Goal: Task Accomplishment & Management: Complete application form

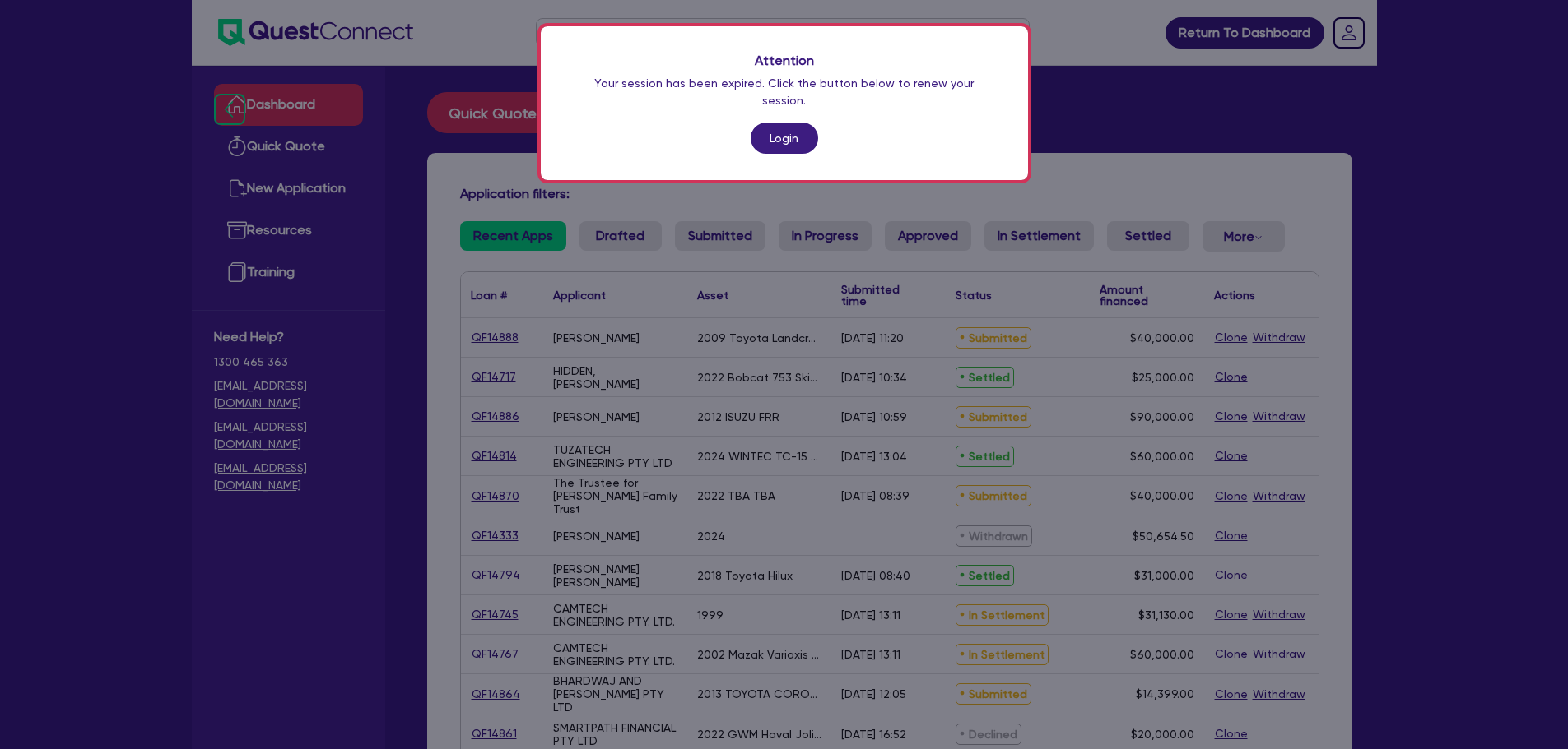
click at [818, 131] on div "Attention Your session has been expired. Click the button below to renew your s…" at bounding box center [784, 103] width 487 height 154
click at [807, 122] on link "Login" at bounding box center [784, 137] width 67 height 32
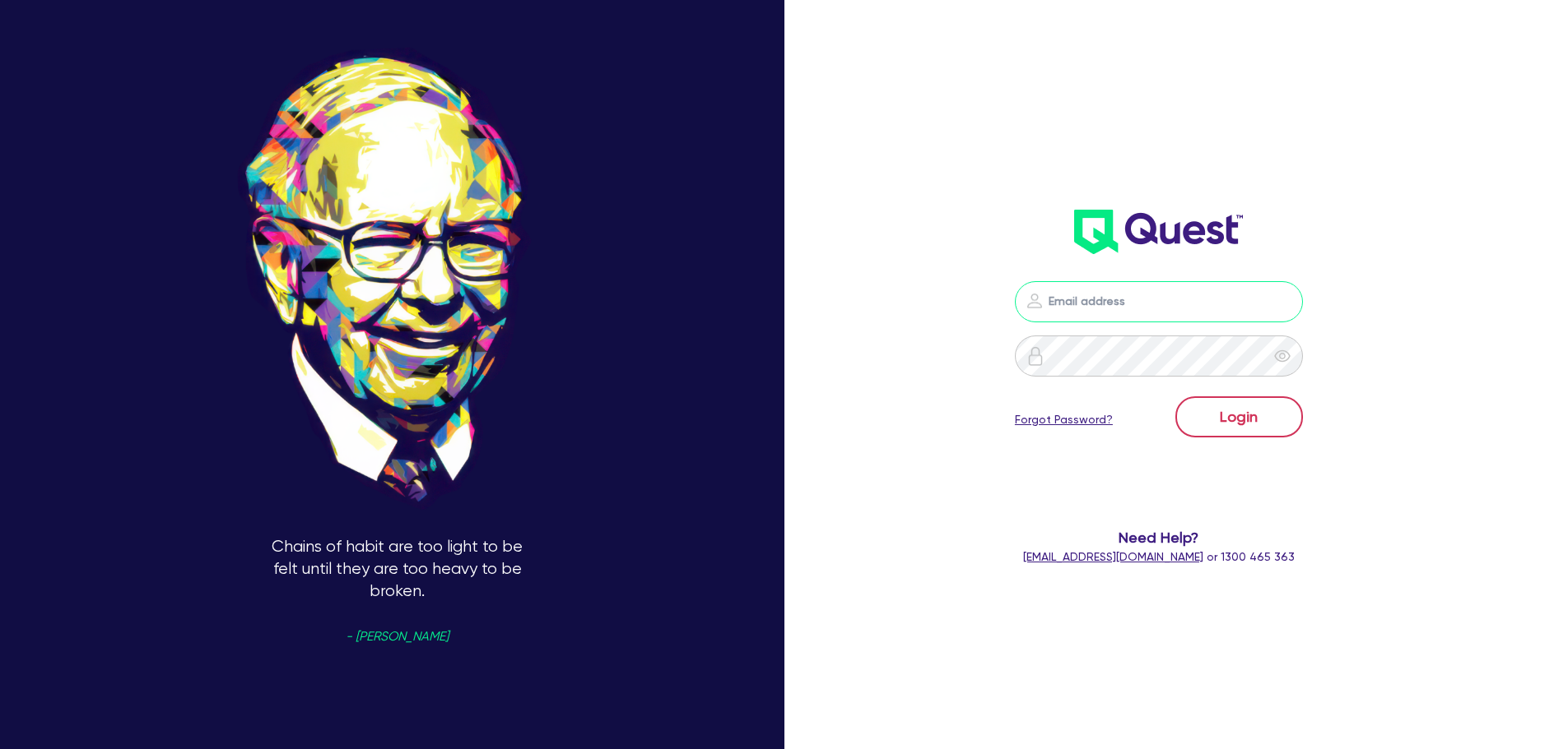
type input "sam.millard@quest.finance"
click at [1238, 412] on button "Login" at bounding box center [1239, 416] width 128 height 41
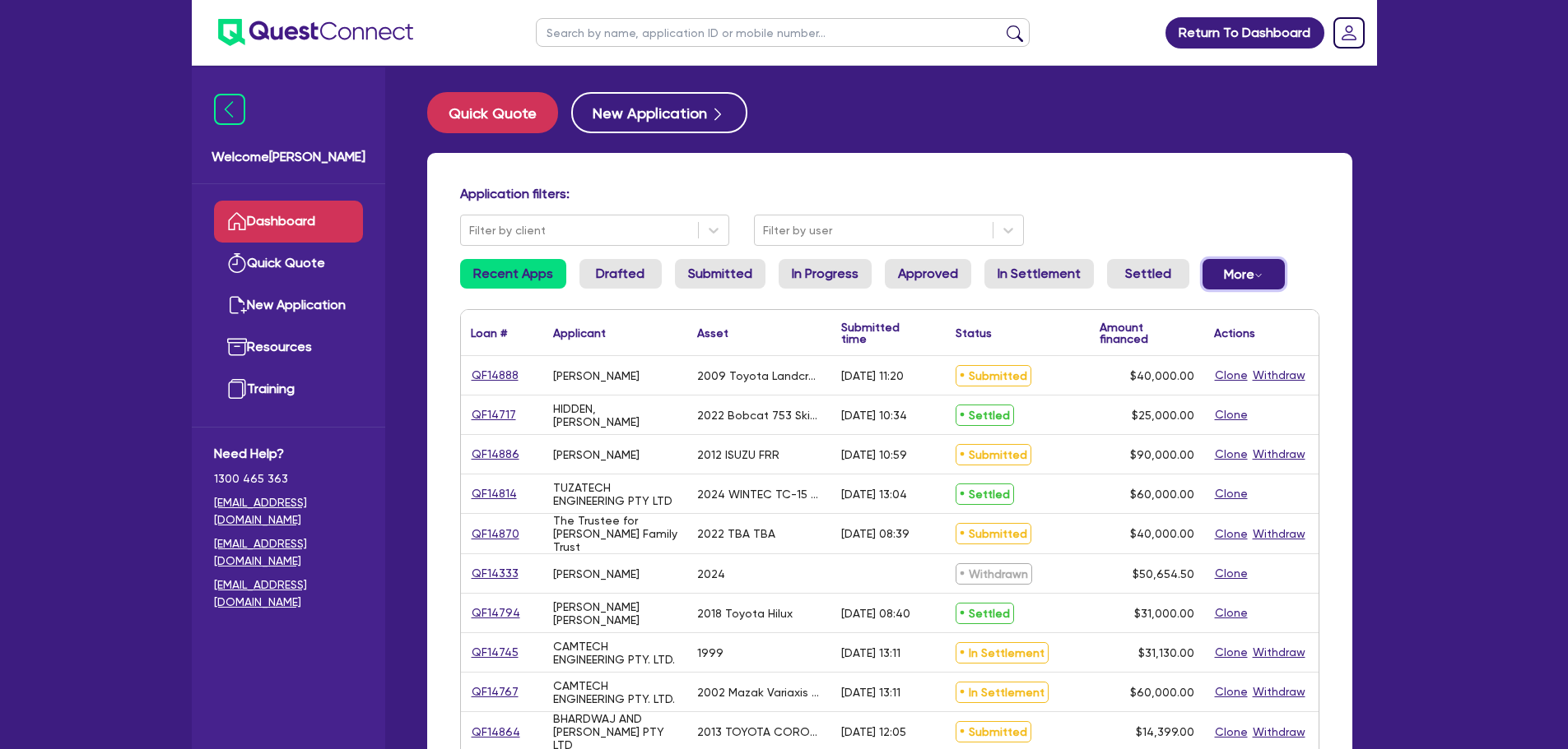
click at [1217, 274] on button "More Withdrawn Declined" at bounding box center [1244, 274] width 83 height 31
click at [1142, 268] on link "Settled" at bounding box center [1149, 273] width 83 height 30
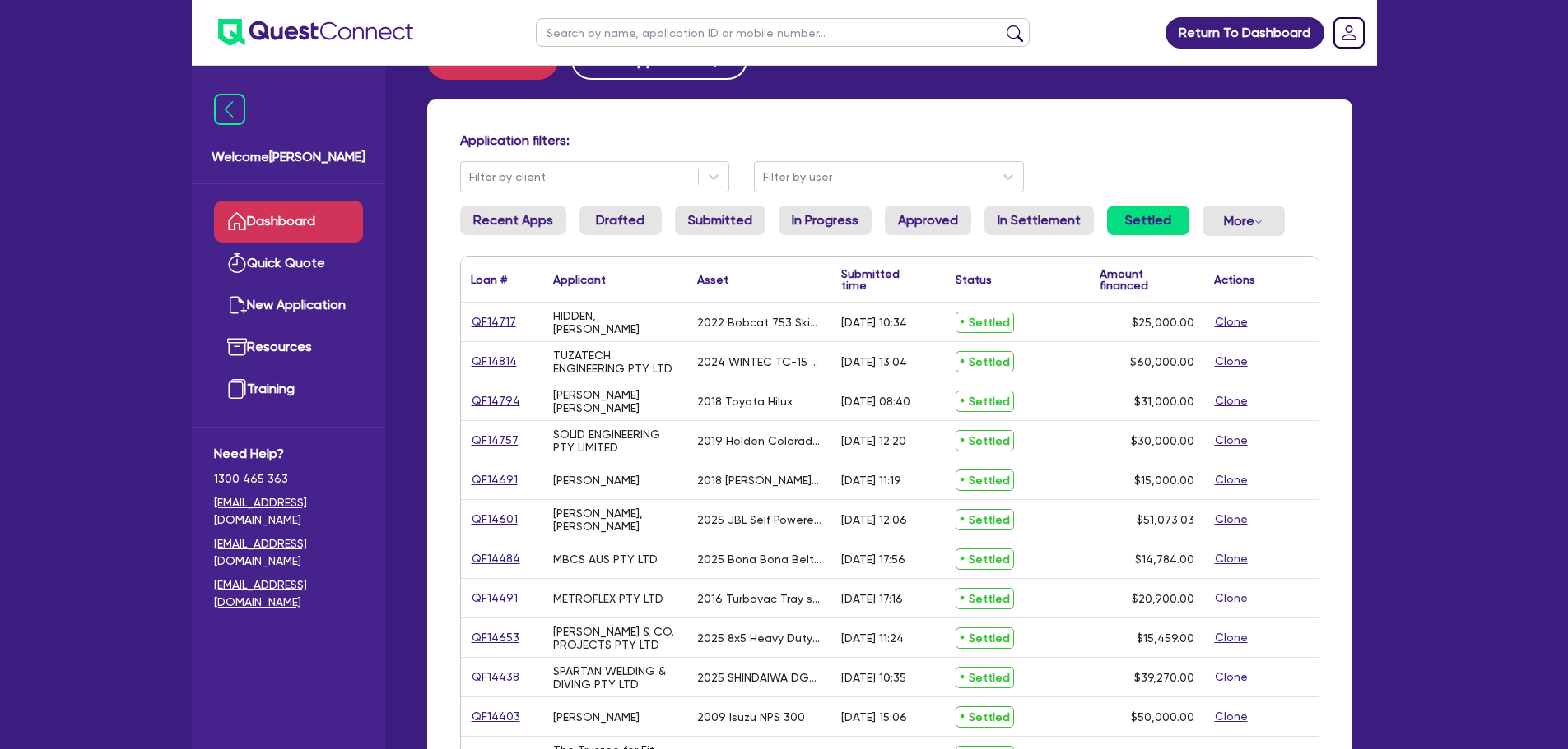
scroll to position [83, 0]
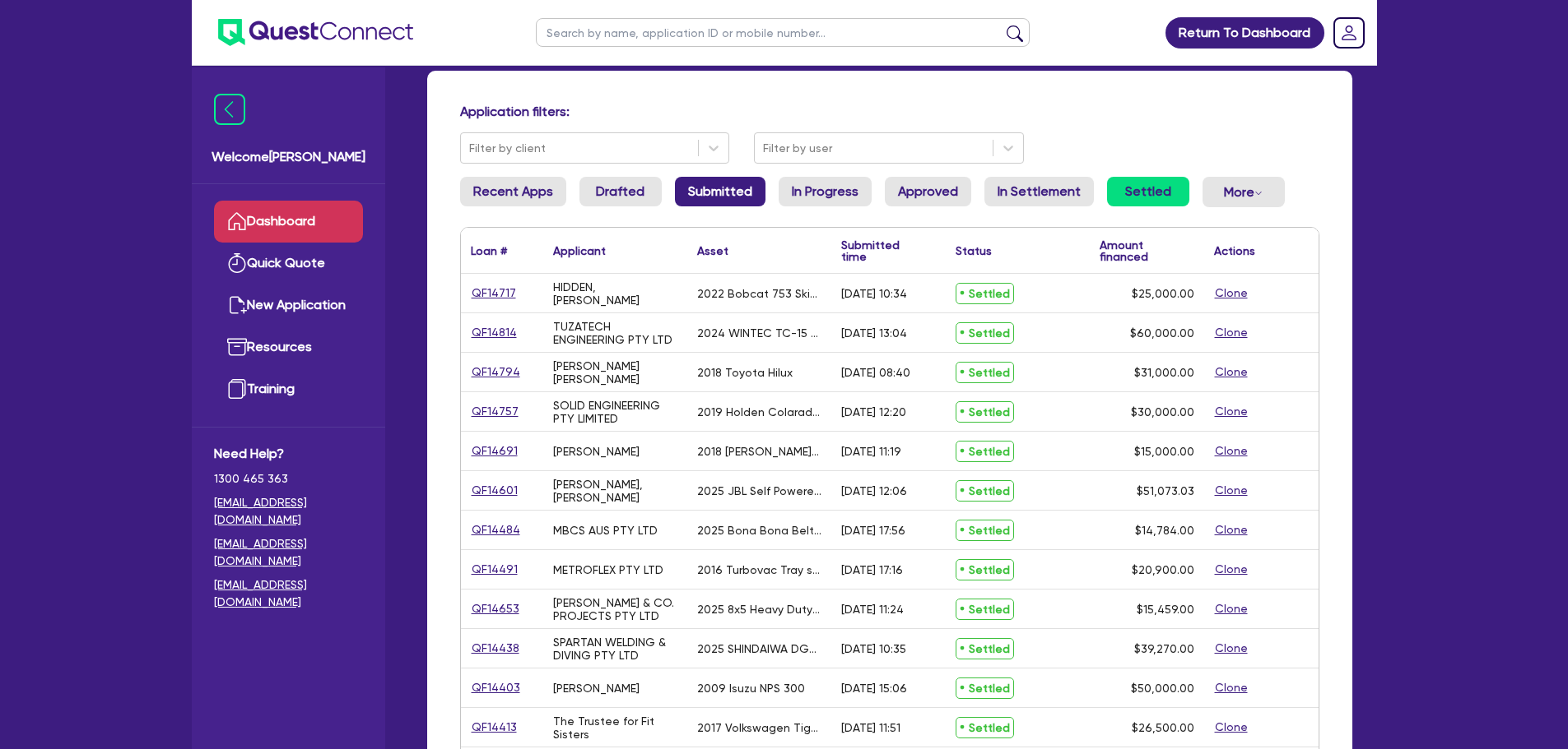
click at [719, 190] on link "Submitted" at bounding box center [720, 191] width 90 height 30
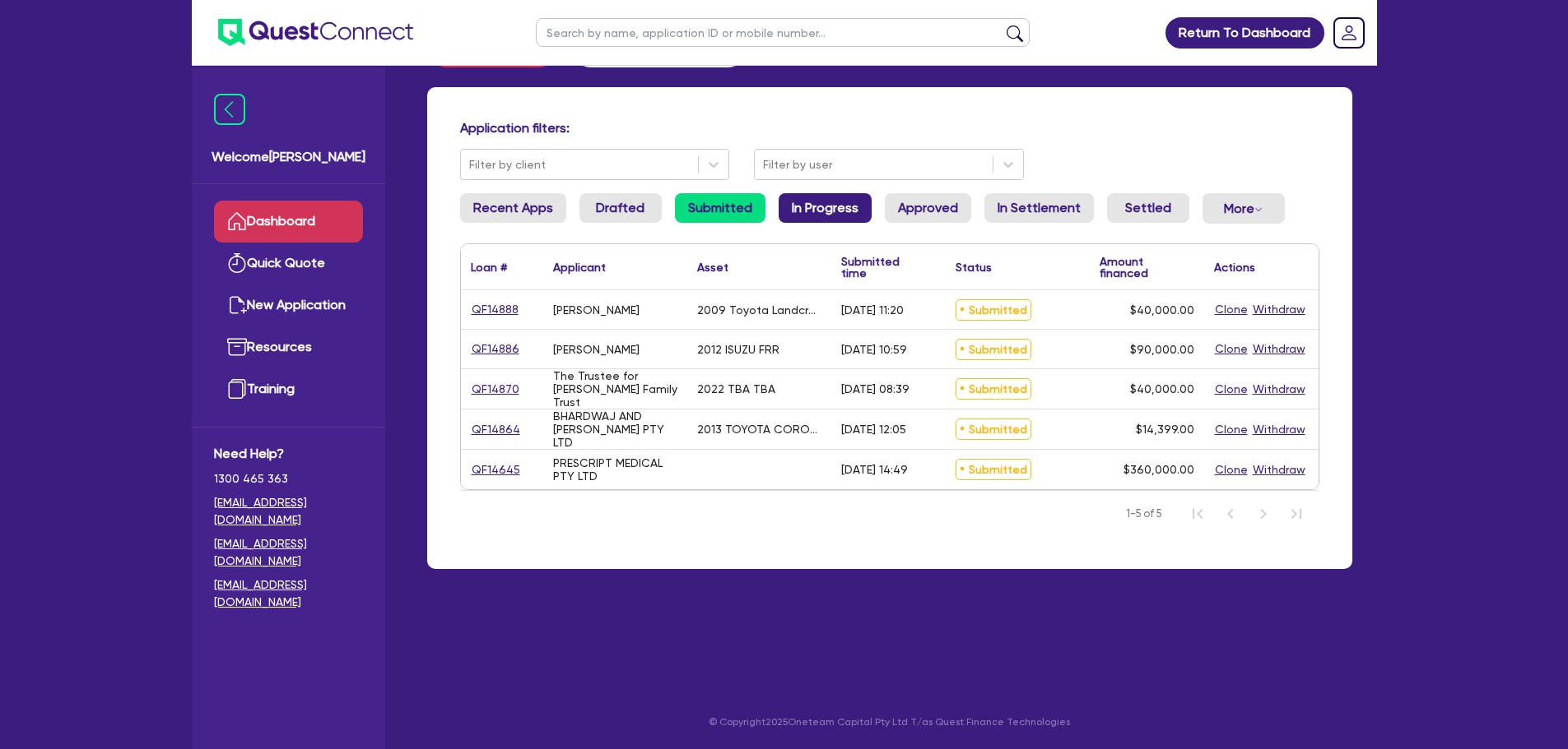
click at [828, 213] on link "In Progress" at bounding box center [824, 208] width 93 height 30
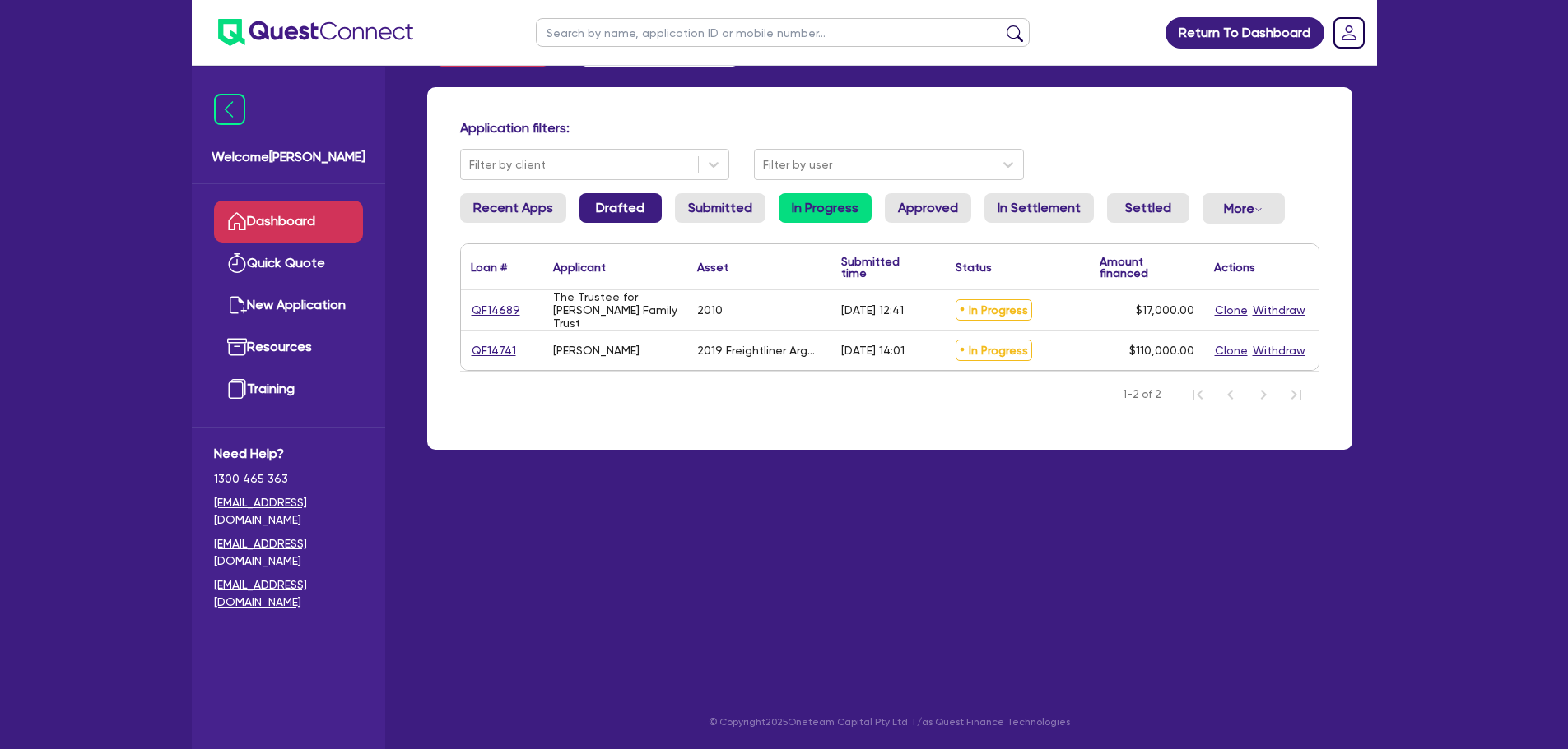
click at [601, 208] on link "Drafted" at bounding box center [620, 208] width 83 height 30
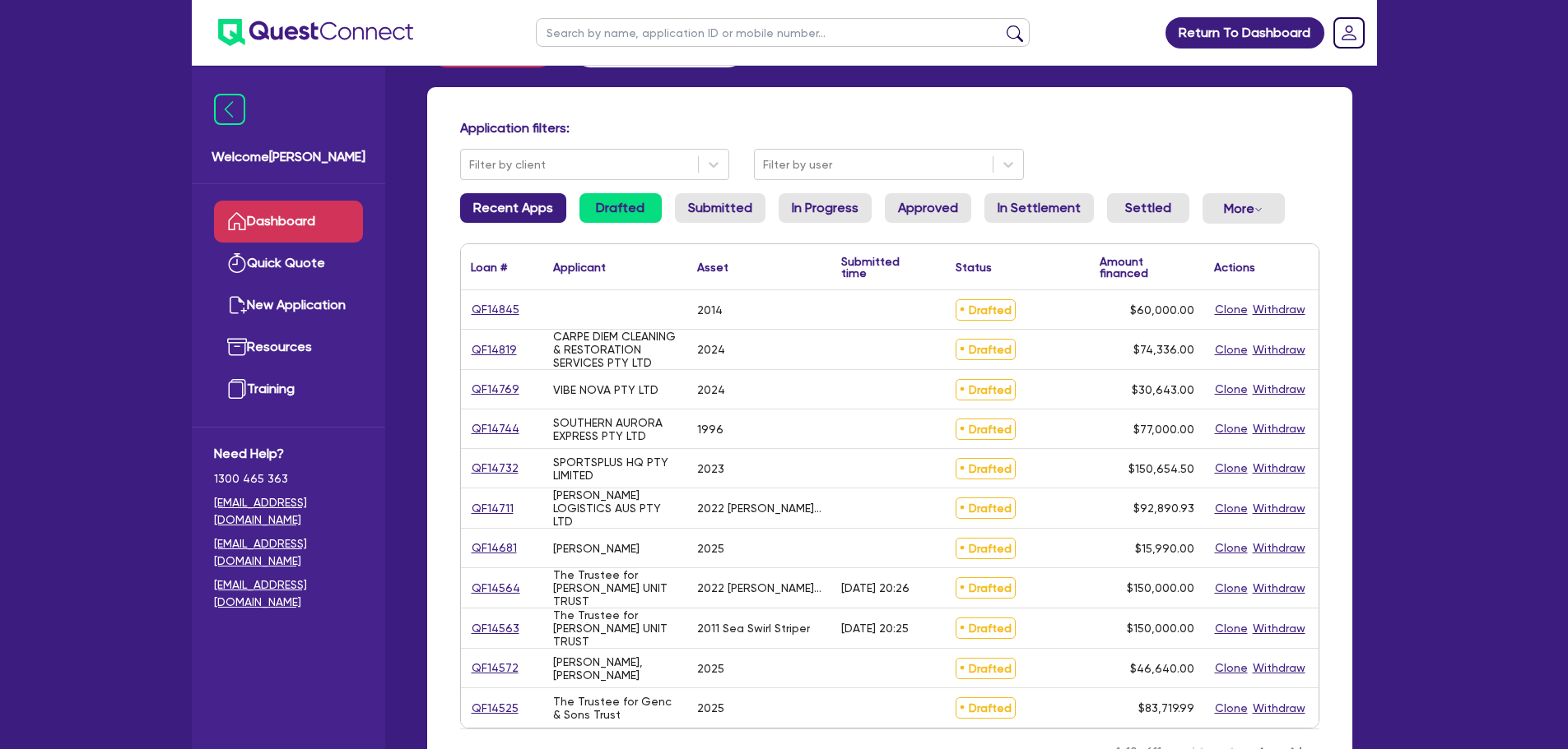
click at [493, 210] on link "Recent Apps" at bounding box center [513, 208] width 106 height 30
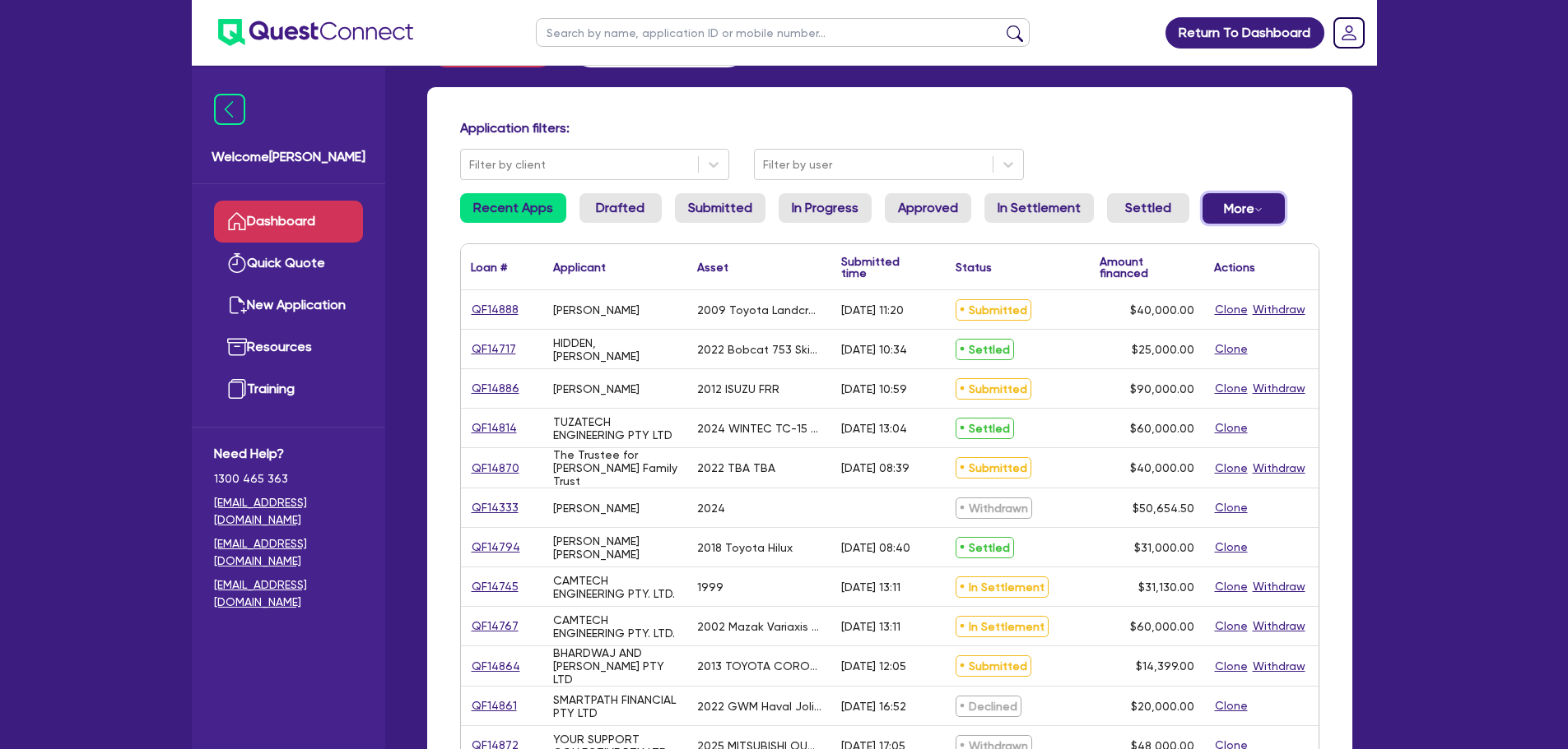
click at [1221, 215] on button "More Withdrawn Declined" at bounding box center [1244, 209] width 83 height 31
click at [1198, 245] on link "Withdrawn" at bounding box center [1216, 245] width 123 height 30
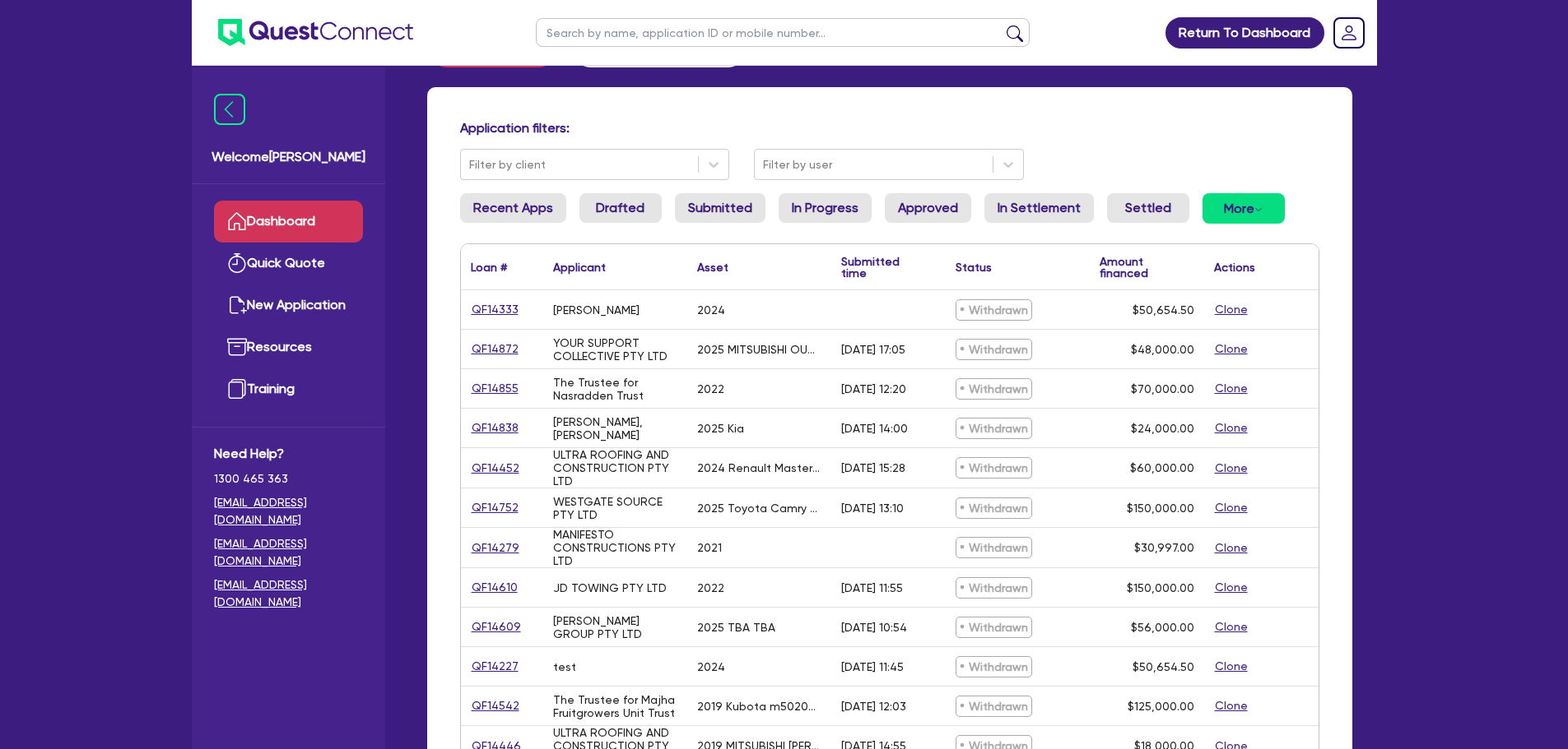
click at [270, 215] on link "Dashboard" at bounding box center [288, 222] width 149 height 42
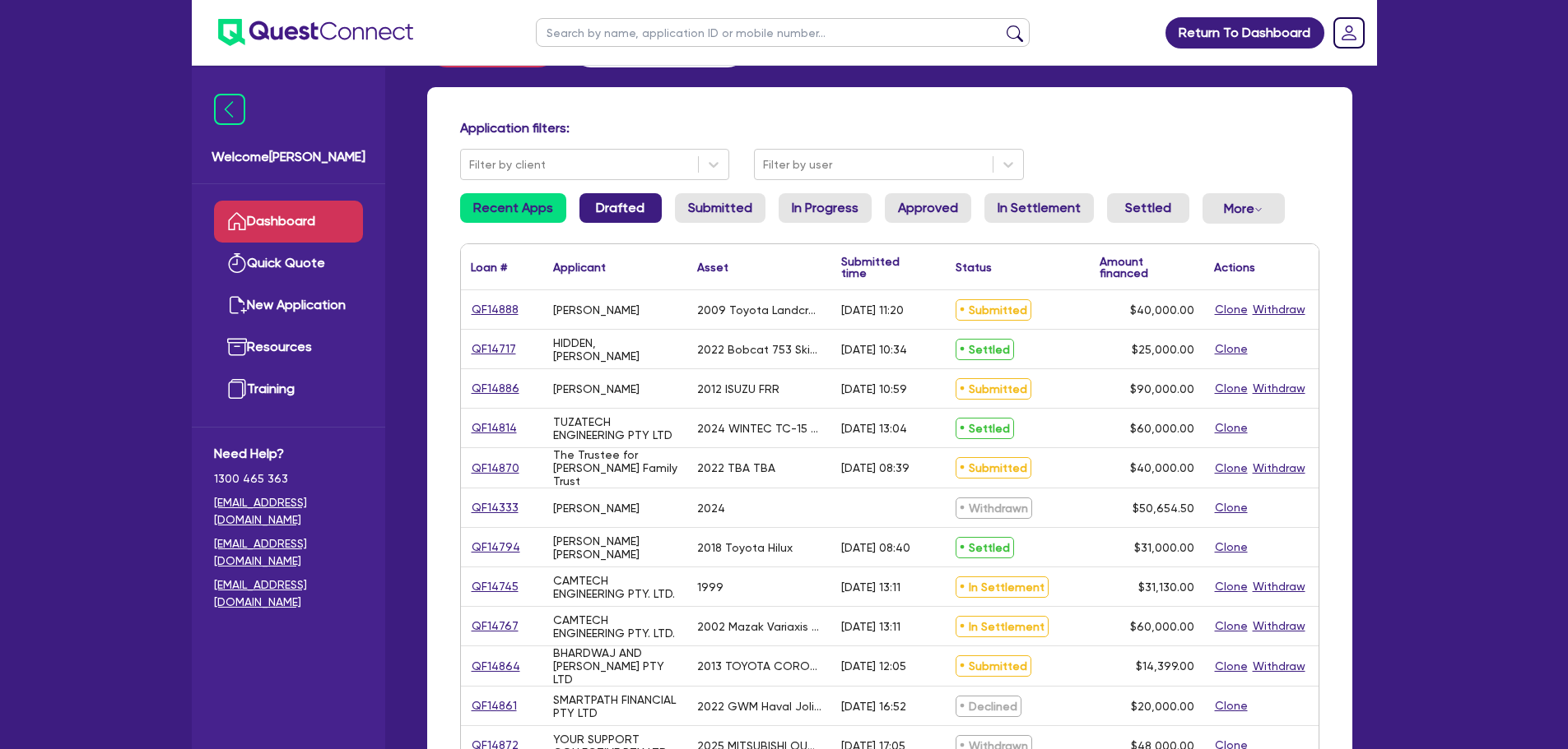
click at [646, 204] on link "Drafted" at bounding box center [620, 208] width 83 height 30
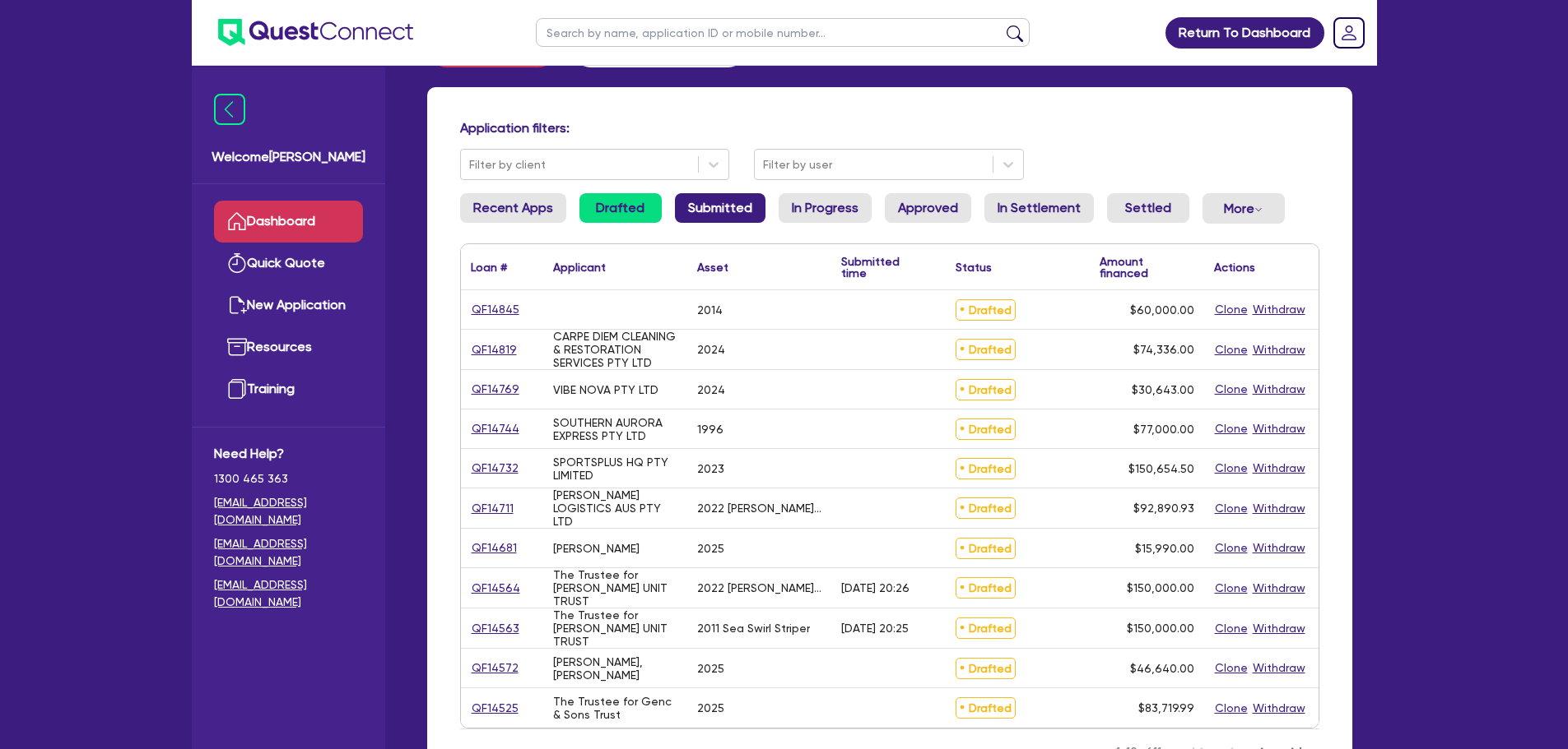
click at [718, 205] on link "Submitted" at bounding box center [720, 208] width 90 height 30
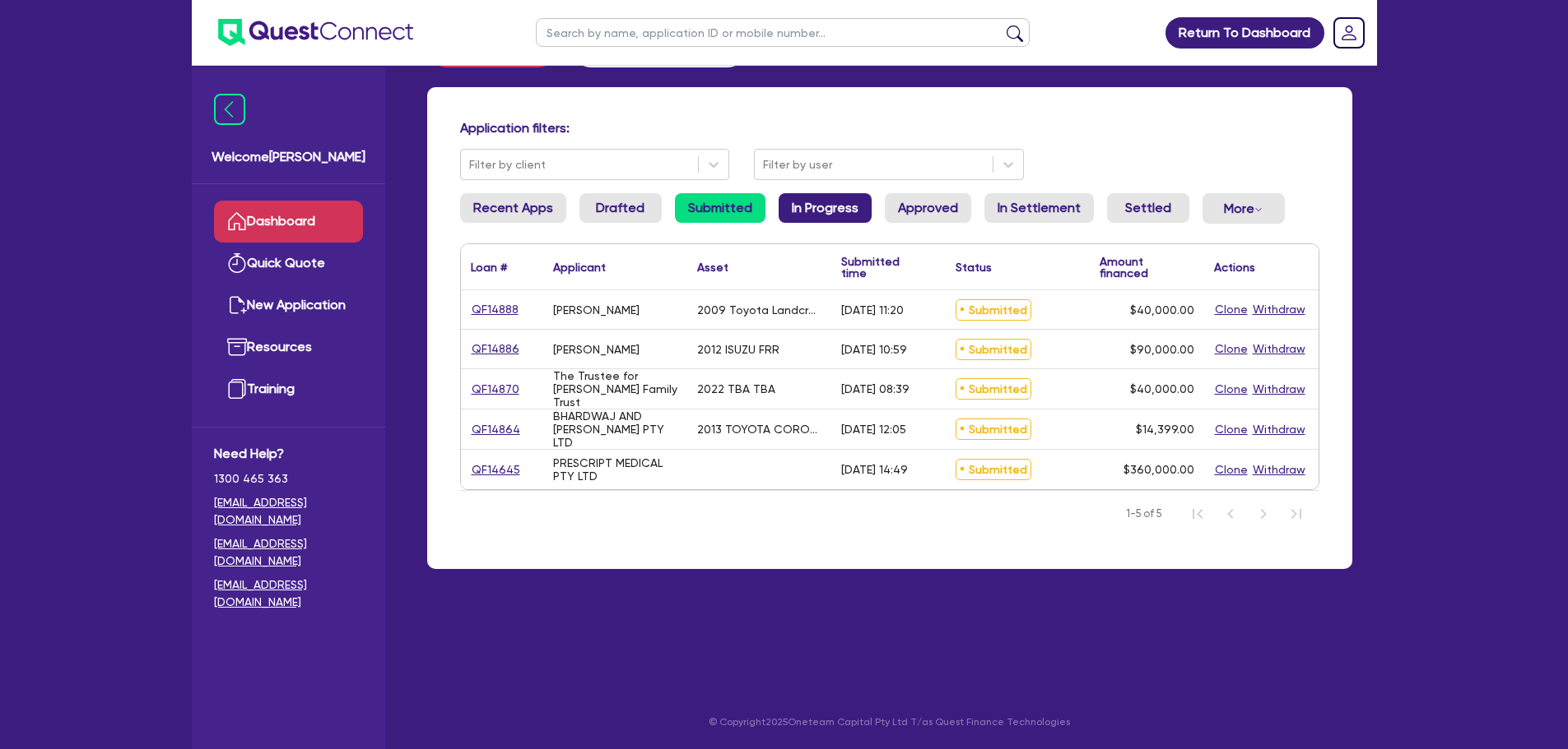
click at [833, 197] on link "In Progress" at bounding box center [824, 208] width 93 height 30
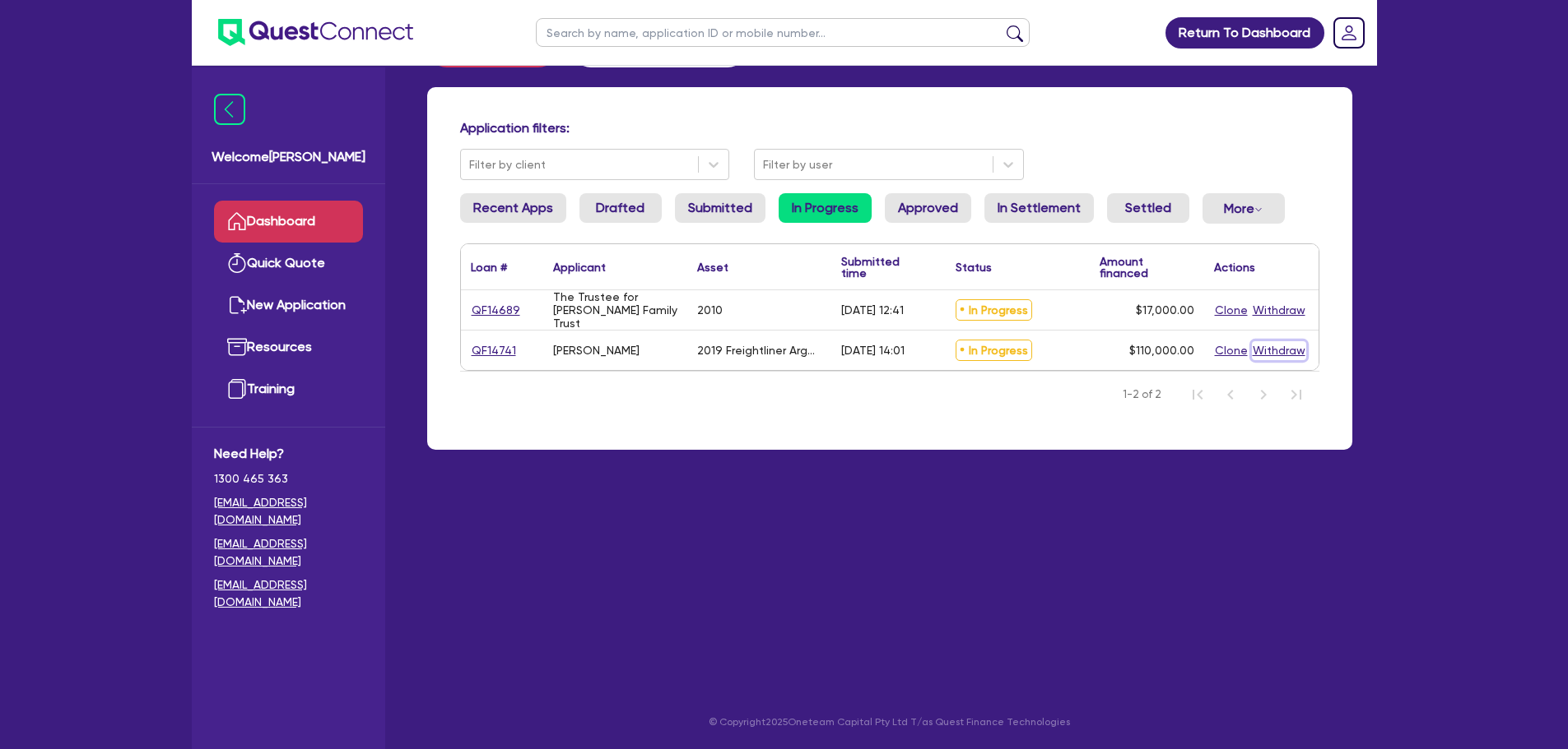
click at [1283, 350] on button "Withdraw" at bounding box center [1278, 351] width 54 height 19
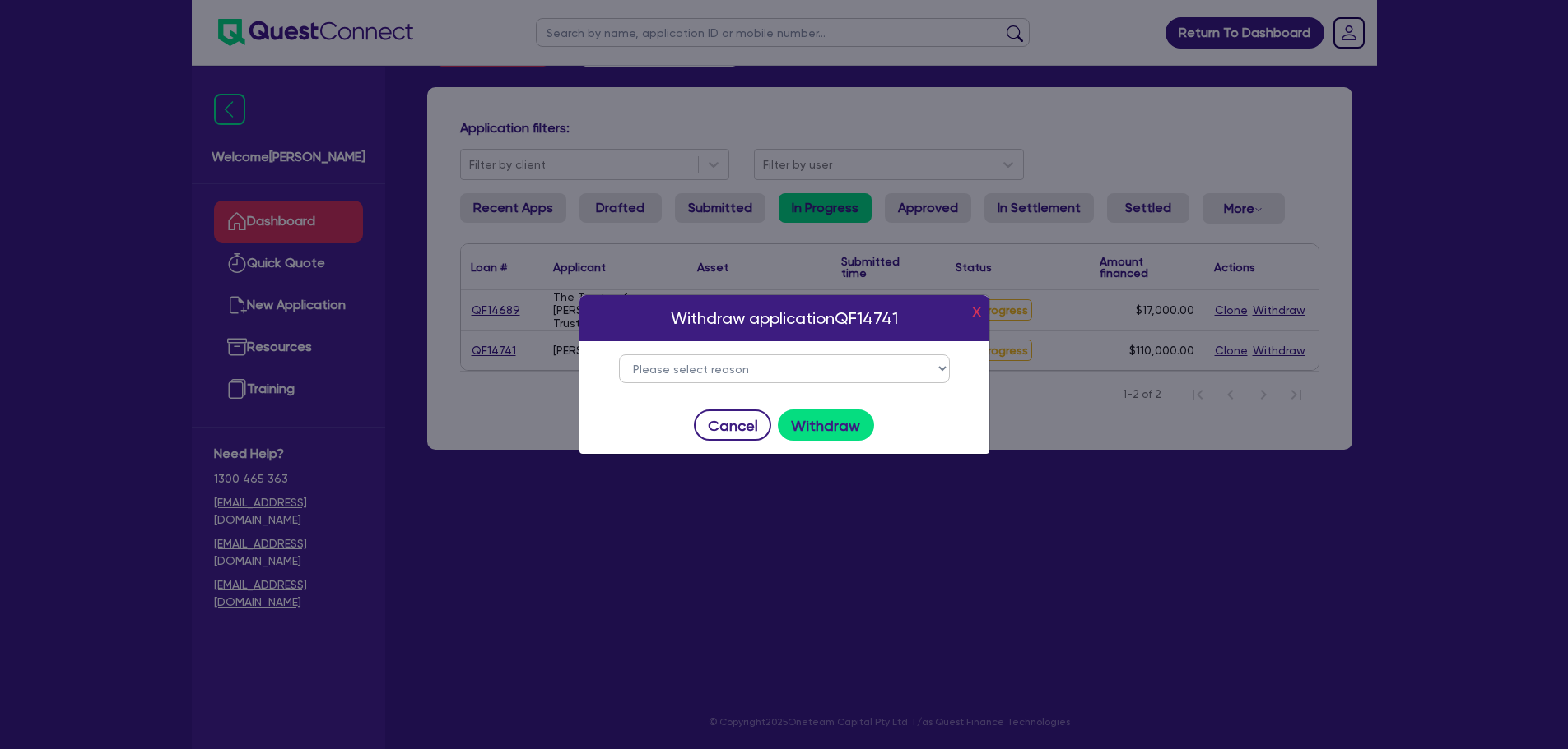
click at [854, 381] on select "Please select reason Change of mind Asset no longer available Alternative finan…" at bounding box center [784, 369] width 331 height 29
select select "29"
click at [619, 355] on select "Please select reason Change of mind Asset no longer available Alternative finan…" at bounding box center [784, 369] width 331 height 29
click at [834, 426] on button "Withdraw" at bounding box center [825, 425] width 96 height 32
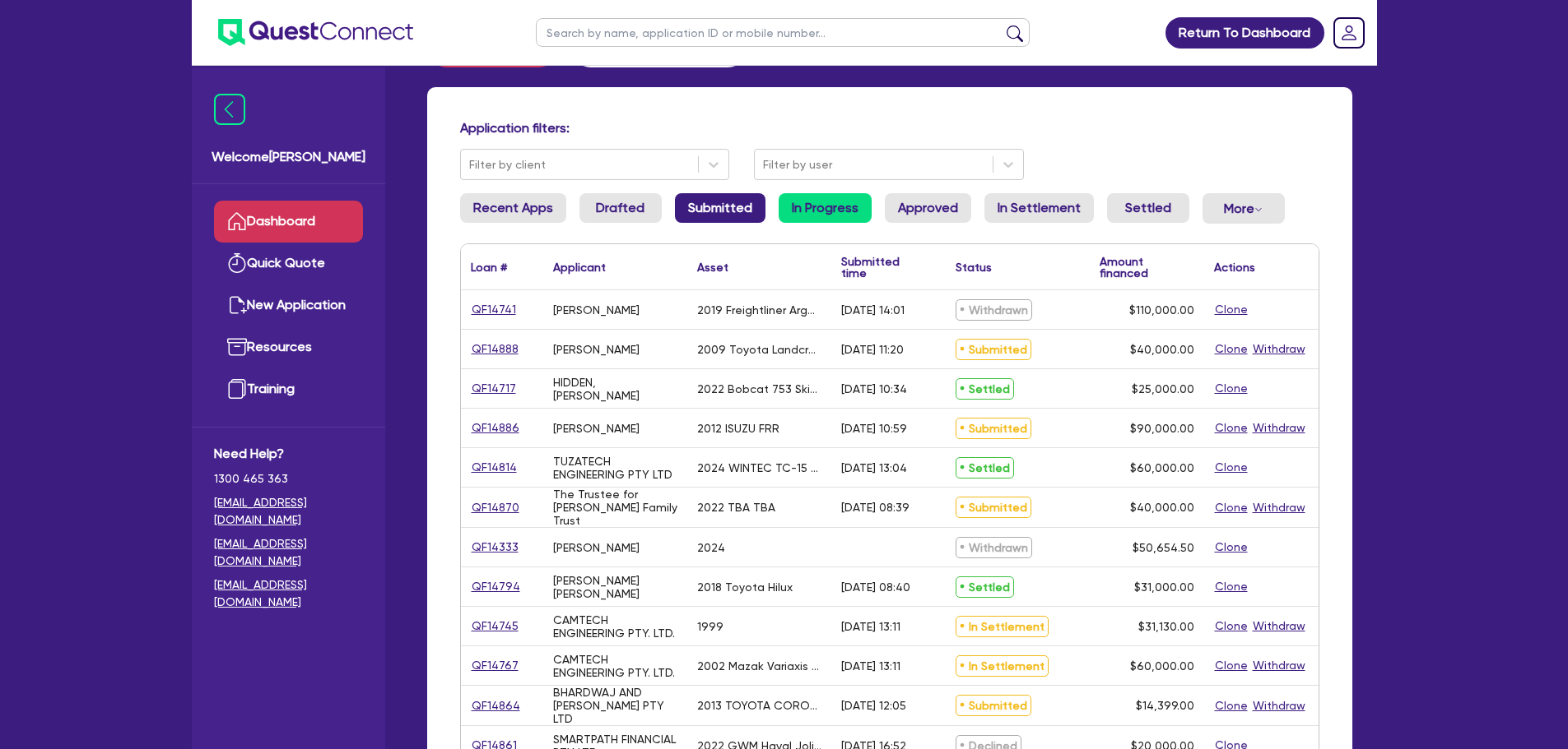
click at [683, 204] on link "Submitted" at bounding box center [720, 208] width 90 height 30
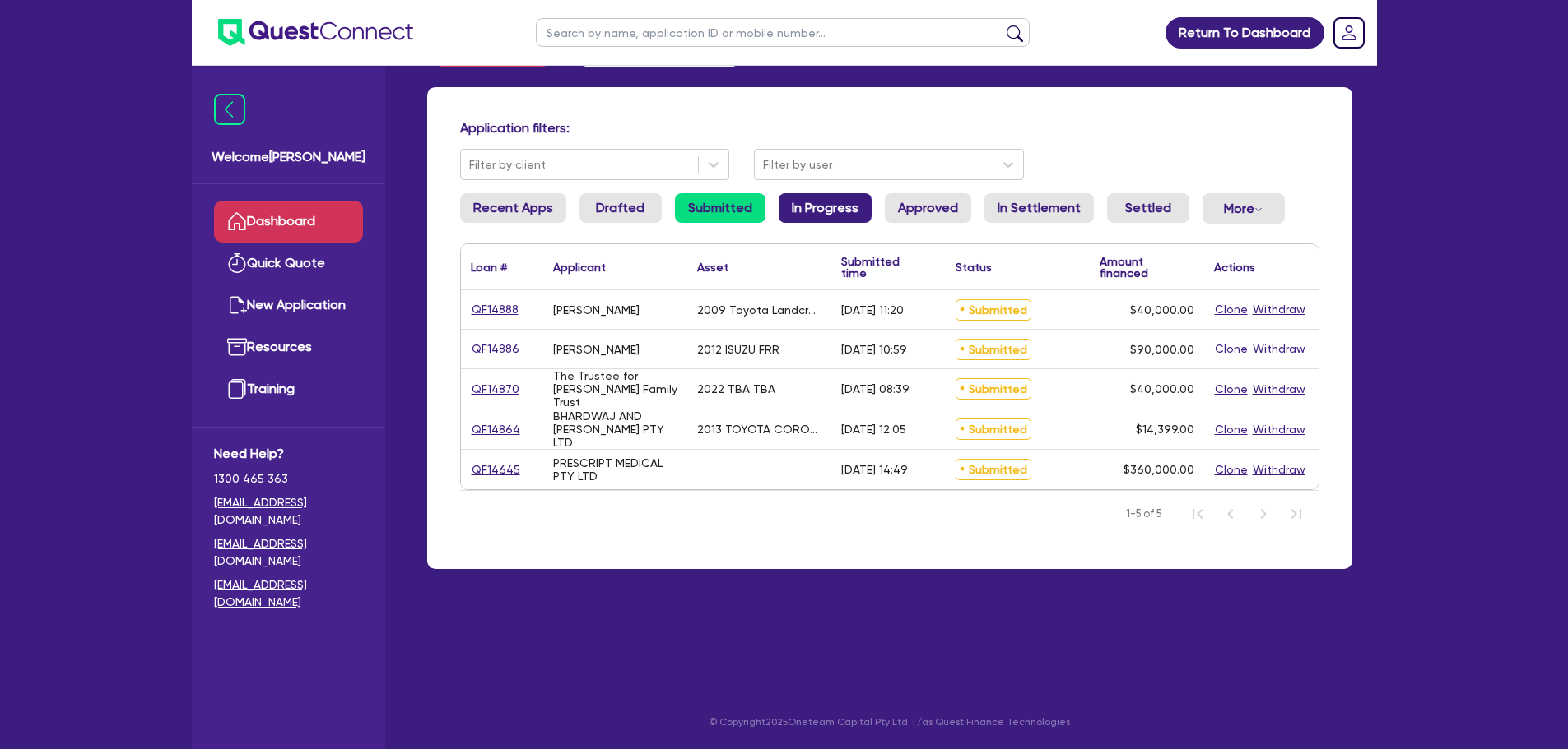
click at [792, 205] on link "In Progress" at bounding box center [824, 208] width 93 height 30
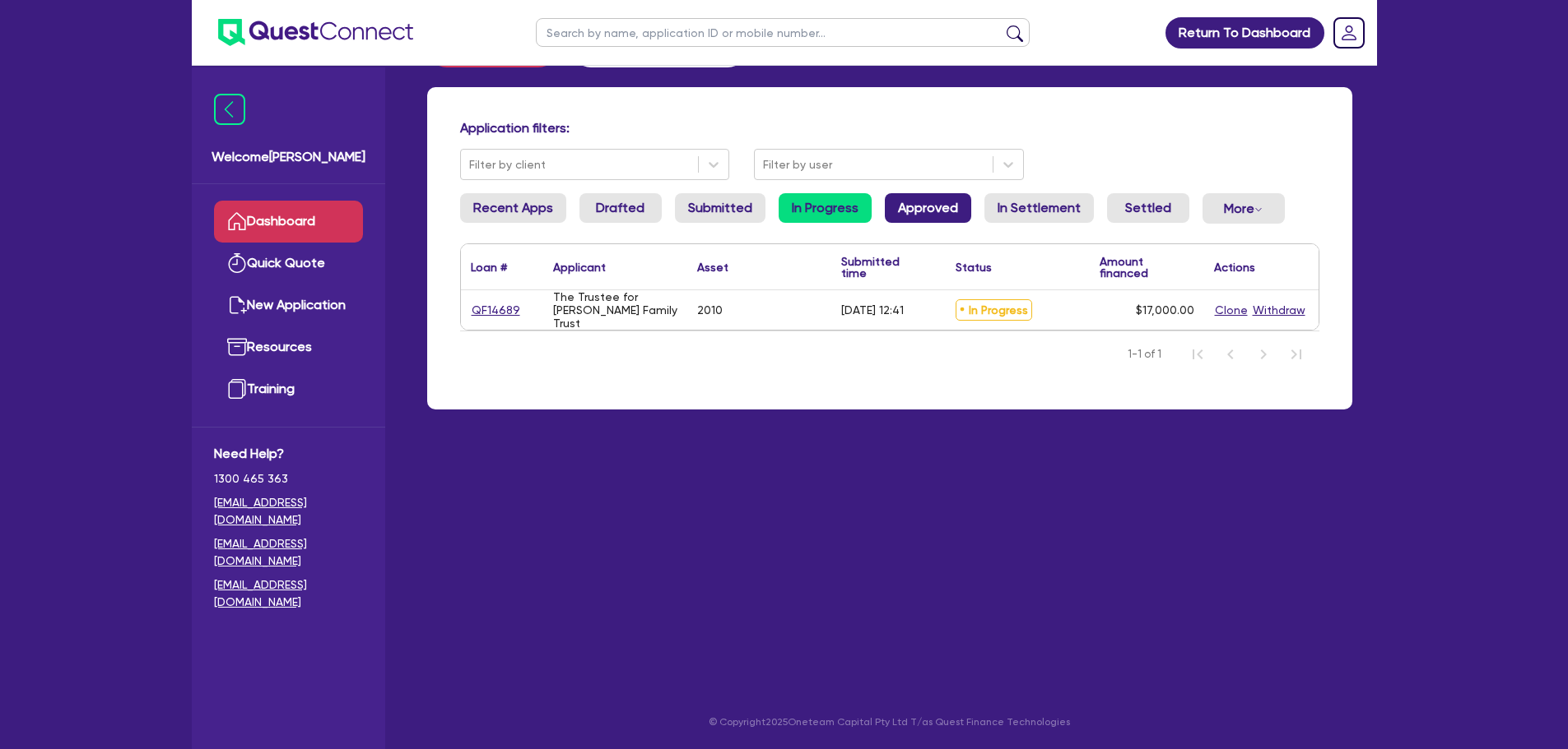
click at [898, 207] on link "Approved" at bounding box center [928, 208] width 87 height 30
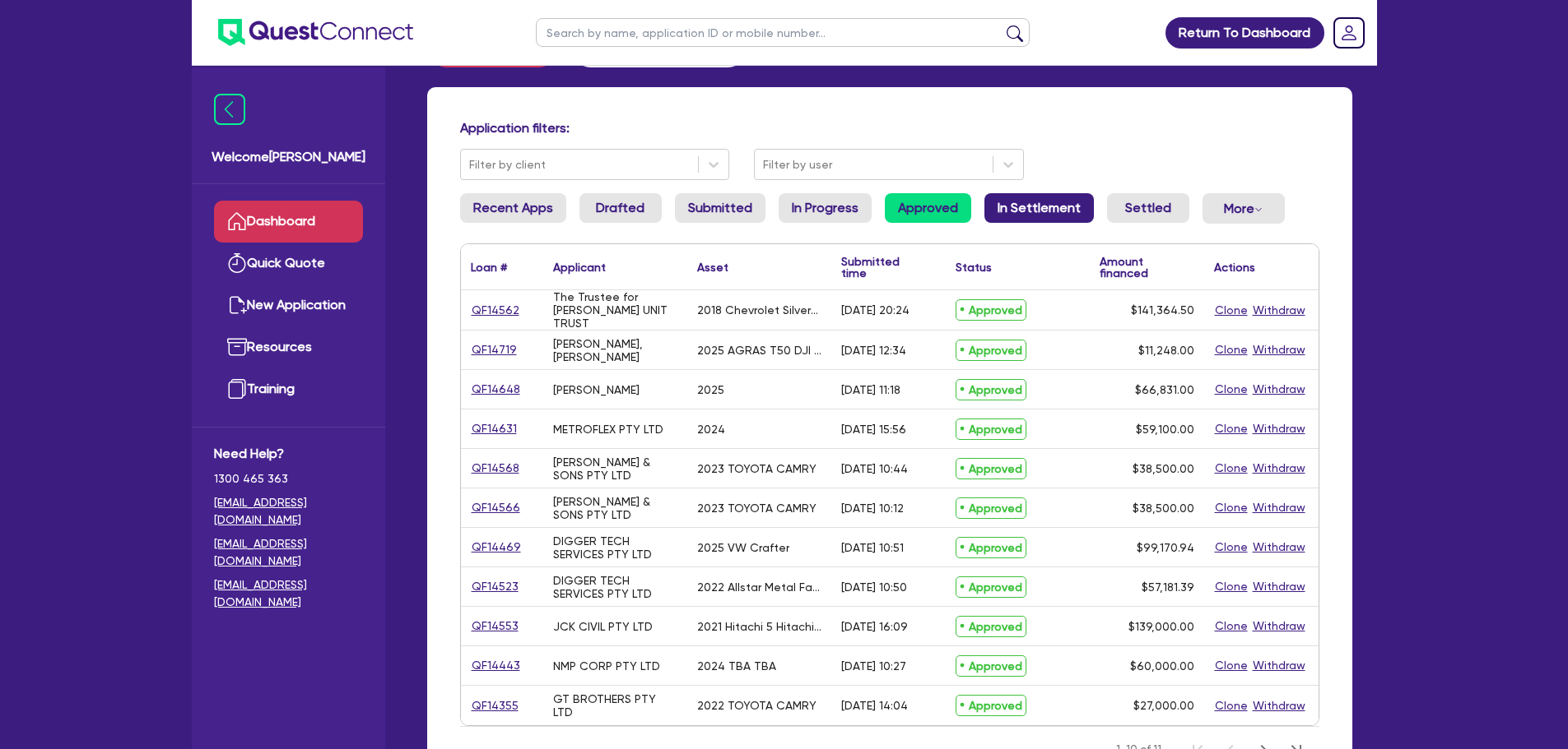
click at [1000, 196] on link "In Settlement" at bounding box center [1039, 208] width 110 height 30
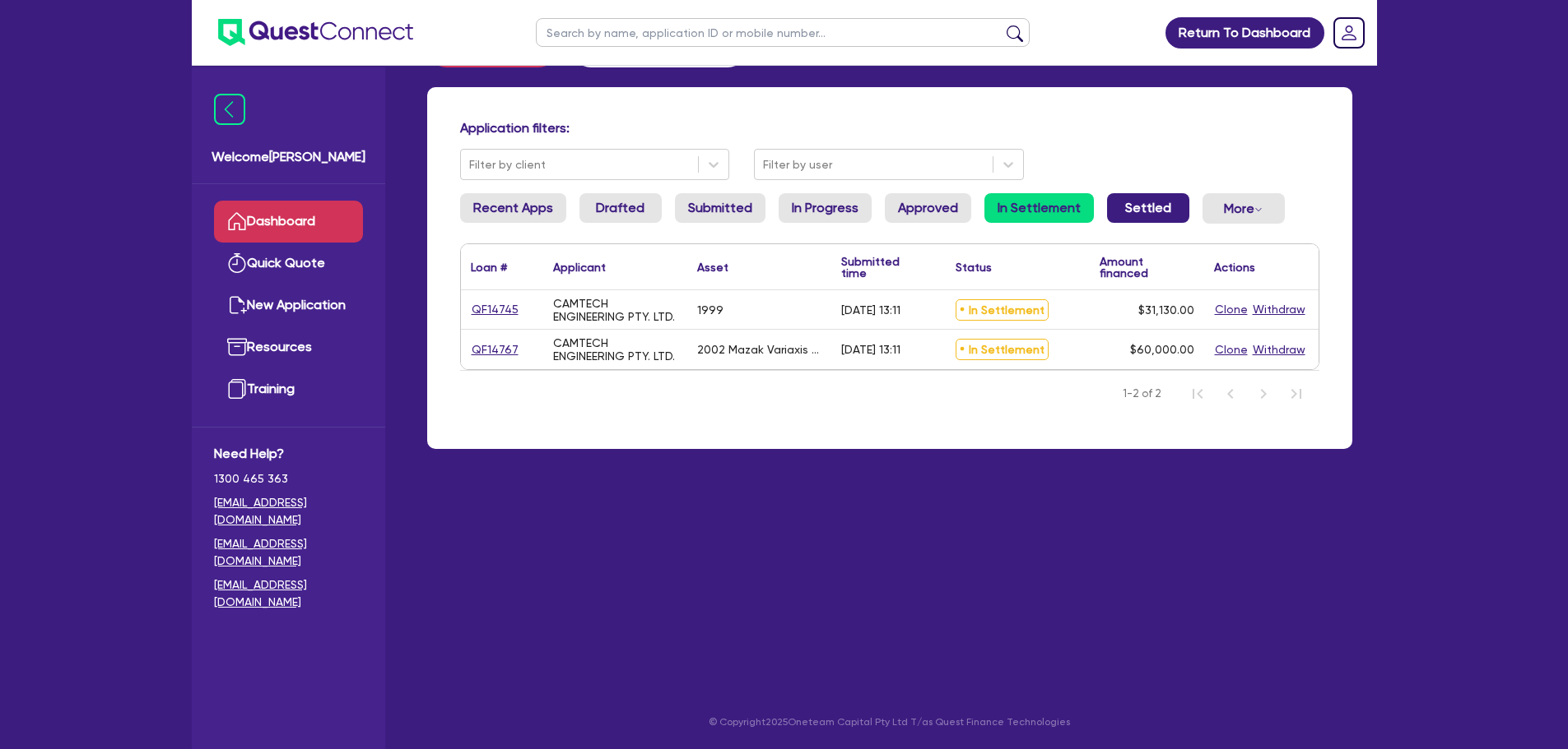
click at [1139, 211] on link "Settled" at bounding box center [1149, 208] width 83 height 30
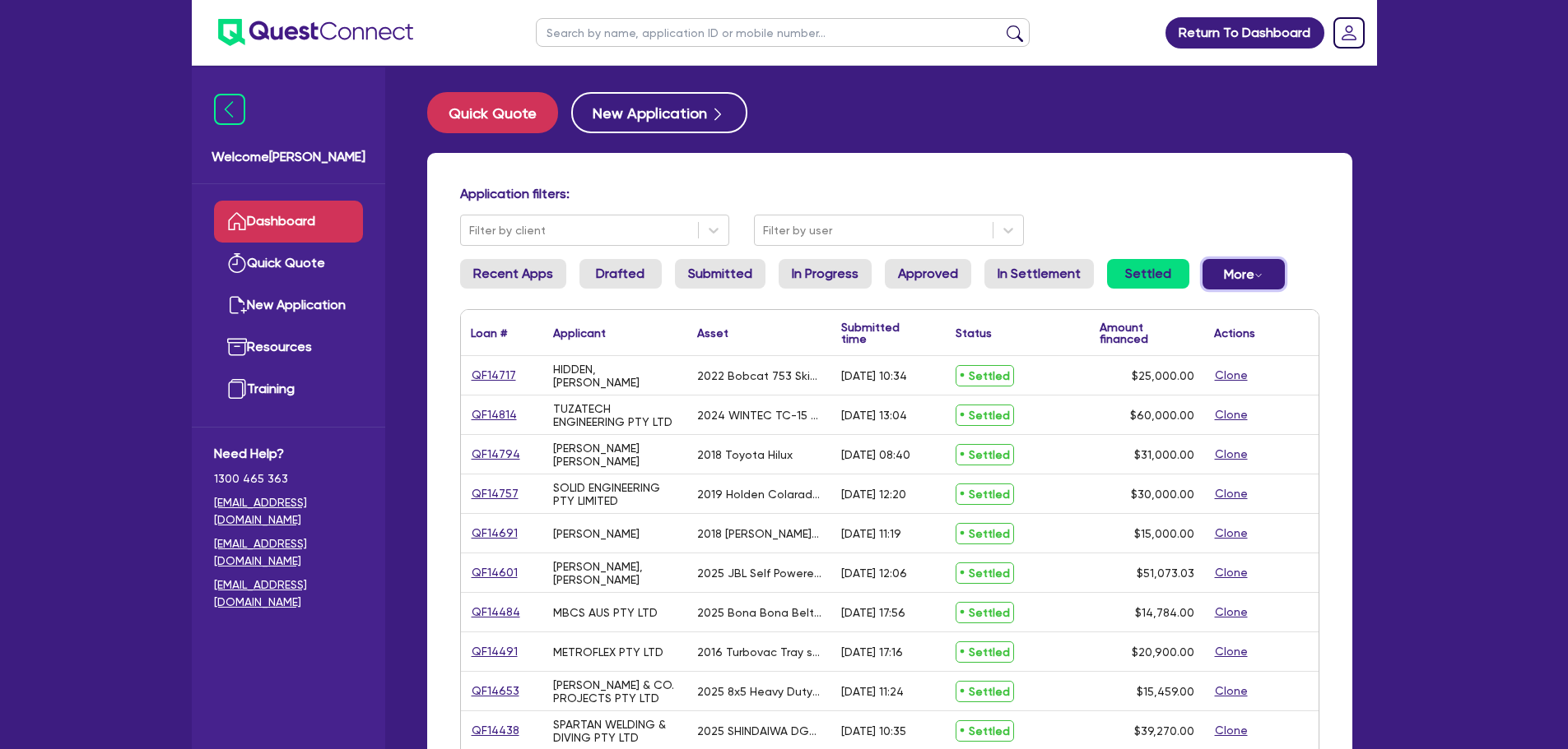
click at [1237, 283] on button "More Withdrawn Declined" at bounding box center [1244, 274] width 83 height 31
click at [1212, 306] on link "Withdrawn" at bounding box center [1216, 311] width 123 height 30
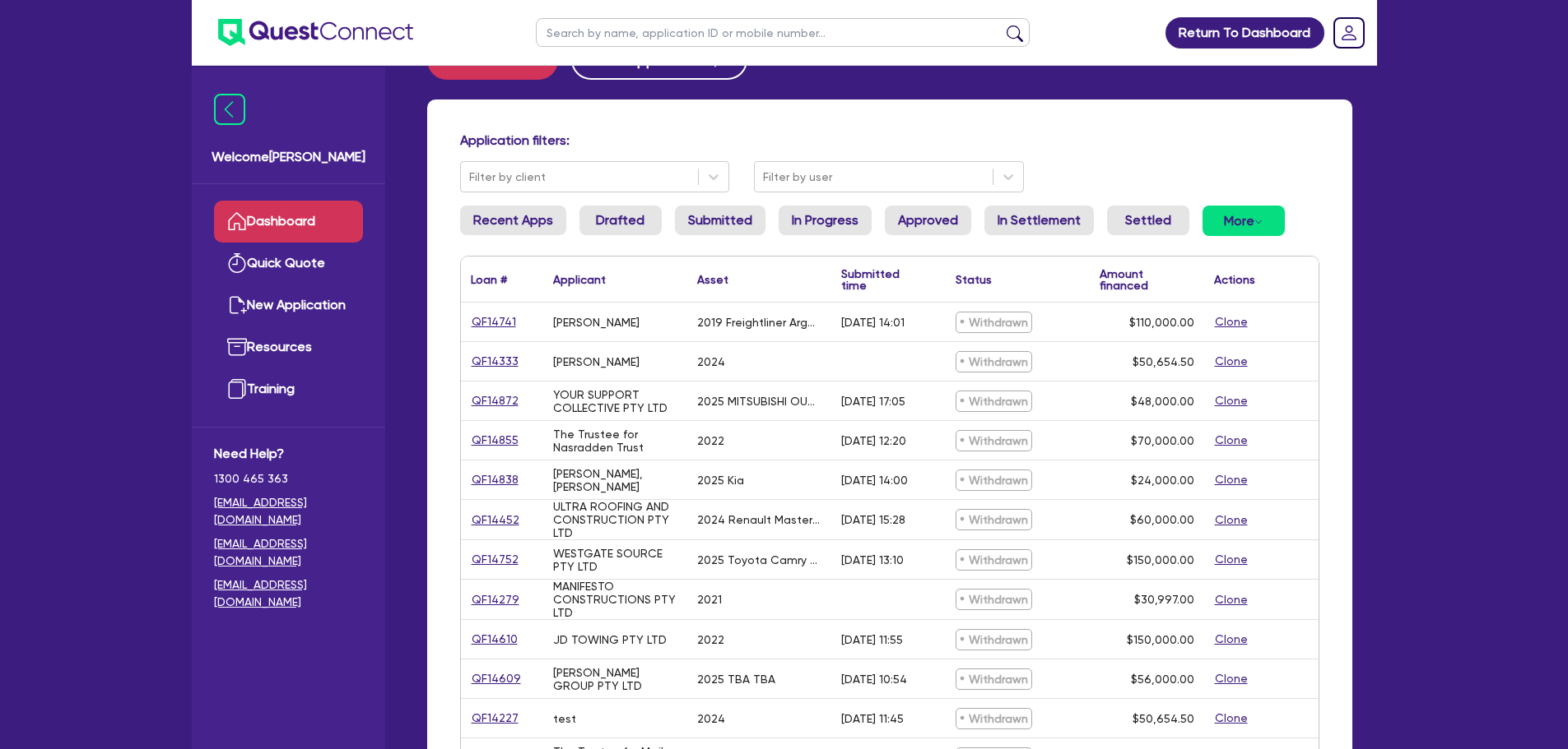
scroll to position [83, 0]
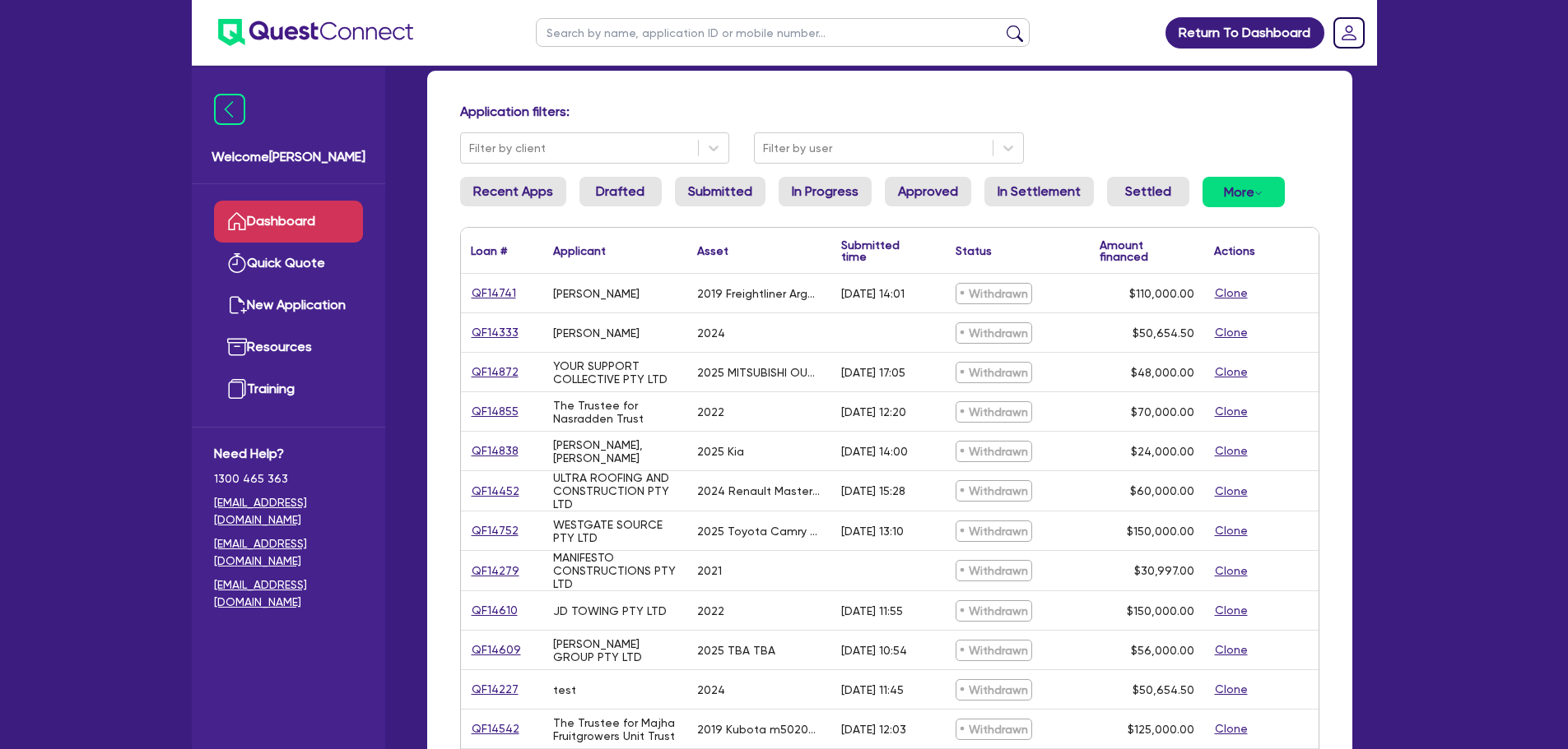
click at [476, 401] on div "QF14855" at bounding box center [502, 412] width 83 height 38
click at [498, 412] on link "QF14855" at bounding box center [494, 412] width 48 height 19
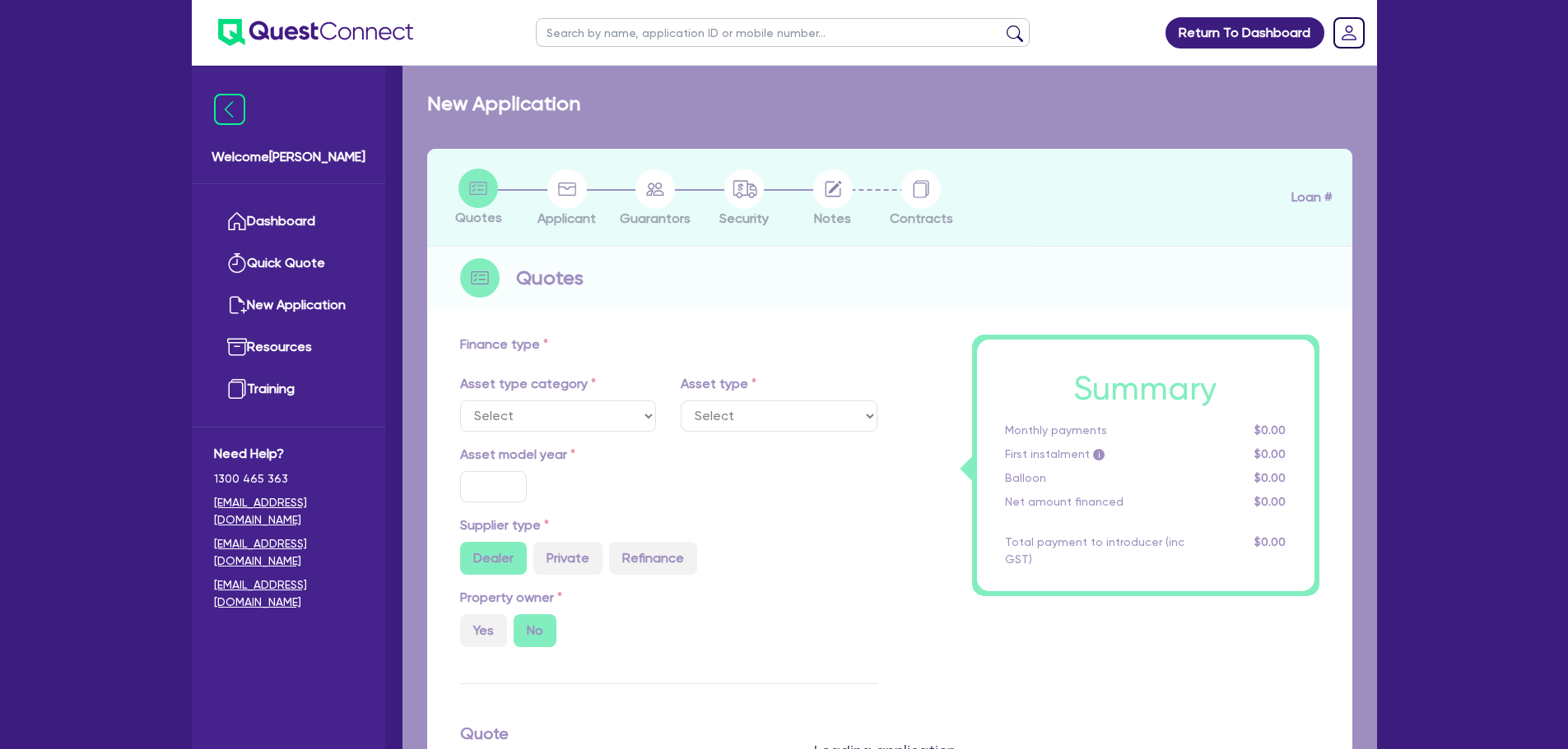
select select "CARS_AND_LIGHT_TRUCKS"
type input "2022"
radio input "false"
radio input "true"
type input "70,000"
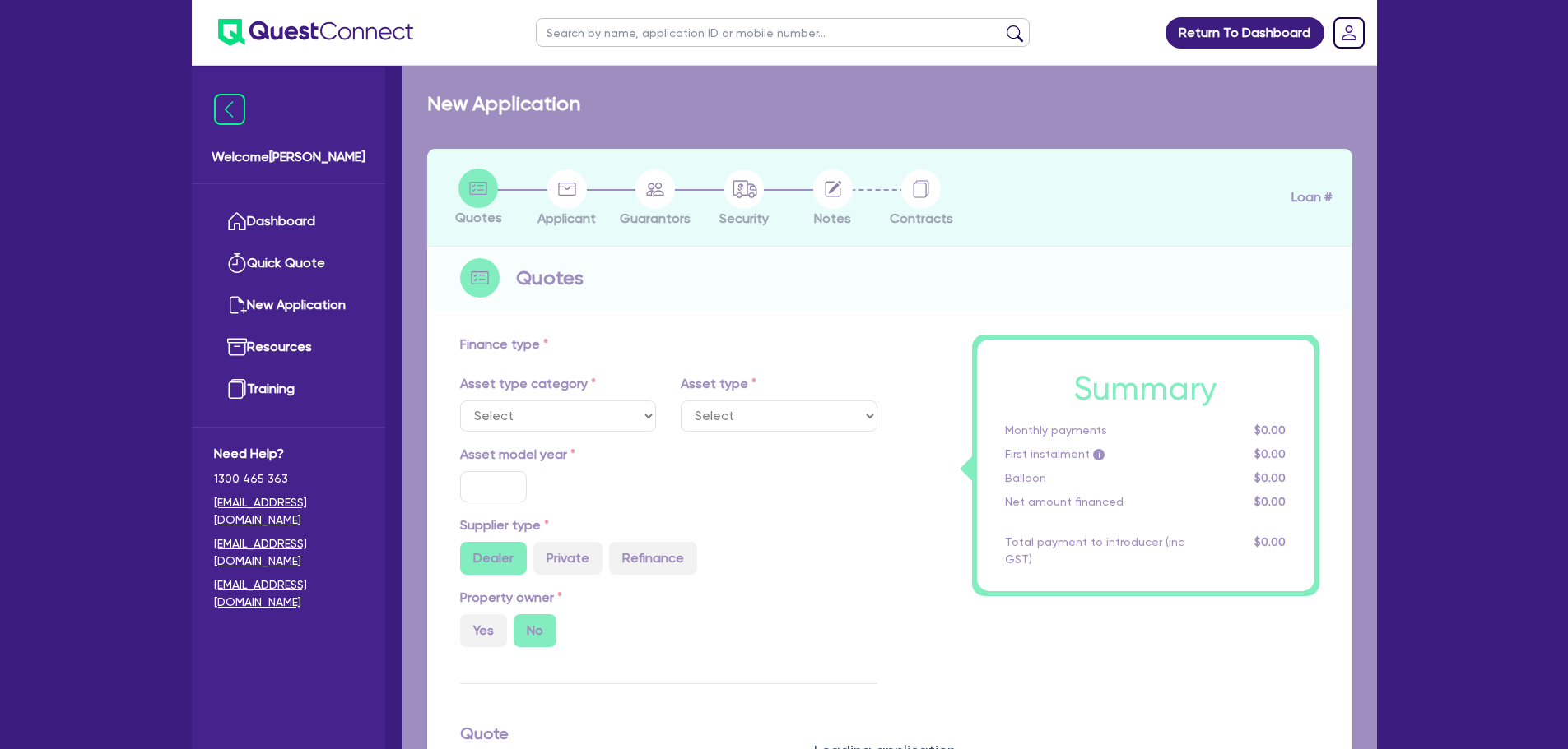
type input "10"
type input "7,000"
type input "17"
type input "2,490"
select select "PASSENGER_VEHICLES"
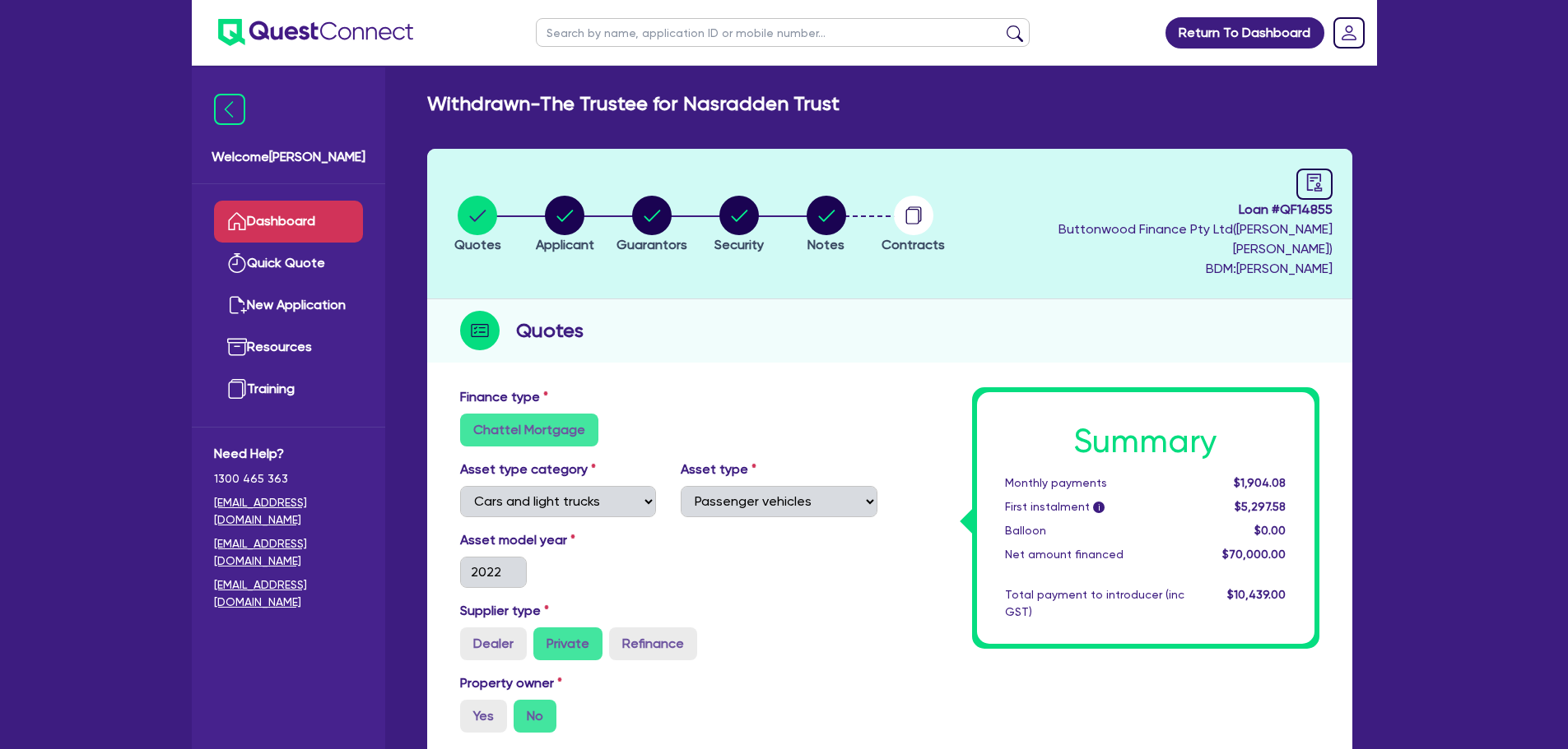
click at [262, 204] on link "Dashboard" at bounding box center [288, 222] width 149 height 42
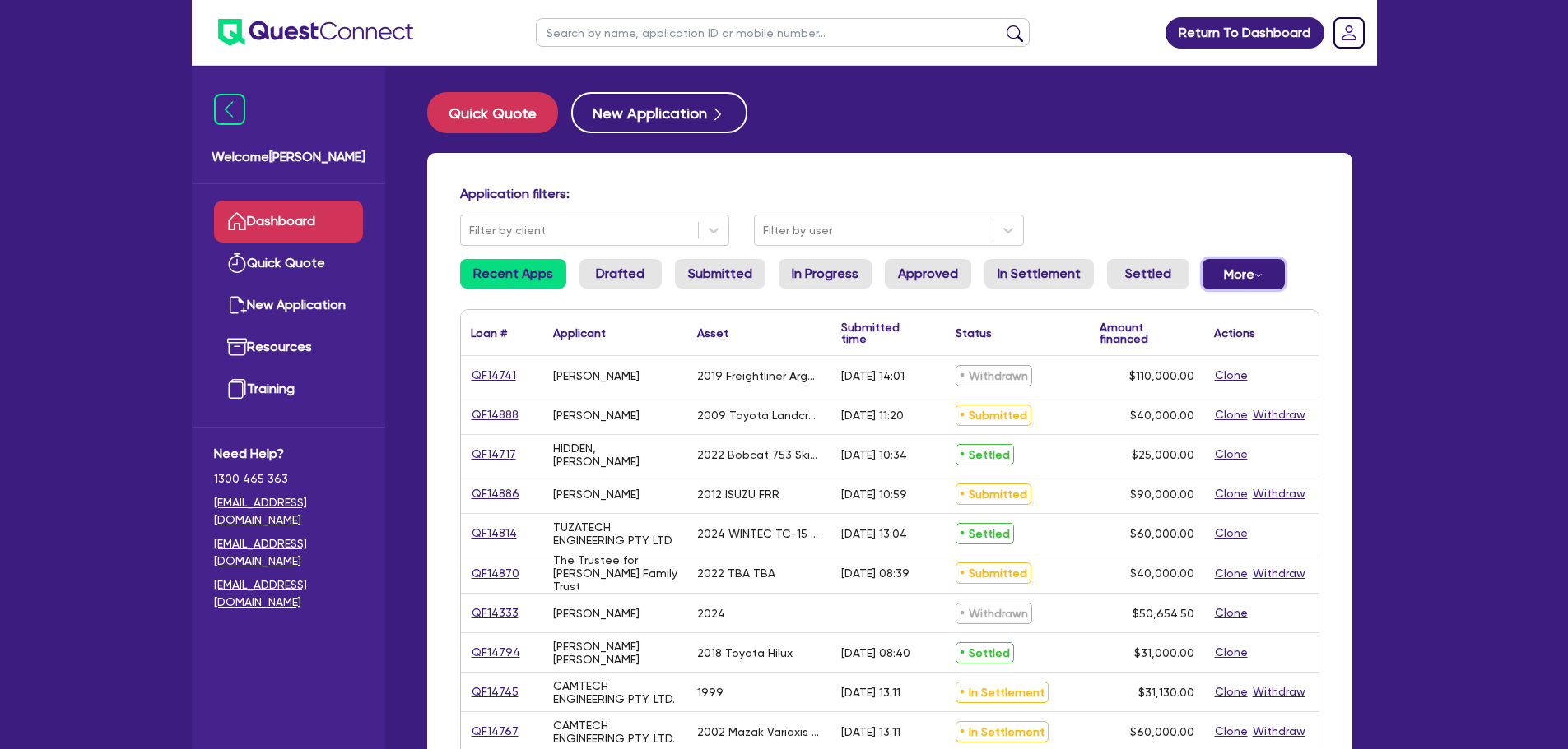
click at [1232, 266] on button "More Withdrawn Declined" at bounding box center [1244, 274] width 83 height 31
click at [1201, 347] on link "Declined" at bounding box center [1216, 340] width 123 height 30
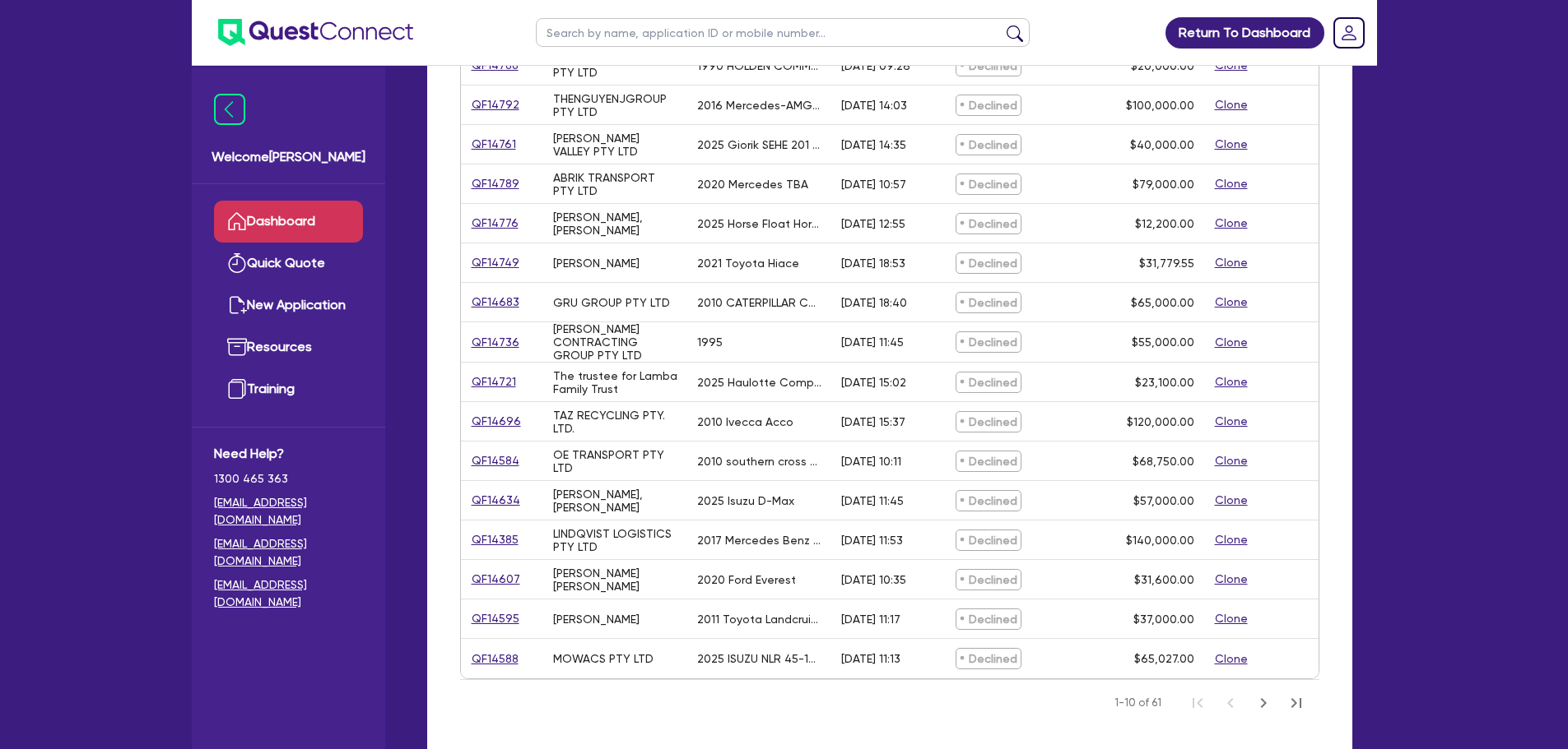
scroll to position [493, 0]
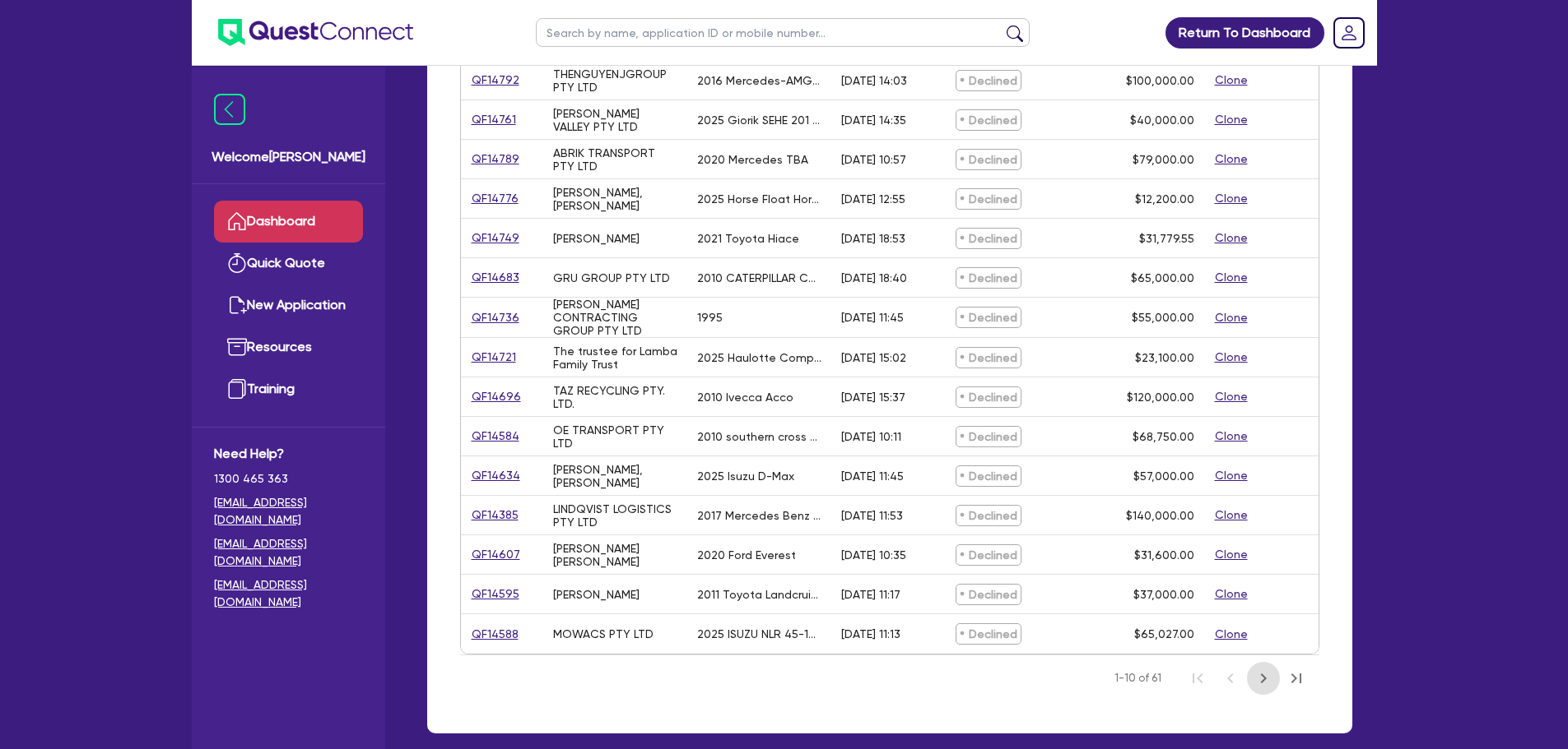
click at [1267, 683] on icon "Next Page" at bounding box center [1263, 678] width 20 height 20
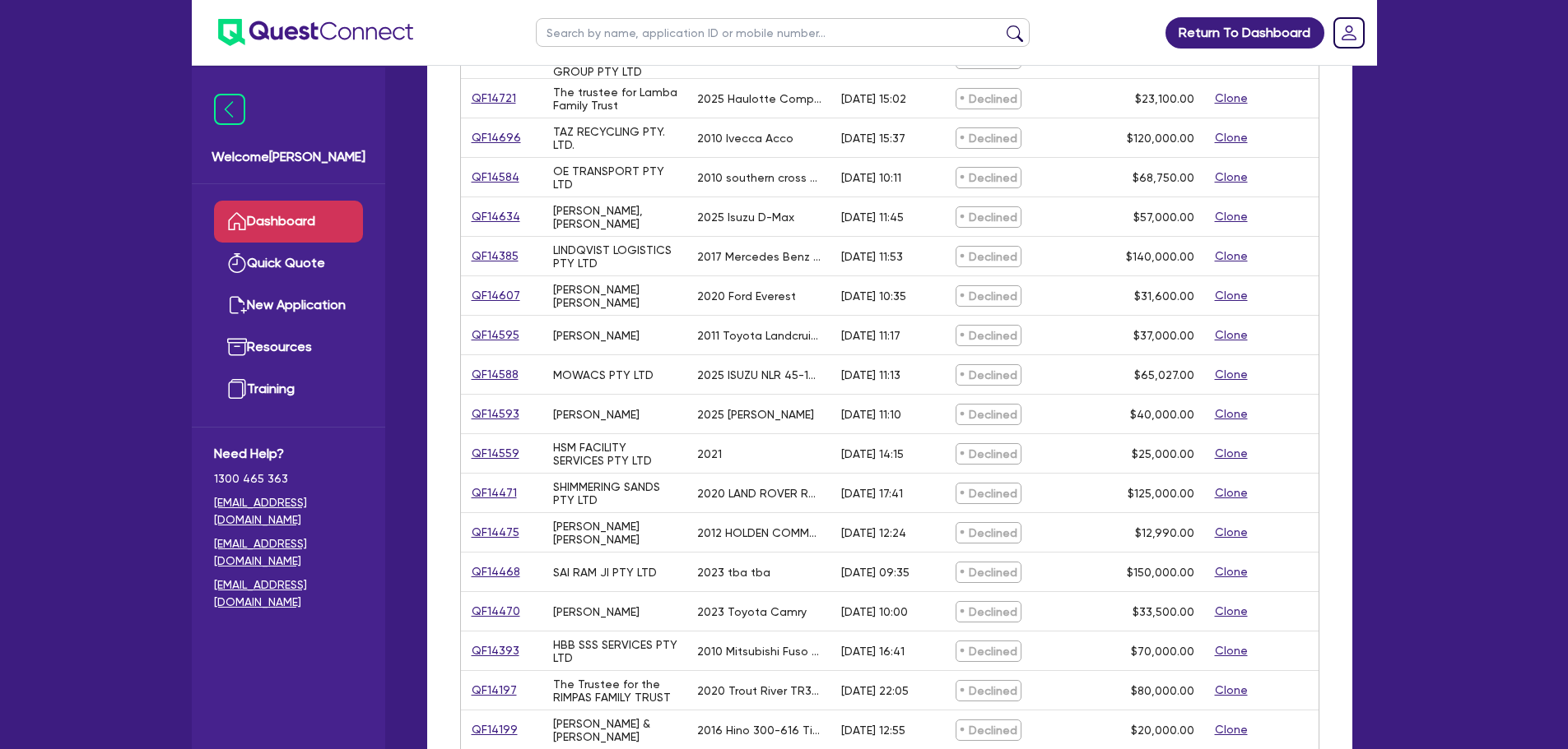
scroll to position [329, 0]
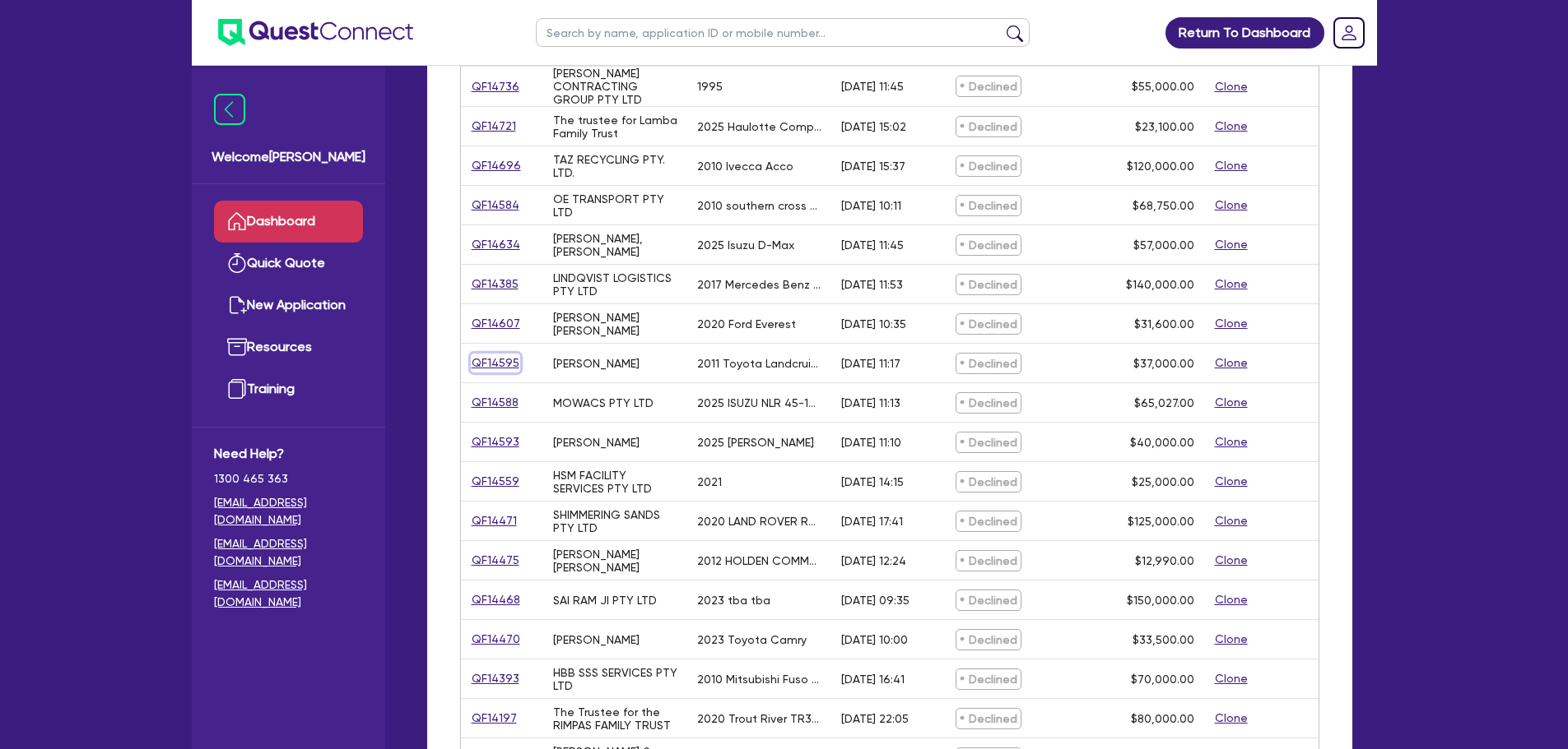
click at [490, 356] on link "QF14595" at bounding box center [494, 363] width 49 height 19
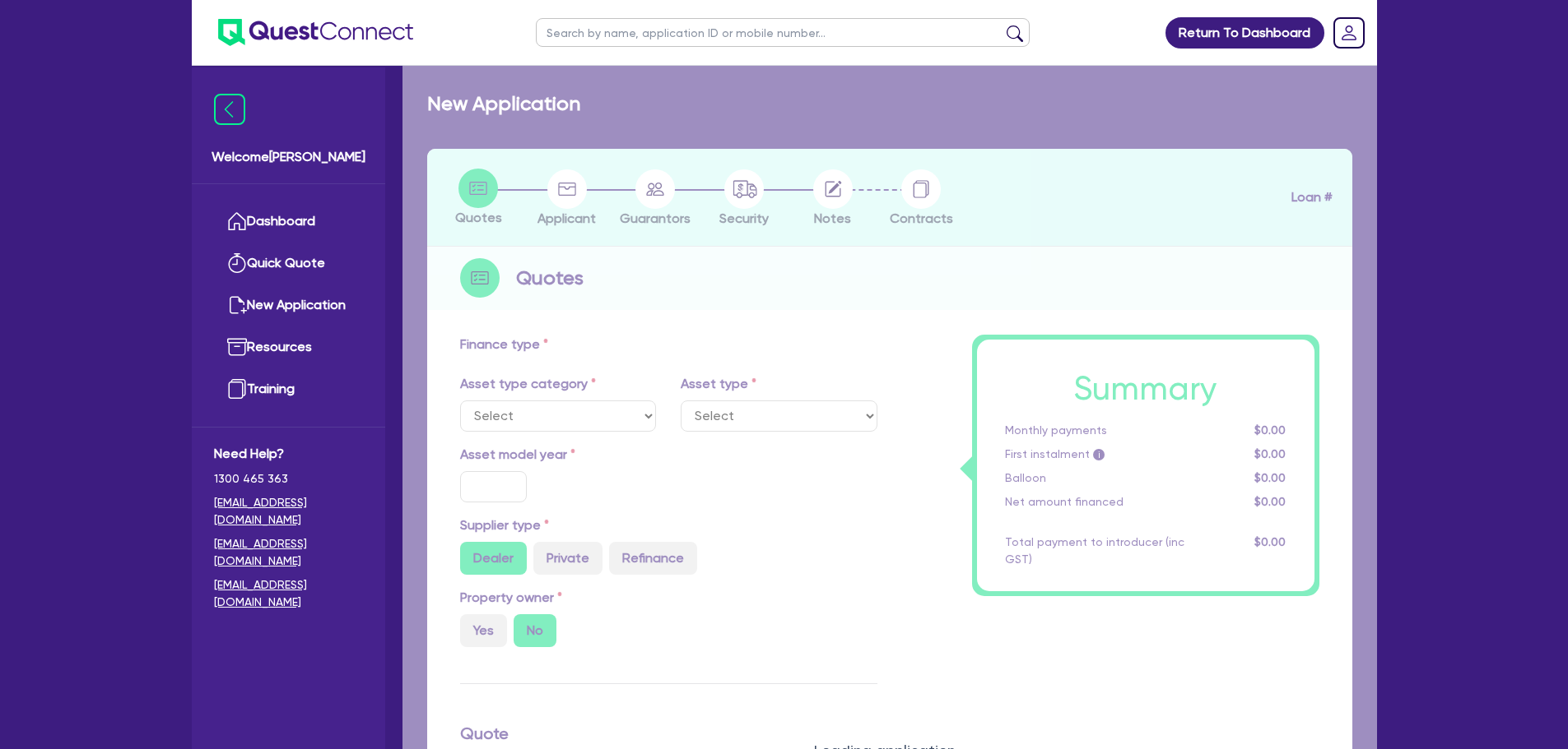
select select "CARS_AND_LIGHT_TRUCKS"
type input "2011"
radio input "false"
radio input "true"
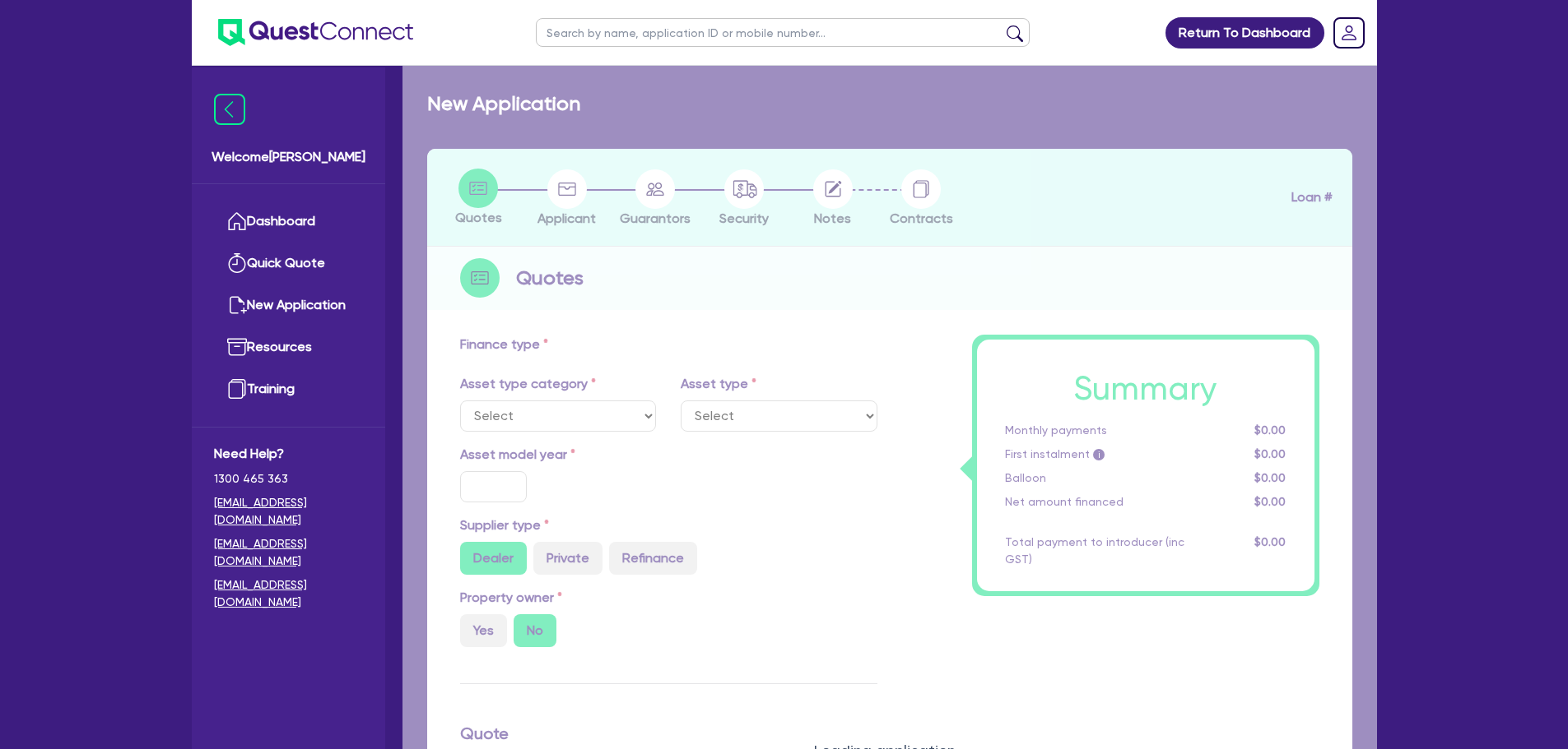
type input "43,000"
type input "6,000"
type input "5"
type input "1,850"
type input "17.99"
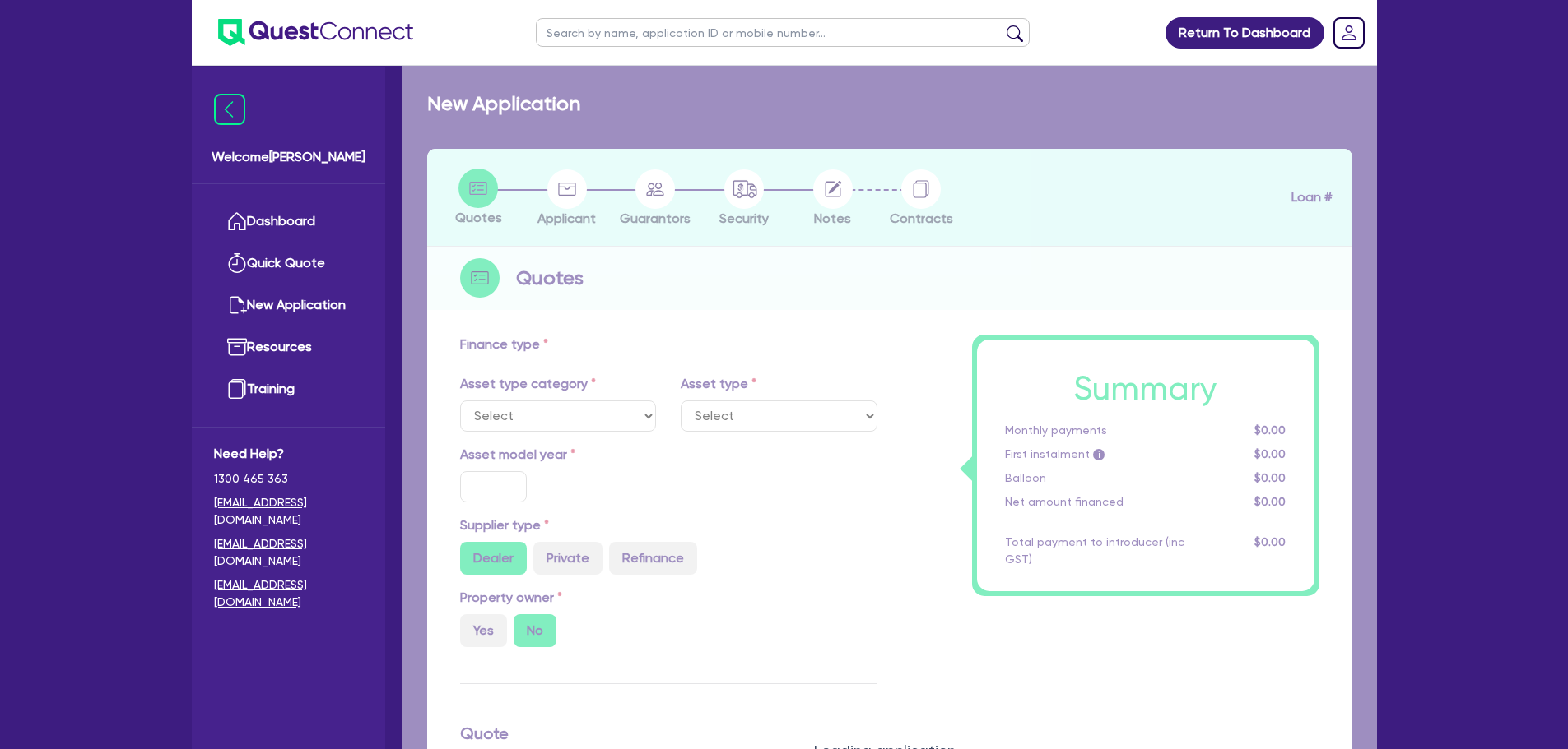
type input "1,250"
select select "VANS_AND_UTES"
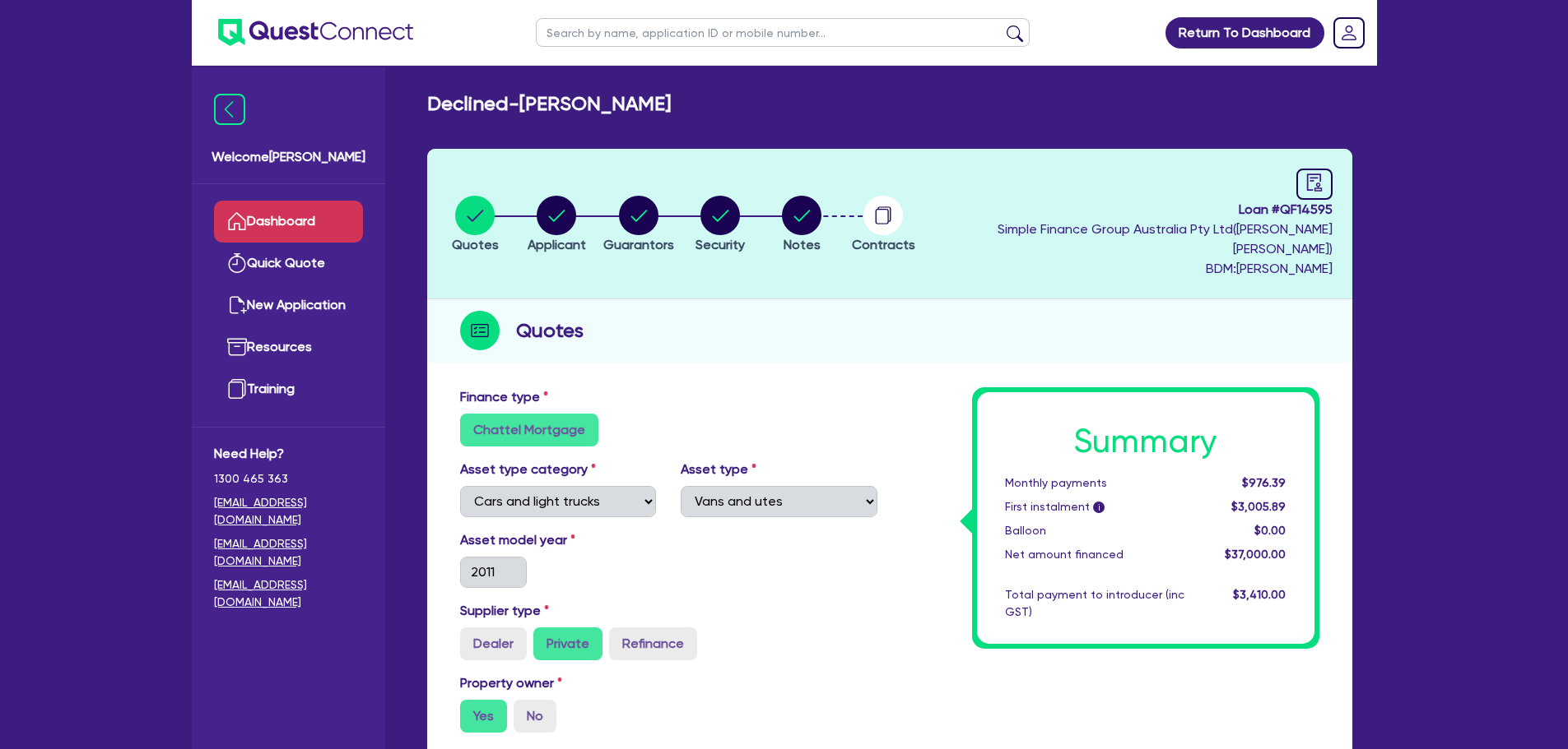
click at [305, 212] on link "Dashboard" at bounding box center [288, 222] width 149 height 42
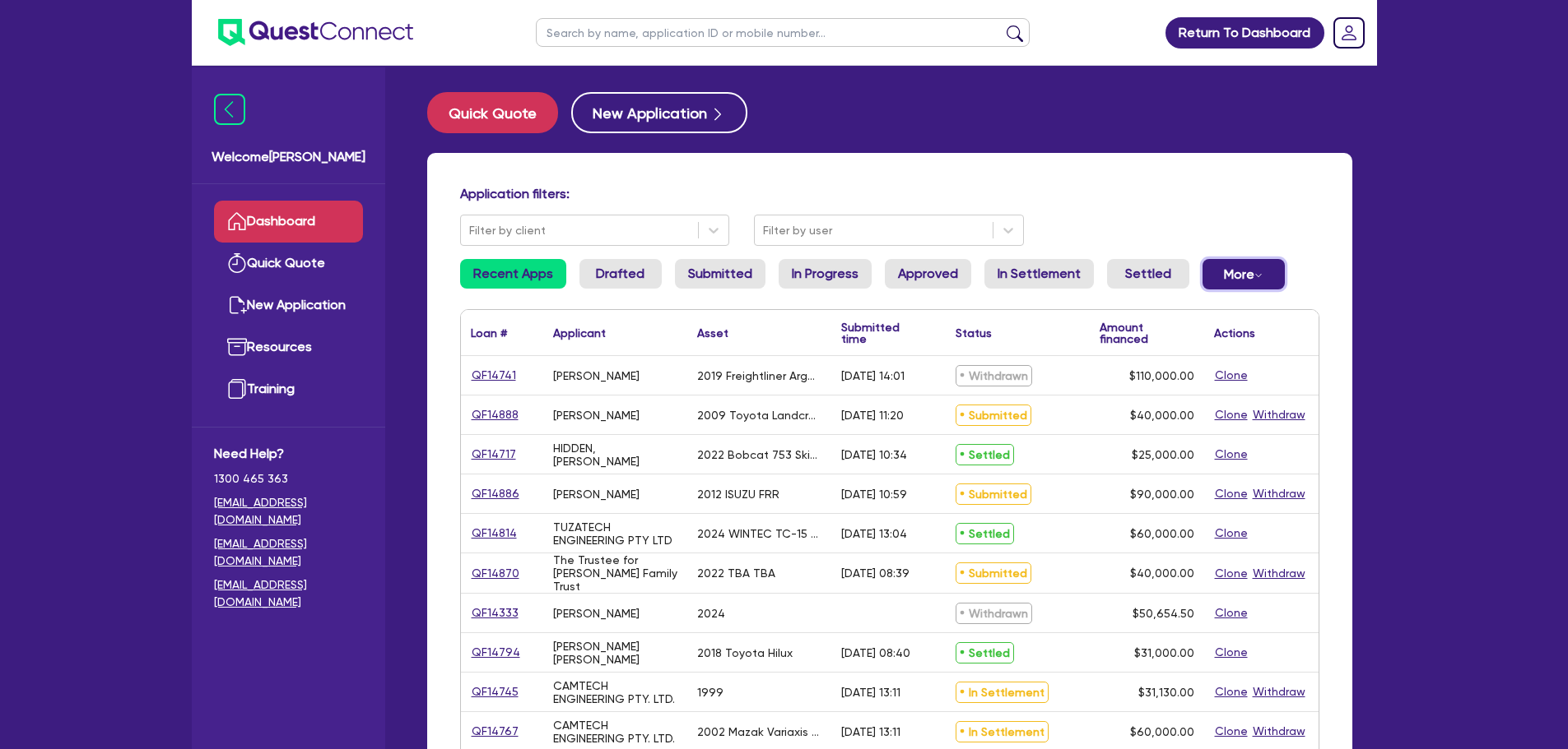
click at [1230, 270] on button "More Withdrawn Declined" at bounding box center [1244, 274] width 83 height 31
click at [1220, 338] on link "Declined" at bounding box center [1216, 340] width 123 height 30
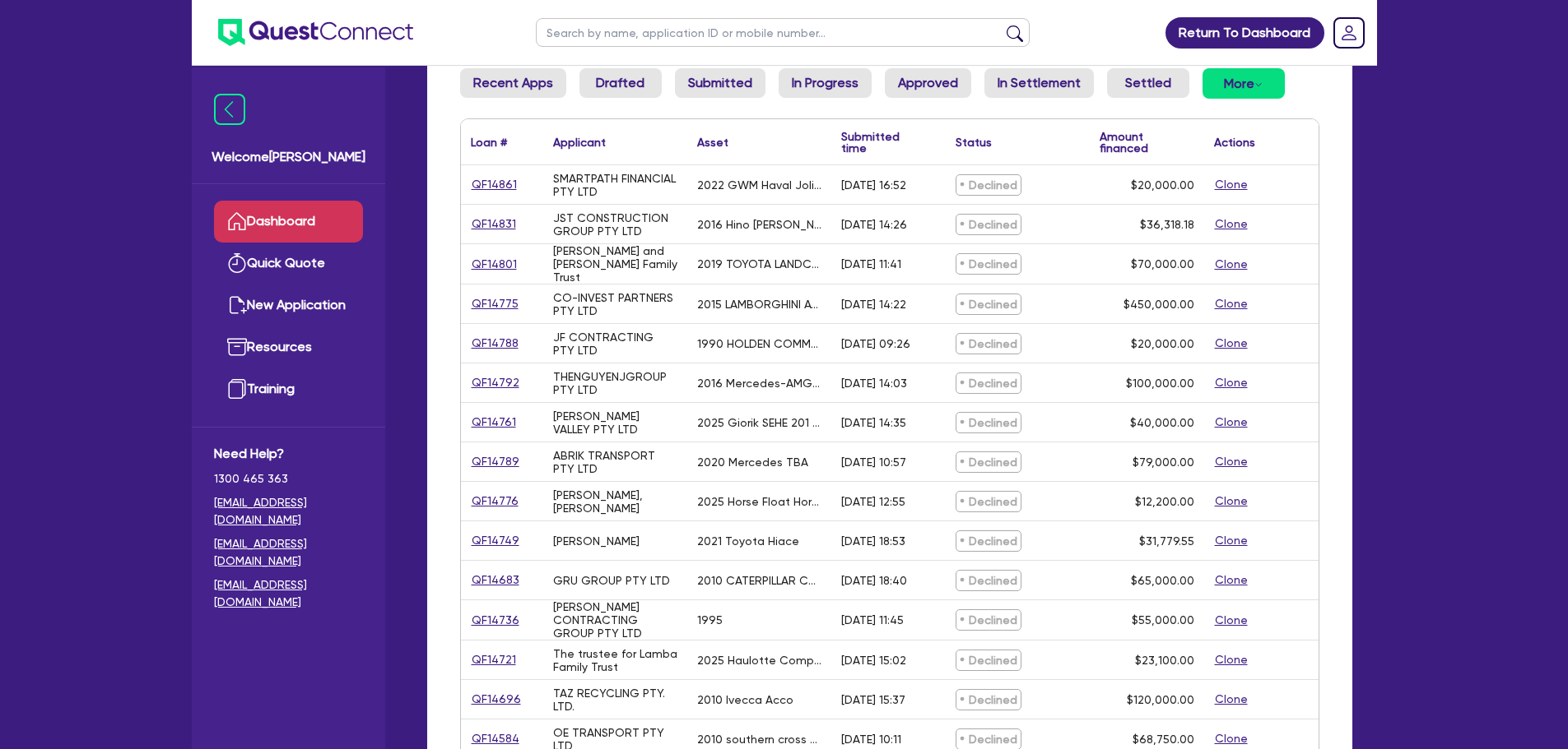
scroll to position [164, 0]
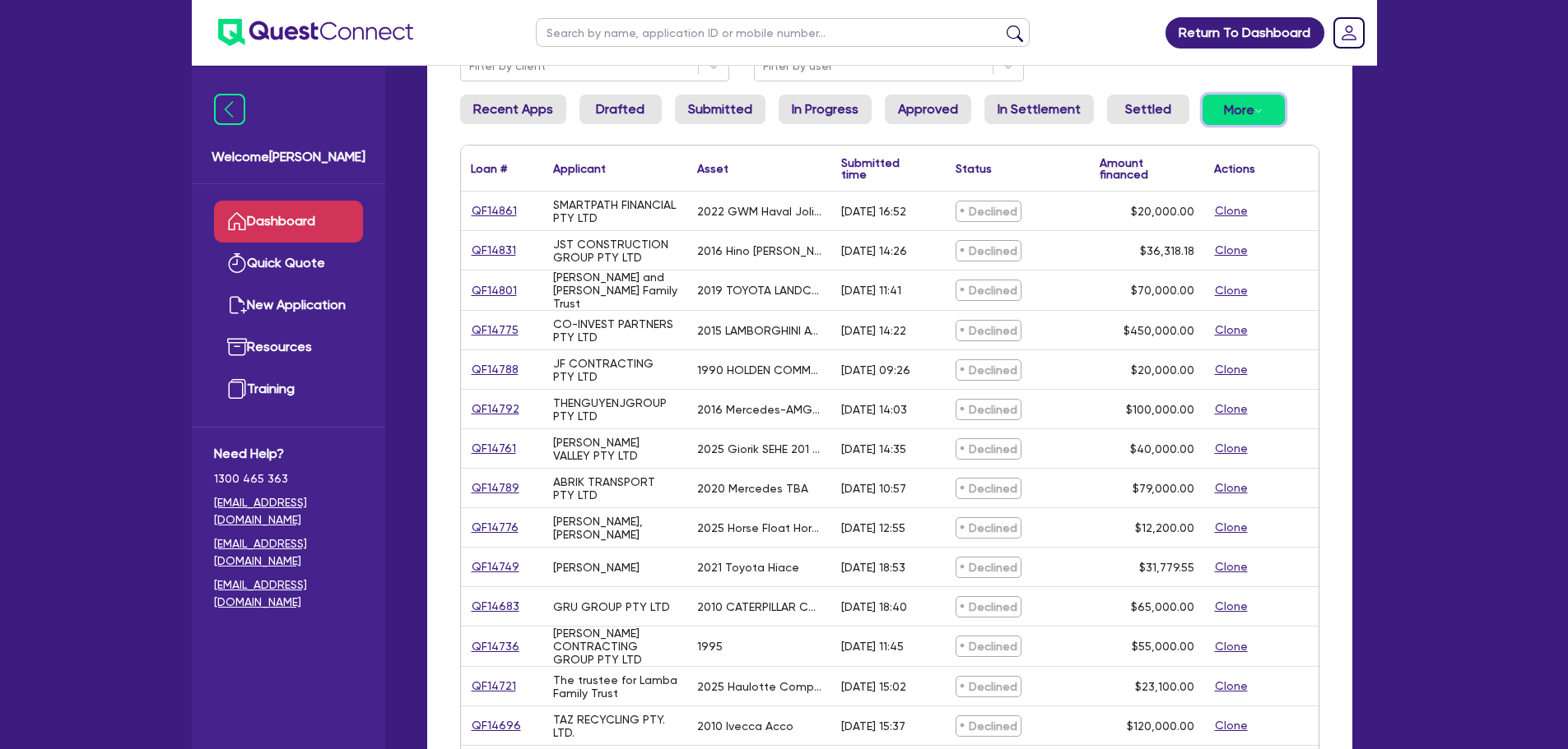
click at [1254, 113] on icon "Dropdown toggle" at bounding box center [1258, 111] width 9 height 9
click at [1209, 134] on link "Withdrawn" at bounding box center [1216, 146] width 123 height 30
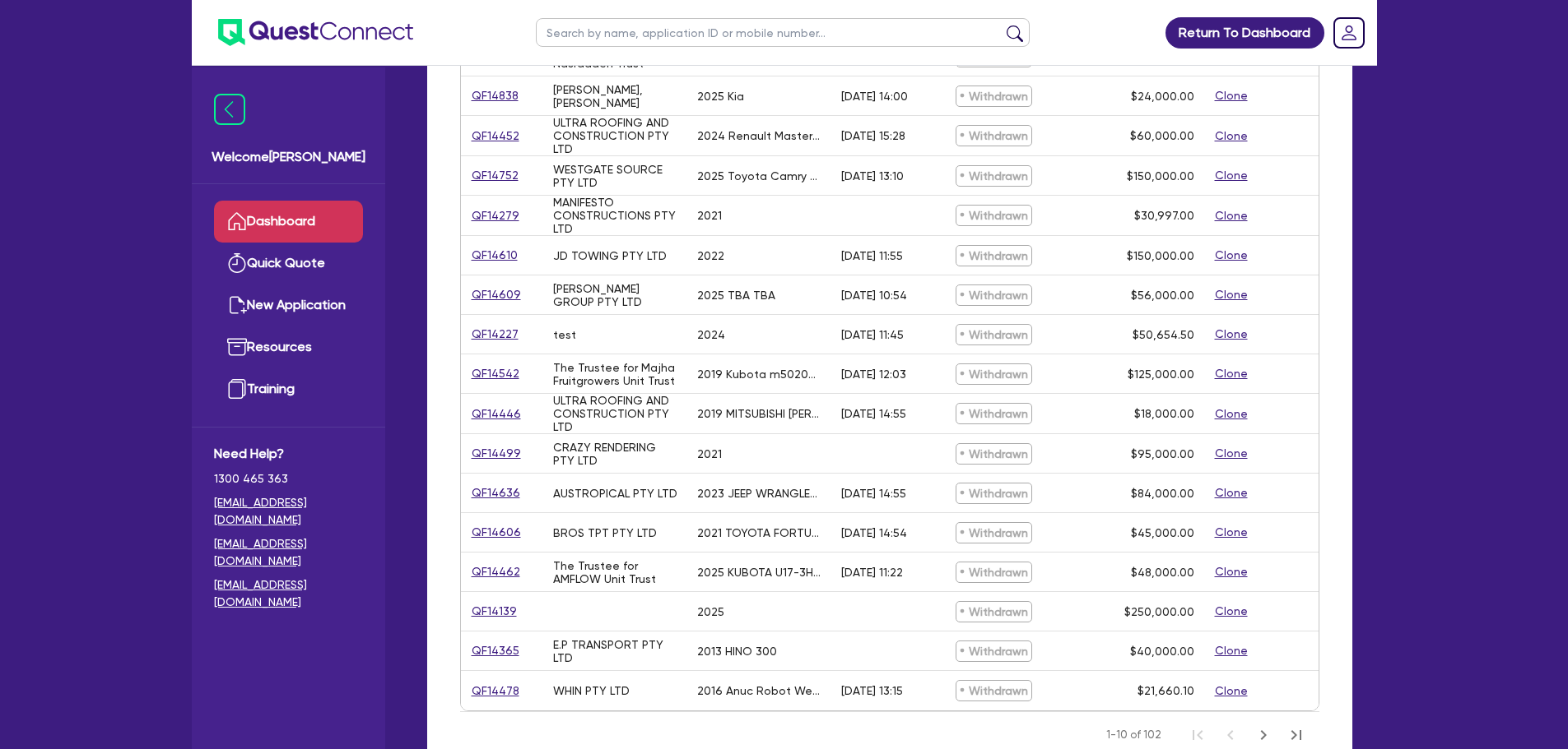
scroll to position [560, 0]
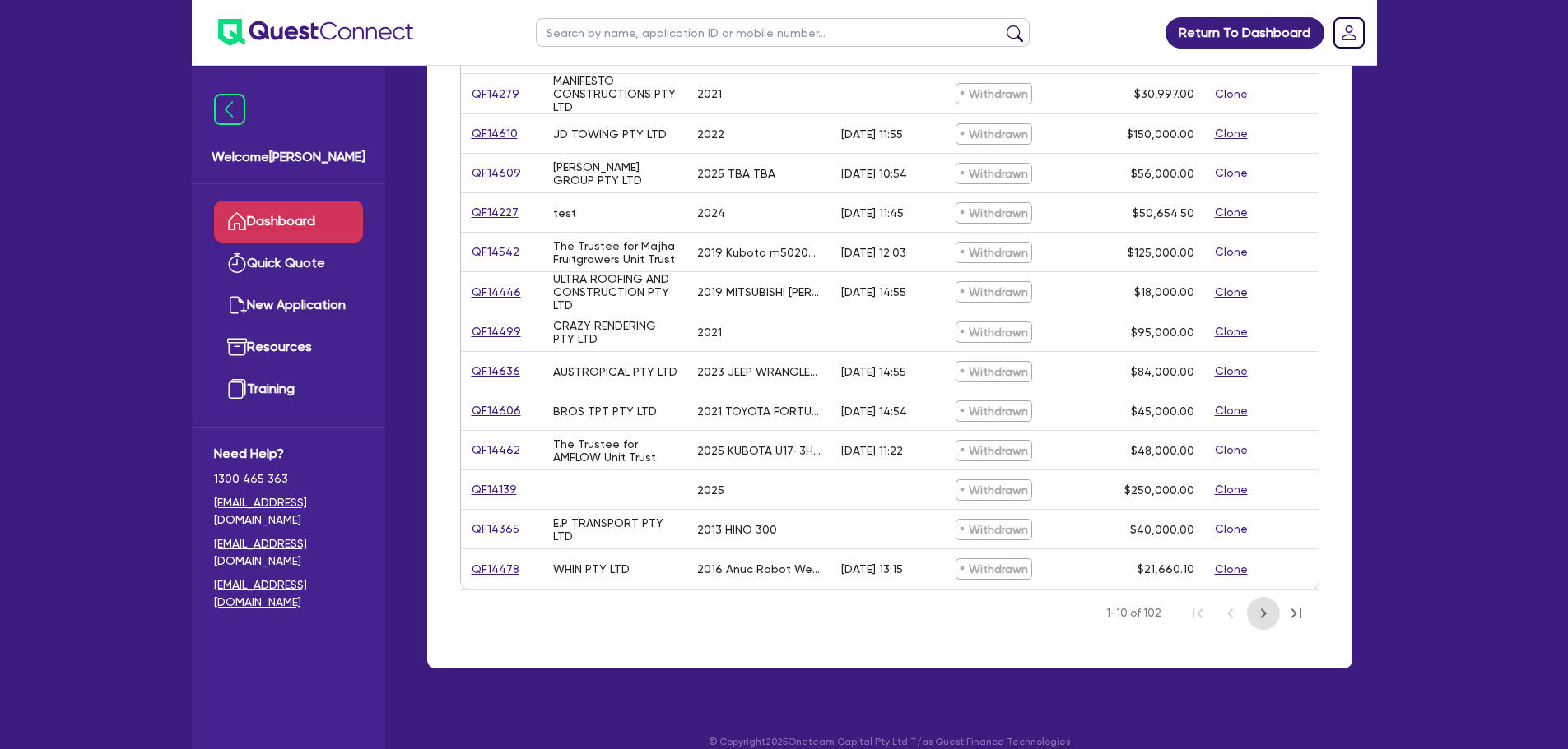
click at [1258, 609] on icon "Next Page" at bounding box center [1263, 613] width 20 height 20
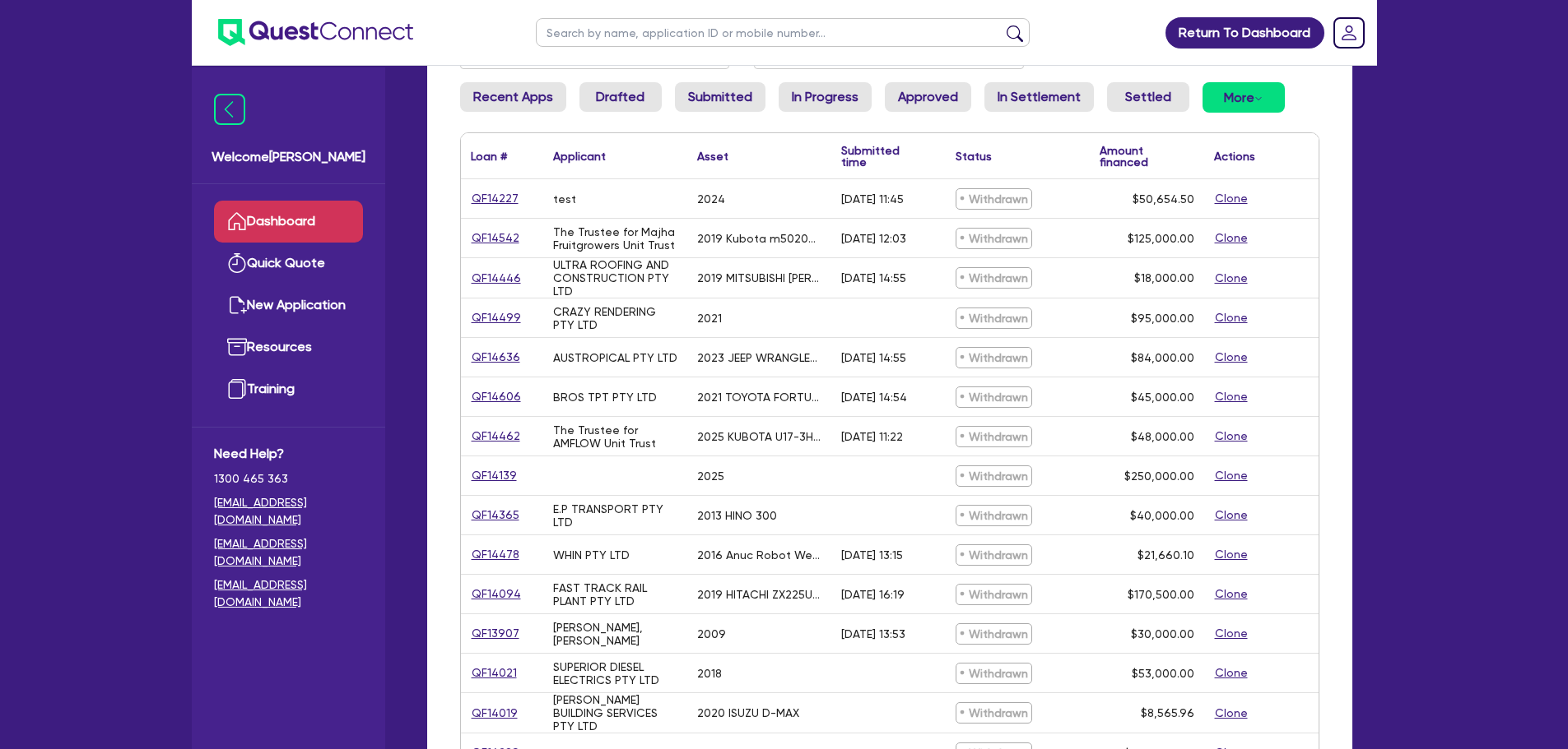
scroll to position [148, 0]
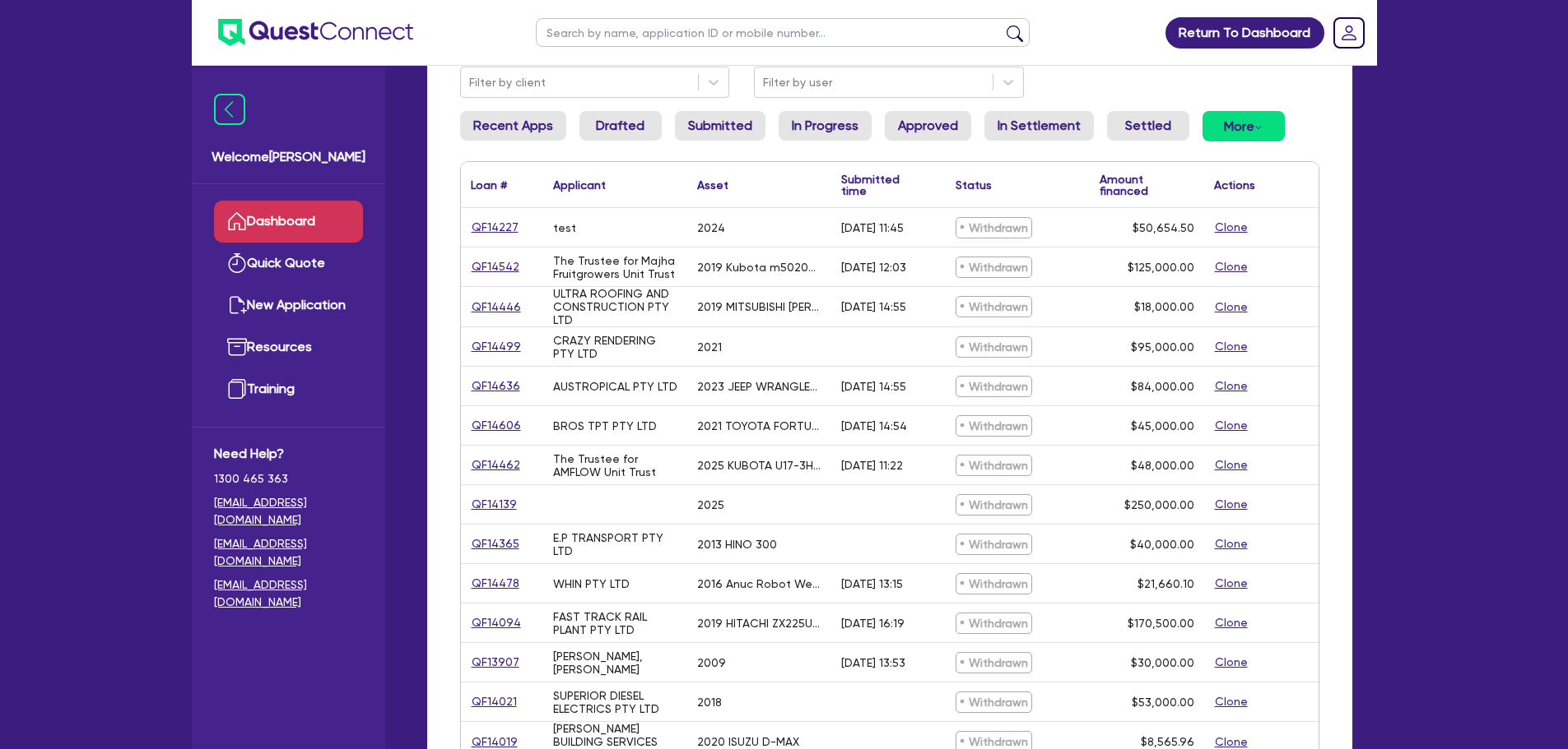
click at [327, 222] on link "Dashboard" at bounding box center [288, 222] width 149 height 42
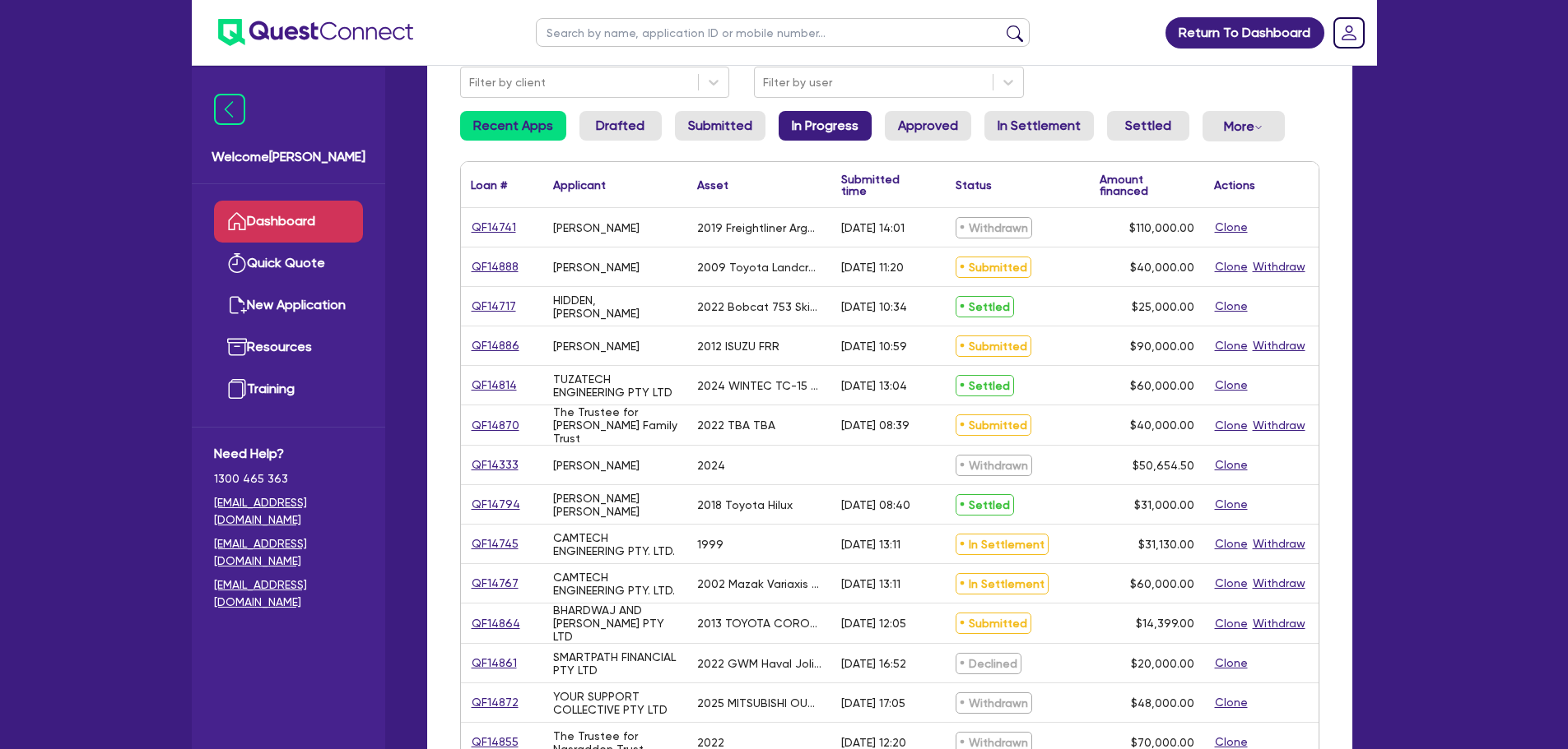
click at [817, 114] on link "In Progress" at bounding box center [824, 125] width 93 height 30
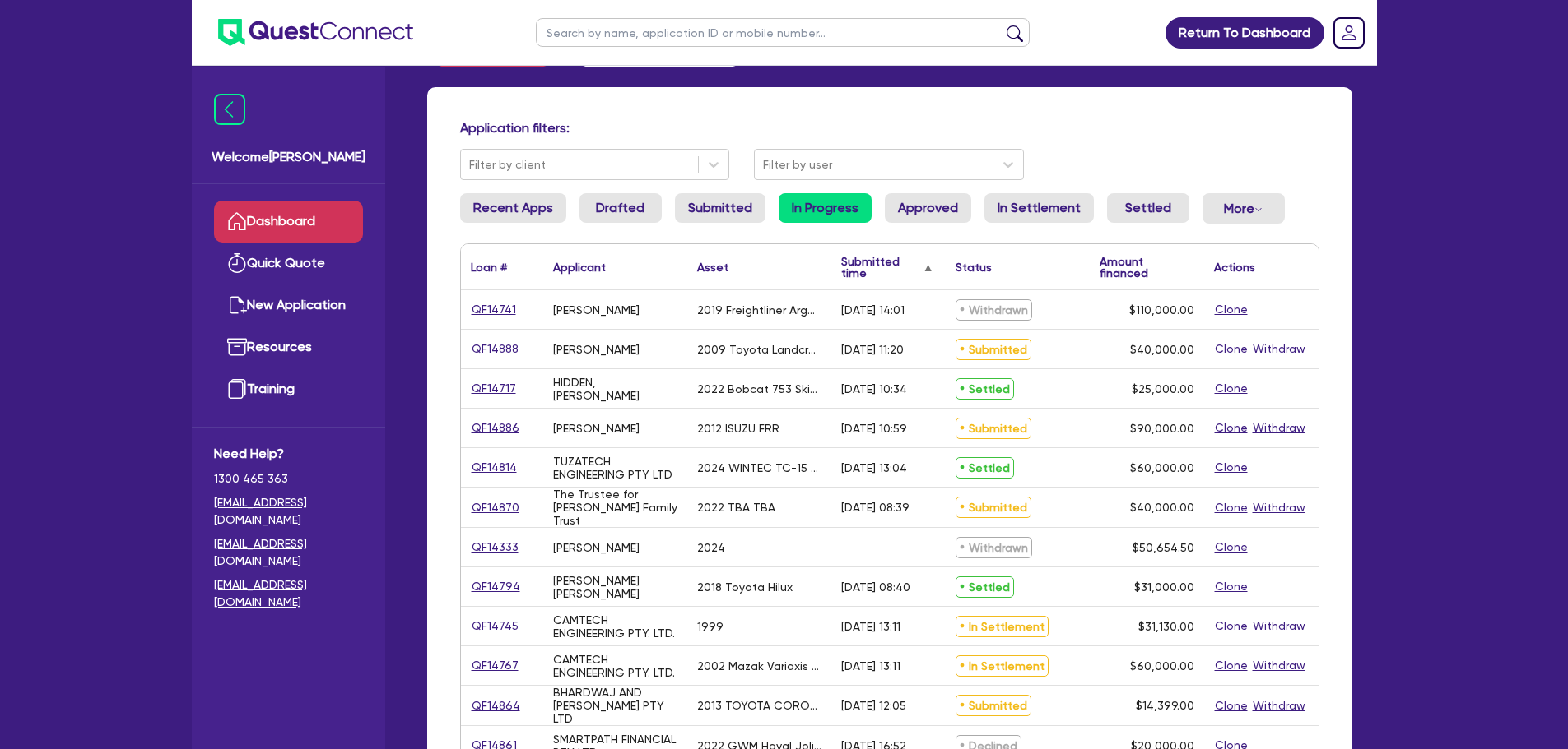
scroll to position [148, 0]
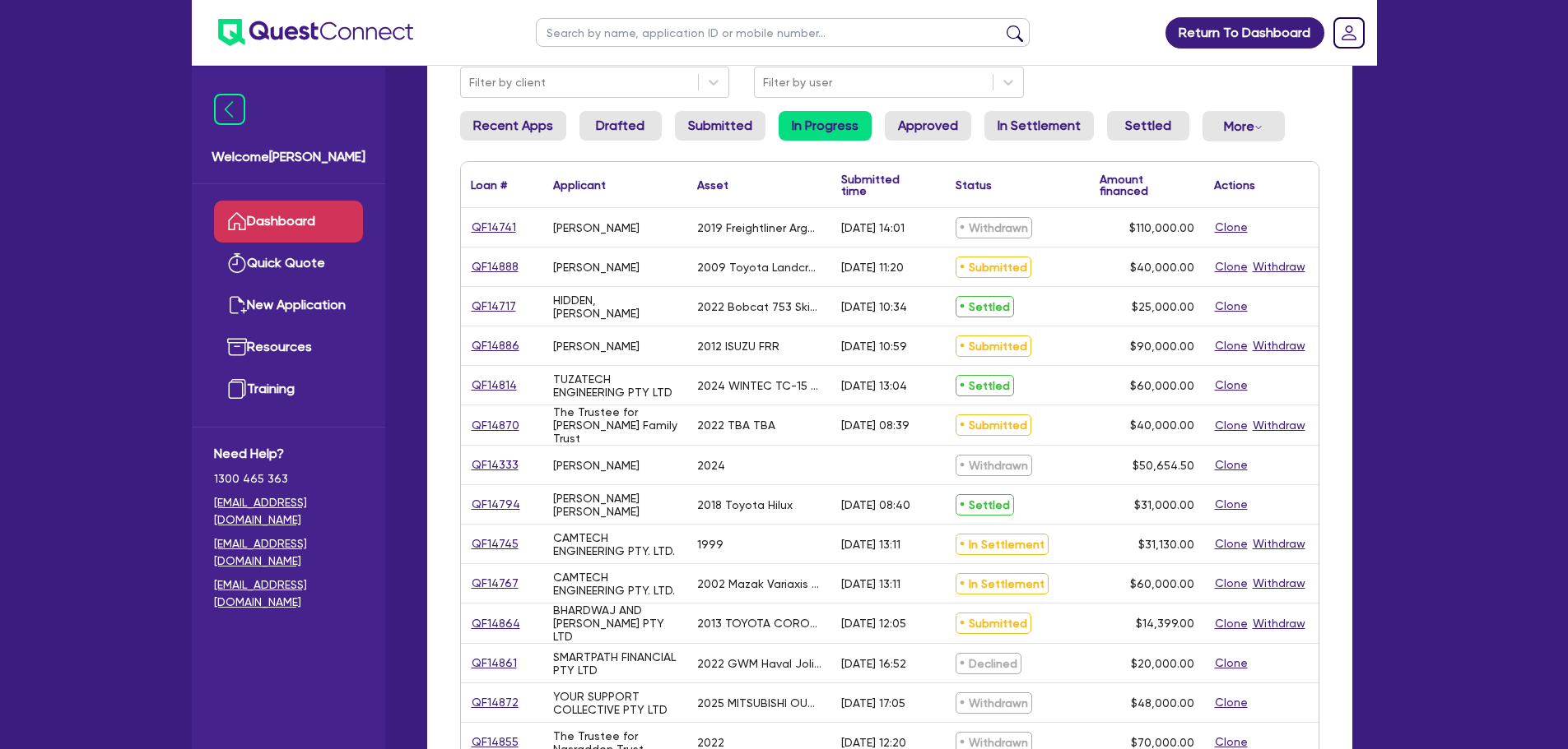
click at [834, 121] on link "In Progress" at bounding box center [824, 125] width 93 height 30
click at [475, 421] on link "QF14870" at bounding box center [494, 426] width 49 height 19
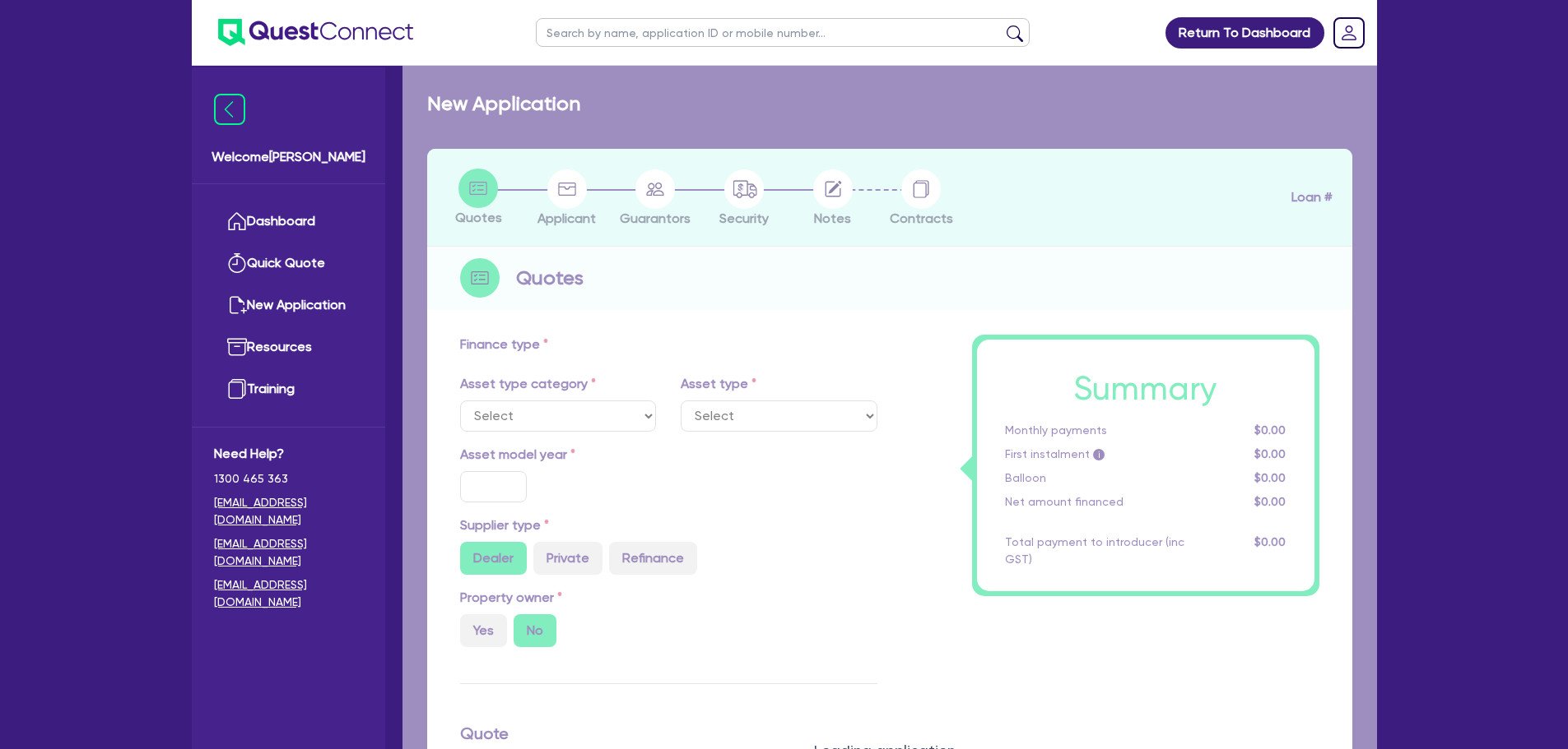
select select "CARS_AND_LIGHT_TRUCKS"
type input "2022"
type input "50,000"
type input "10,000"
type input "7"
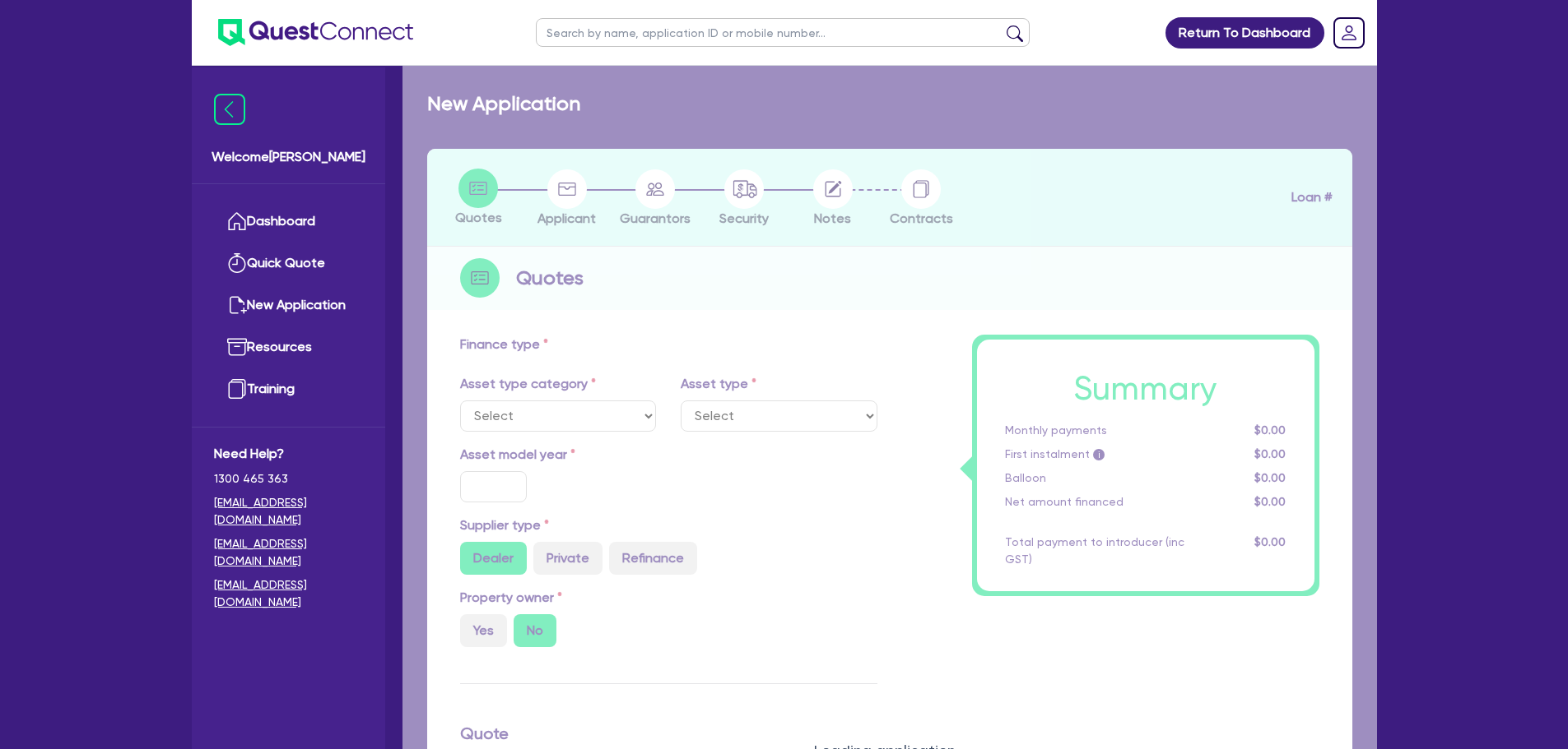
type input "2,800"
type input "17.95"
type input "1,100"
select select "PASSENGER_VEHICLES"
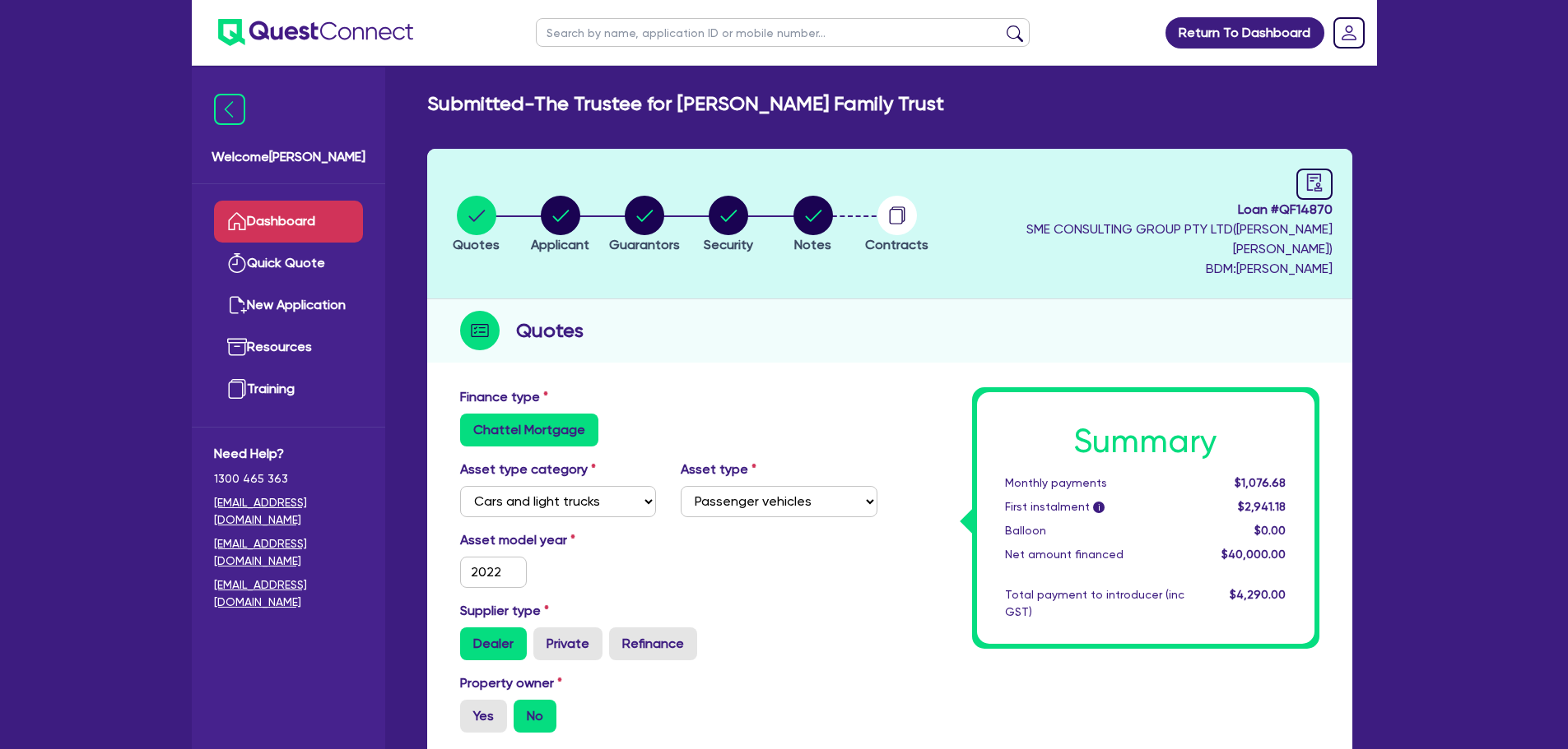
click at [342, 228] on link "Dashboard" at bounding box center [288, 222] width 149 height 42
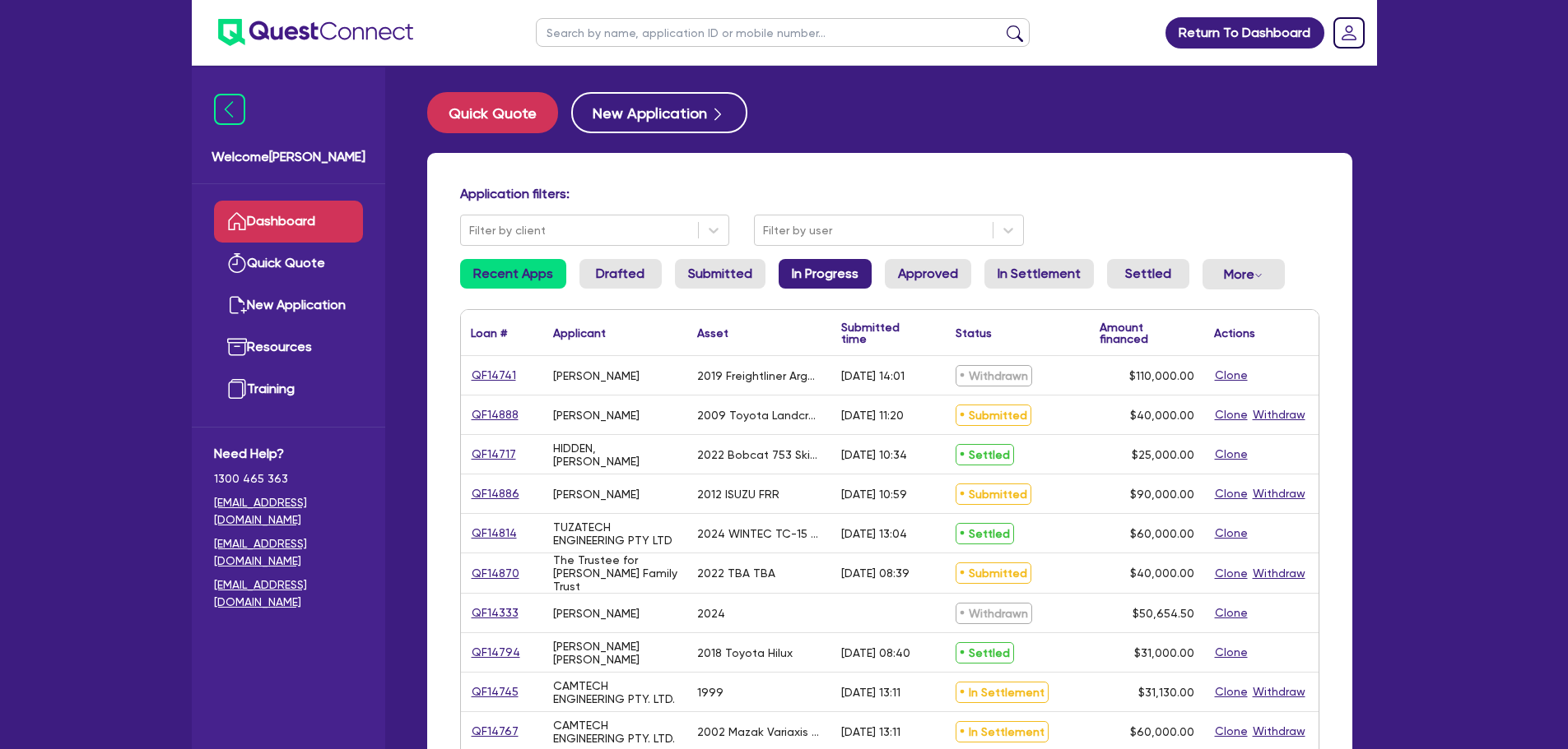
click at [839, 264] on link "In Progress" at bounding box center [824, 273] width 93 height 30
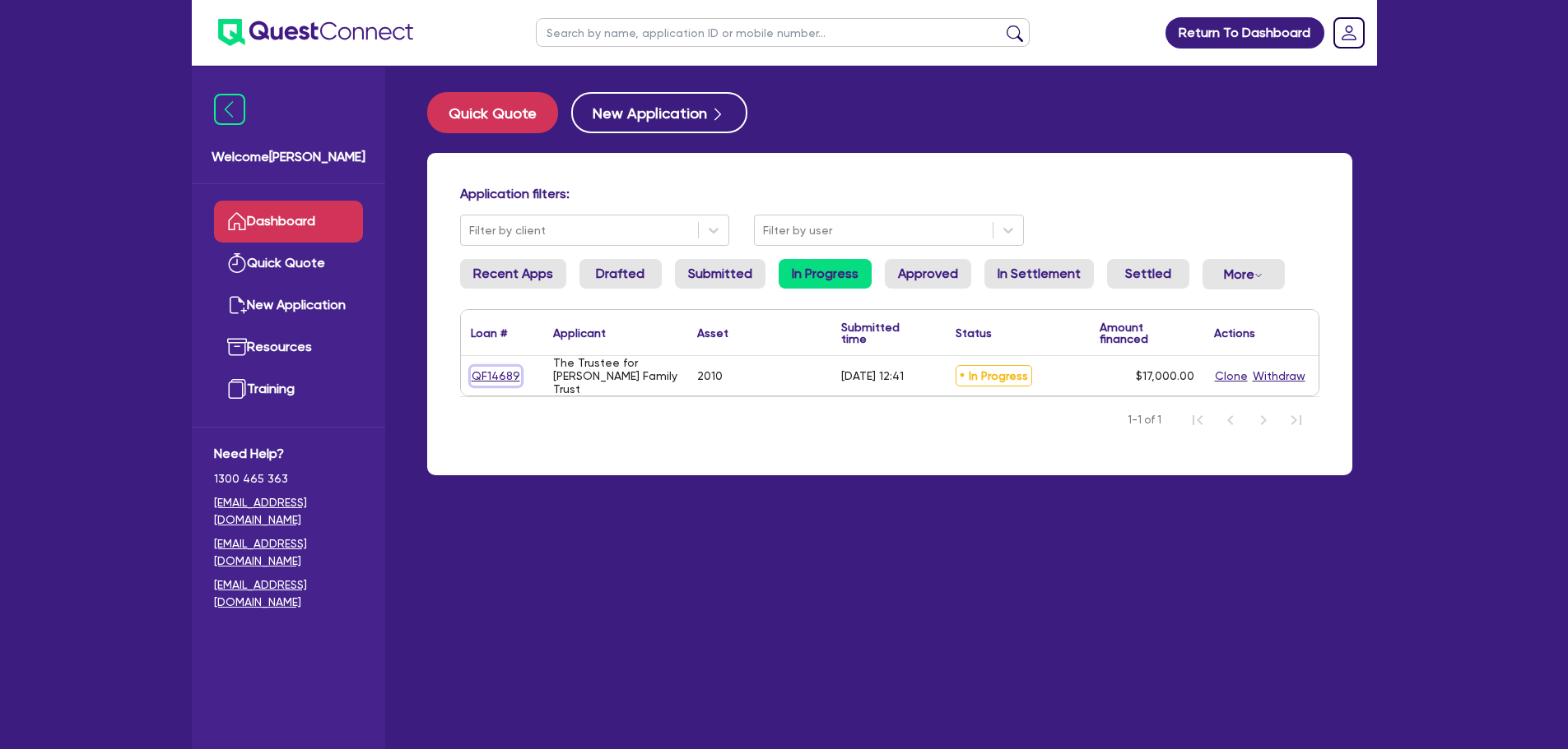
click at [479, 377] on link "QF14689" at bounding box center [495, 377] width 50 height 19
select select "PRIMARY_ASSETS"
select select "TRAILERS"
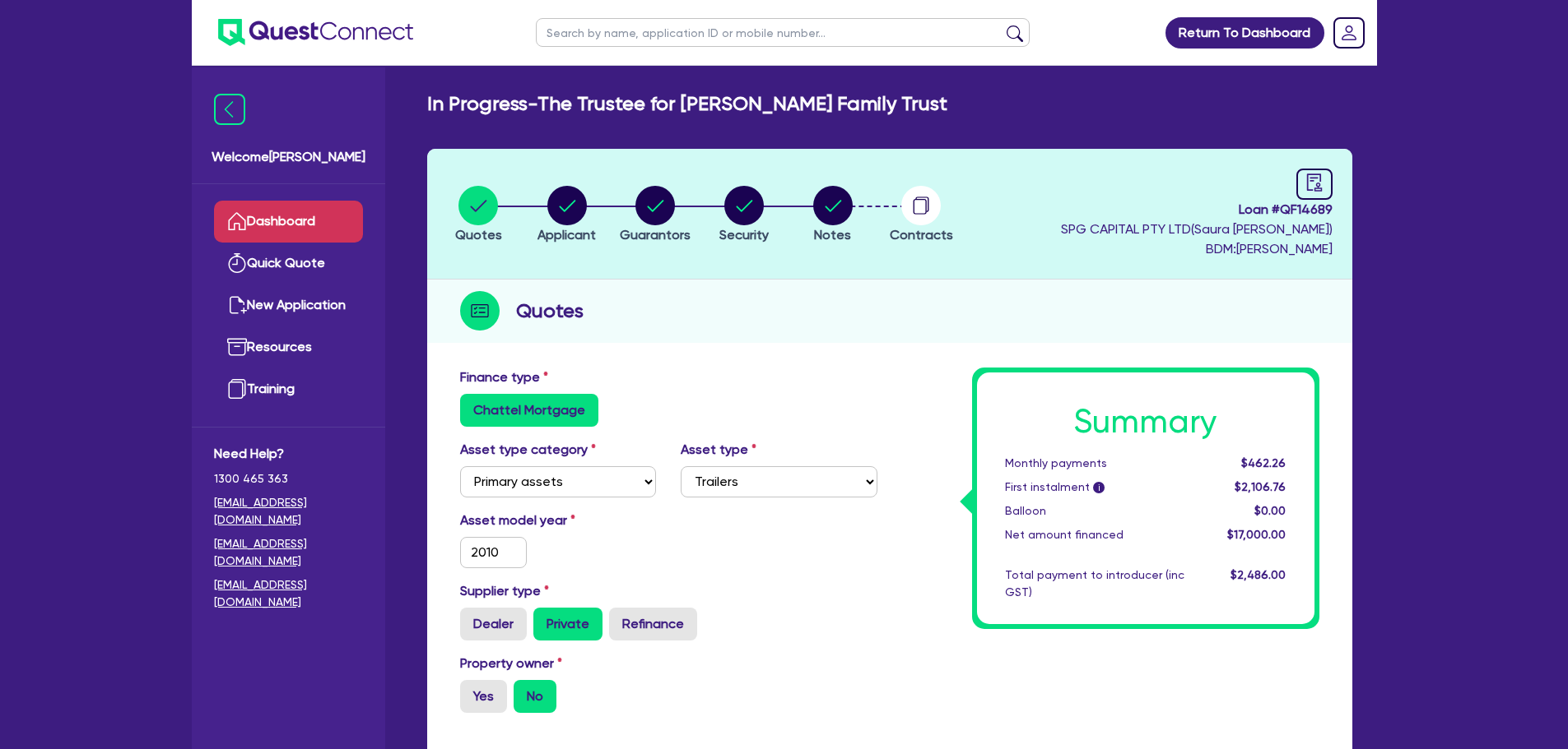
click at [355, 214] on link "Dashboard" at bounding box center [288, 222] width 149 height 42
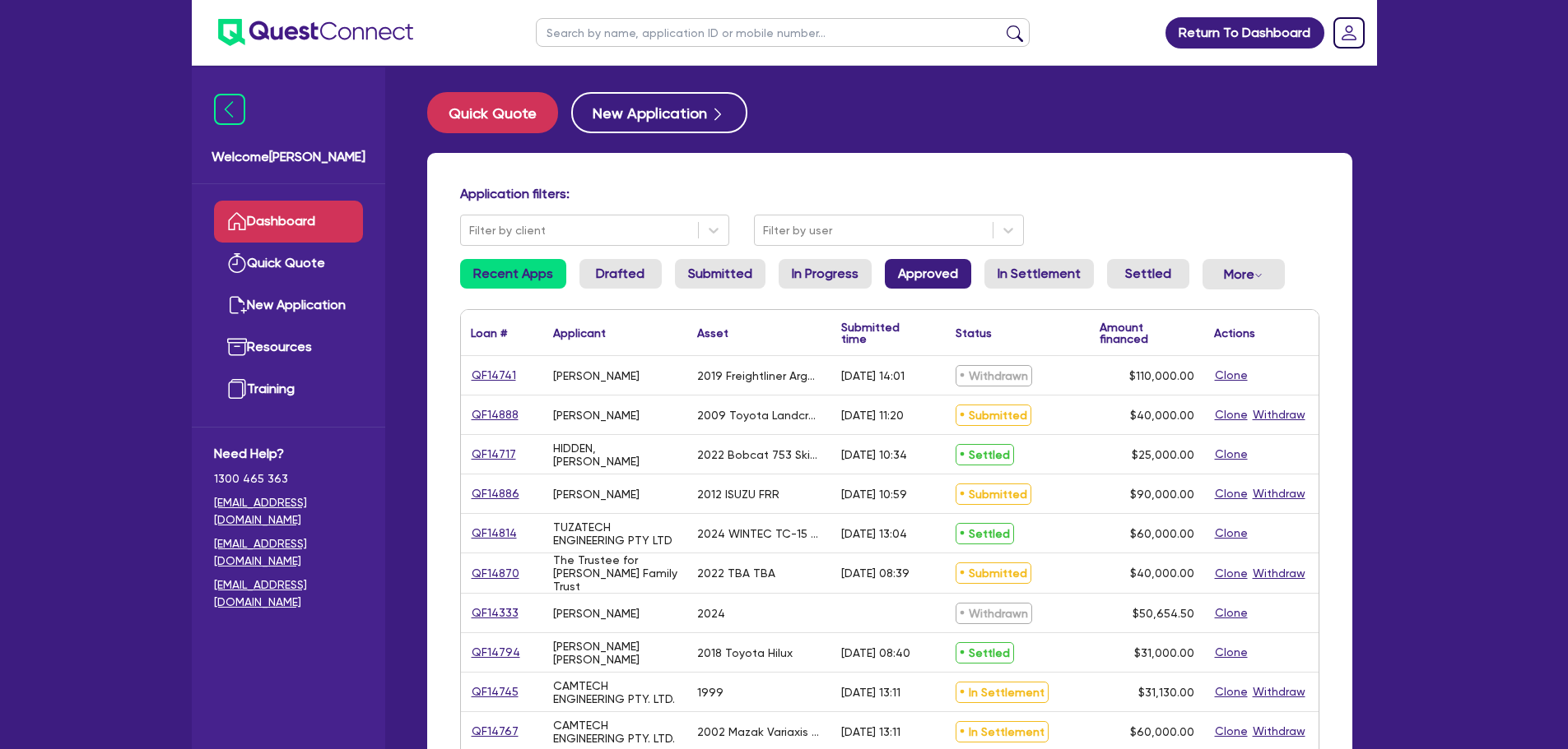
click at [898, 264] on link "Approved" at bounding box center [928, 273] width 87 height 30
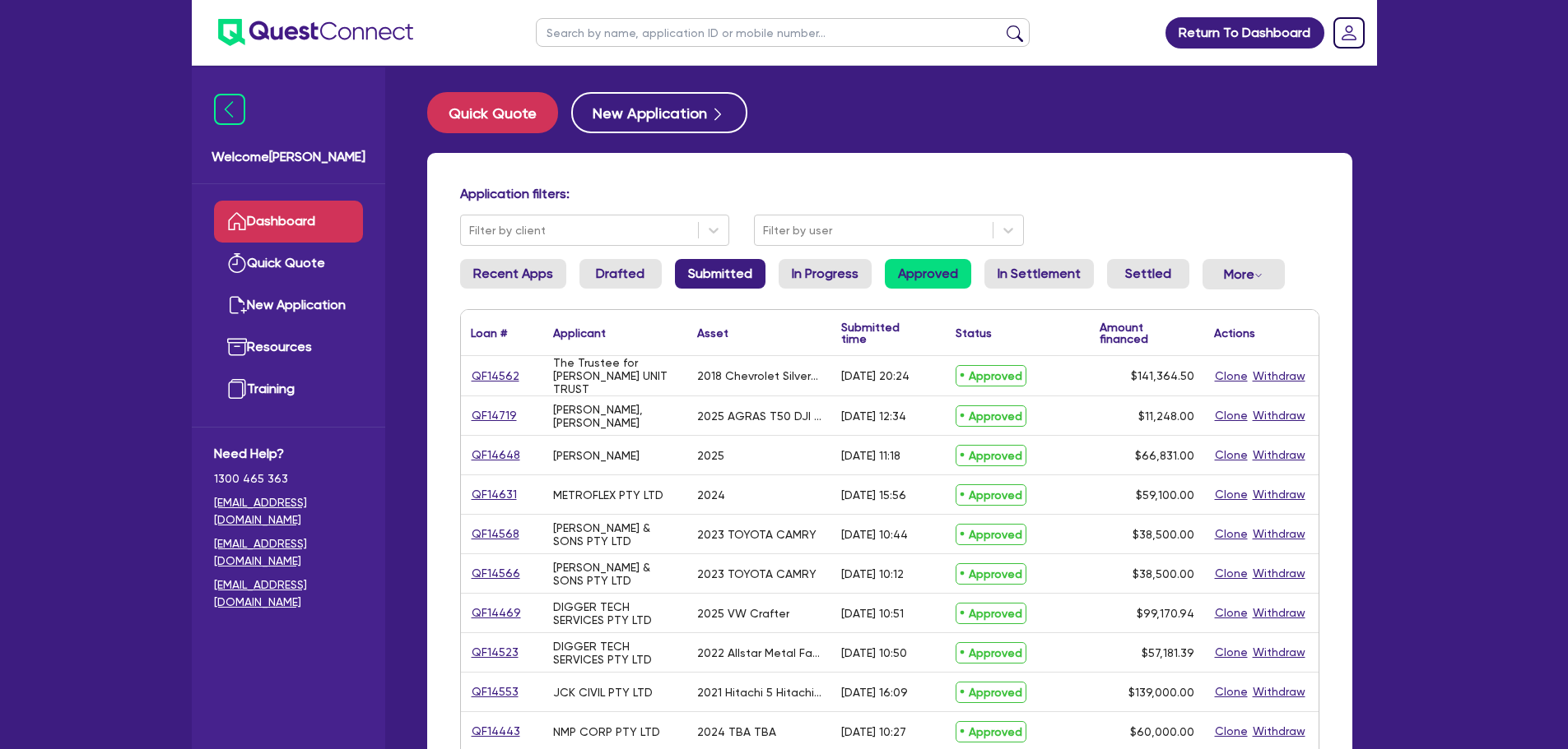
click at [692, 269] on link "Submitted" at bounding box center [720, 273] width 90 height 30
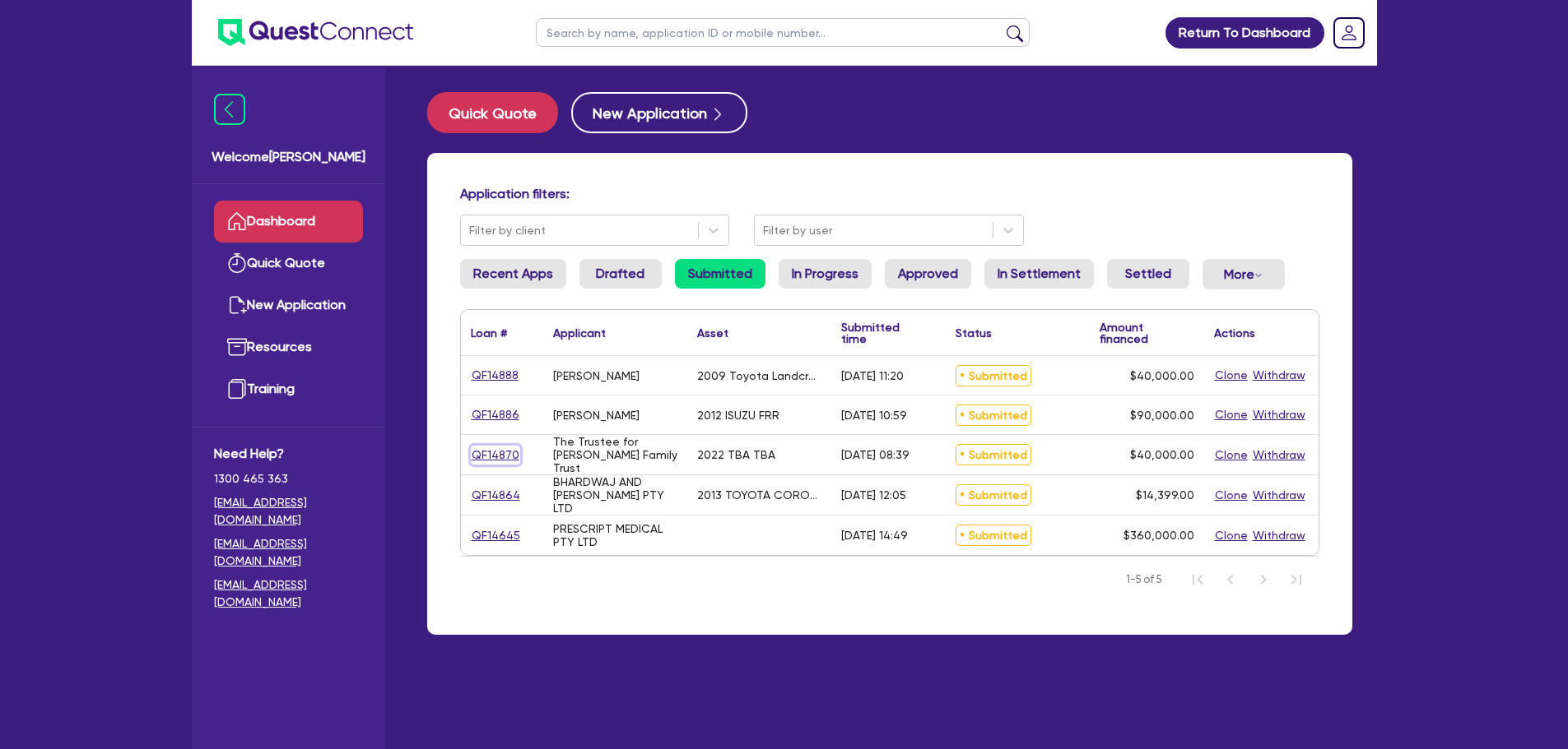
click at [493, 453] on link "QF14870" at bounding box center [494, 456] width 49 height 19
select select "CARS_AND_LIGHT_TRUCKS"
select select "PASSENGER_VEHICLES"
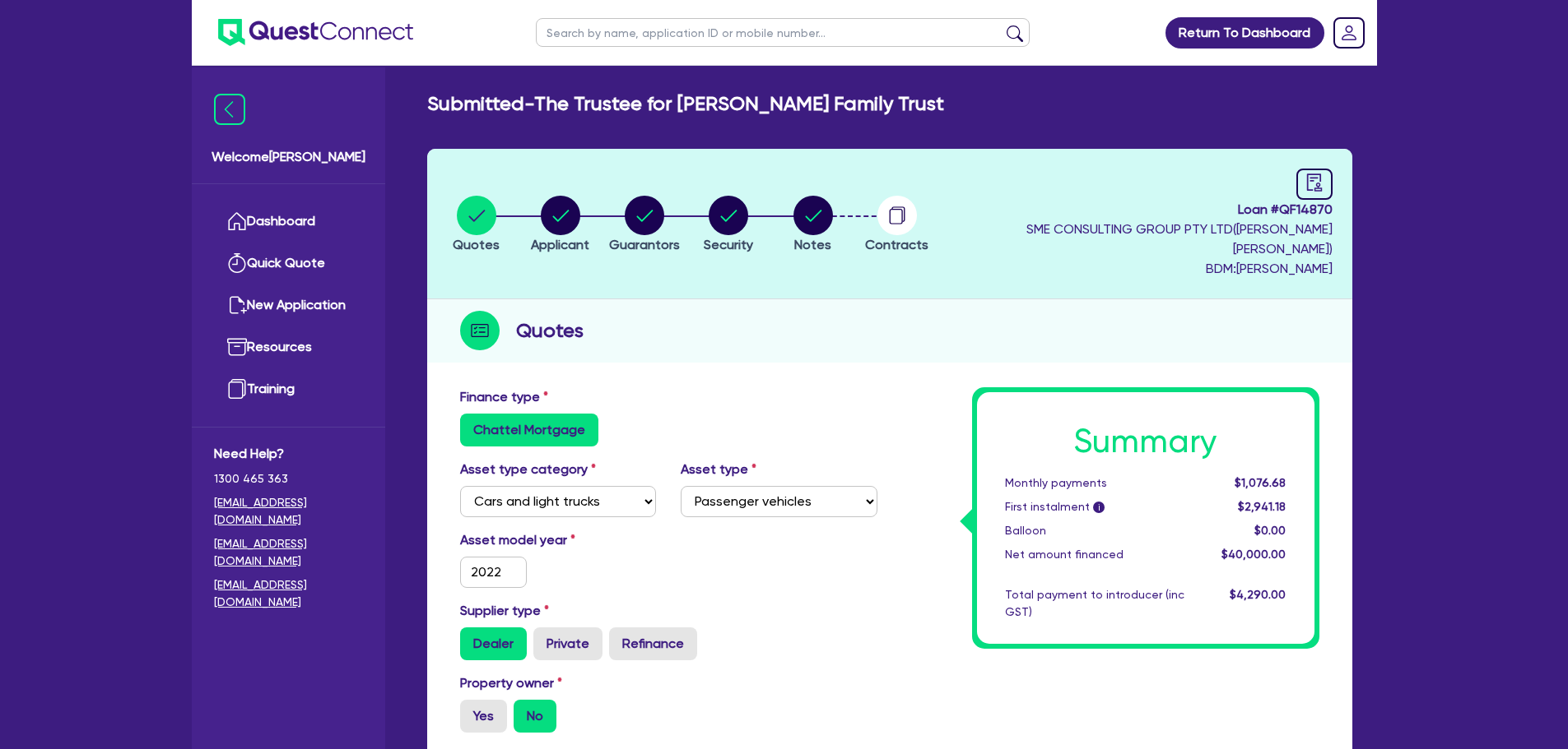
click at [311, 186] on ul "Dashboard Quick Quote New Application Ref Company Ref Salesperson Resources Tra…" at bounding box center [288, 306] width 193 height 242
click at [318, 213] on link "Dashboard" at bounding box center [288, 222] width 149 height 42
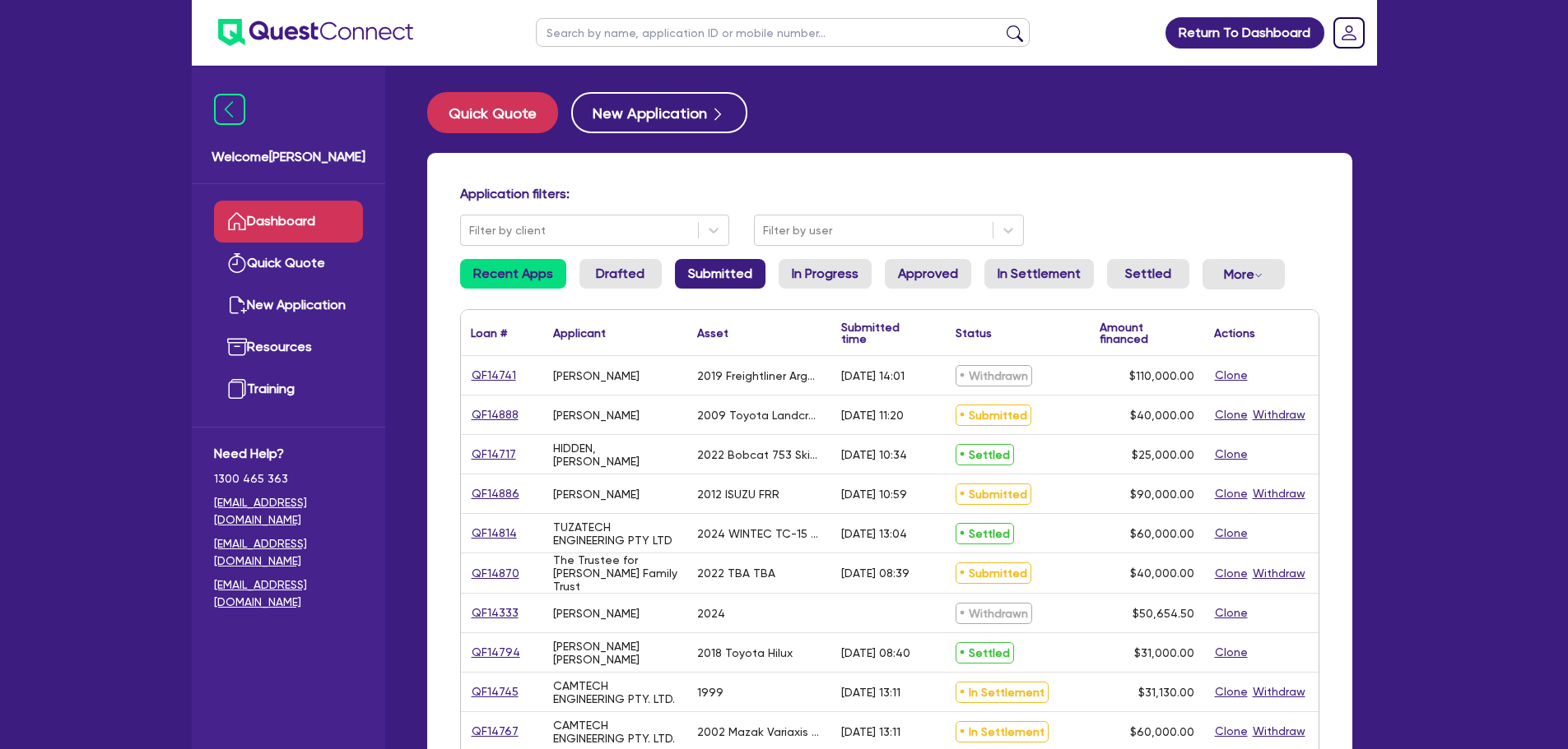
click at [681, 270] on link "Submitted" at bounding box center [720, 273] width 90 height 30
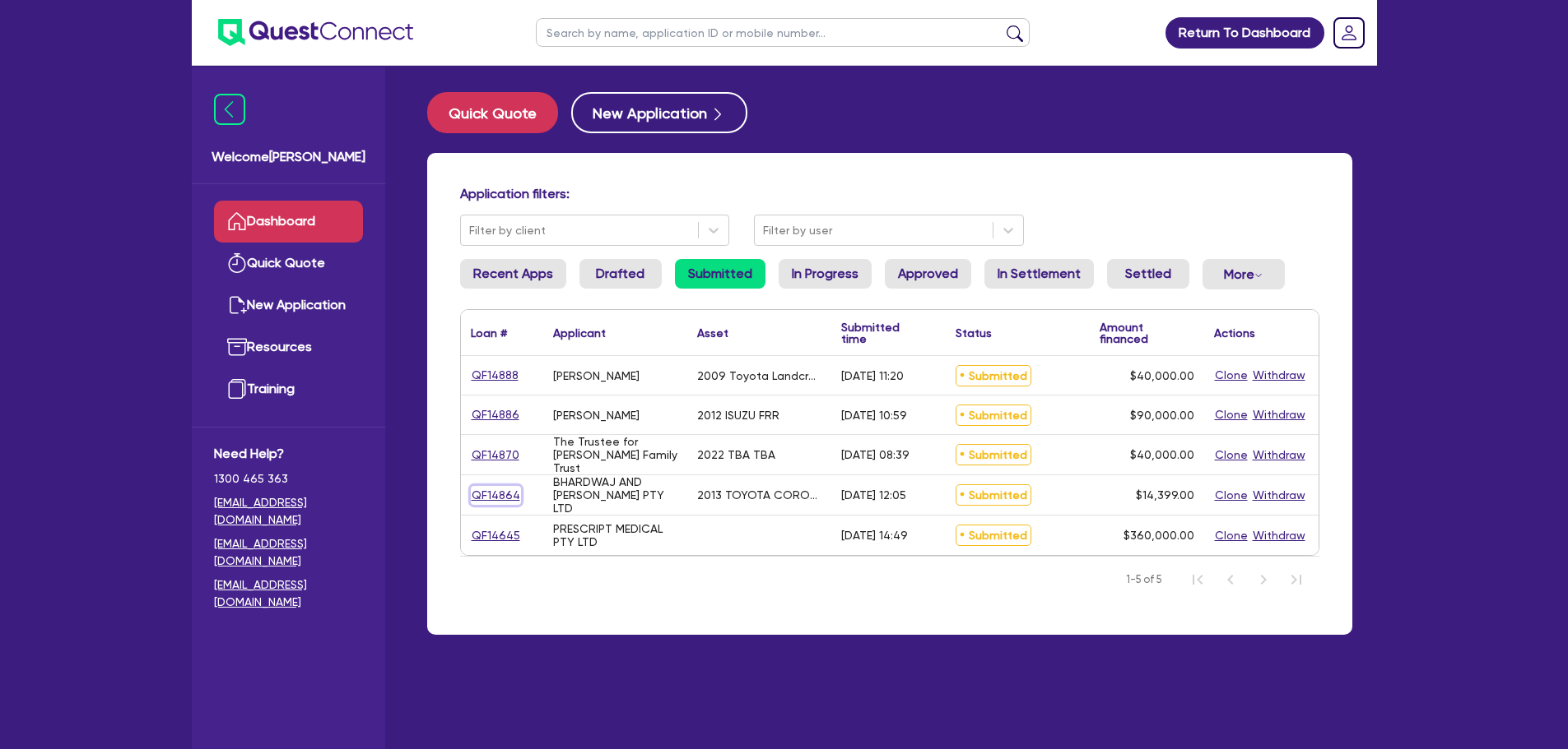
click at [493, 490] on link "QF14864" at bounding box center [495, 496] width 50 height 19
select select "CARS_AND_LIGHT_TRUCKS"
select select "PASSENGER_VEHICLES"
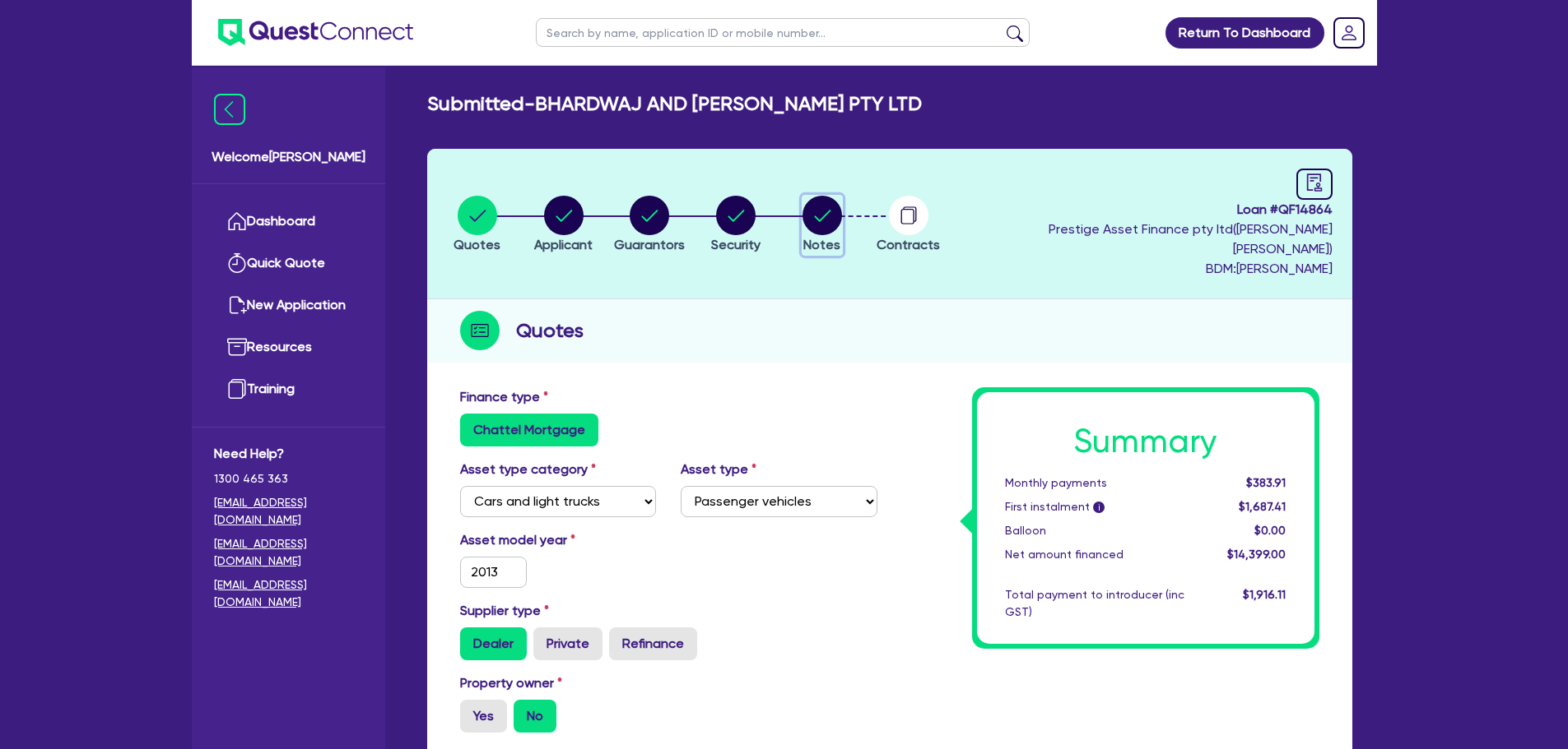
click at [842, 206] on circle "button" at bounding box center [822, 215] width 39 height 39
select select "Other"
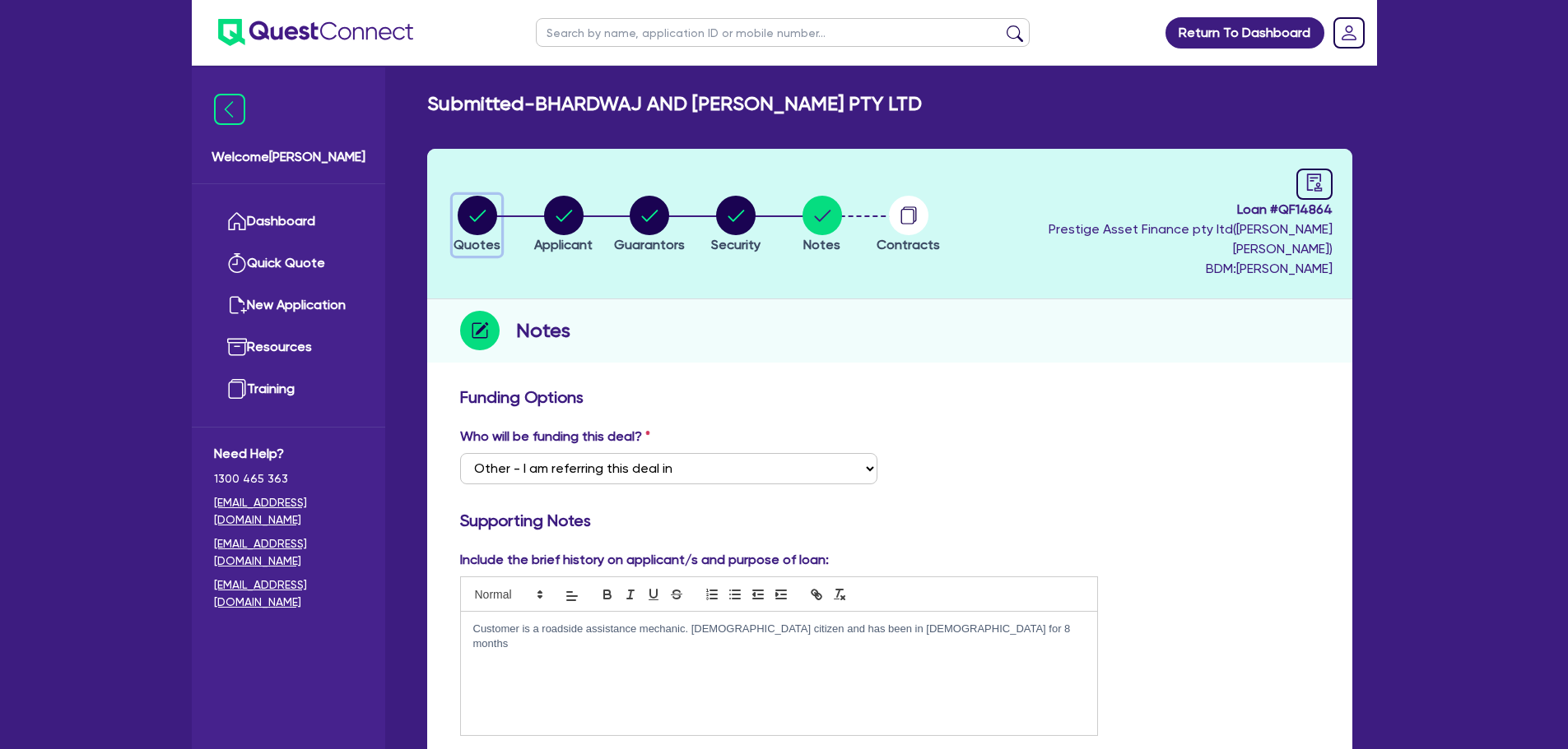
click at [472, 196] on circle "button" at bounding box center [477, 215] width 39 height 39
select select "CARS_AND_LIGHT_TRUCKS"
select select "PASSENGER_VEHICLES"
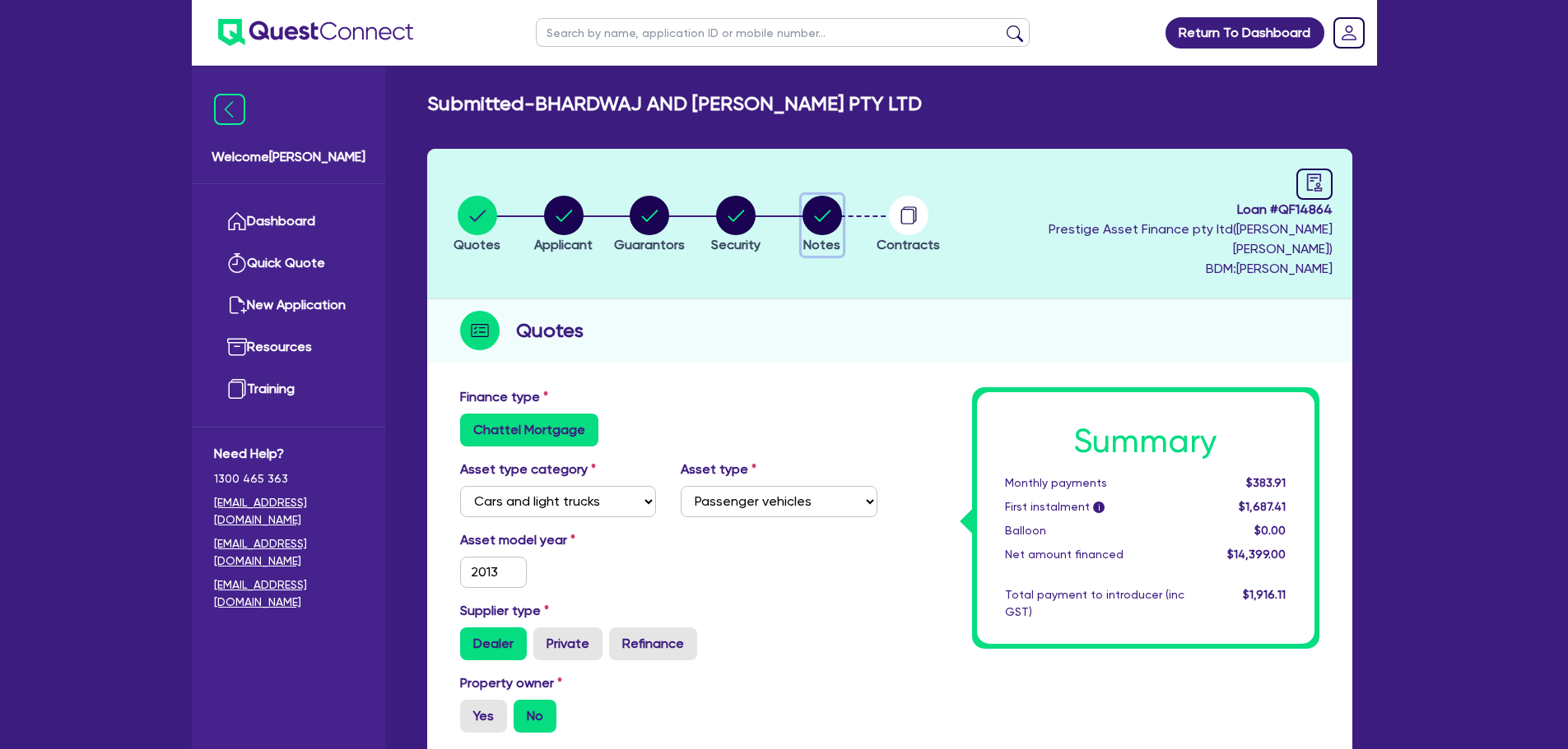
click at [836, 209] on circle "button" at bounding box center [822, 215] width 39 height 39
select select "Other"
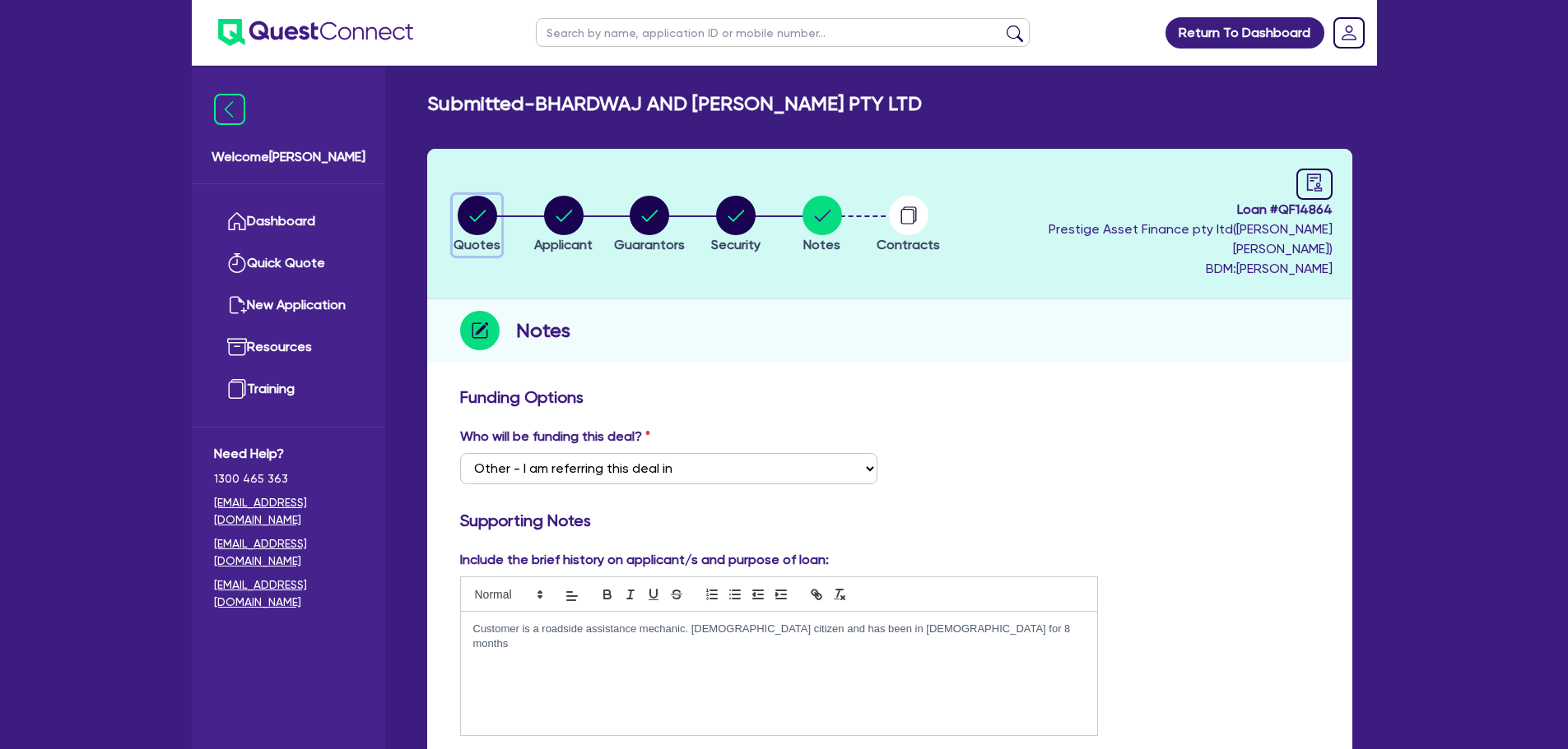
click at [493, 209] on circle "button" at bounding box center [477, 215] width 39 height 39
select select "CARS_AND_LIGHT_TRUCKS"
select select "PASSENGER_VEHICLES"
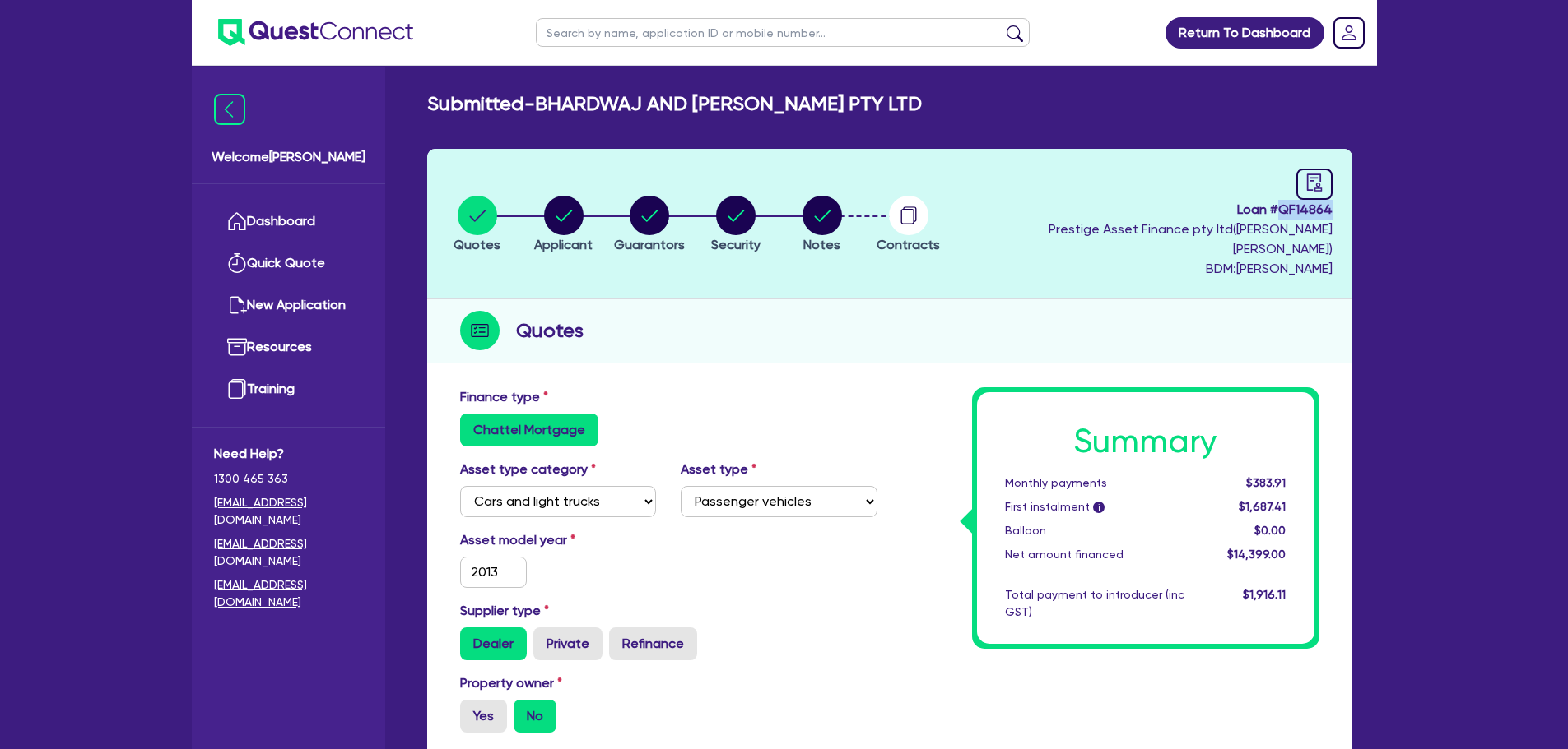
drag, startPoint x: 1278, startPoint y: 208, endPoint x: 1335, endPoint y: 207, distance: 57.0
click at [1335, 207] on header "Quotes Applicant Guarantors Security Notes Contracts Loan # QF14864 Prestige As…" at bounding box center [890, 224] width 925 height 151
copy span "QF14864"
click at [288, 219] on link "Dashboard" at bounding box center [288, 222] width 149 height 42
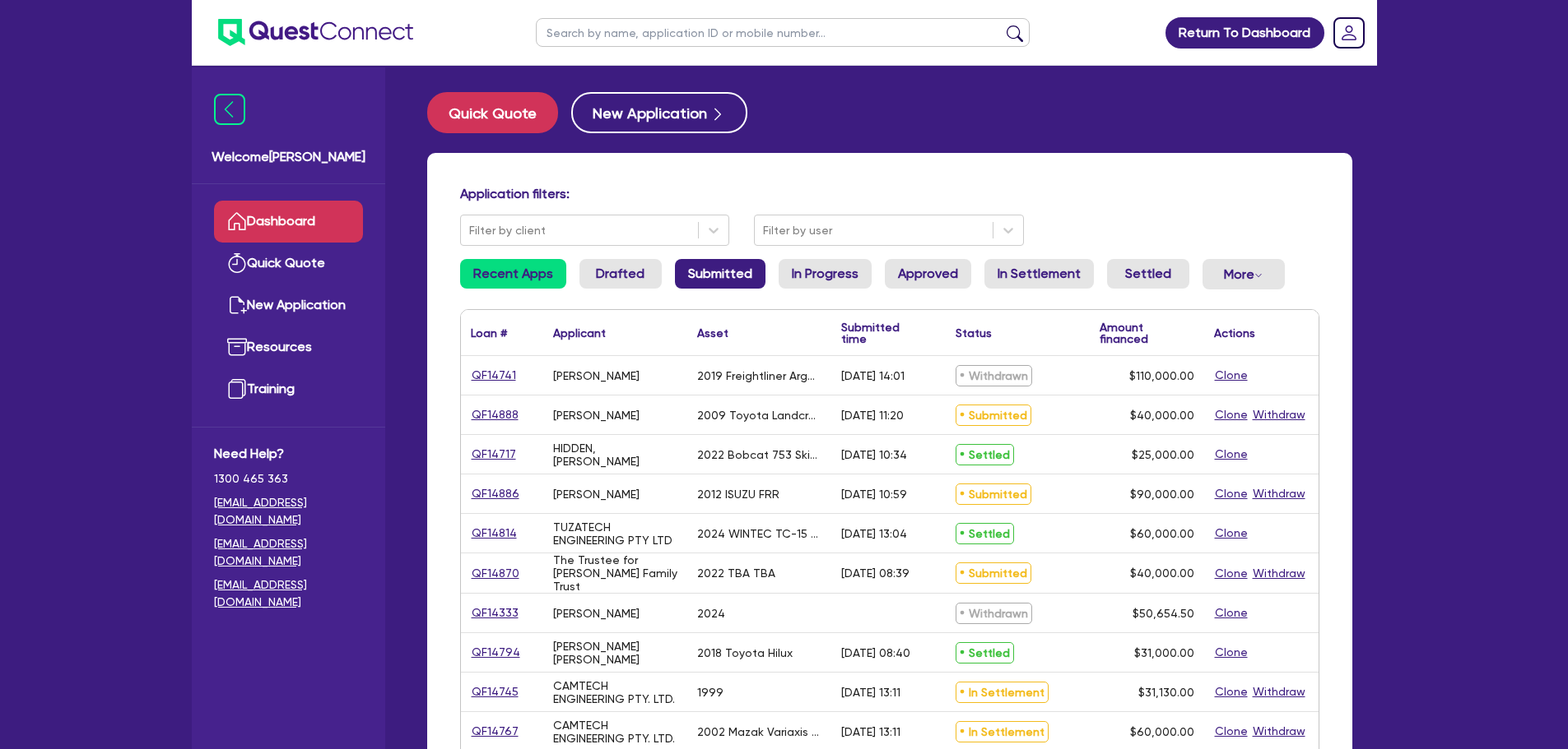
click at [726, 271] on link "Submitted" at bounding box center [720, 273] width 90 height 30
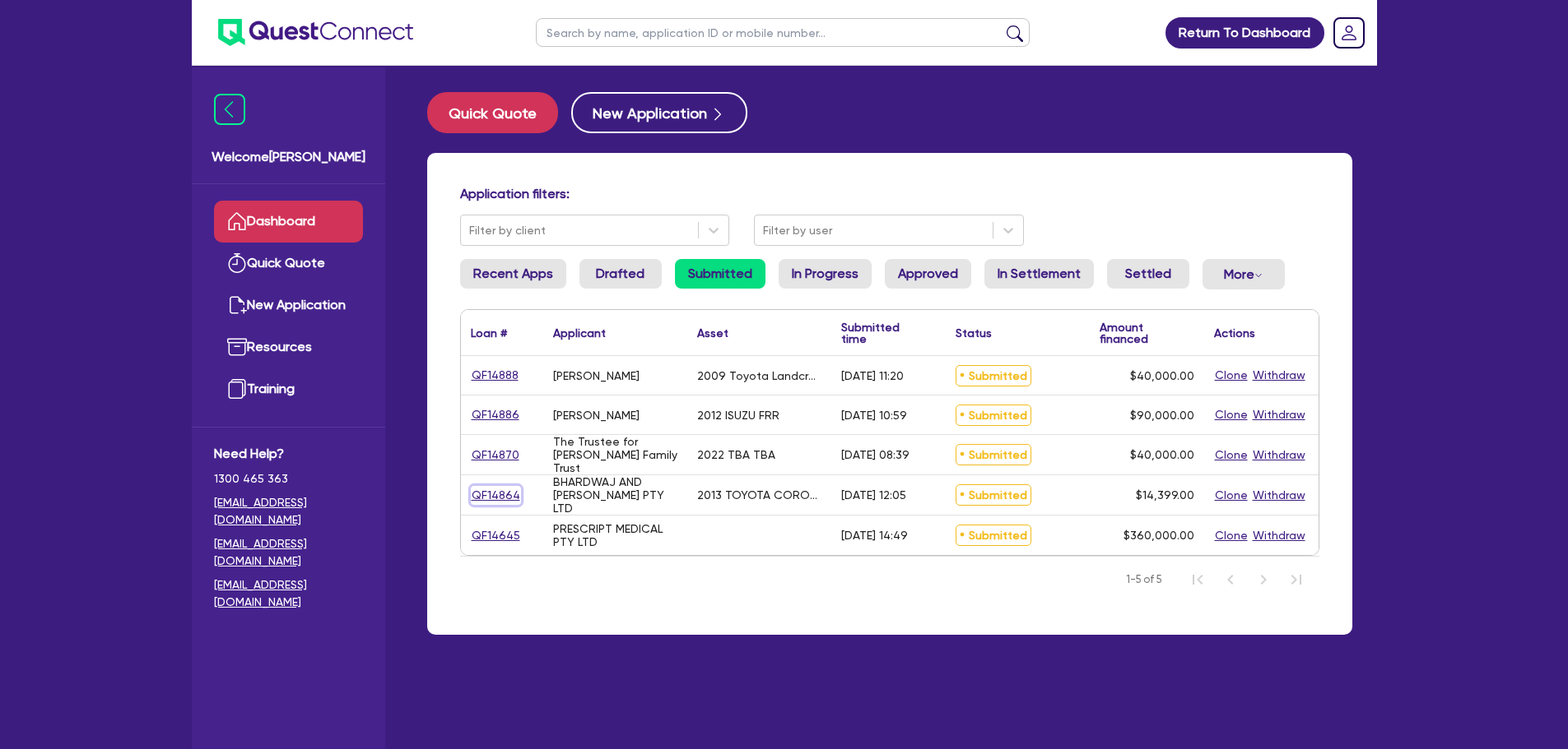
click at [493, 493] on link "QF14864" at bounding box center [495, 496] width 50 height 19
select select "CARS_AND_LIGHT_TRUCKS"
select select "PASSENGER_VEHICLES"
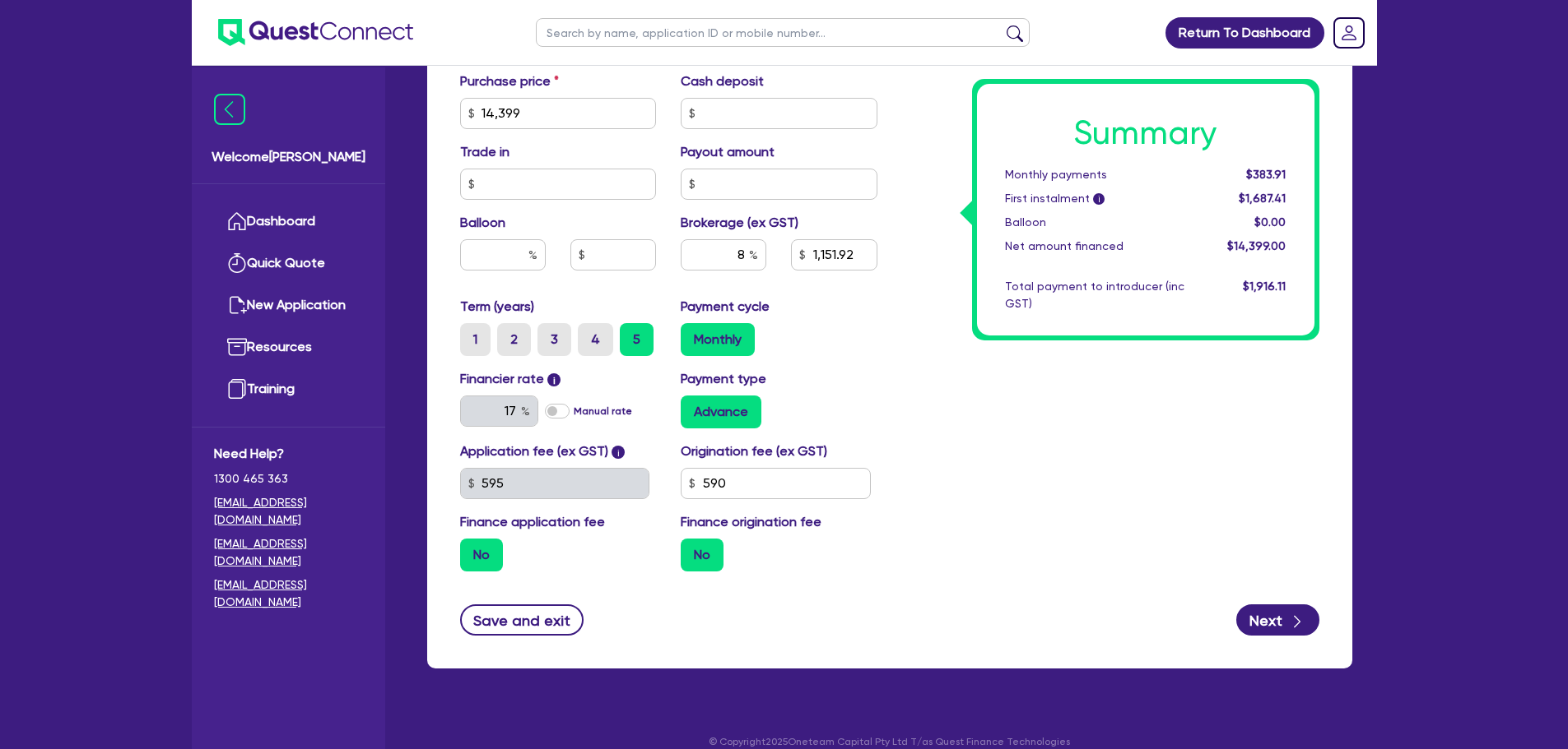
scroll to position [762, 0]
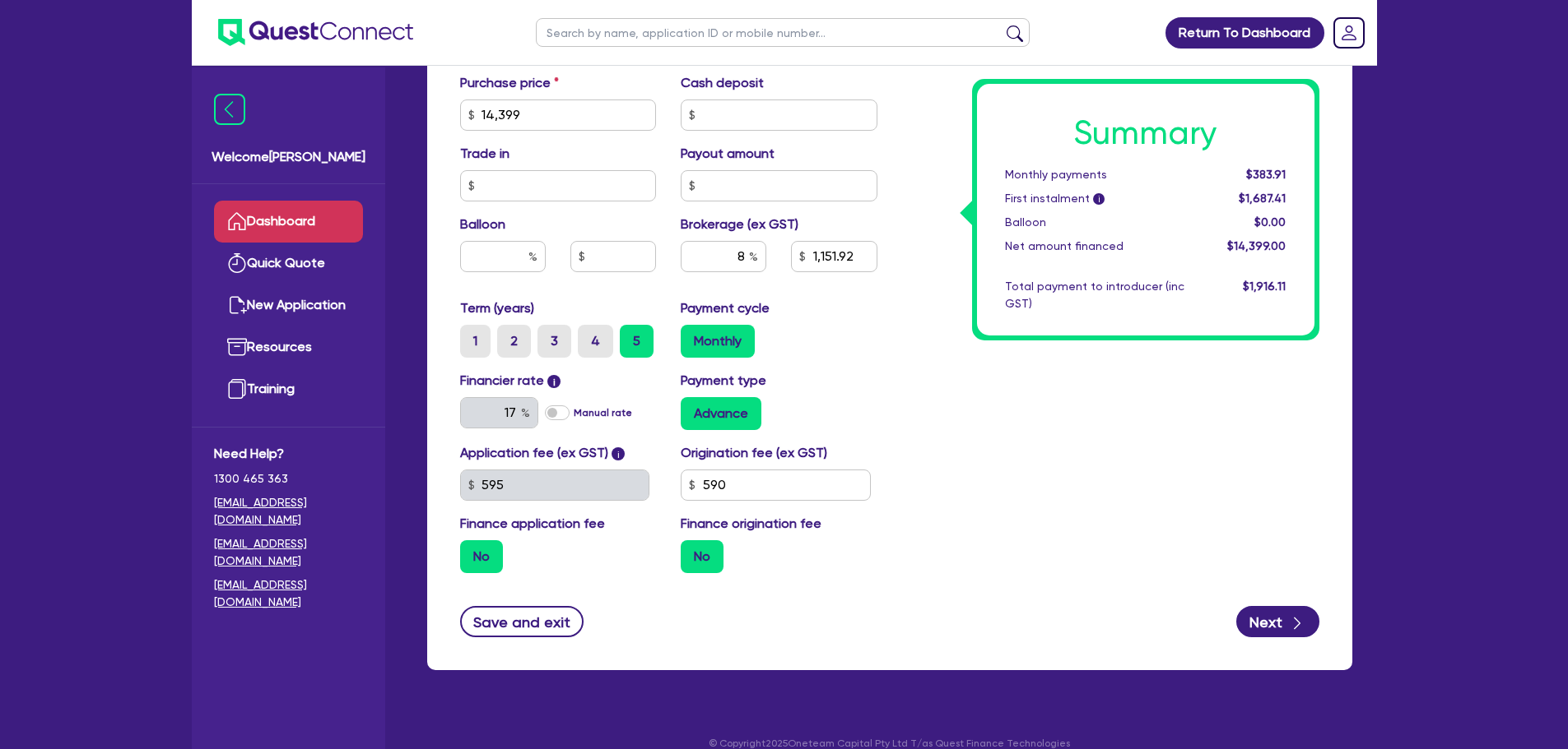
click at [268, 210] on link "Dashboard" at bounding box center [288, 222] width 149 height 42
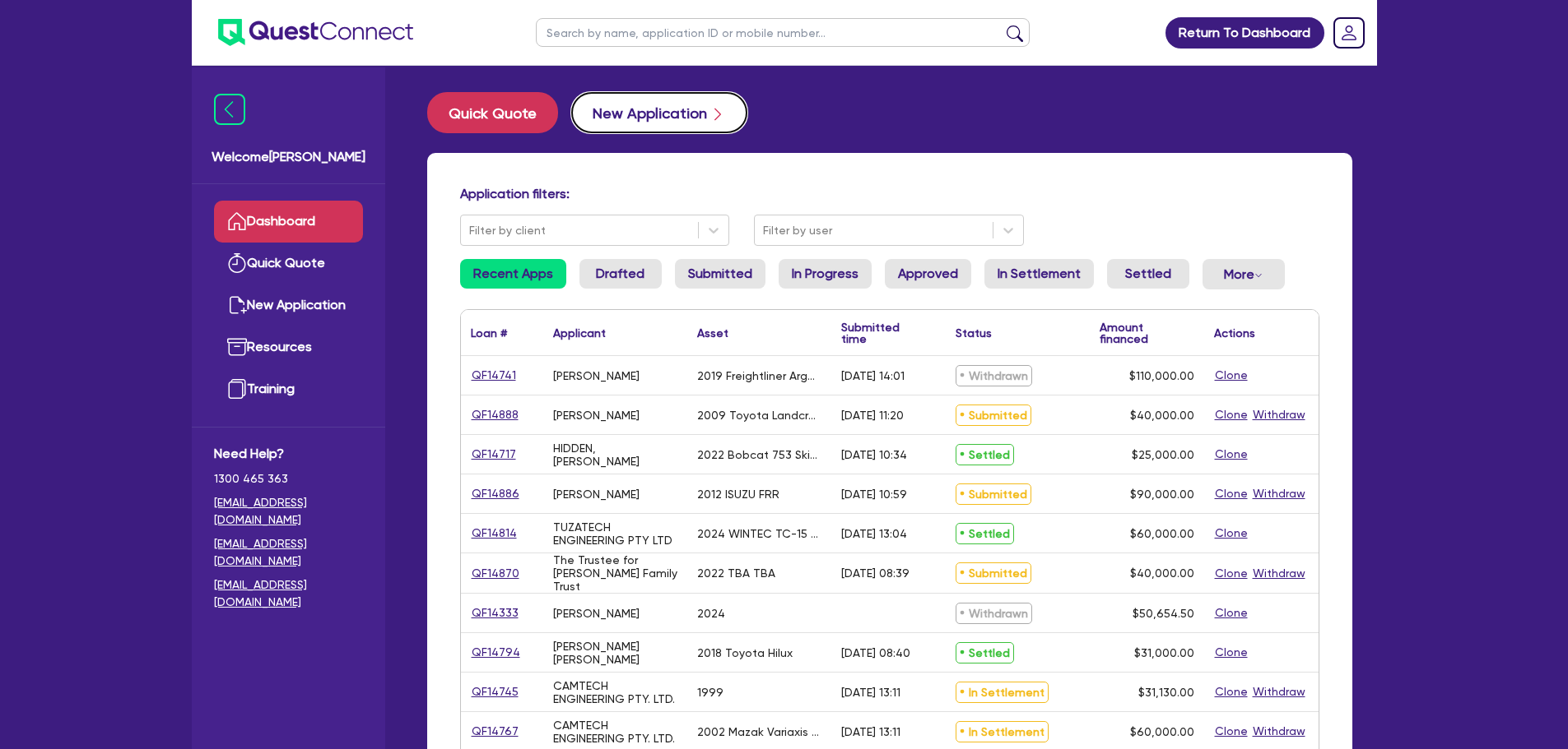
click at [598, 105] on button "New Application" at bounding box center [659, 112] width 176 height 41
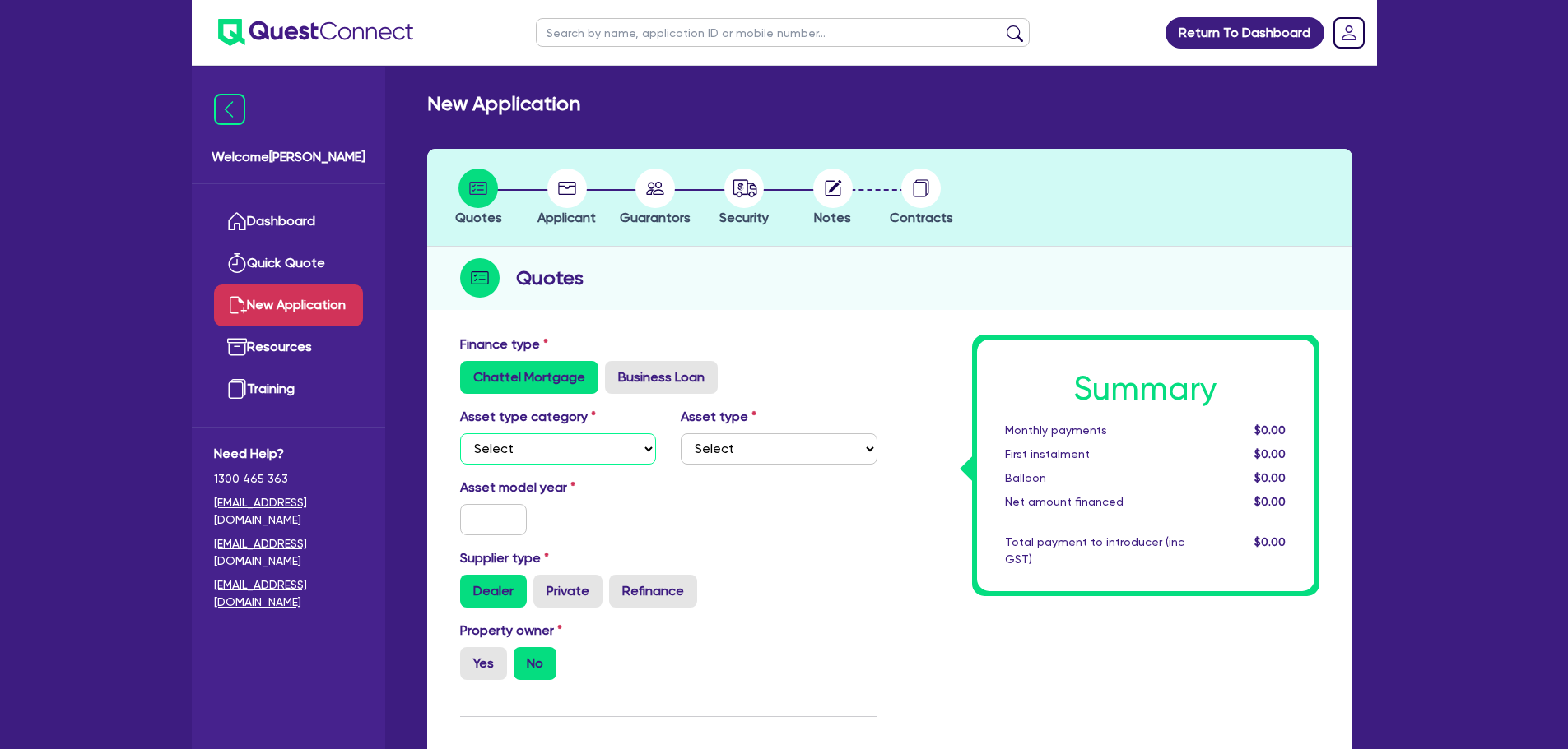
click at [571, 441] on select "Select Cars and light trucks Primary assets Secondary assets Tertiary assets" at bounding box center [558, 449] width 196 height 32
select select "CARS_AND_LIGHT_TRUCKS"
click at [460, 434] on select "Select Cars and light trucks Primary assets Secondary assets Tertiary assets" at bounding box center [558, 449] width 196 height 32
click at [777, 449] on select "Select Passenger vehicles Vans and utes Light trucks up to 4.5 tonne" at bounding box center [778, 449] width 196 height 32
select select "PASSENGER_VEHICLES"
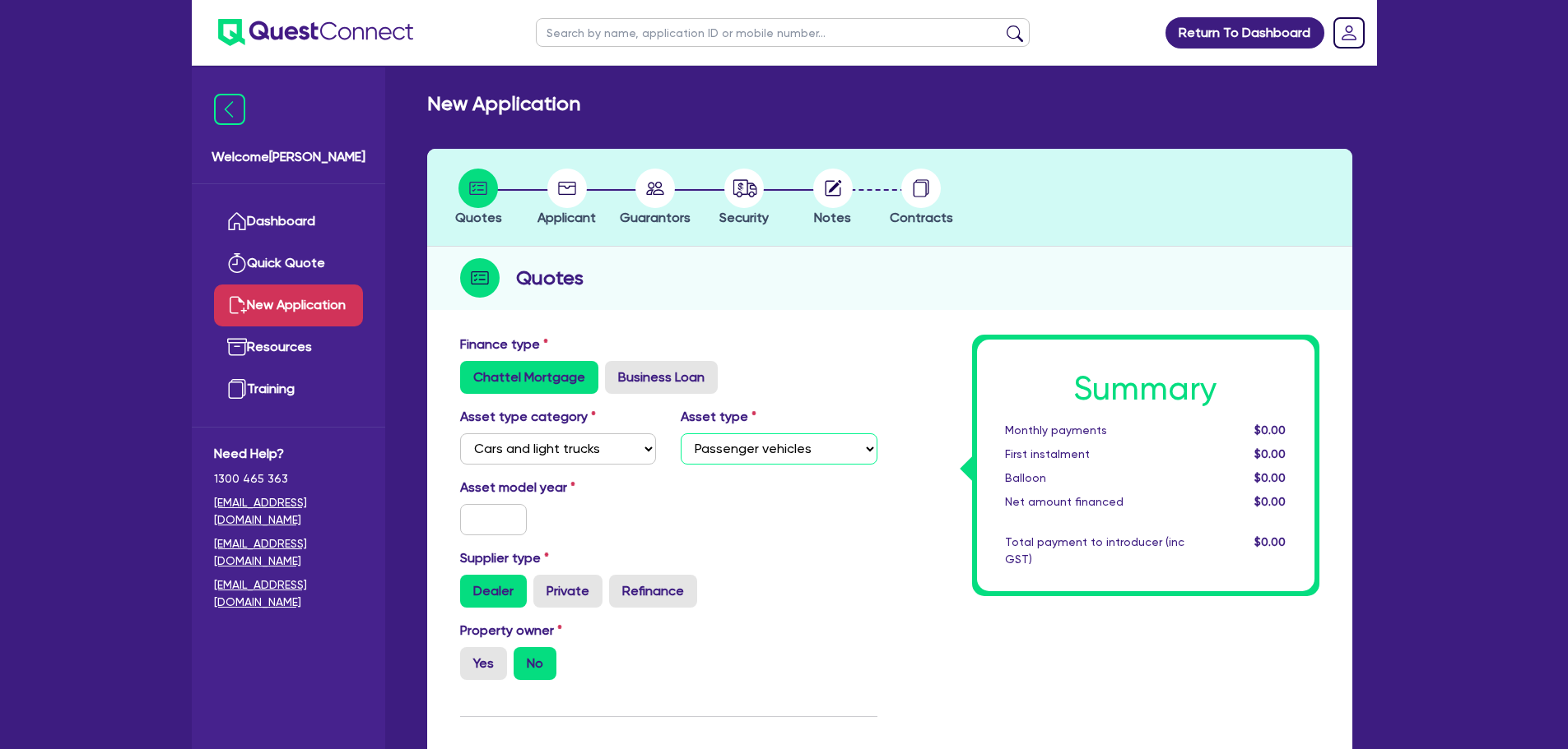
click at [680, 434] on select "Select Passenger vehicles Vans and utes Light trucks up to 4.5 tonne" at bounding box center [778, 449] width 196 height 32
click at [498, 524] on input "text" at bounding box center [493, 519] width 67 height 32
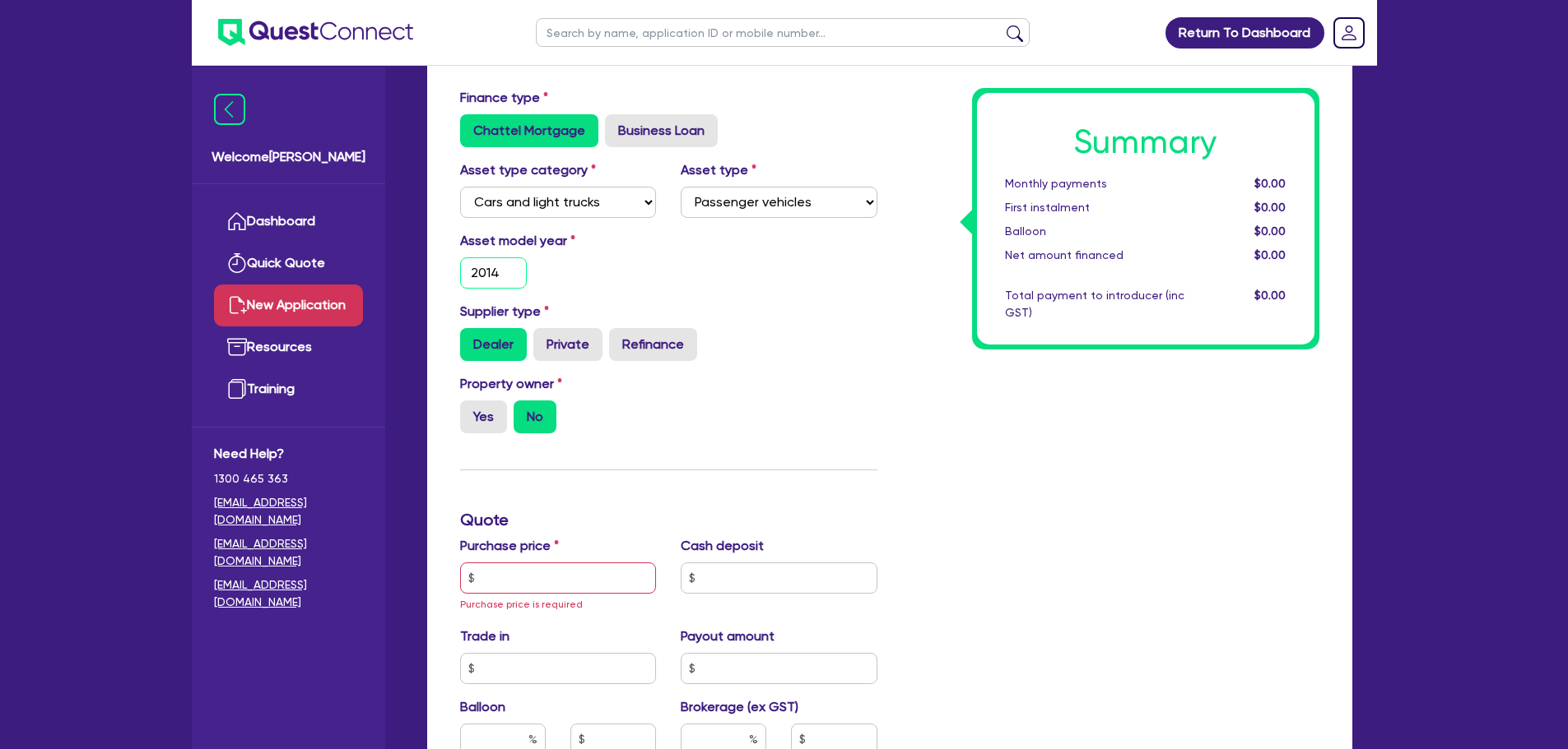
type input "2014"
click at [561, 578] on input "text" at bounding box center [558, 578] width 196 height 32
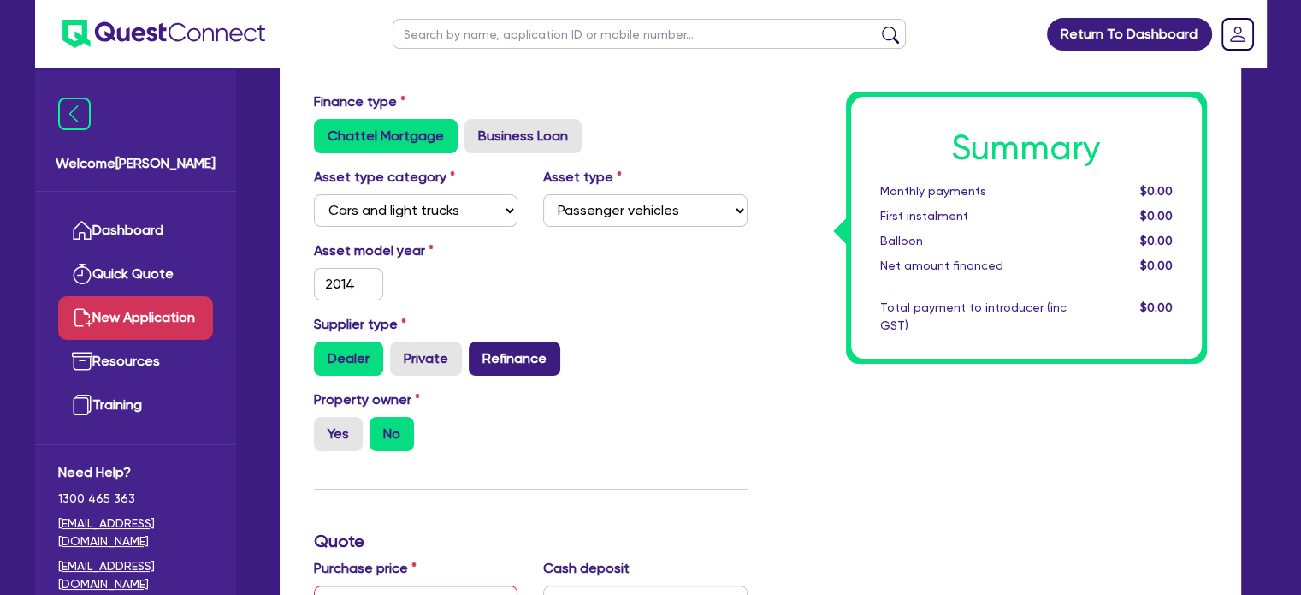
click at [486, 351] on label "Refinance" at bounding box center [515, 358] width 92 height 34
click at [480, 351] on input "Refinance" at bounding box center [474, 346] width 11 height 11
radio input "true"
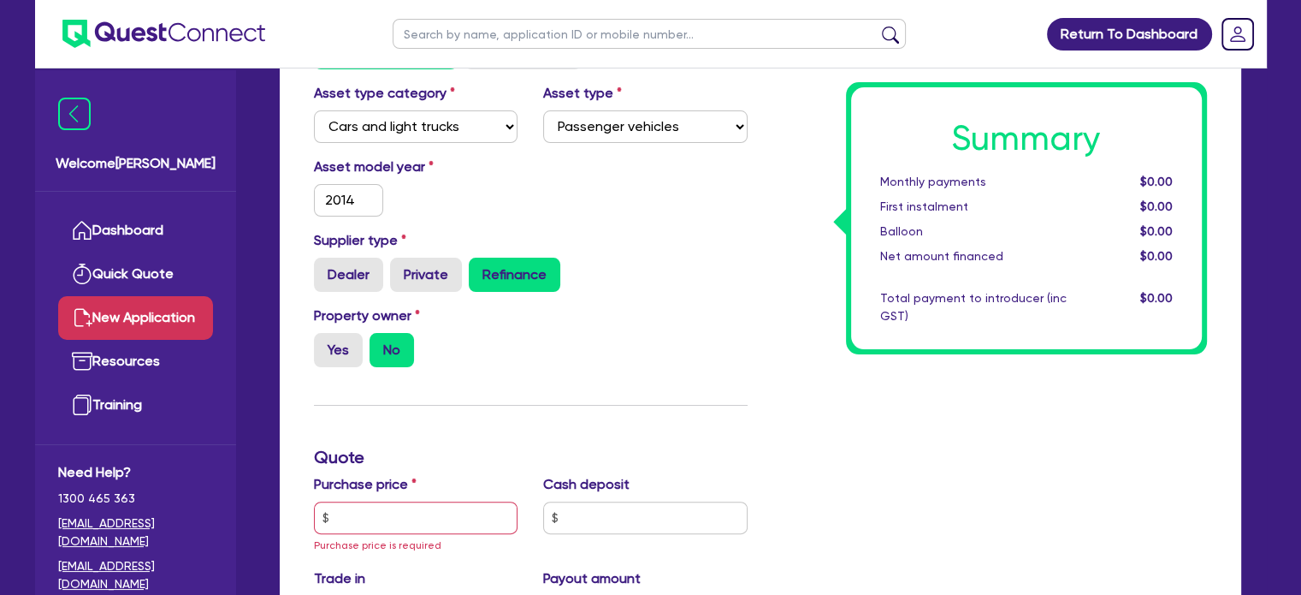
scroll to position [428, 0]
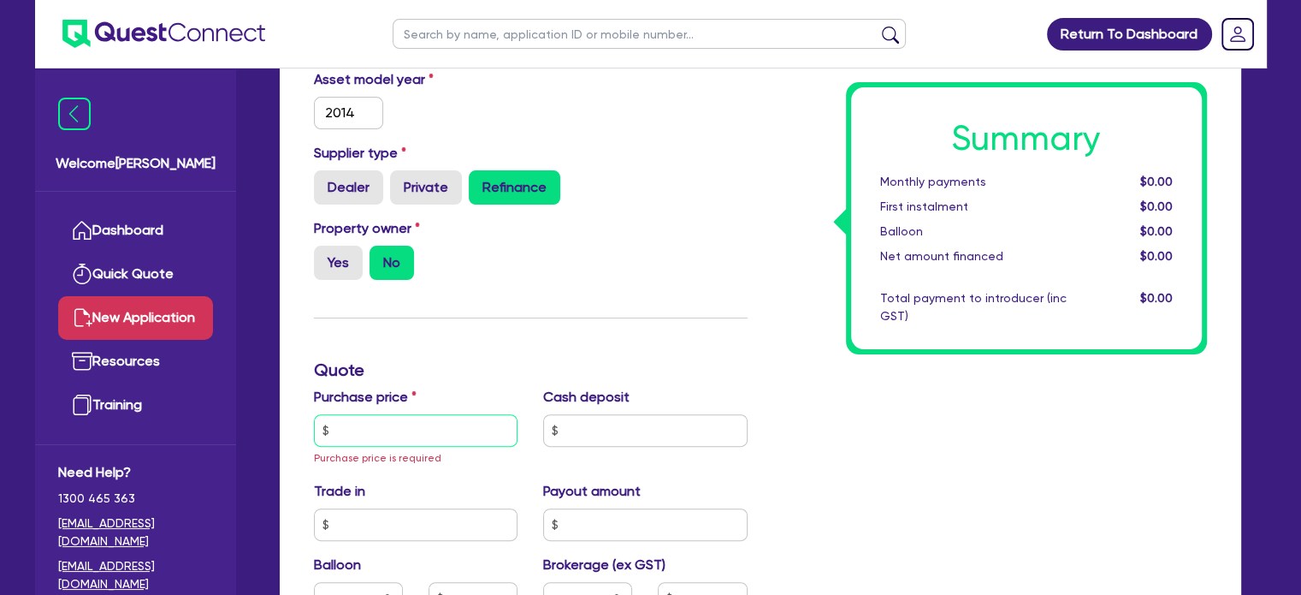
click at [445, 415] on input "text" at bounding box center [416, 430] width 204 height 33
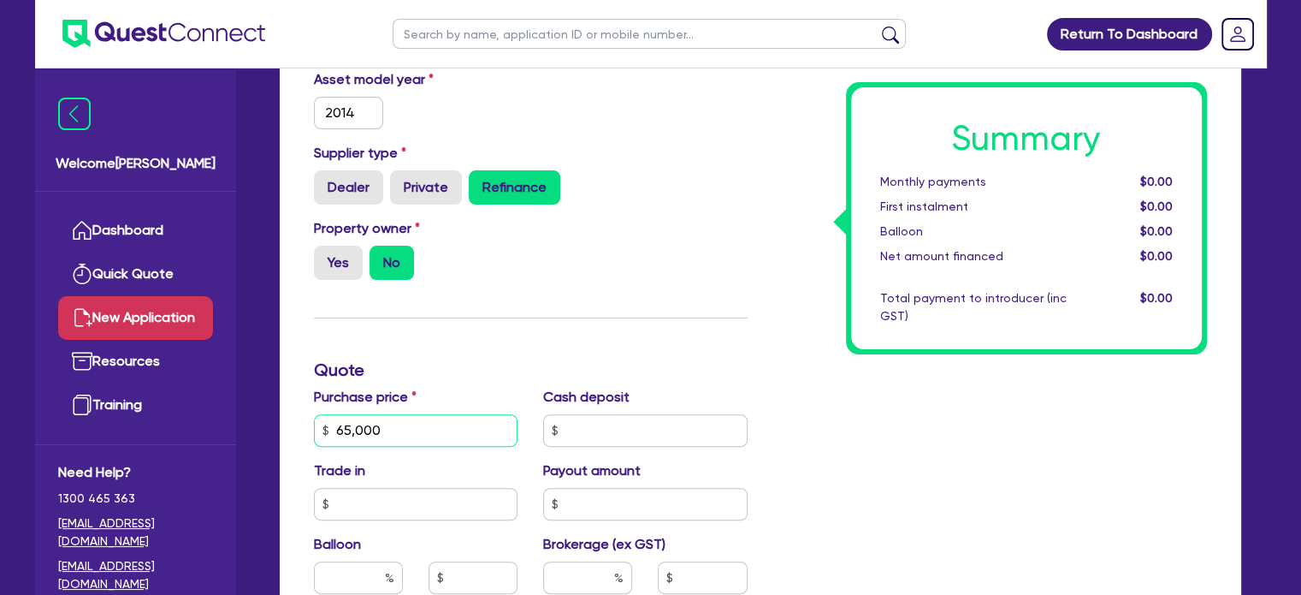
type input "65,000"
click at [975, 434] on div "Summary Monthly payments $0.00 First instalment $0.00 Balloon $0.00 Net amount …" at bounding box center [989, 429] width 459 height 1019
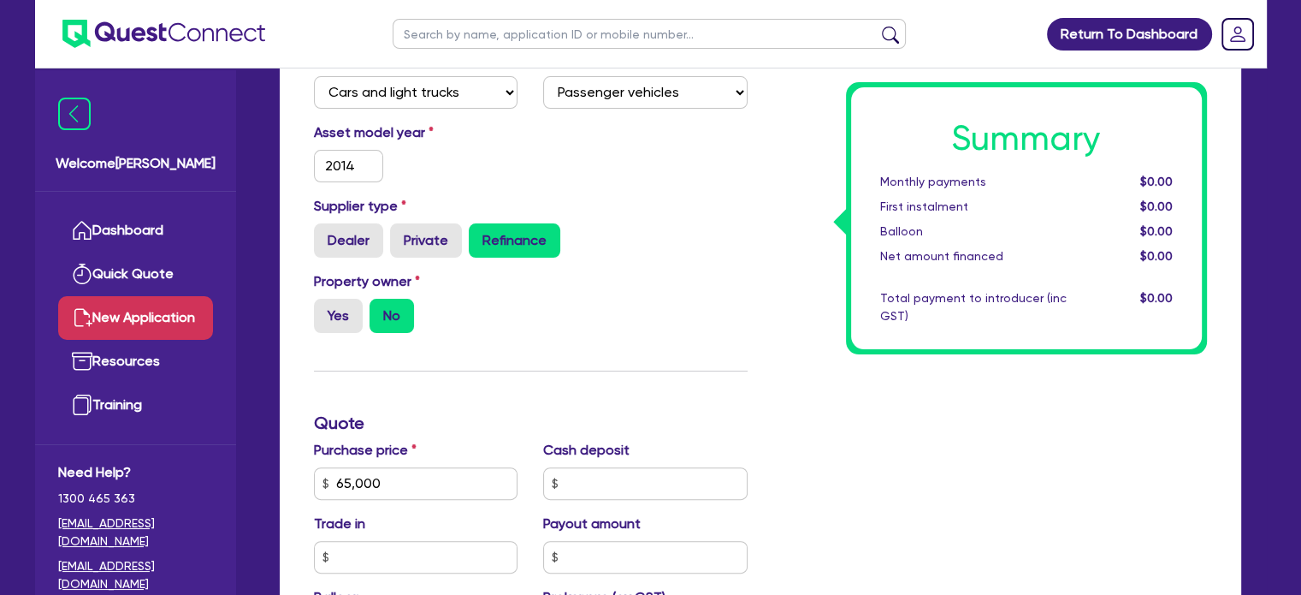
scroll to position [513, 0]
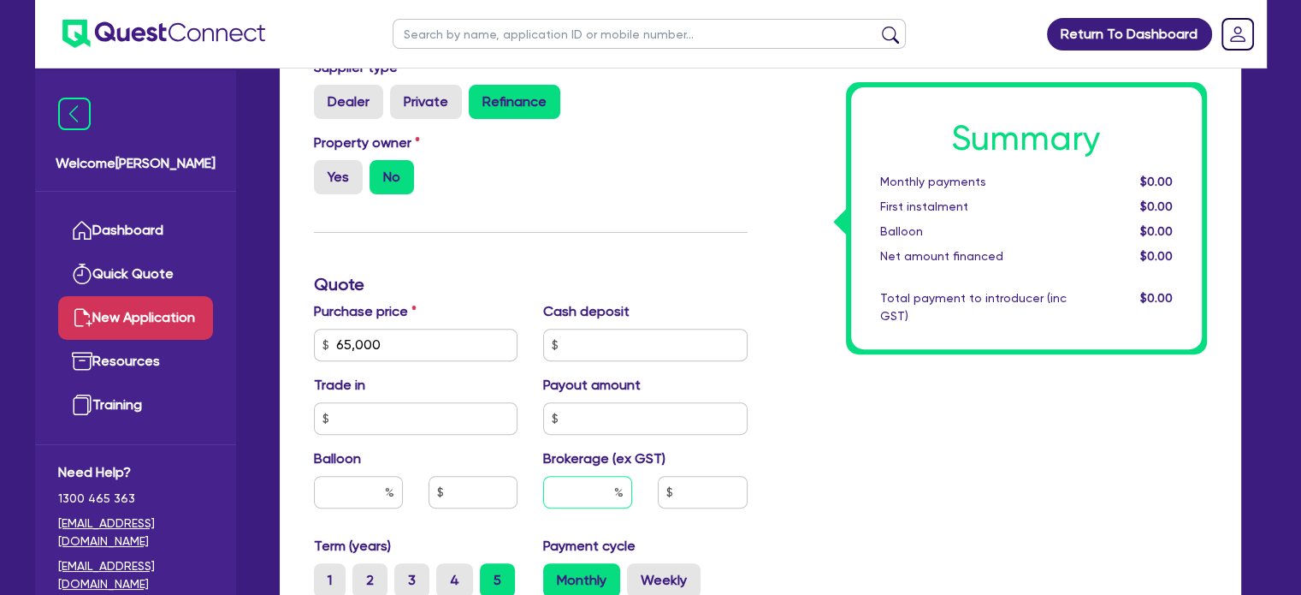
click at [576, 500] on input "text" at bounding box center [587, 492] width 89 height 33
type input "5"
click at [1068, 527] on div "Summary Monthly payments $0.00 First instalment $0.00 Balloon $0.00 Net amount …" at bounding box center [989, 344] width 459 height 1019
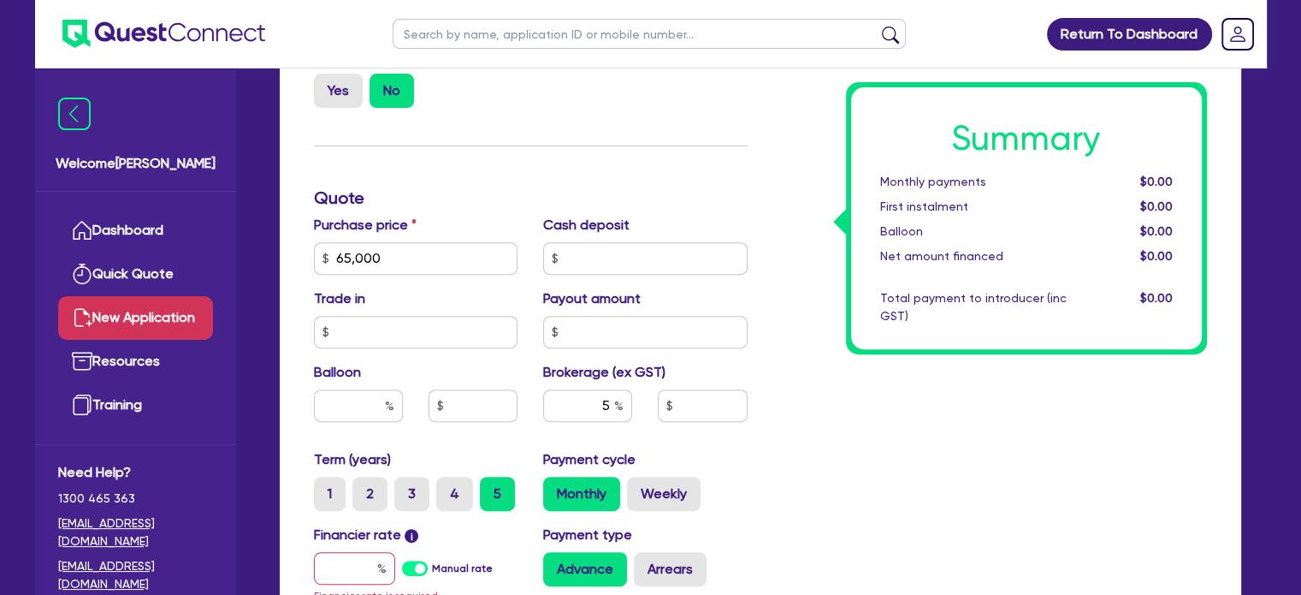
scroll to position [684, 0]
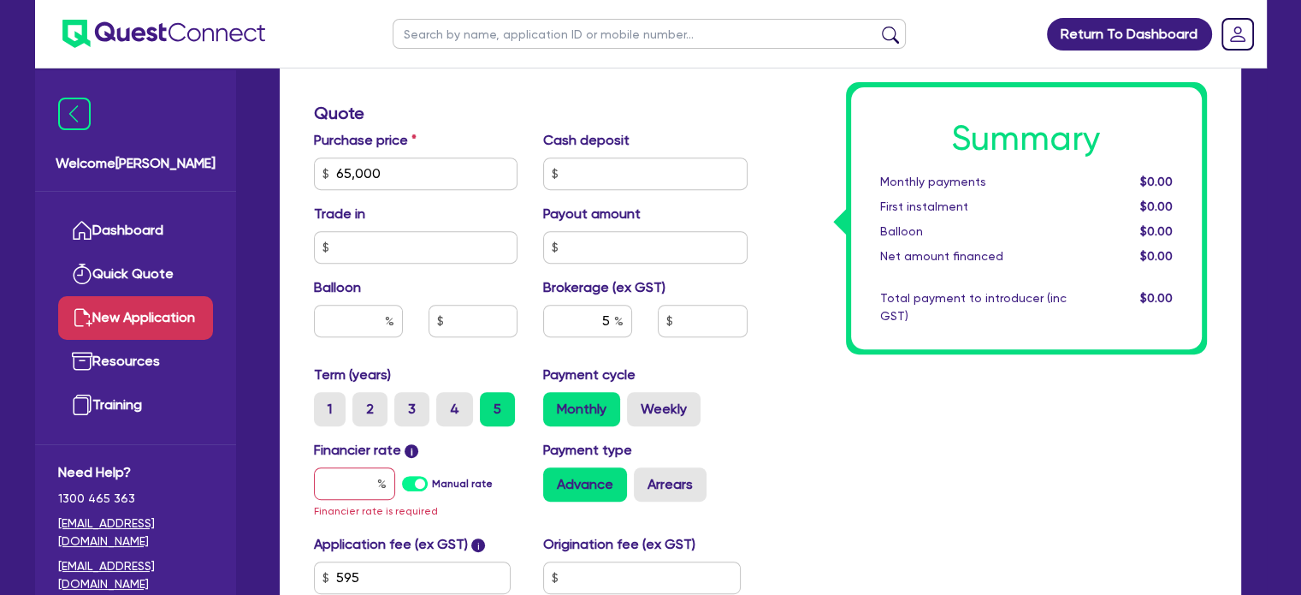
click at [432, 481] on label "Manual rate" at bounding box center [462, 483] width 61 height 15
click at [0, 0] on input "Manual rate" at bounding box center [0, 0] width 0 height 0
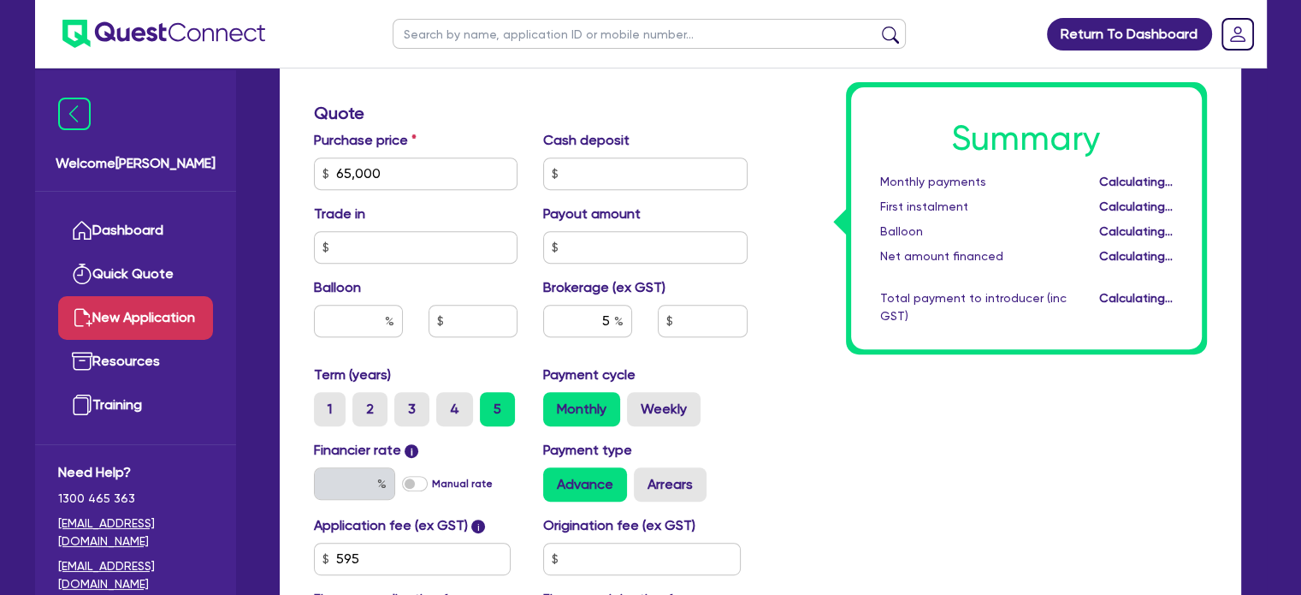
type input "3,282.73"
type input "17"
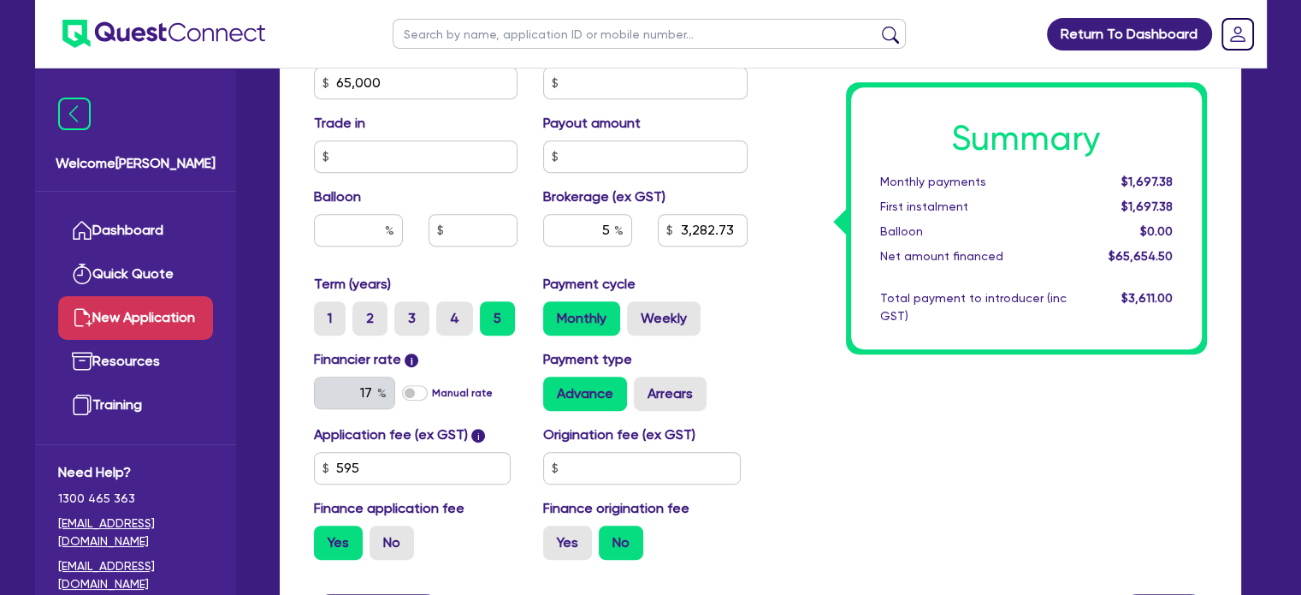
scroll to position [855, 0]
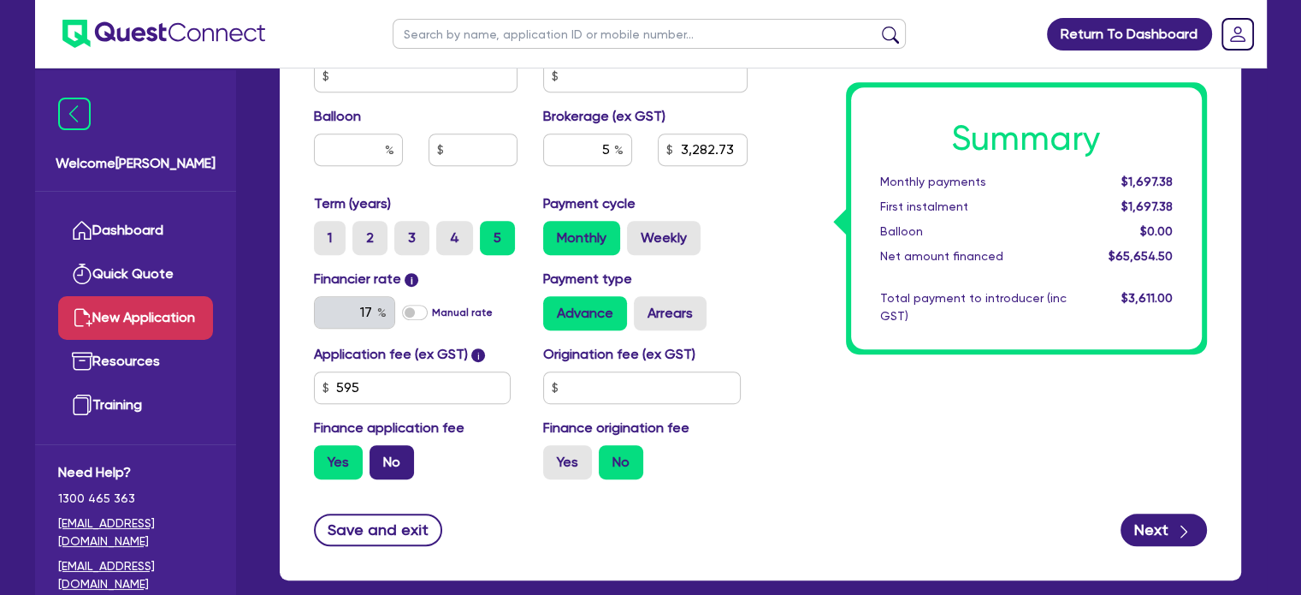
click at [391, 465] on label "No" at bounding box center [392, 462] width 44 height 34
click at [381, 456] on input "No" at bounding box center [375, 450] width 11 height 11
radio input "true"
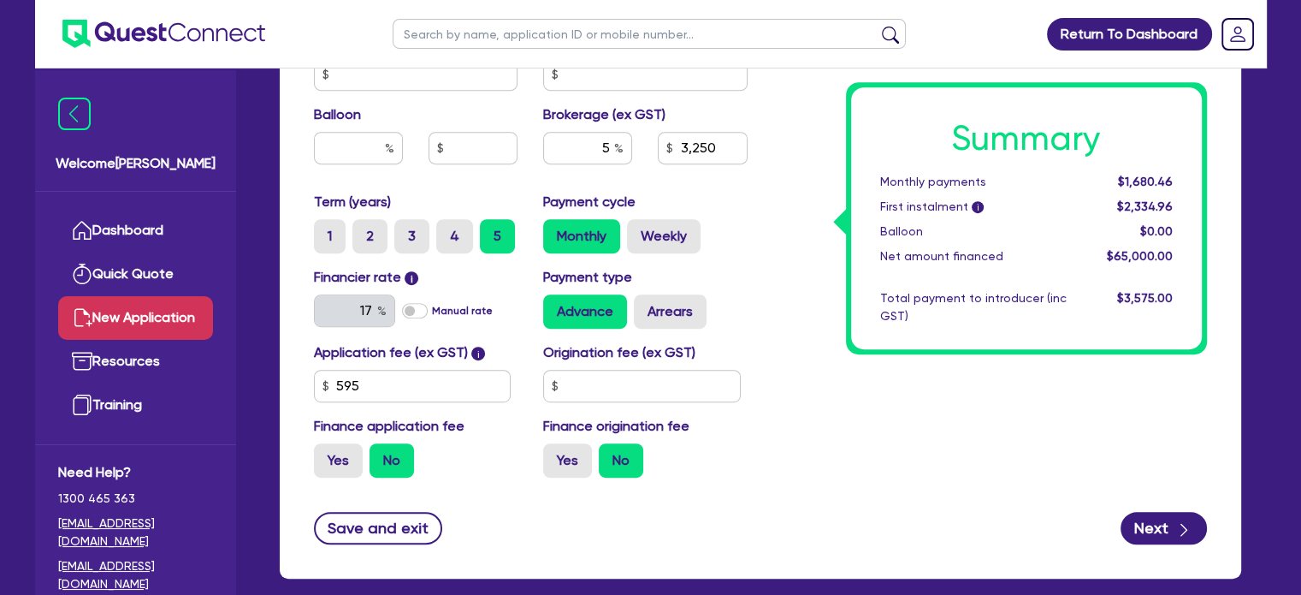
scroll to position [944, 0]
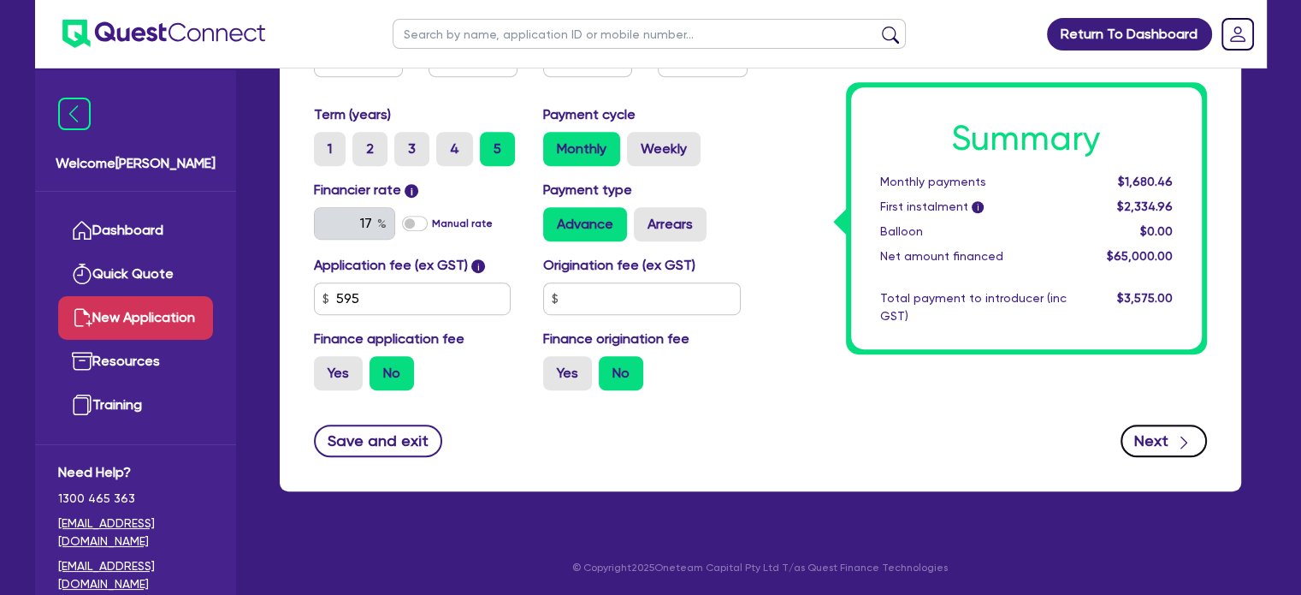
click at [1177, 439] on icon "button" at bounding box center [1183, 442] width 17 height 17
type input "3,250"
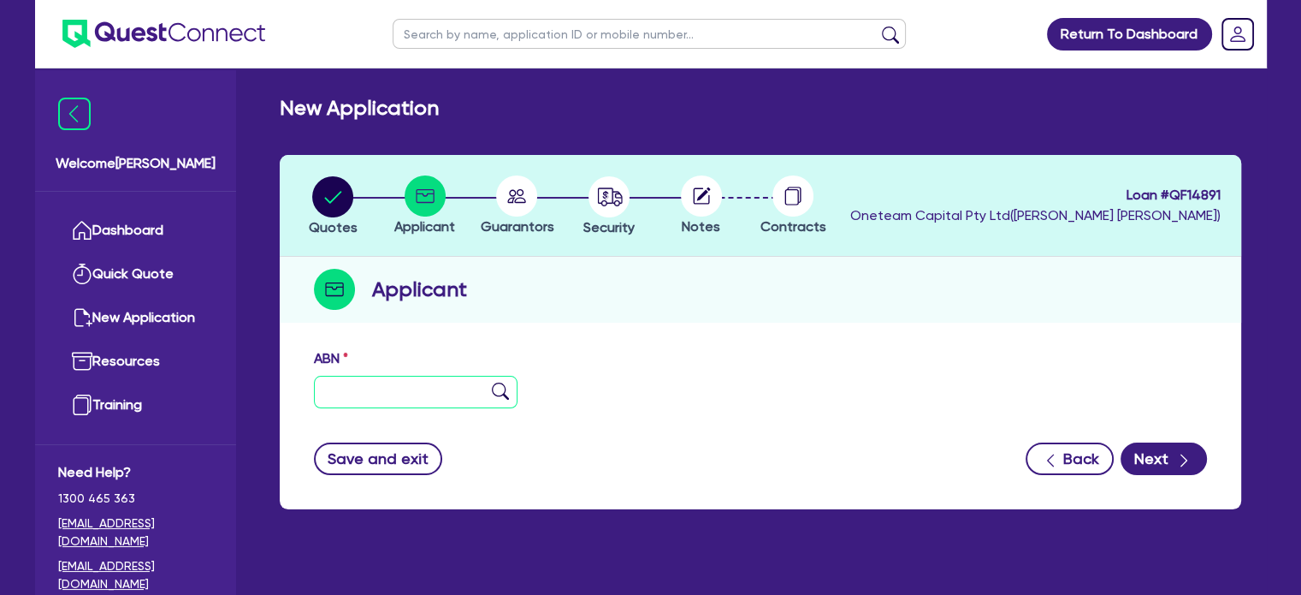
click at [390, 399] on input "text" at bounding box center [416, 392] width 204 height 33
click at [329, 200] on circle "button" at bounding box center [332, 196] width 41 height 41
select select "CARS_AND_LIGHT_TRUCKS"
select select "PASSENGER_VEHICLES"
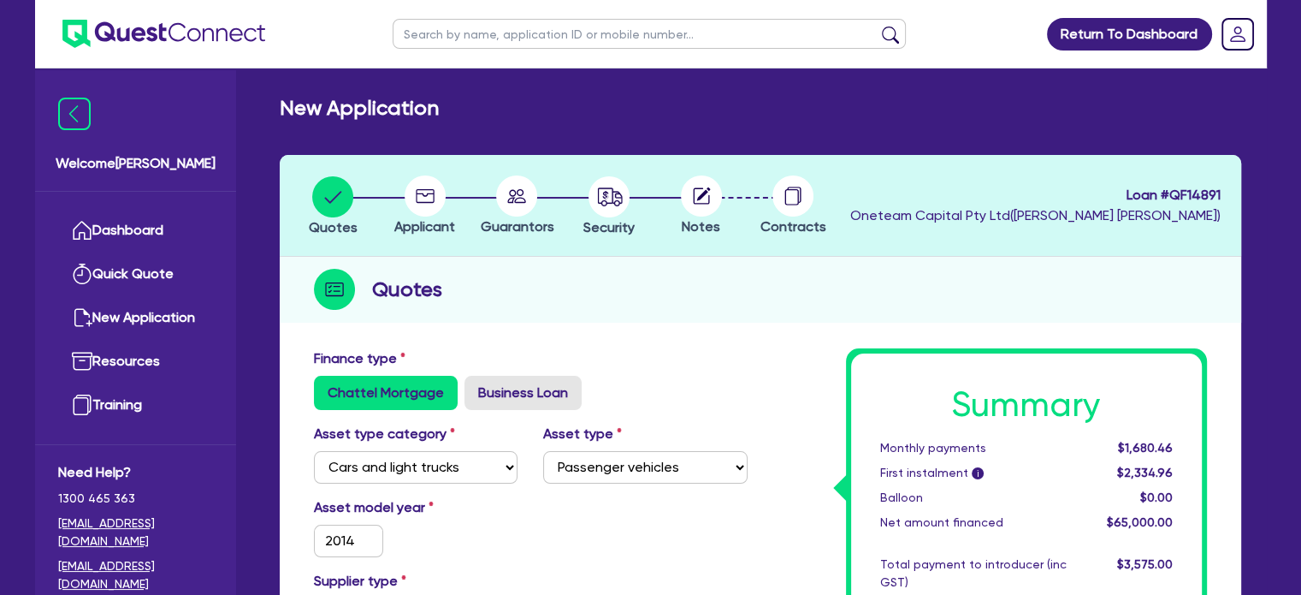
click at [418, 202] on icon at bounding box center [425, 196] width 19 height 14
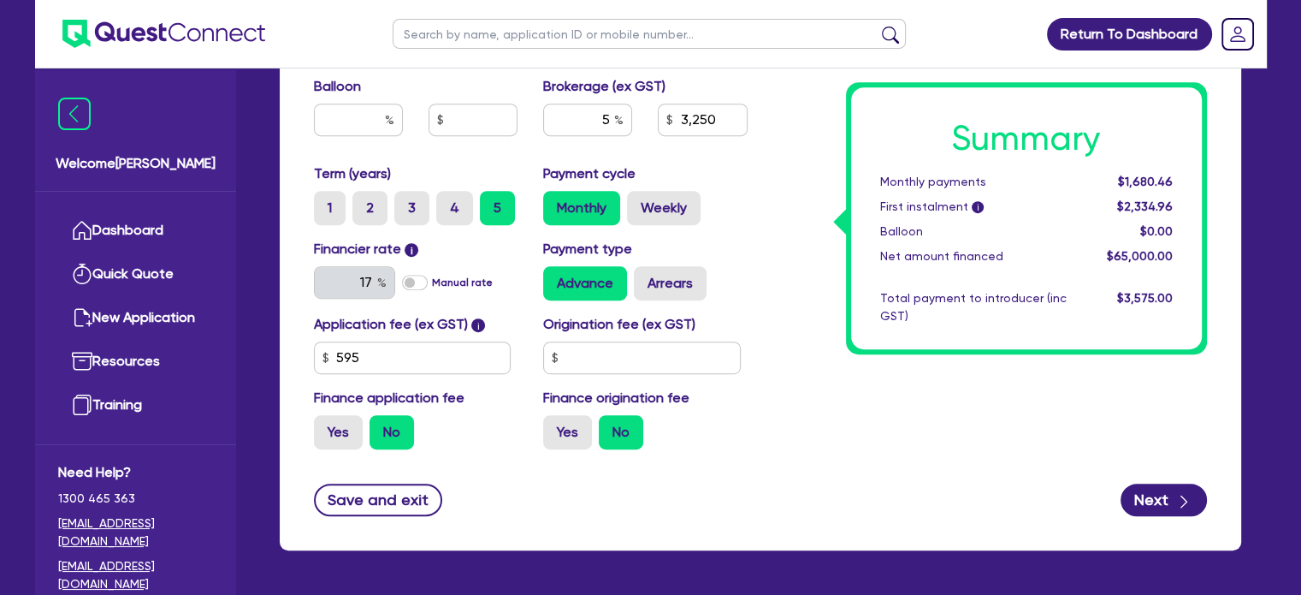
scroll to position [944, 0]
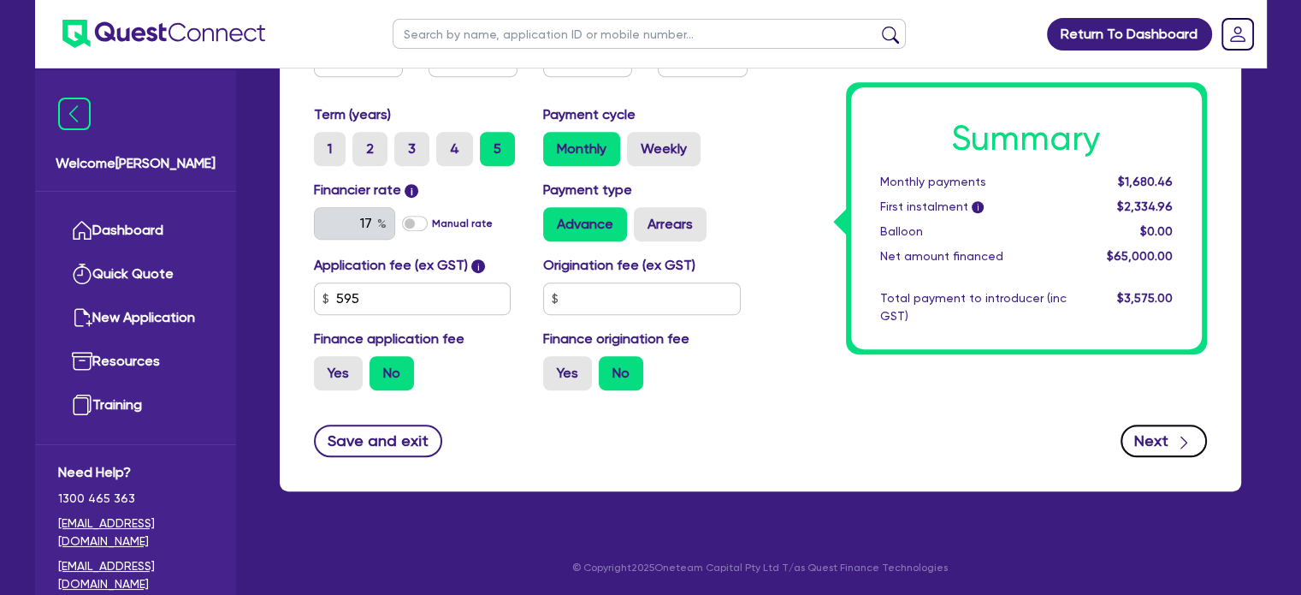
click at [1147, 437] on button "Next" at bounding box center [1164, 440] width 86 height 33
type input "65,000"
type input "3,250"
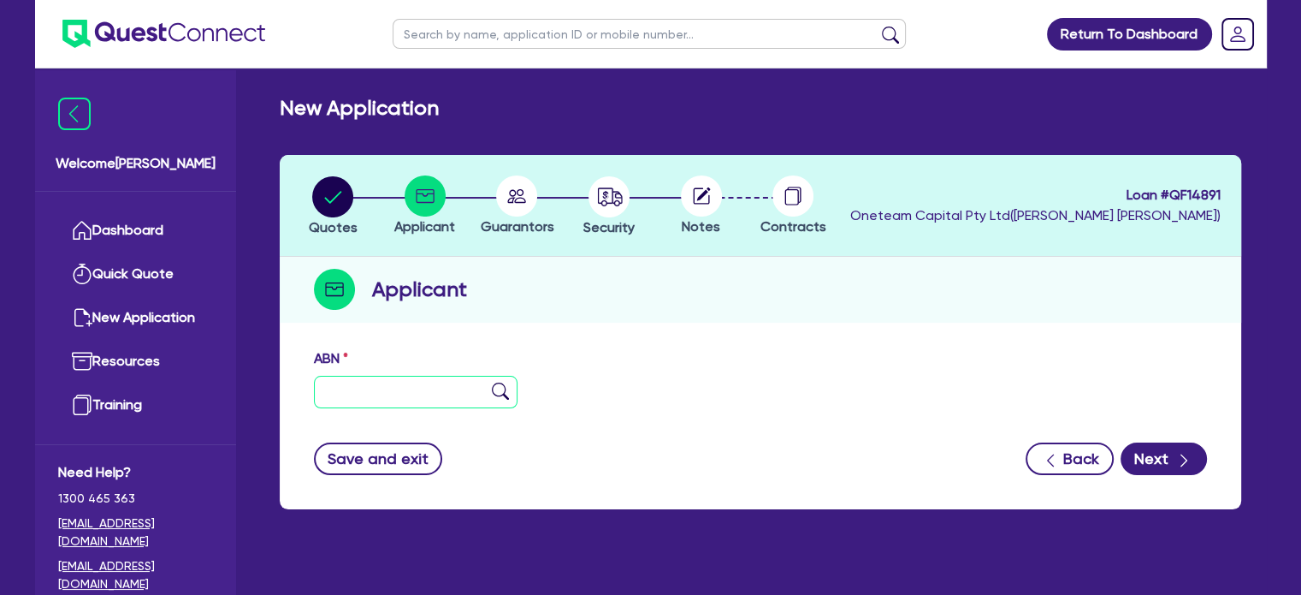
click at [417, 393] on input "text" at bounding box center [416, 392] width 204 height 33
paste input "61 779 264 752"
type input "61 779 264 752"
click at [498, 393] on img at bounding box center [500, 390] width 17 height 17
type input "MCLEOD, SONIA SIMONE"
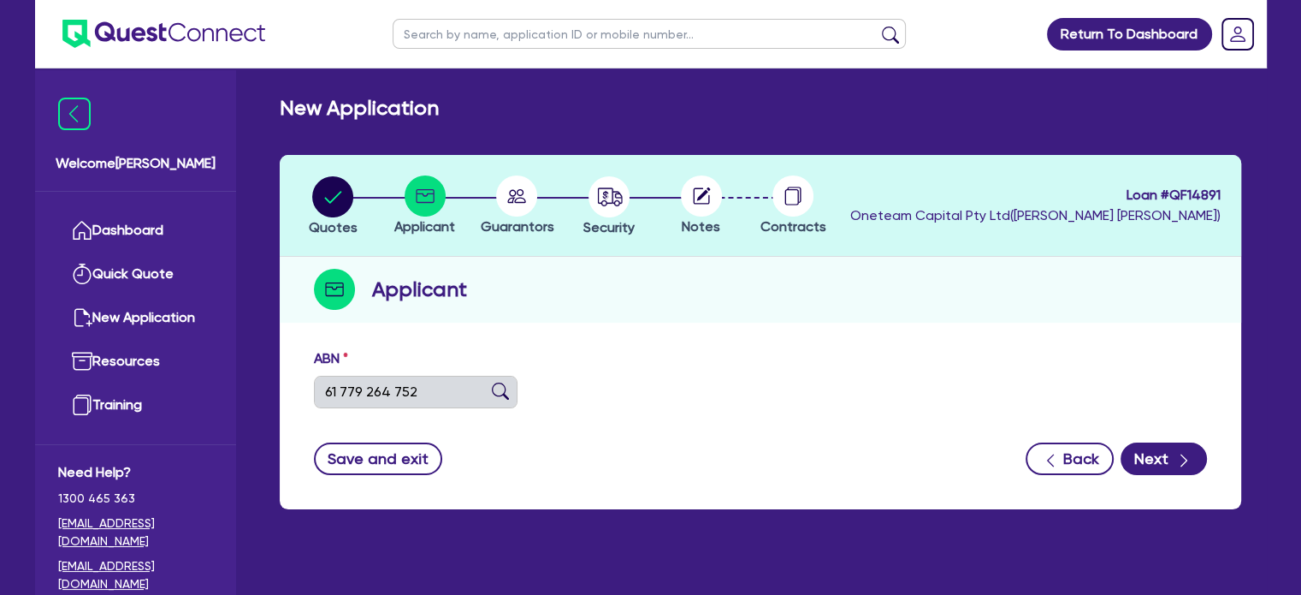
type input "Soni Simone hairstylist"
select select "SOLE_TRADER"
type input "04/08/2010"
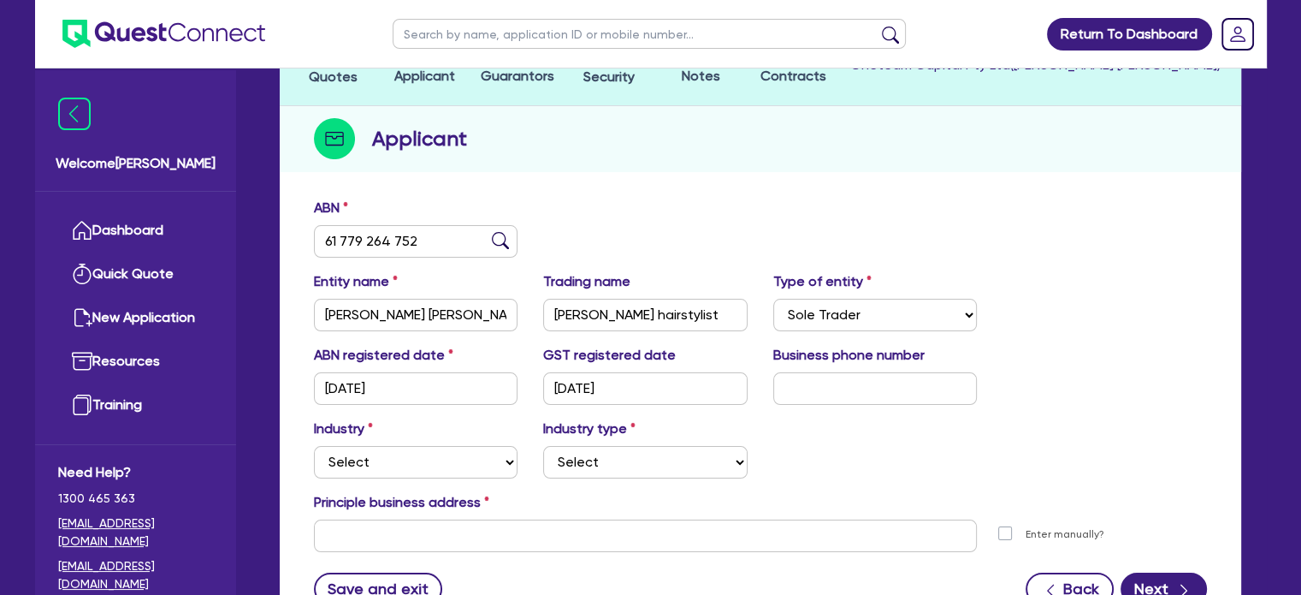
scroll to position [171, 0]
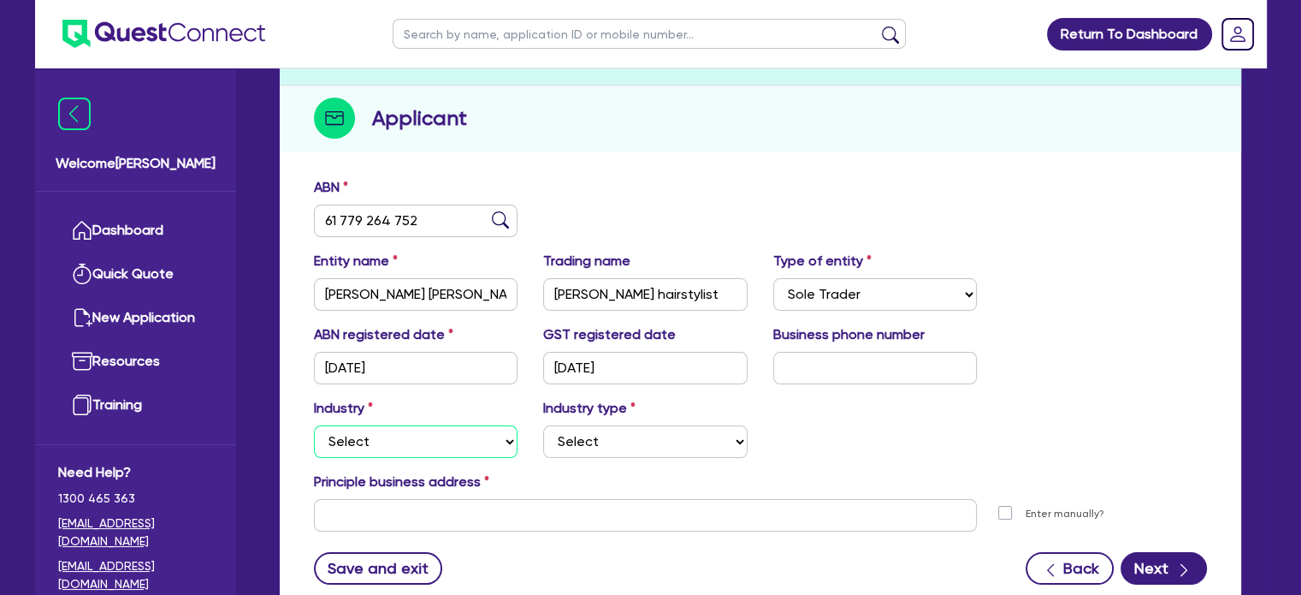
click at [465, 444] on select "Select Accomodation & Food Services Administrative & Support Services Agricultu…" at bounding box center [416, 441] width 204 height 33
click at [746, 191] on div "ABN 61 779 264 752" at bounding box center [760, 214] width 919 height 74
click at [553, 441] on select "Select" at bounding box center [645, 441] width 204 height 33
click at [492, 442] on select "Select Accomodation & Food Services Administrative & Support Services Agricultu…" at bounding box center [416, 441] width 204 height 33
select select "HEALTH_BEAUTY"
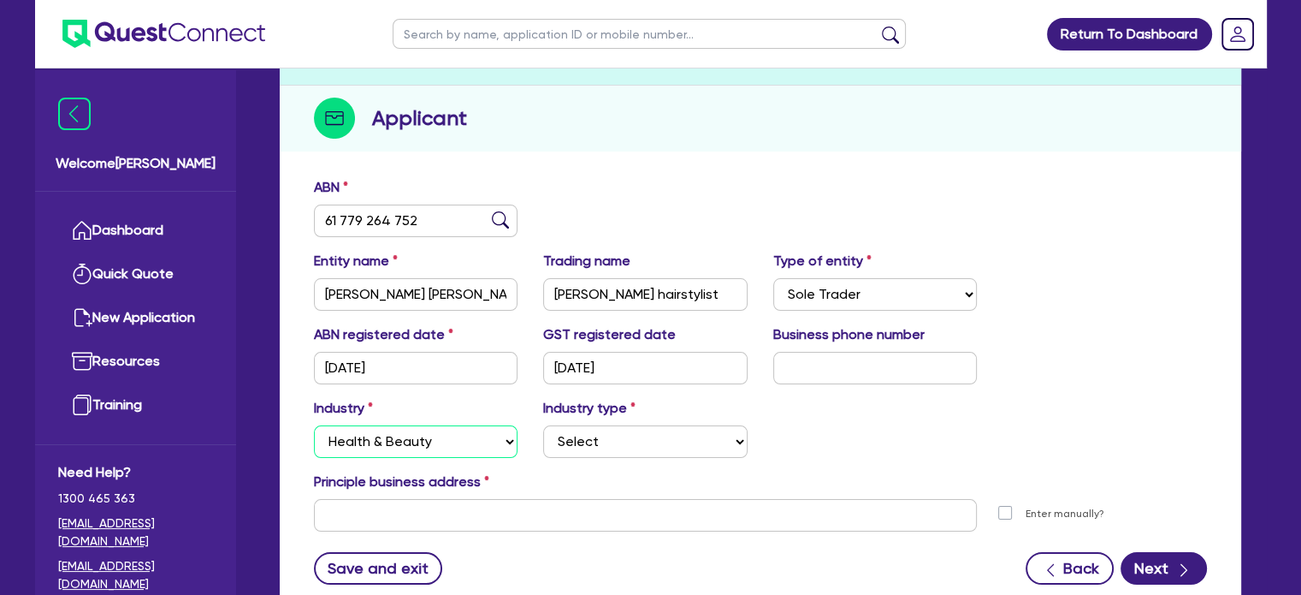
click at [314, 425] on select "Select Accomodation & Food Services Administrative & Support Services Agricultu…" at bounding box center [416, 441] width 204 height 33
click at [601, 458] on div "Industry Select Accomodation & Food Services Administrative & Support Services …" at bounding box center [760, 435] width 919 height 74
click at [607, 441] on select "Select Chiropractic, Osteopathic Services Cosmetics Supplies Day Spas, Health R…" at bounding box center [645, 441] width 204 height 33
select select "HAIR_BEAUTY_SALONS"
click at [543, 425] on select "Select Chiropractic, Osteopathic Services Cosmetics Supplies Day Spas, Health R…" at bounding box center [645, 441] width 204 height 33
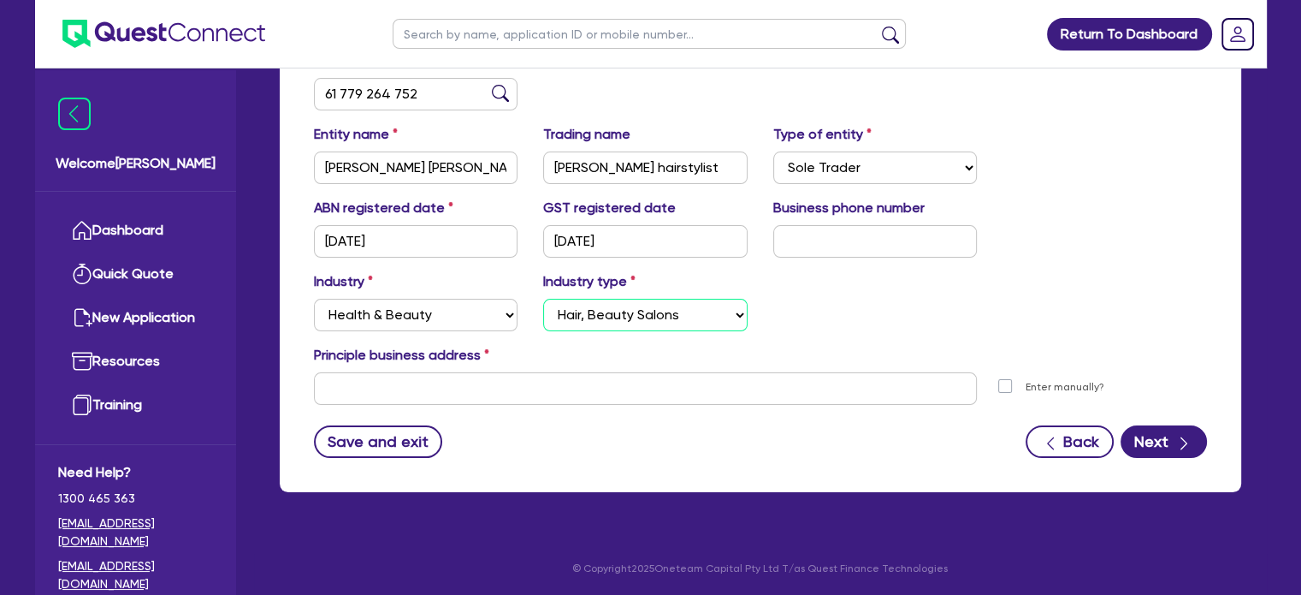
scroll to position [299, 0]
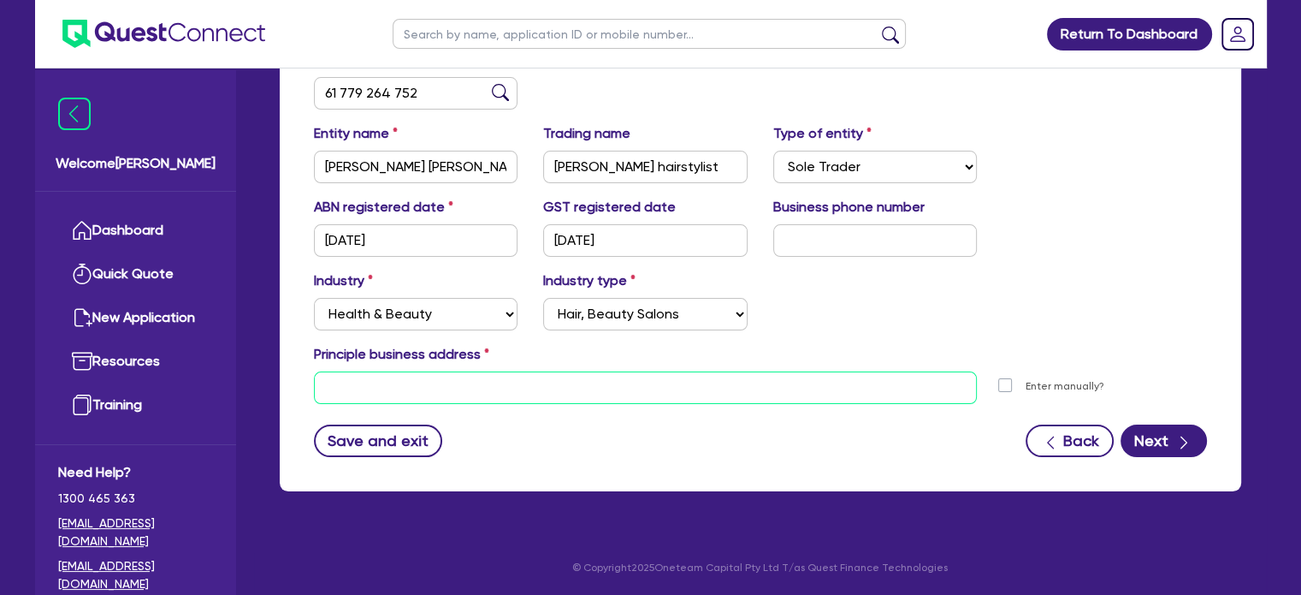
click at [503, 386] on input "text" at bounding box center [646, 387] width 664 height 33
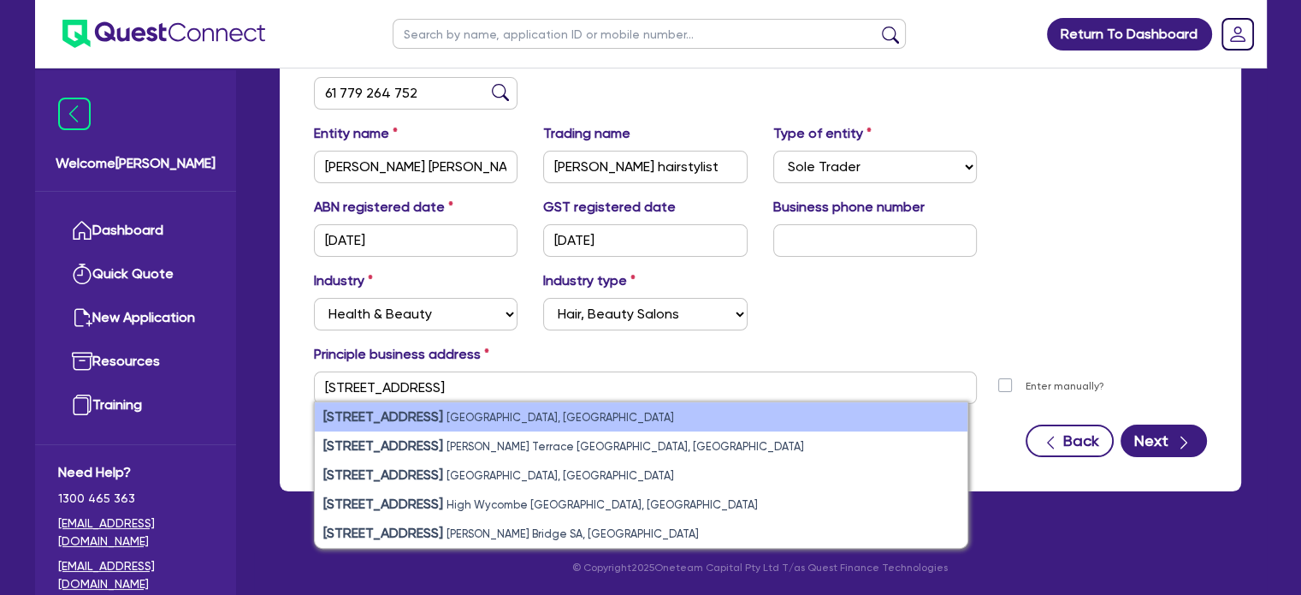
click at [470, 411] on small "Maryborough QLD, Australia" at bounding box center [561, 417] width 228 height 13
type input "197 Adelaide St Maryborough QLD 4650"
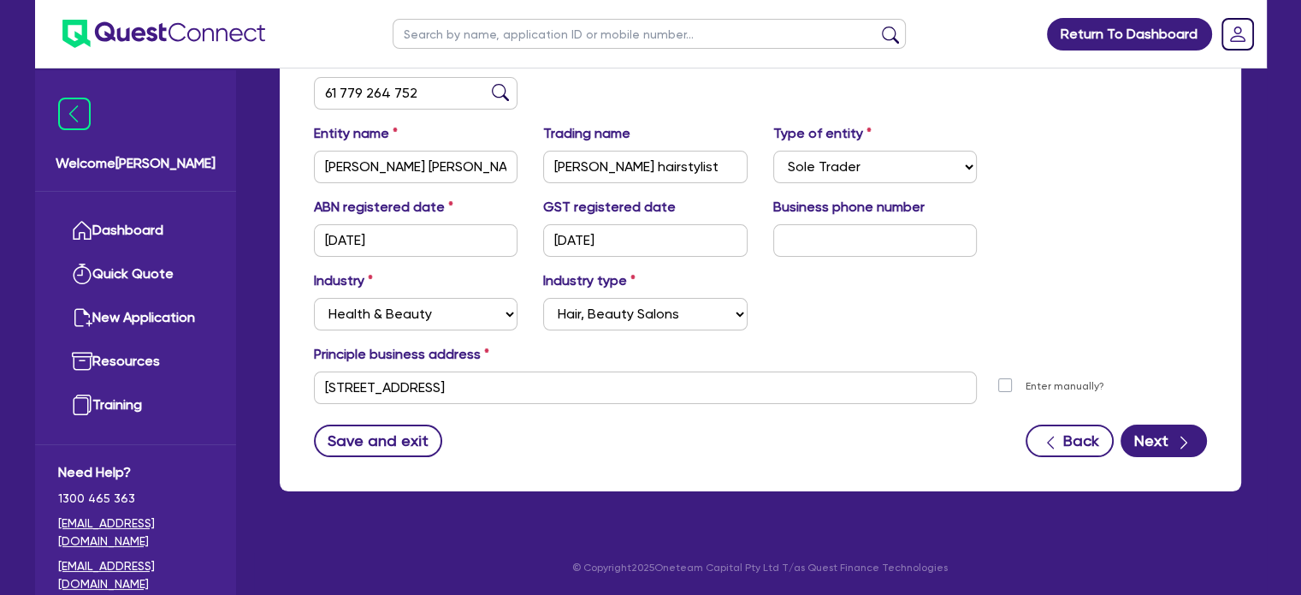
scroll to position [213, 0]
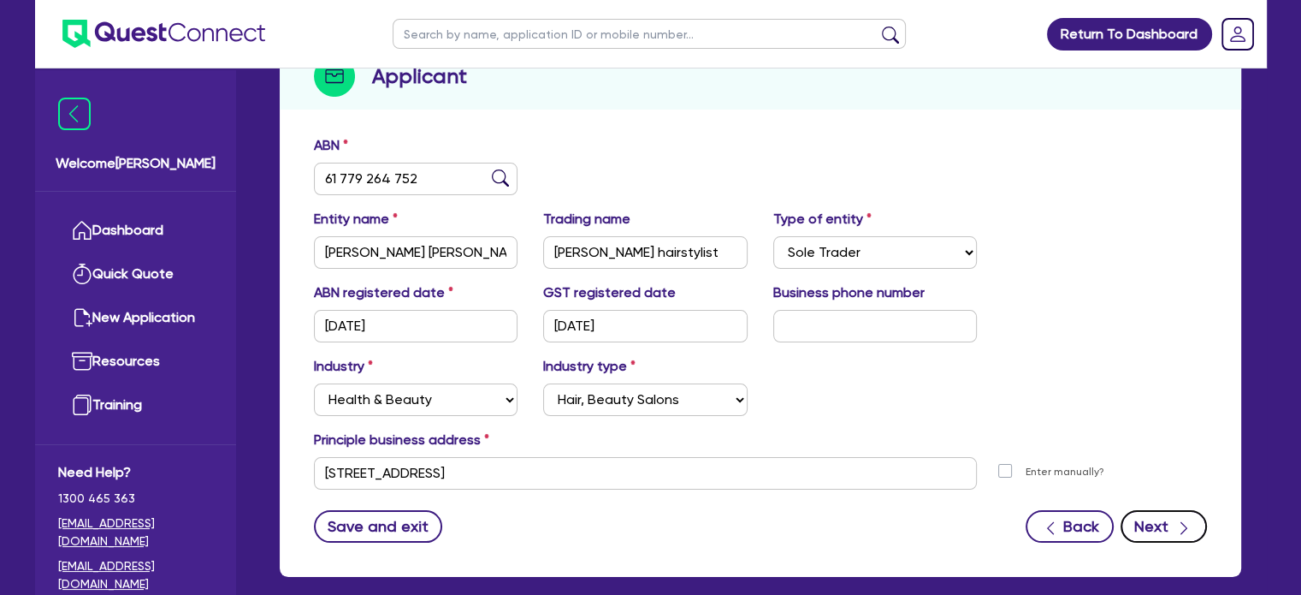
click at [1166, 520] on button "Next" at bounding box center [1164, 526] width 86 height 33
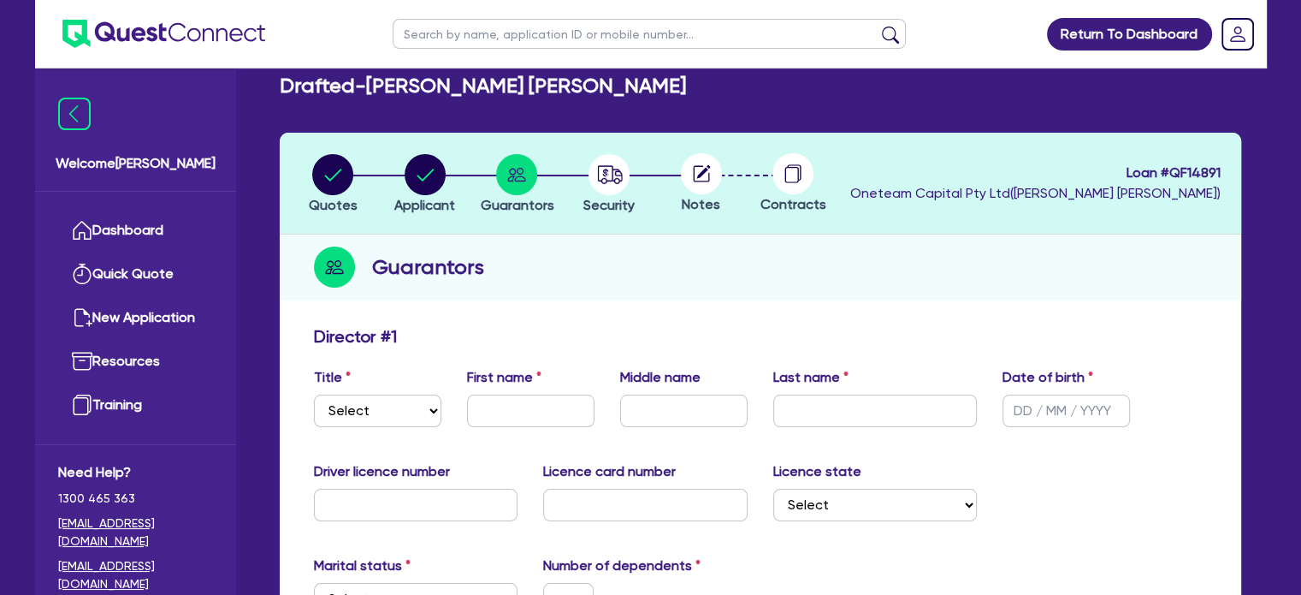
scroll to position [86, 0]
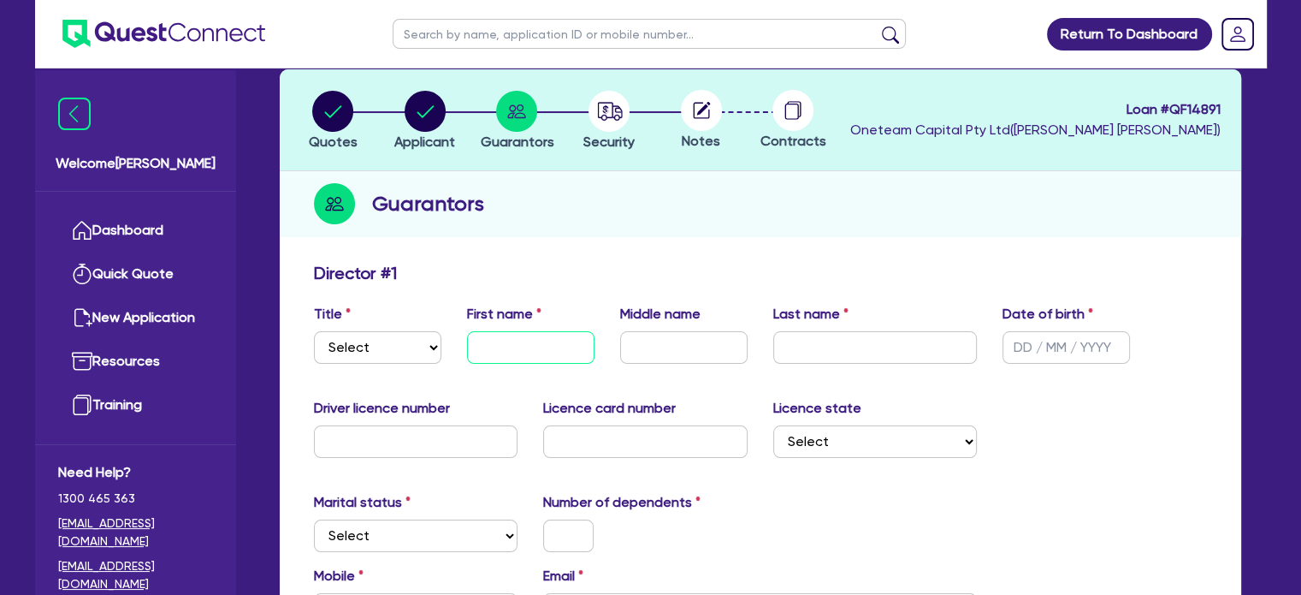
click at [575, 355] on input "text" at bounding box center [530, 347] width 127 height 33
type input "Sonia"
type input "Simone"
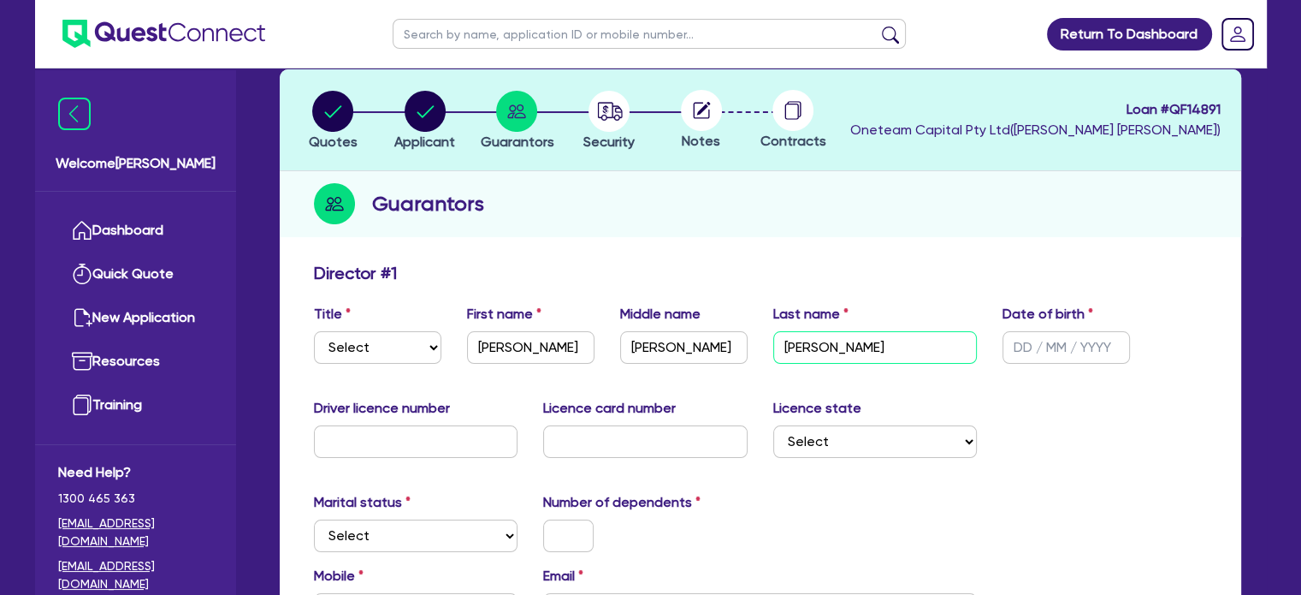
type input "Mcleod"
click at [1081, 351] on input "text" at bounding box center [1066, 347] width 127 height 33
click at [1045, 346] on input "text" at bounding box center [1066, 347] width 127 height 33
type input "12/05/1977"
click at [502, 432] on input "text" at bounding box center [416, 441] width 204 height 33
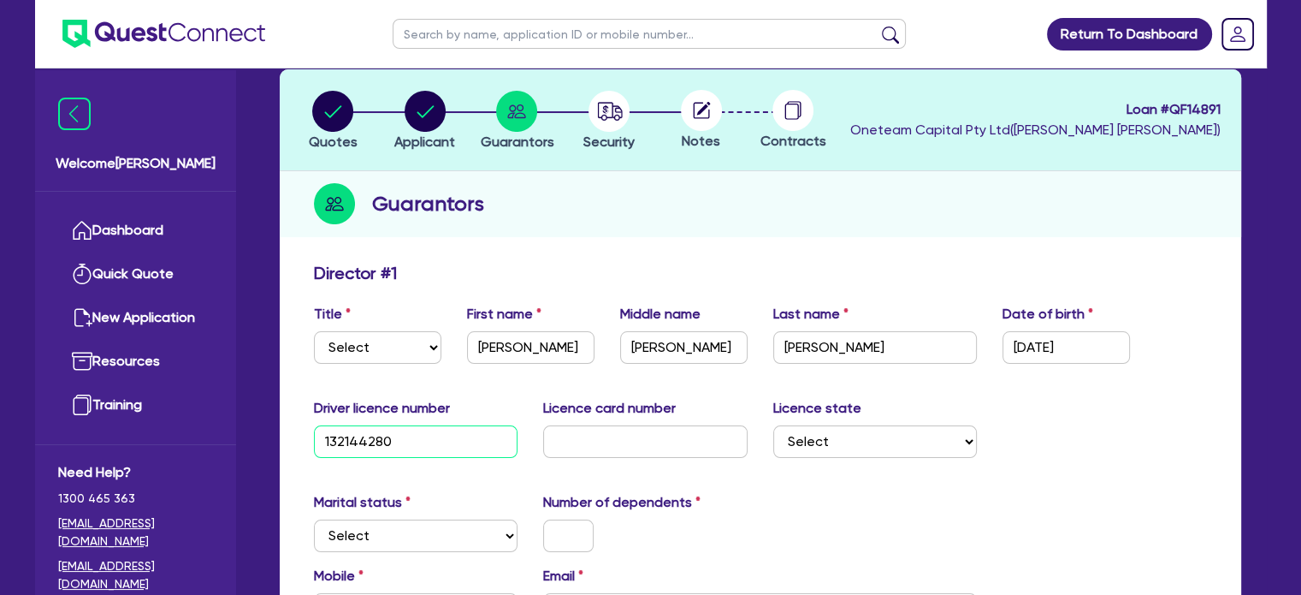
type input "132144280"
type input "999FC1D110"
click at [930, 430] on select "Select NSW VIC QLD TAS ACT SA NT WA" at bounding box center [875, 441] width 204 height 33
select select "QLD"
click at [773, 425] on select "Select NSW VIC QLD TAS ACT SA NT WA" at bounding box center [875, 441] width 204 height 33
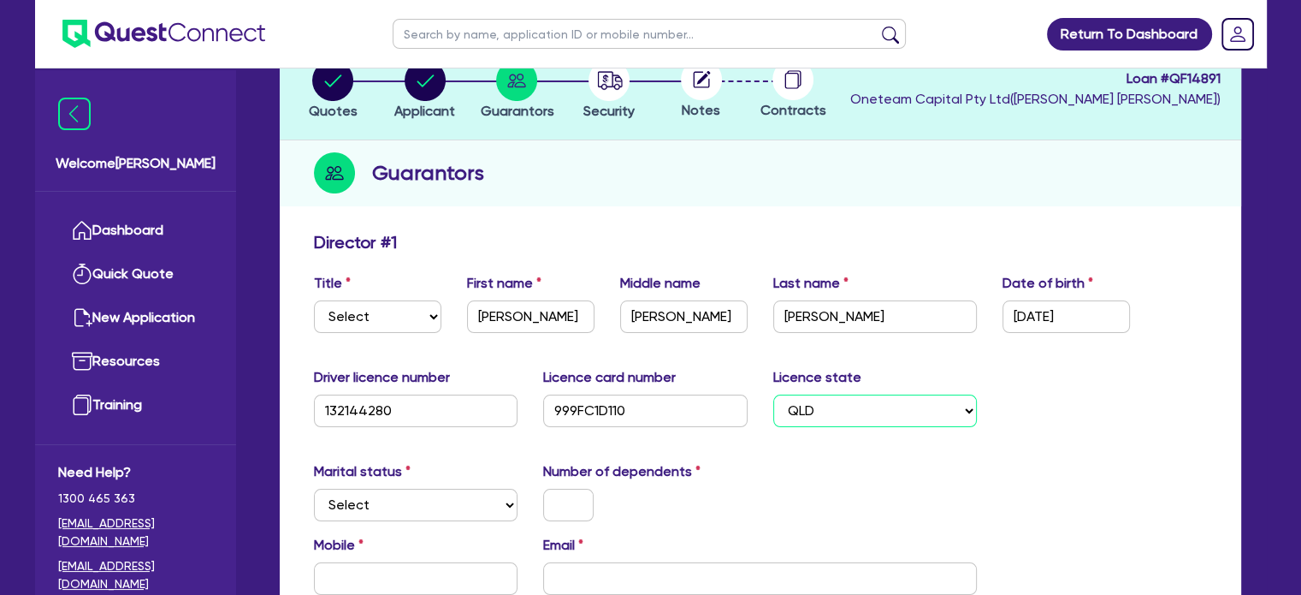
scroll to position [257, 0]
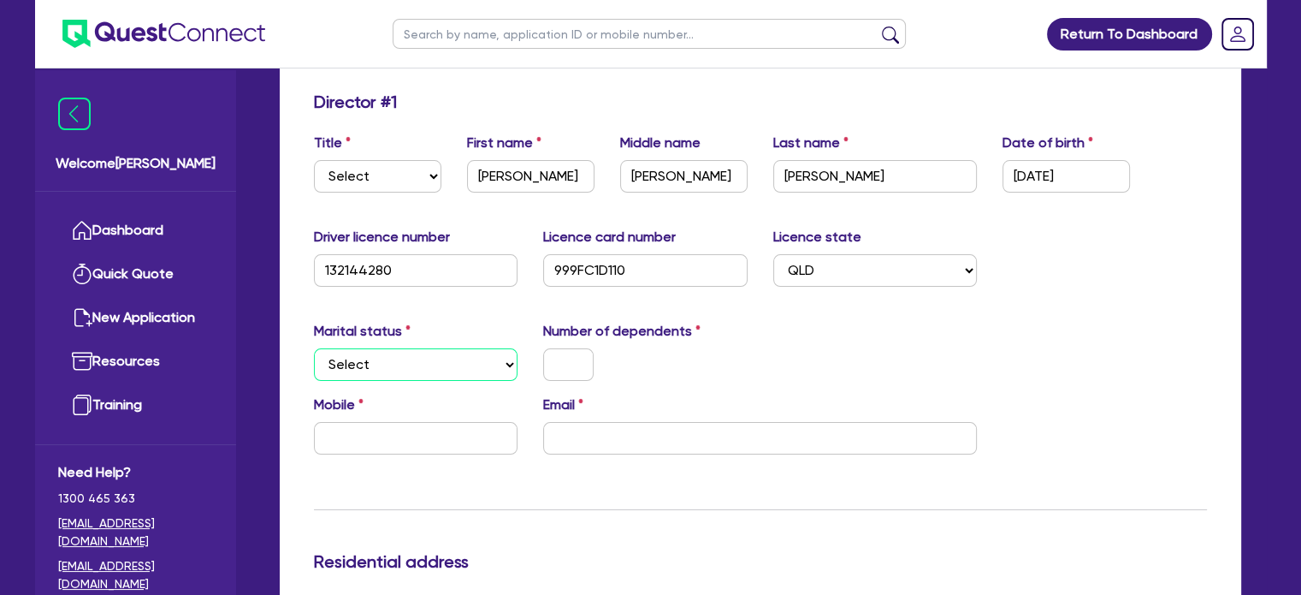
click at [428, 358] on select "Select Single Married De Facto / Partner" at bounding box center [416, 364] width 204 height 33
select select "SINGLE"
click at [314, 348] on select "Select Single Married De Facto / Partner" at bounding box center [416, 364] width 204 height 33
click at [582, 364] on input "text" at bounding box center [568, 364] width 50 height 33
click at [411, 439] on input "text" at bounding box center [416, 438] width 204 height 33
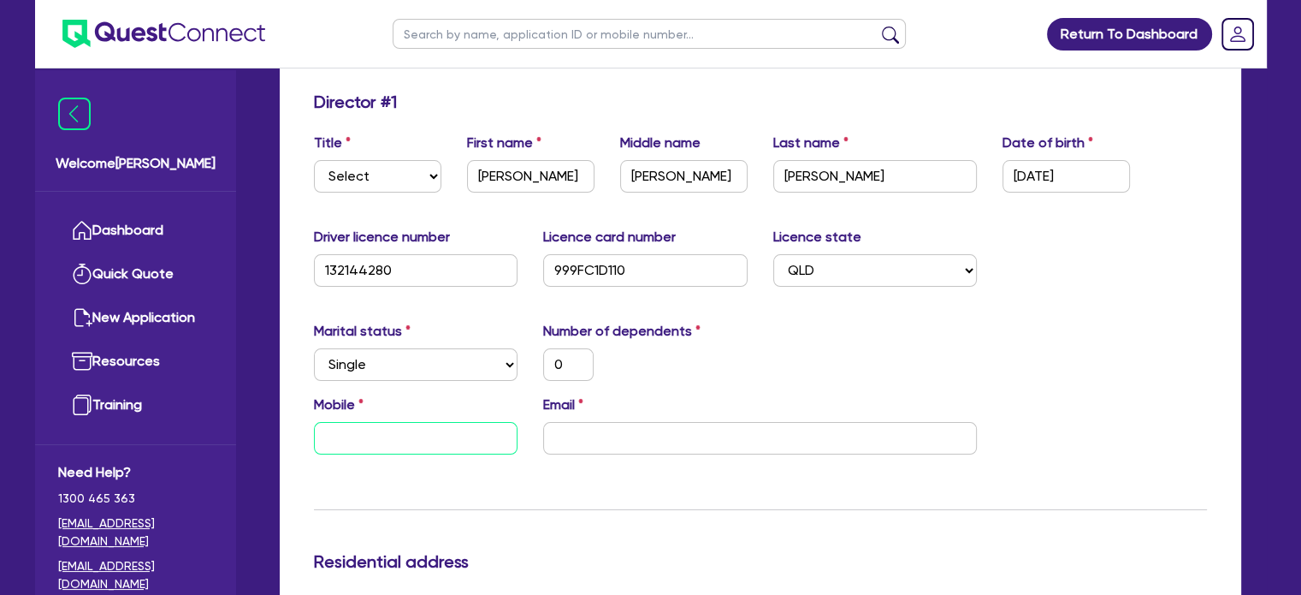
type input "0"
type input "04"
type input "0"
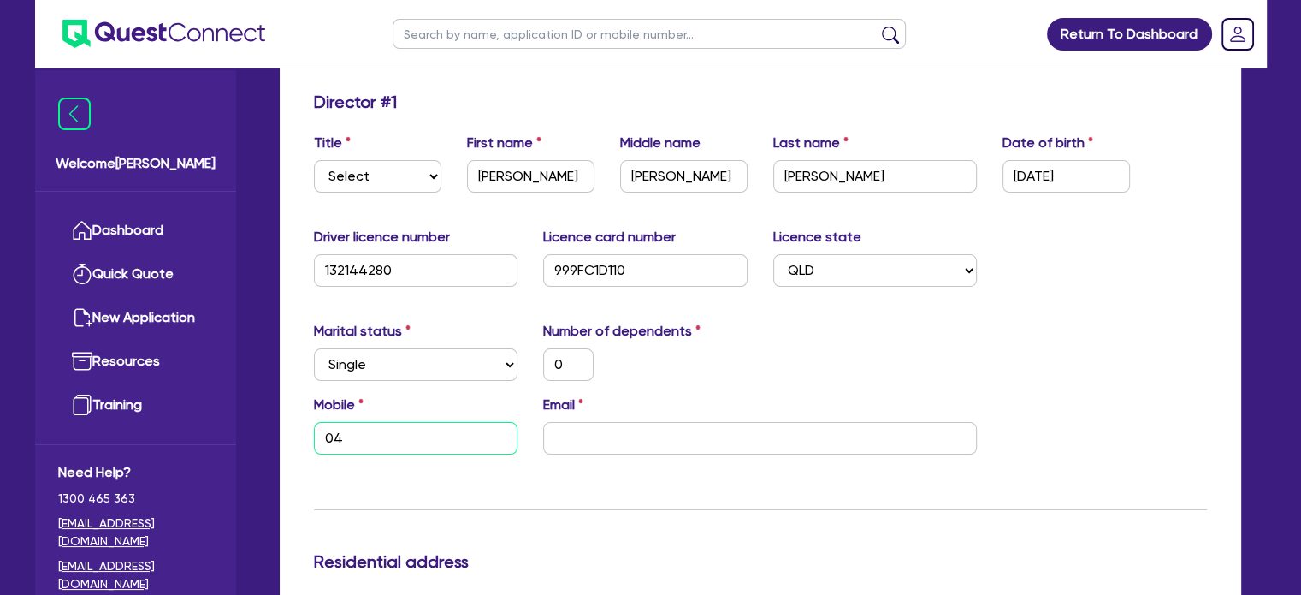
type input "043"
type input "0"
type input "0431 4"
type input "0"
type input "0431 40"
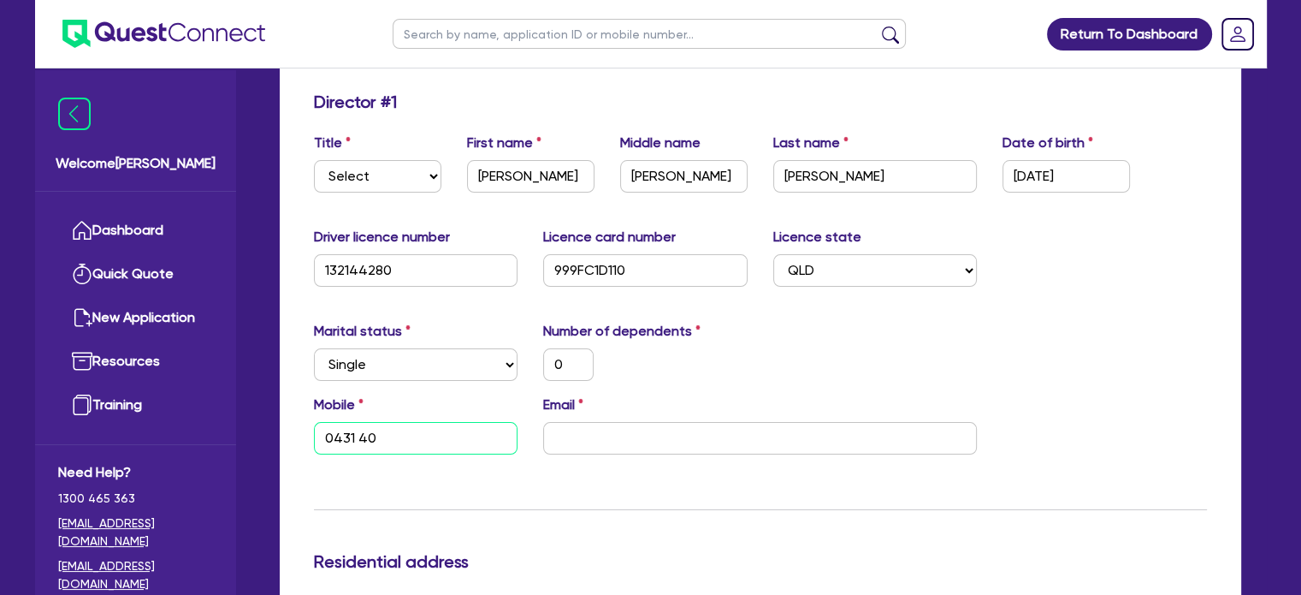
type input "0"
type input "0431 404"
type input "0"
type input "0431 404 9"
type input "0"
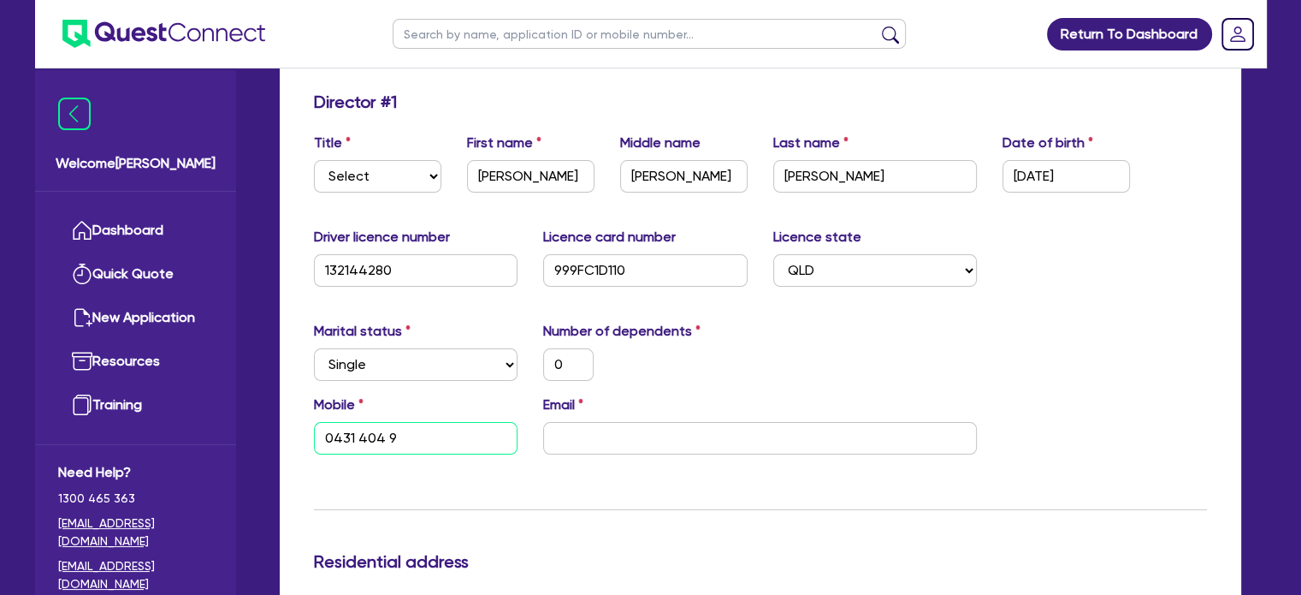
type input "0431 404 91"
type input "0"
type input "0431 404 916"
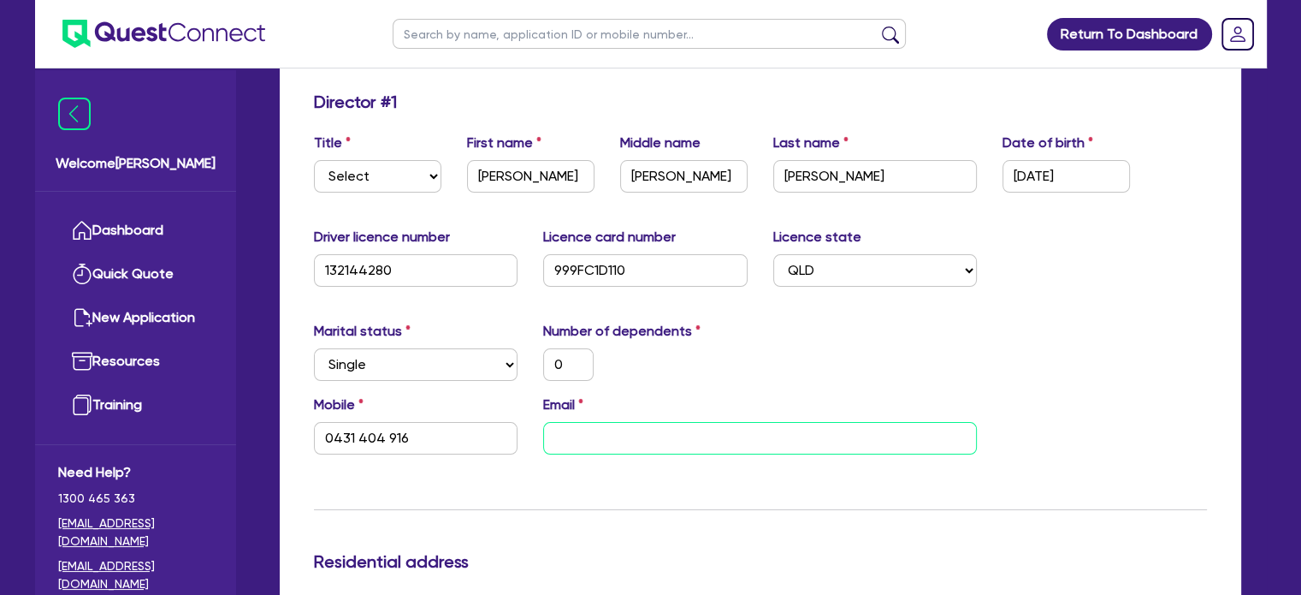
click at [582, 437] on input "email" at bounding box center [760, 438] width 434 height 33
click at [652, 426] on input "email" at bounding box center [760, 438] width 434 height 33
paste input "soni_simone_hairstylist@outlook.com"
type input "0"
type input "0431 404 916"
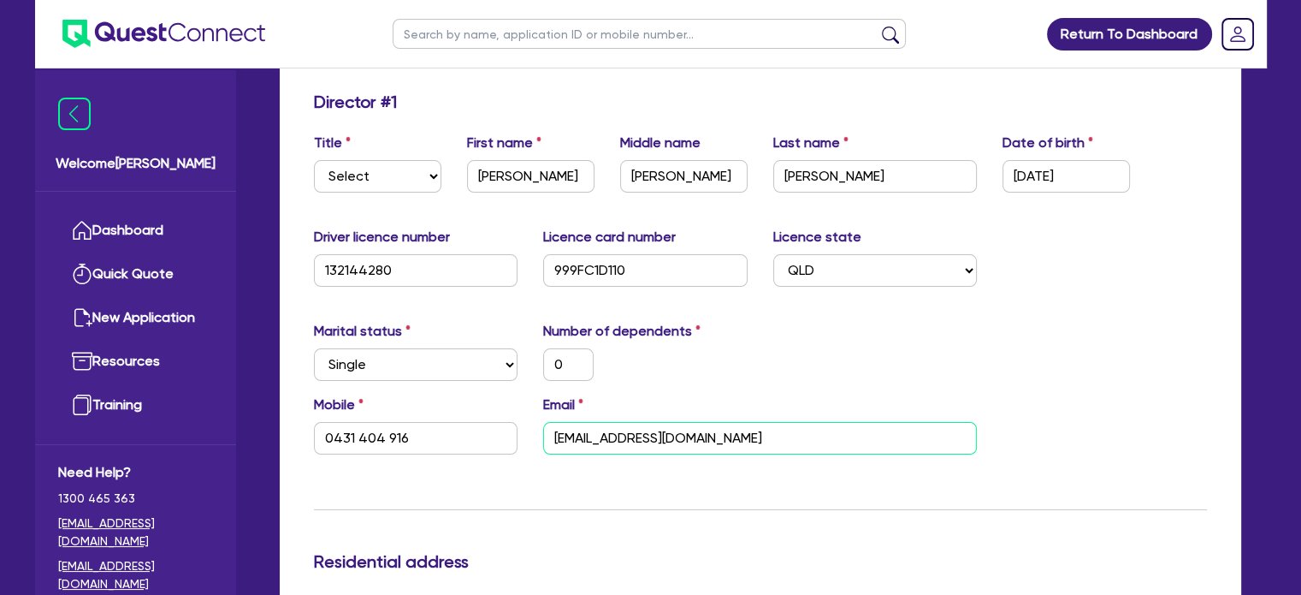
type input "soni_simone_hairstylist@outlook.com"
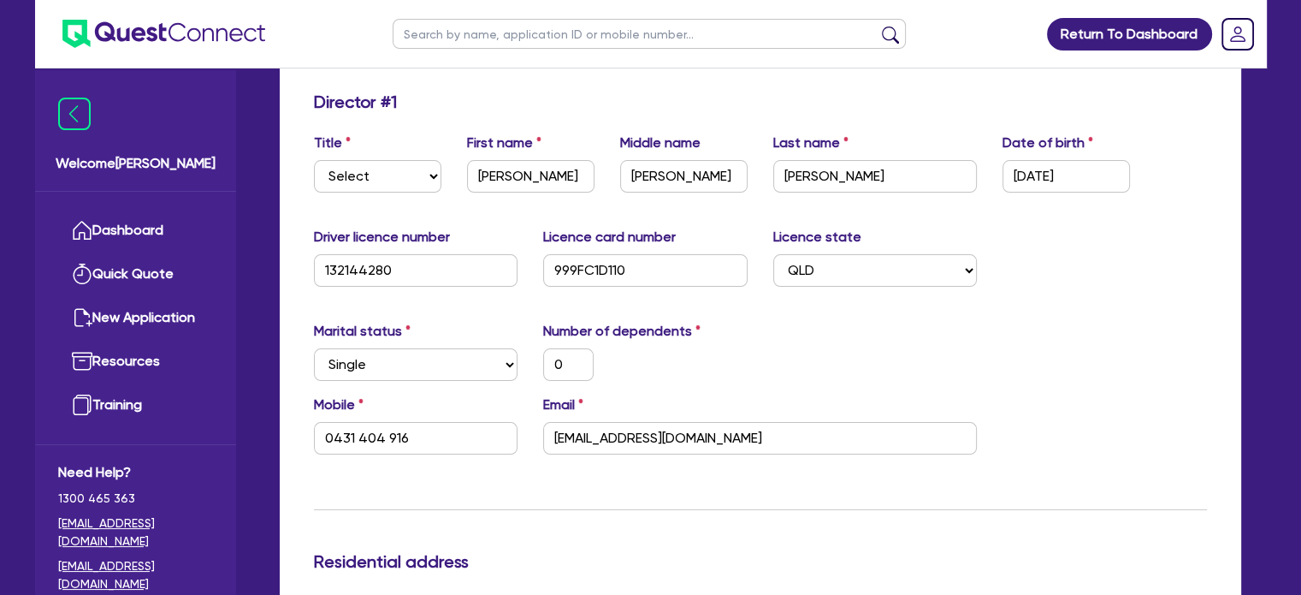
click at [1113, 428] on div "Mobile 0431 404 916 Email soni_simone_hairstylist@outlook.com" at bounding box center [760, 431] width 919 height 74
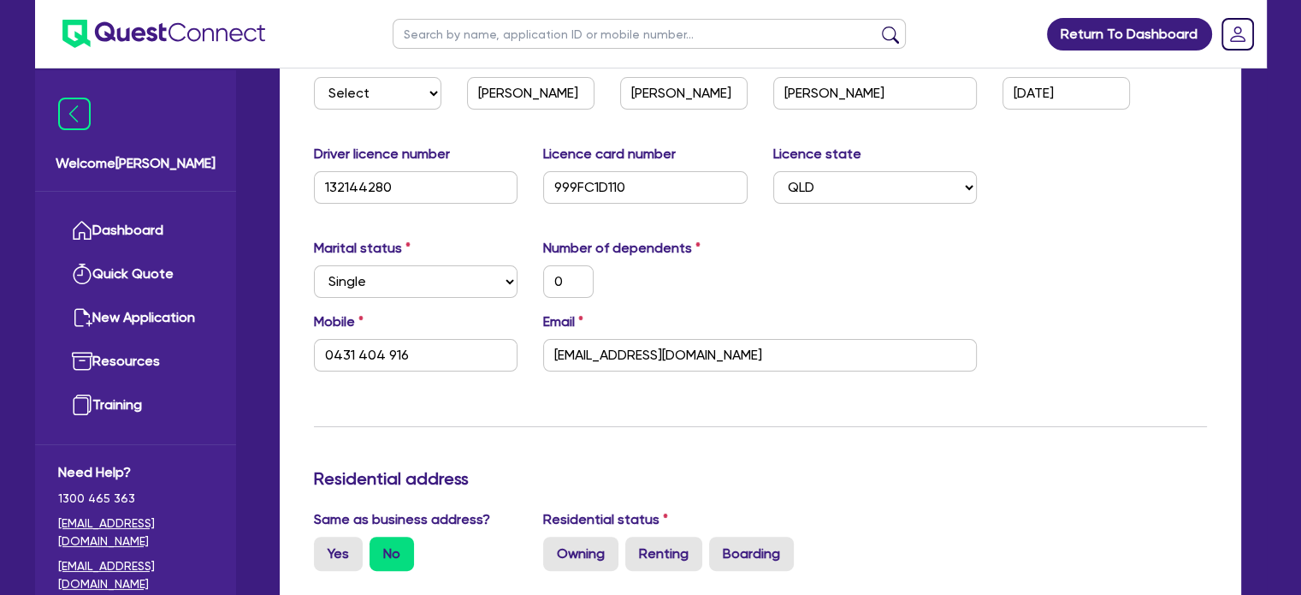
scroll to position [428, 0]
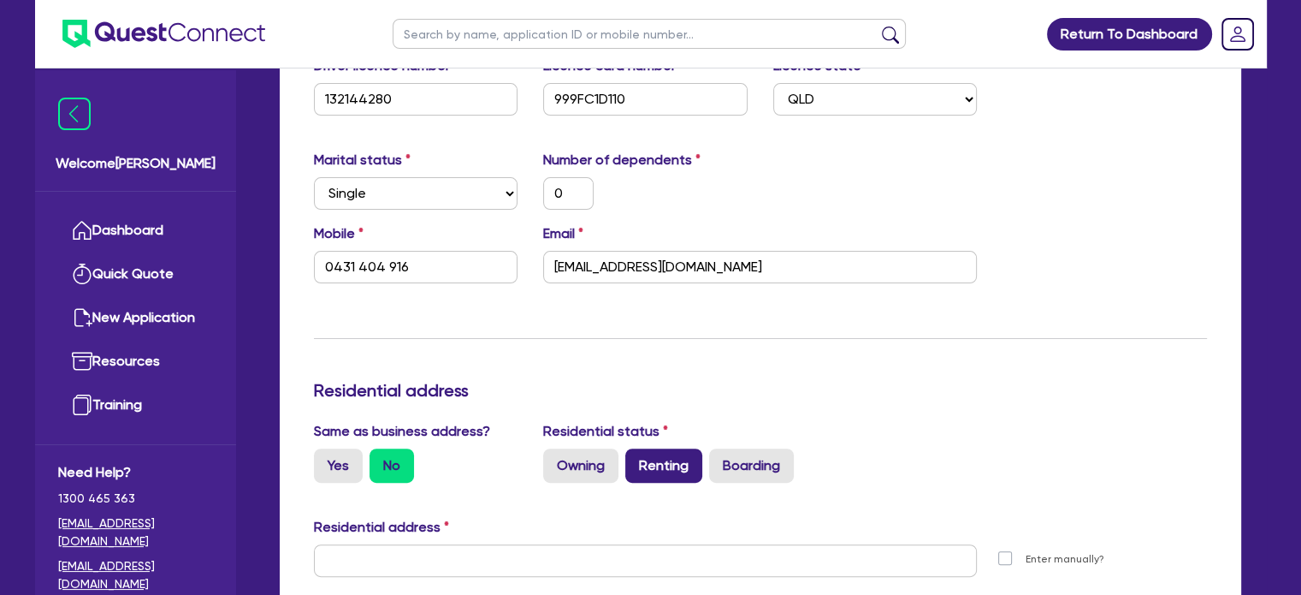
click at [671, 465] on label "Renting" at bounding box center [663, 465] width 77 height 34
click at [636, 459] on input "Renting" at bounding box center [630, 453] width 11 height 11
radio input "true"
type input "0"
type input "0431 404 916"
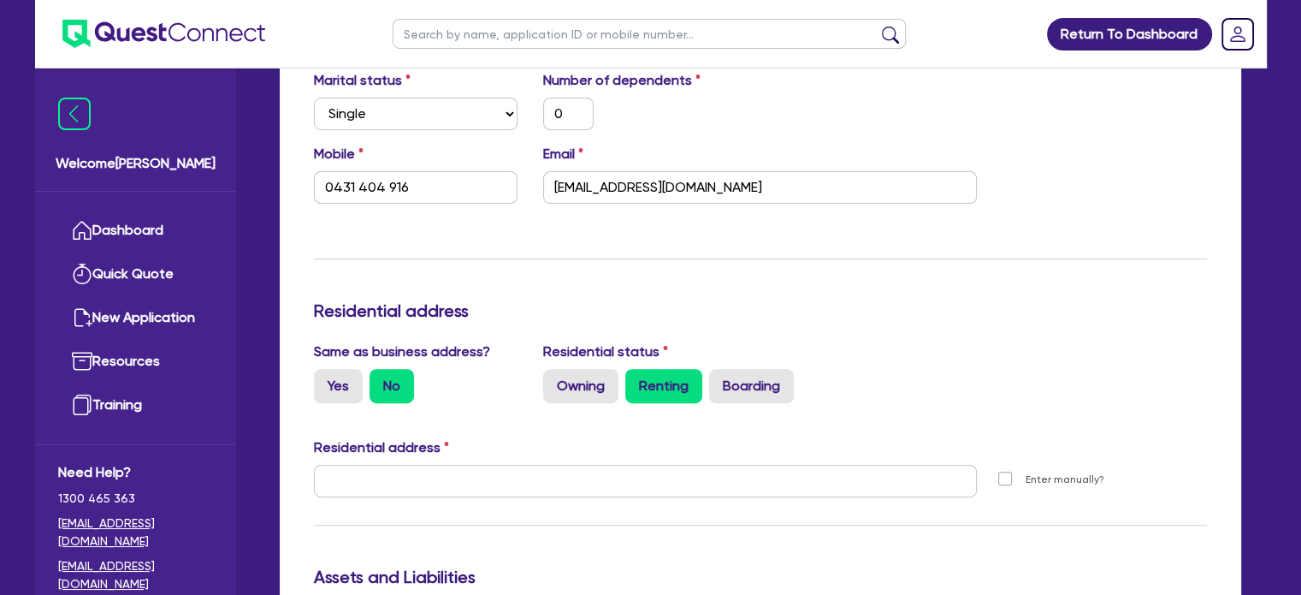
scroll to position [599, 0]
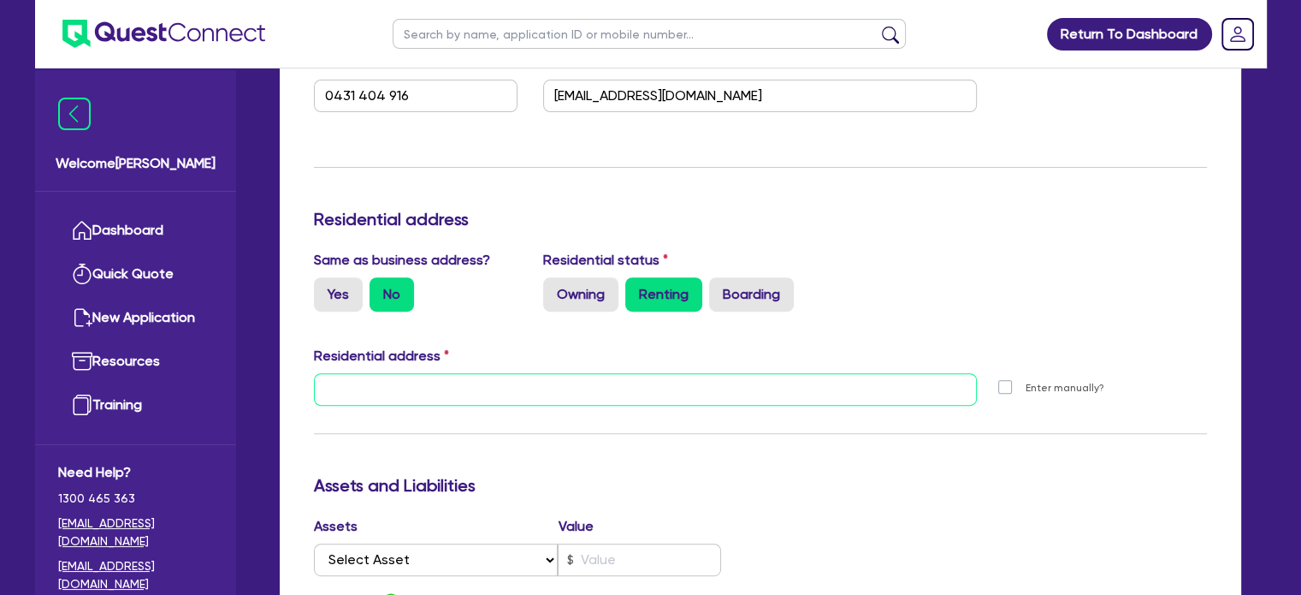
click at [516, 384] on input "text" at bounding box center [646, 389] width 664 height 33
click at [452, 392] on input "text" at bounding box center [646, 389] width 664 height 33
paste input "11/Parakeet Circuit, Kawungan, QLD, 4655, AUSTRALIA"
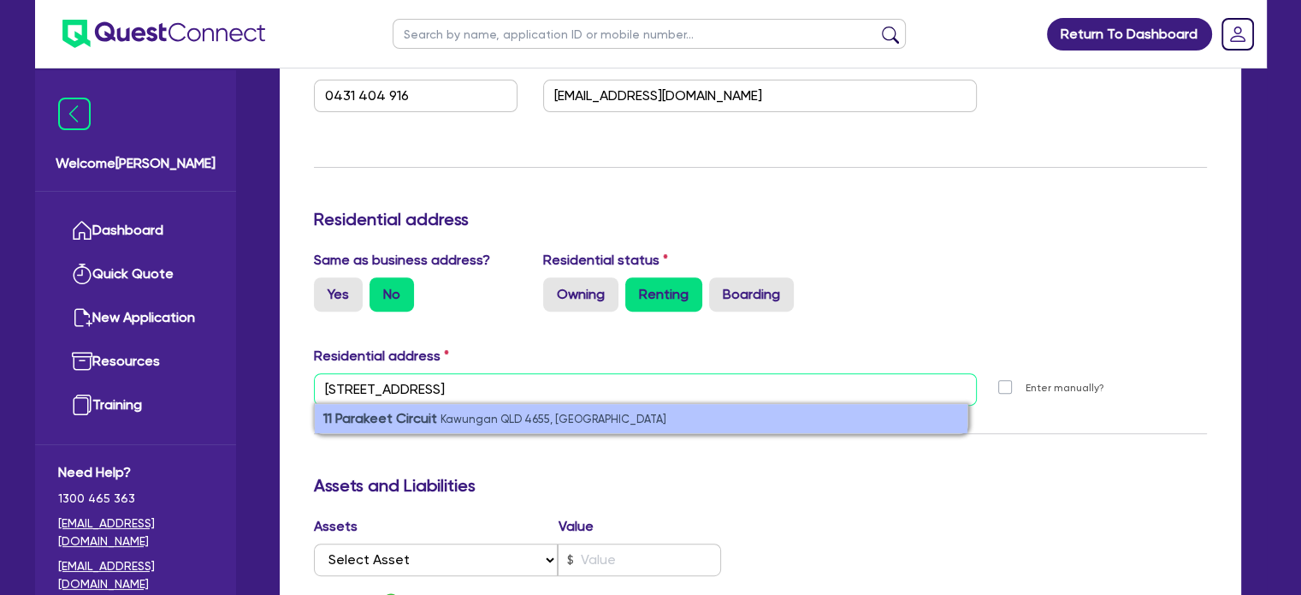
type input "11/Parakeet Circuit, Kawungan, QLD, 4655, AUSTRALIA"
click at [702, 404] on li "11 Parakeet Circuit Kawungan QLD 4655, Australia" at bounding box center [641, 418] width 653 height 29
type input "0"
type input "0431 404 916"
type input "11 Parakeet Circuit Kawungan QLD 4655"
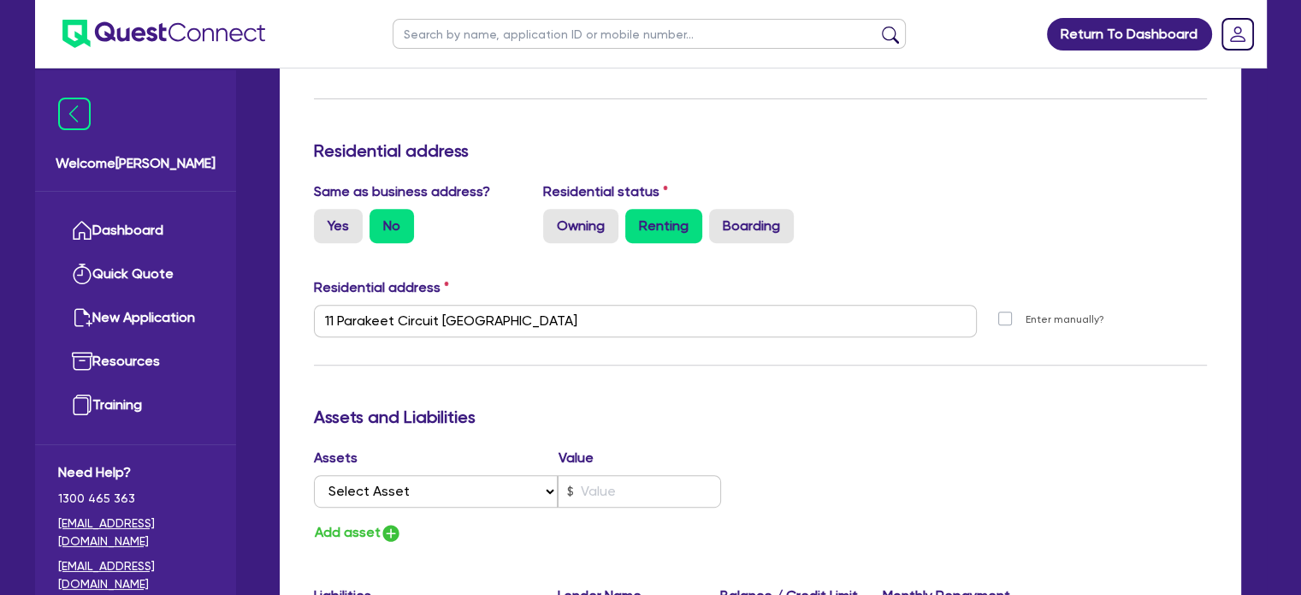
scroll to position [770, 0]
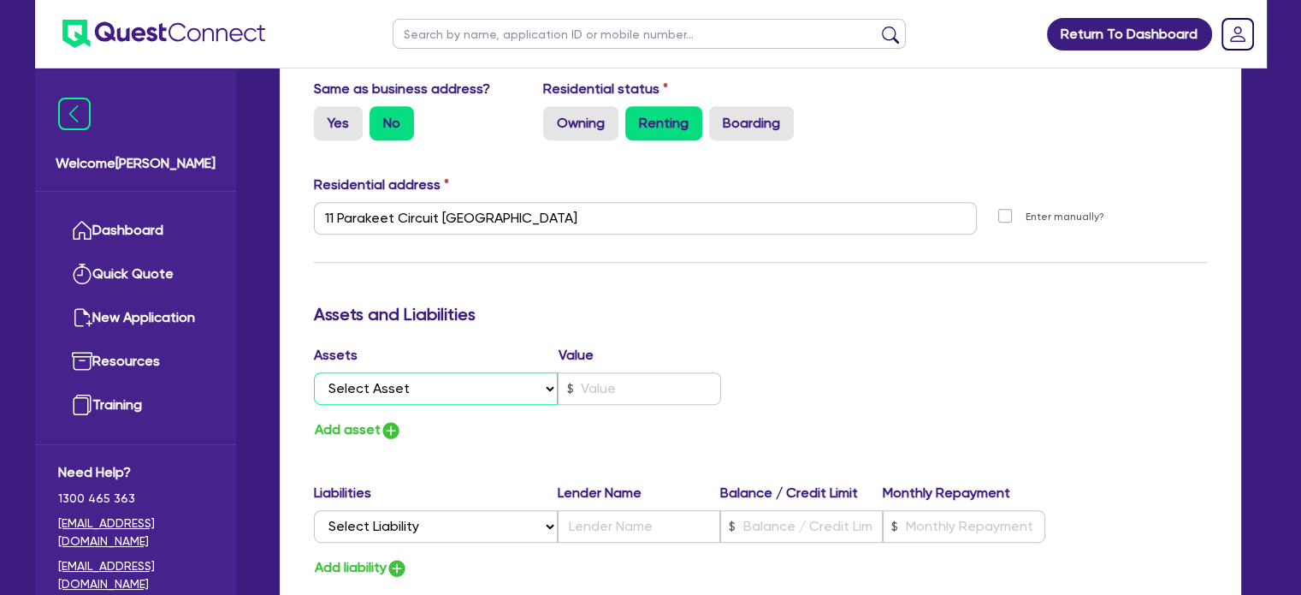
click at [464, 398] on select "Select Asset Cash Property Investment property Vehicle Truck Trailer Equipment …" at bounding box center [436, 388] width 245 height 33
select select "CASH"
click at [314, 372] on select "Select Asset Cash Property Investment property Vehicle Truck Trailer Equipment …" at bounding box center [436, 388] width 245 height 33
type input "0"
type input "0431 404 916"
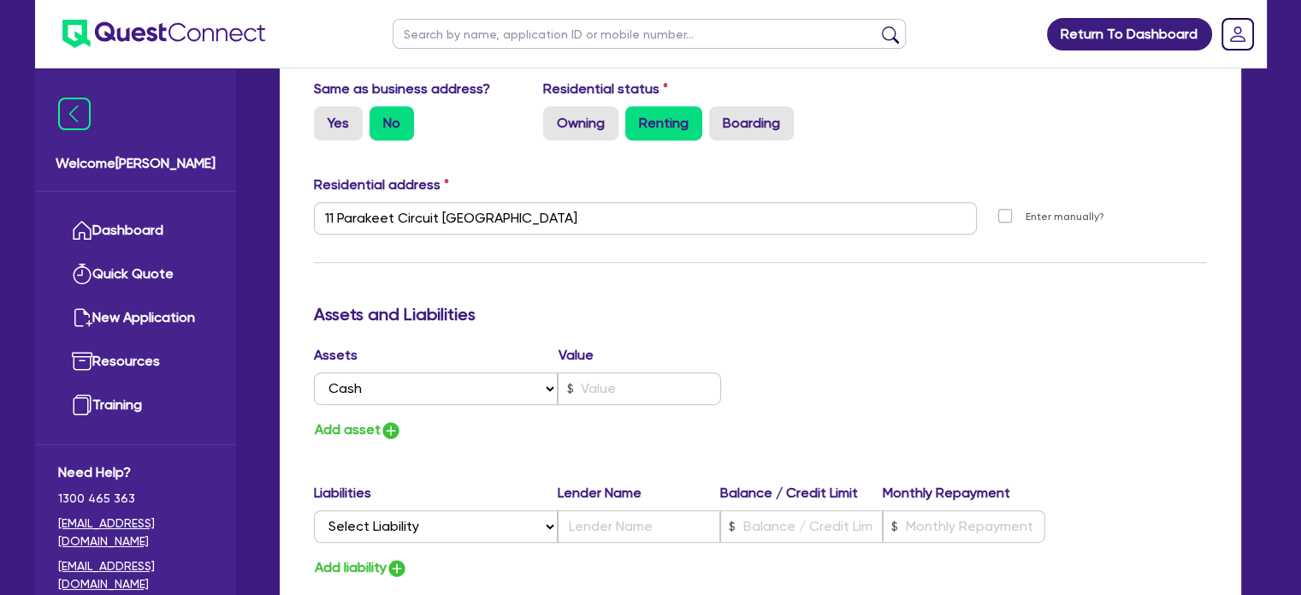
click at [644, 405] on div "Assets Value Select Asset Cash Property Investment property Vehicle Truck Trail…" at bounding box center [530, 378] width 459 height 67
click at [643, 399] on input "text" at bounding box center [639, 388] width 163 height 33
type input "0"
type input "0431 404 916"
type input "2"
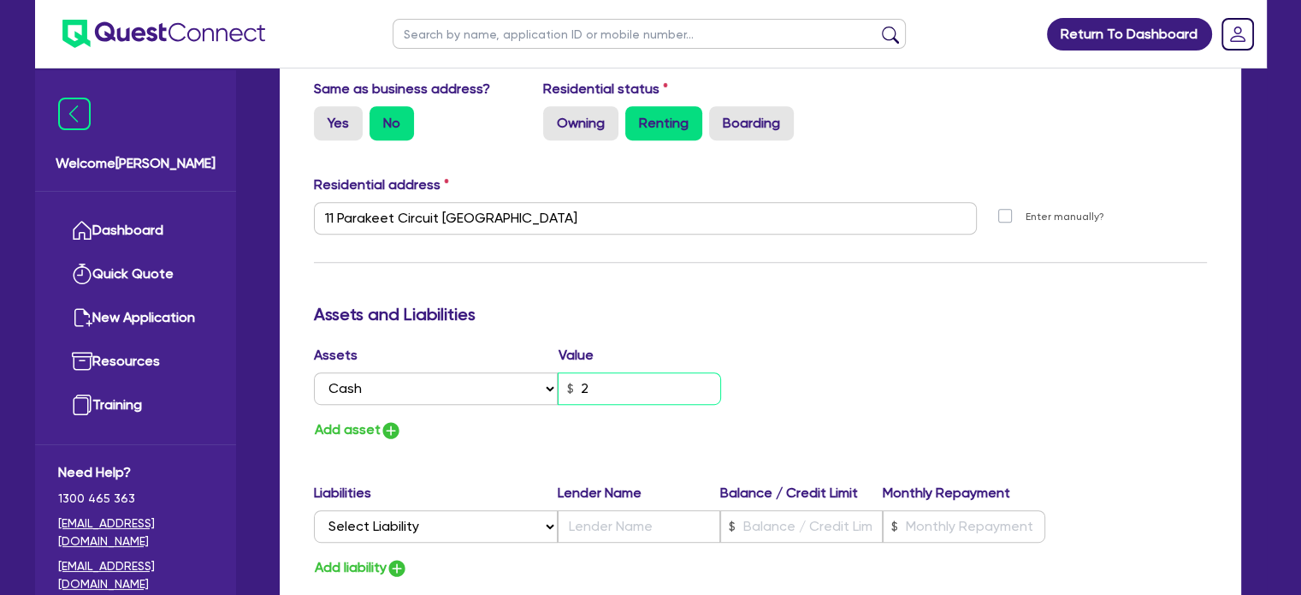
type input "0"
type input "0431 404 916"
type input "20"
type input "0"
type input "0431 404 916"
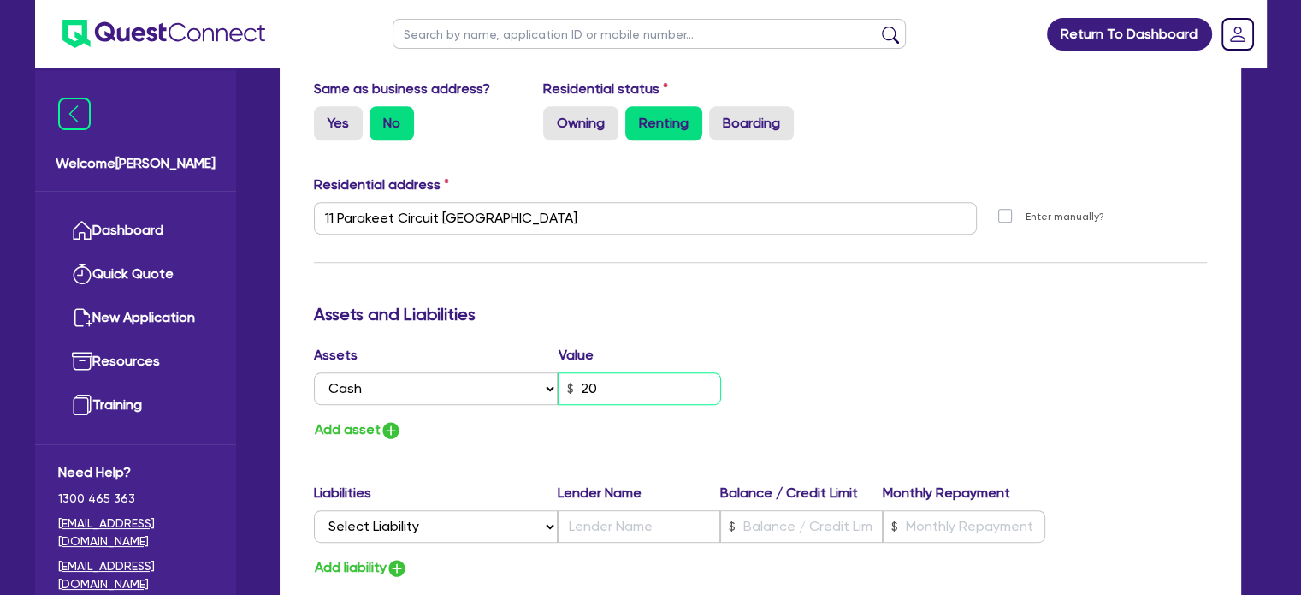
type input "200"
type input "0"
type input "0431 404 916"
type input "2,000"
click at [335, 424] on button "Add asset" at bounding box center [358, 429] width 88 height 23
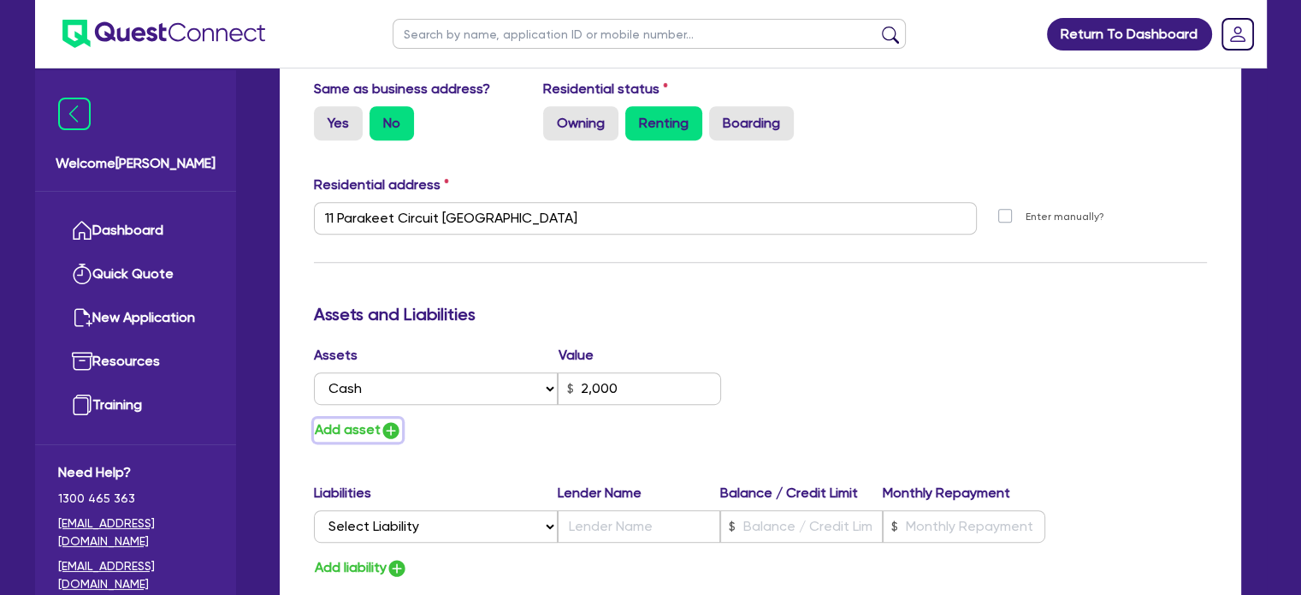
type input "0"
type input "0431 404 916"
type input "2,000"
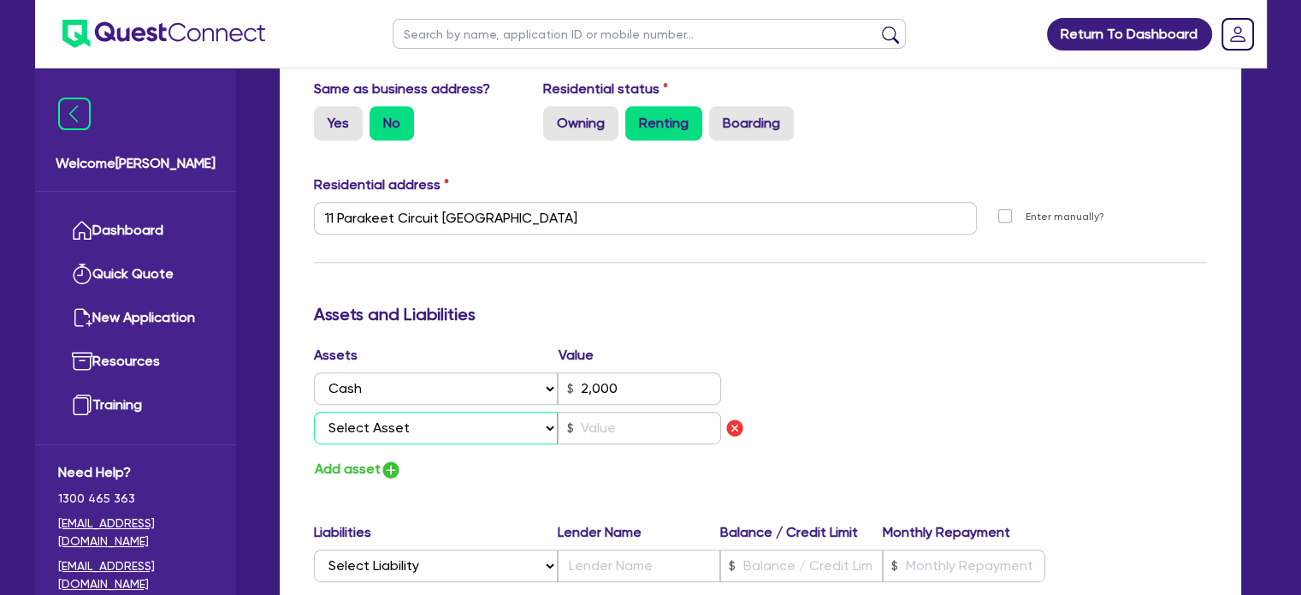
click at [363, 429] on select "Select Asset Cash Property Investment property Vehicle Truck Trailer Equipment …" at bounding box center [436, 427] width 245 height 33
select select "VEHICLE"
click at [314, 411] on select "Select Asset Cash Property Investment property Vehicle Truck Trailer Equipment …" at bounding box center [436, 427] width 245 height 33
type input "0"
type input "0431 404 916"
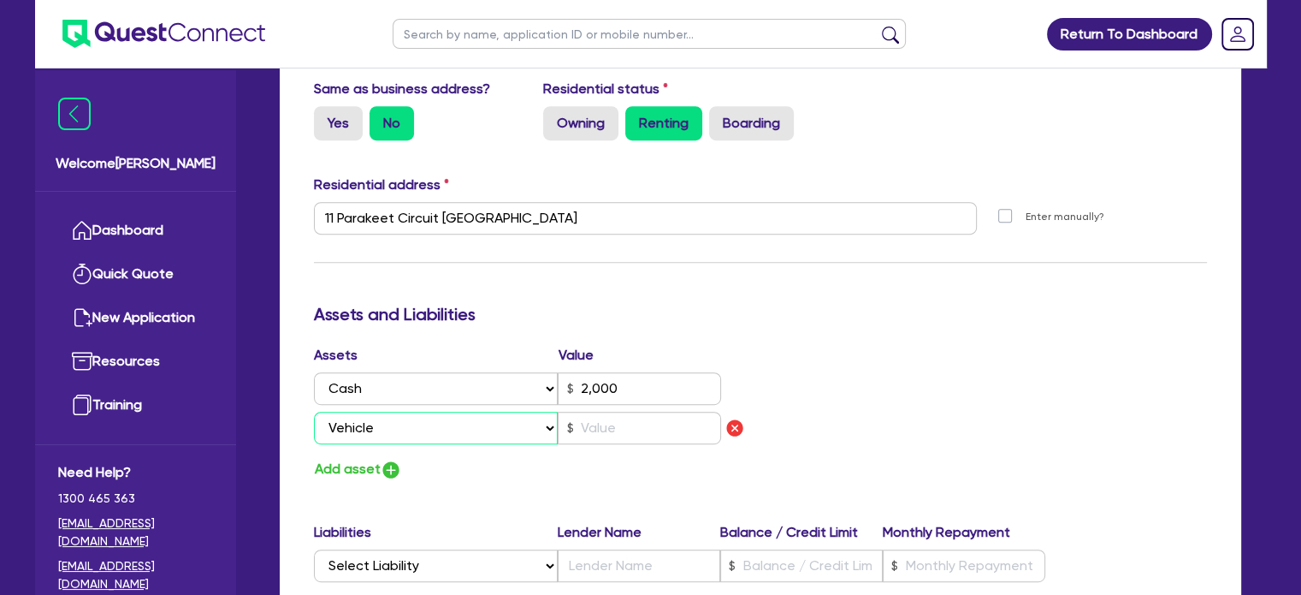
type input "2,000"
click at [604, 439] on input "text" at bounding box center [639, 427] width 163 height 33
type input "0"
type input "0431 404 916"
type input "2,000"
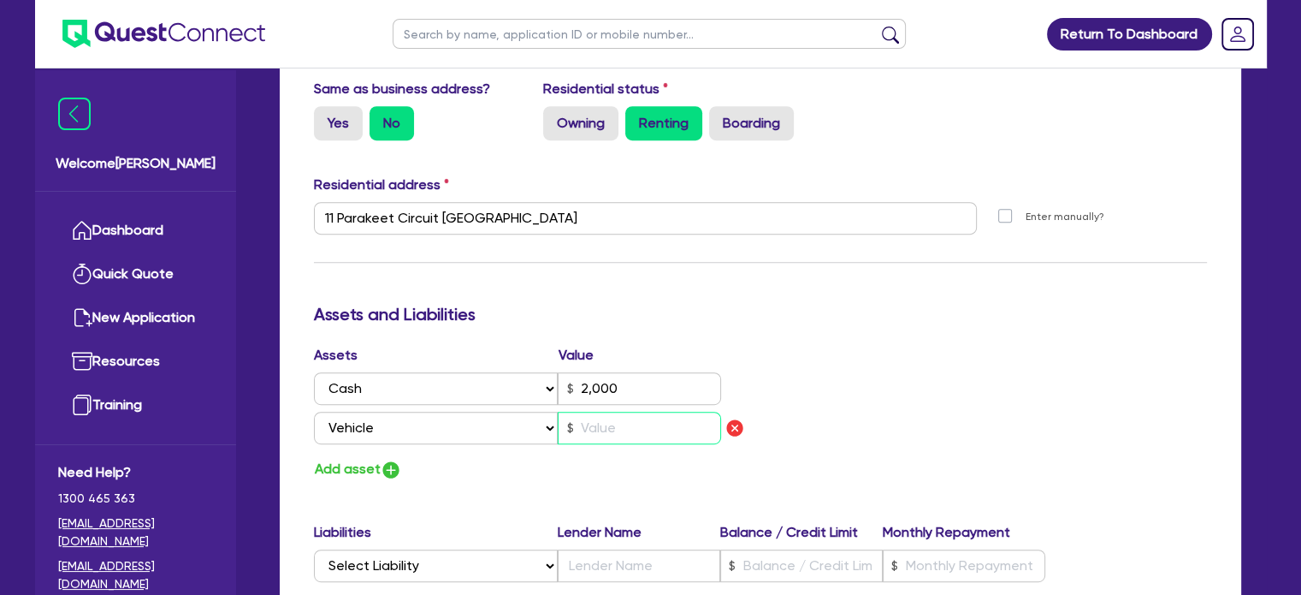
type input "1"
type input "0"
type input "0431 404 916"
type input "2,000"
type input "18"
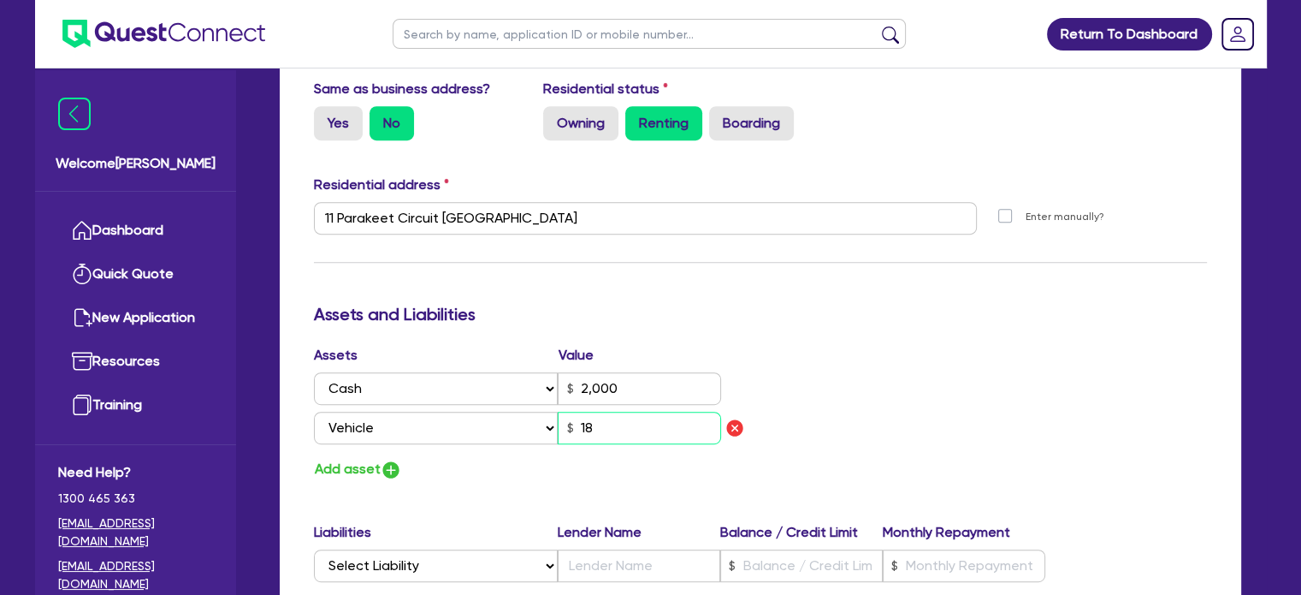
type input "0"
type input "0431 404 916"
type input "2,000"
type input "180"
type input "0"
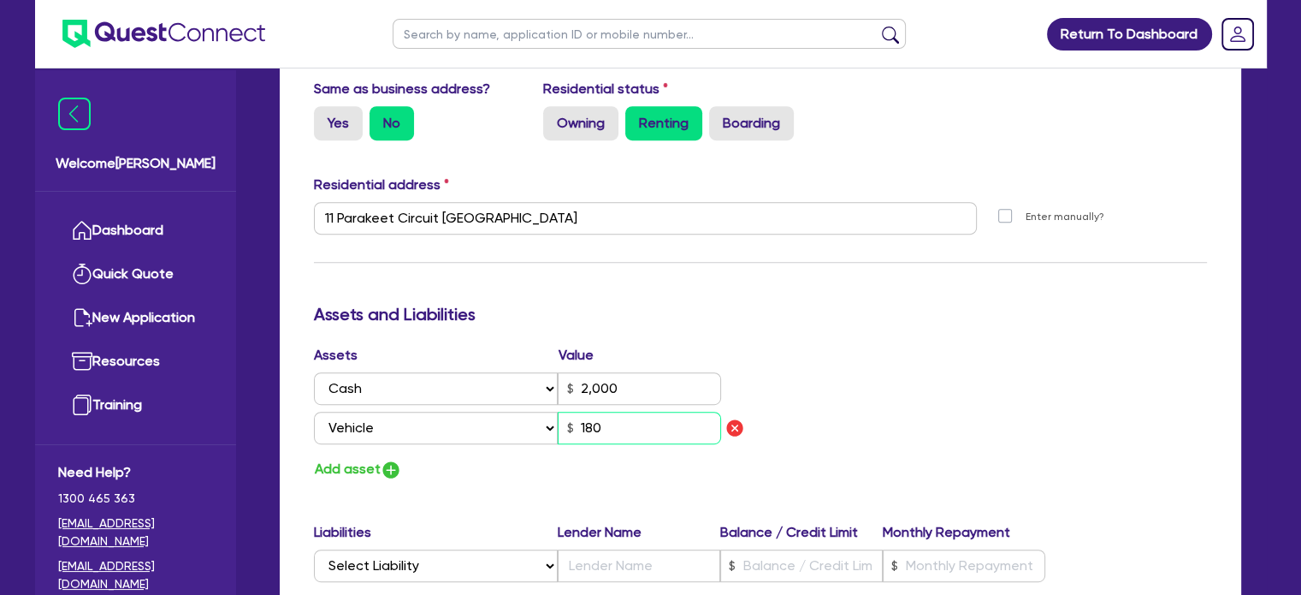
type input "0431 404 916"
type input "2,000"
type input "1,800"
type input "0"
type input "0431 404 916"
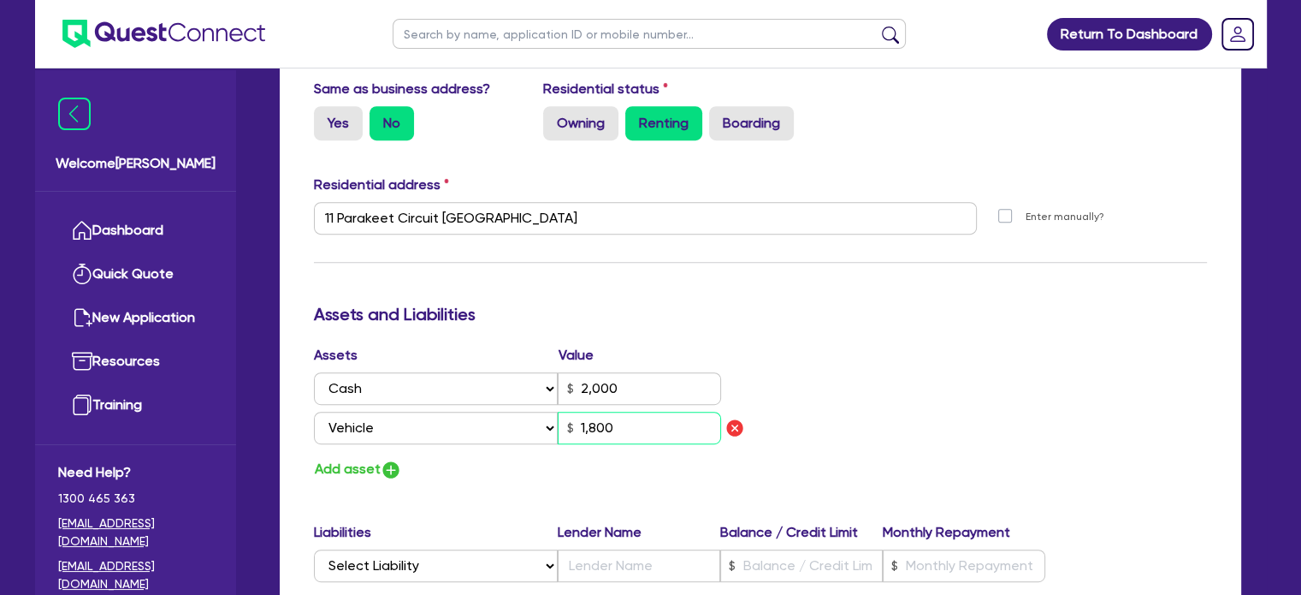
type input "2,000"
type input "18,000"
click at [358, 479] on button "Add asset" at bounding box center [358, 469] width 88 height 23
type input "0"
type input "0431 404 916"
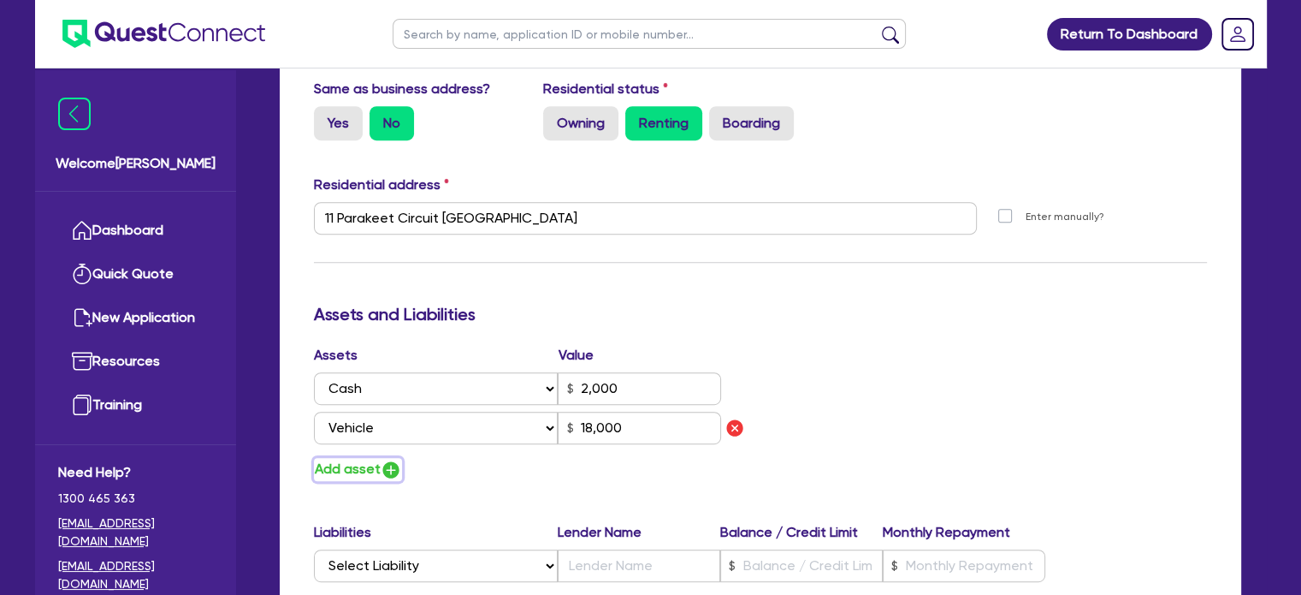
type input "2,000"
type input "18,000"
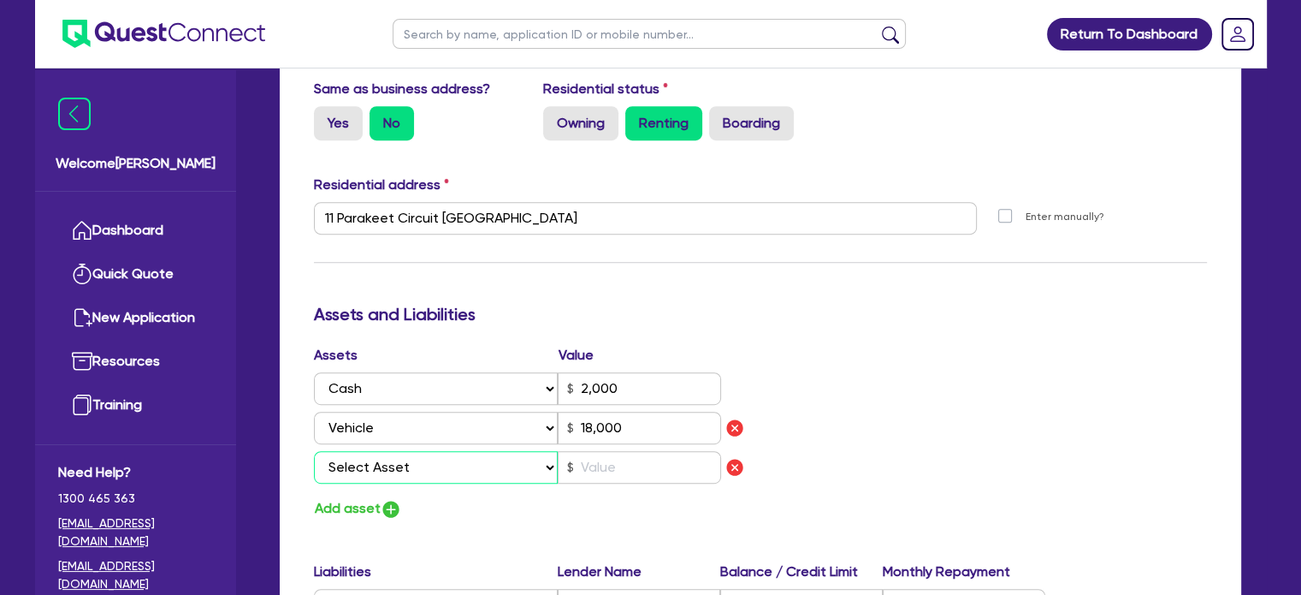
click at [456, 465] on select "Select Asset Cash Property Investment property Vehicle Truck Trailer Equipment …" at bounding box center [436, 467] width 245 height 33
select select "OTHER"
click at [314, 451] on select "Select Asset Cash Property Investment property Vehicle Truck Trailer Equipment …" at bounding box center [436, 467] width 245 height 33
type input "0"
type input "0431 404 916"
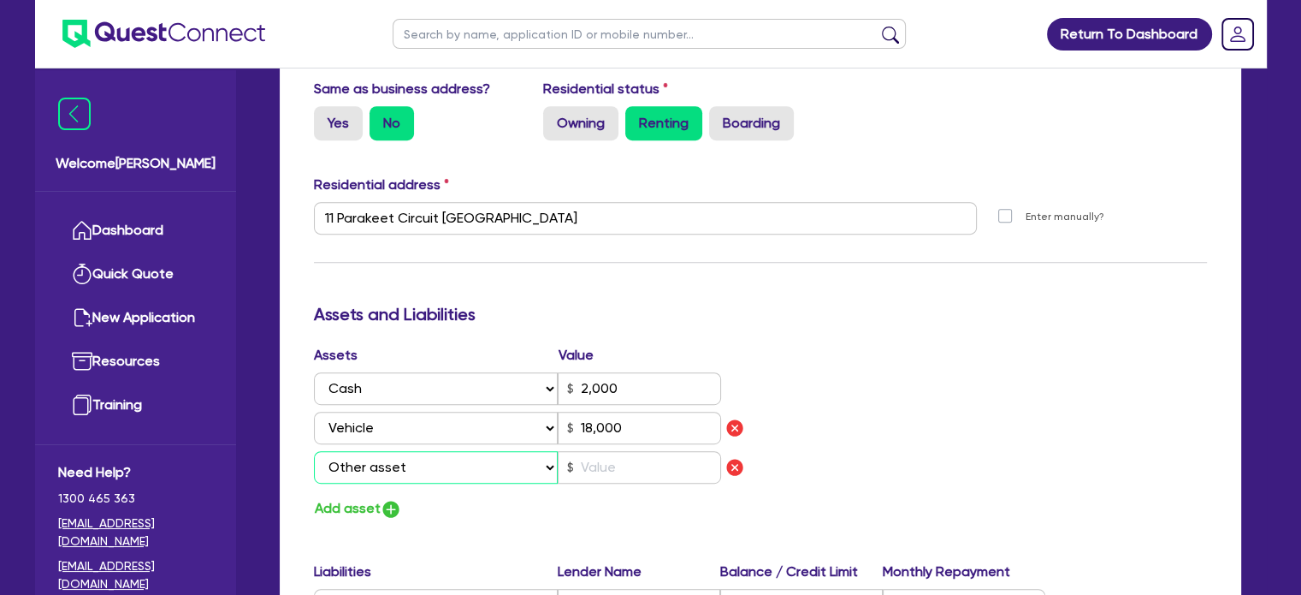
type input "2,000"
type input "18,000"
click at [589, 460] on input "text" at bounding box center [639, 467] width 163 height 33
type input "3"
type input "0"
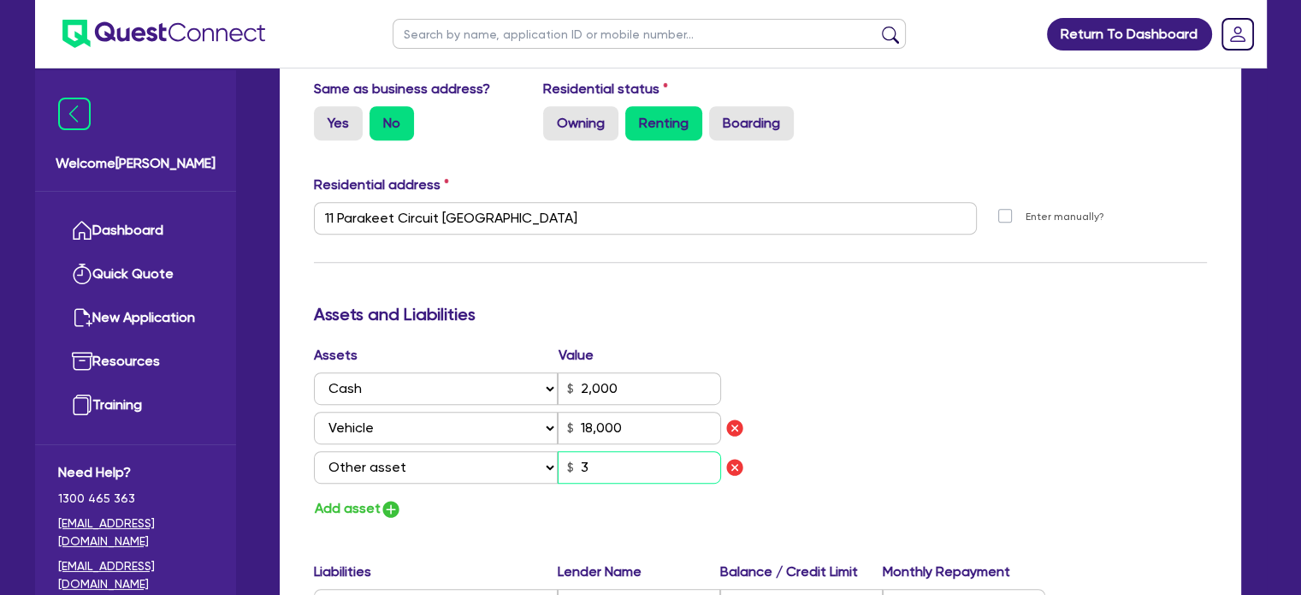
type input "0431 404 916"
type input "2,000"
type input "18,000"
type input "0"
type input "0431 404 916"
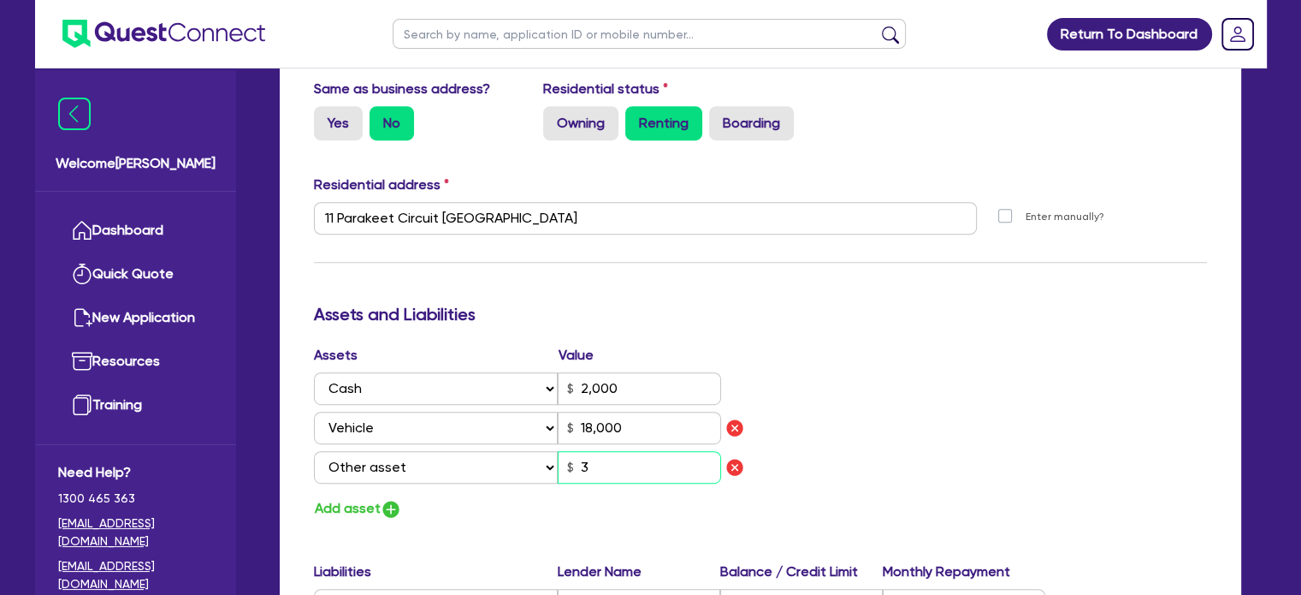
type input "2,000"
type input "18,000"
type input "30"
type input "0"
type input "0431 404 916"
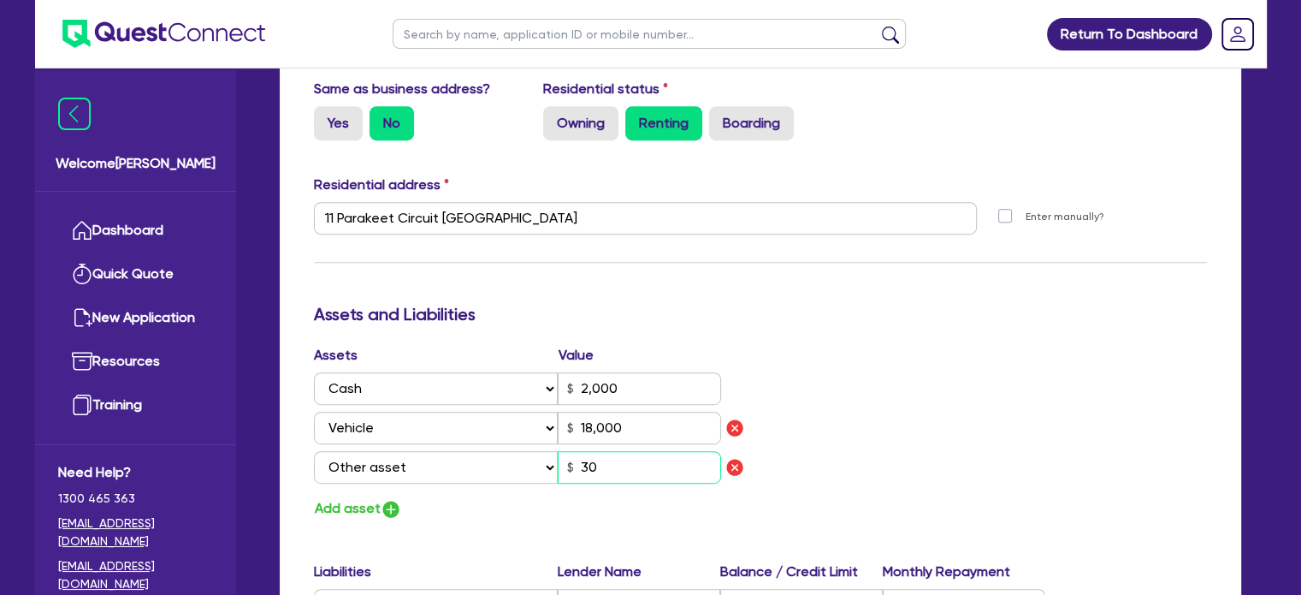
type input "2,000"
type input "18,000"
type input "300"
type input "0"
type input "0431 404 916"
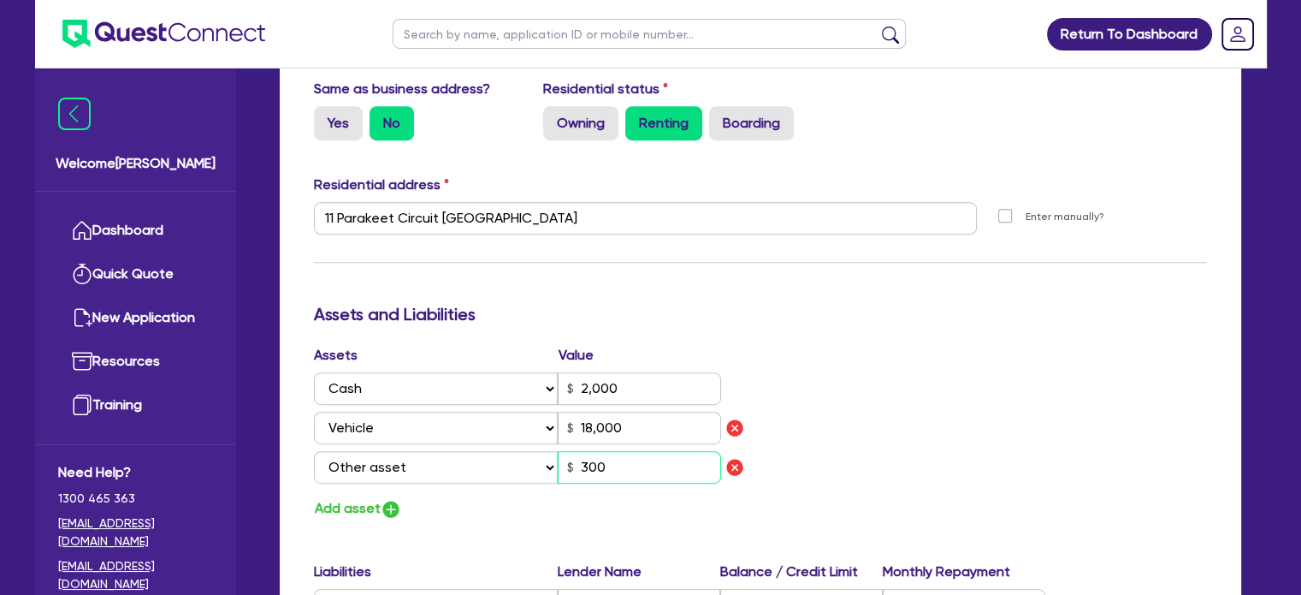
type input "2,000"
type input "18,000"
type input "3,000"
type input "0"
type input "0431 404 916"
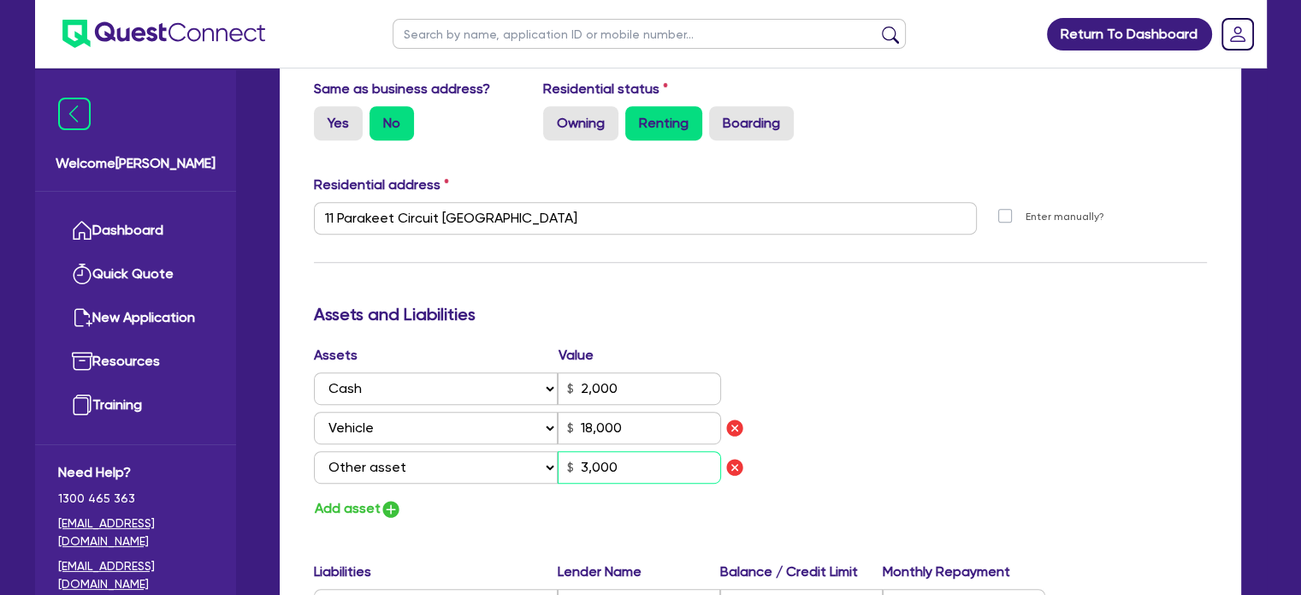
type input "2,000"
type input "18,000"
type input "30,000"
click at [364, 514] on button "Add asset" at bounding box center [358, 508] width 88 height 23
type input "0"
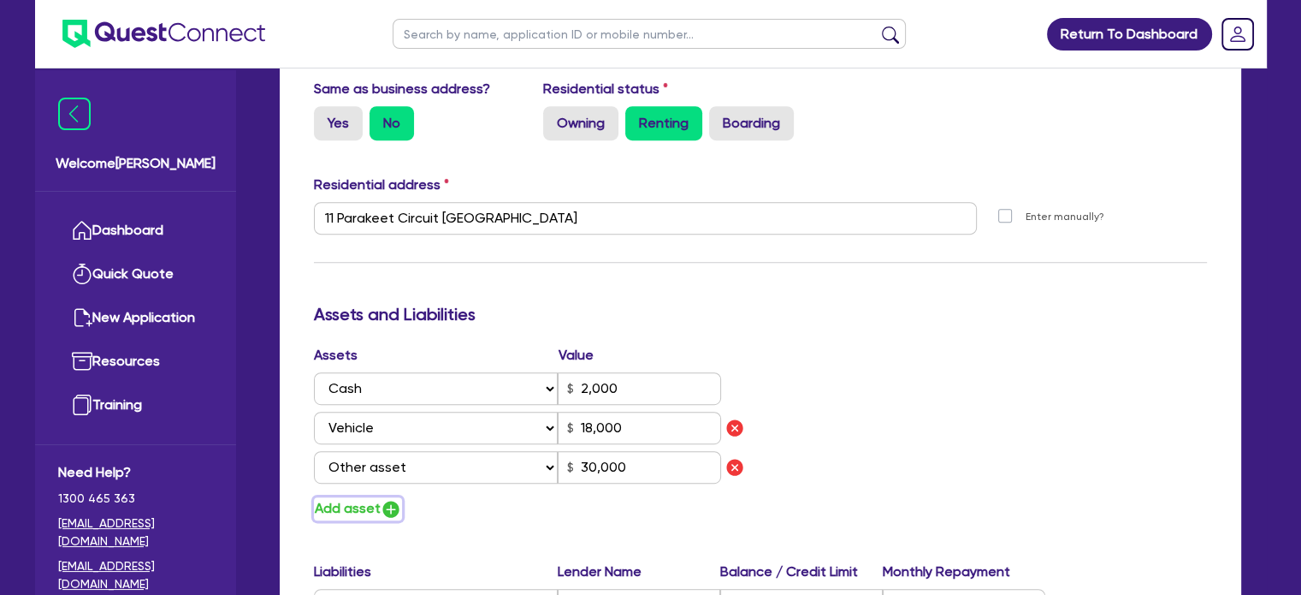
type input "0431 404 916"
type input "2,000"
type input "18,000"
type input "30,000"
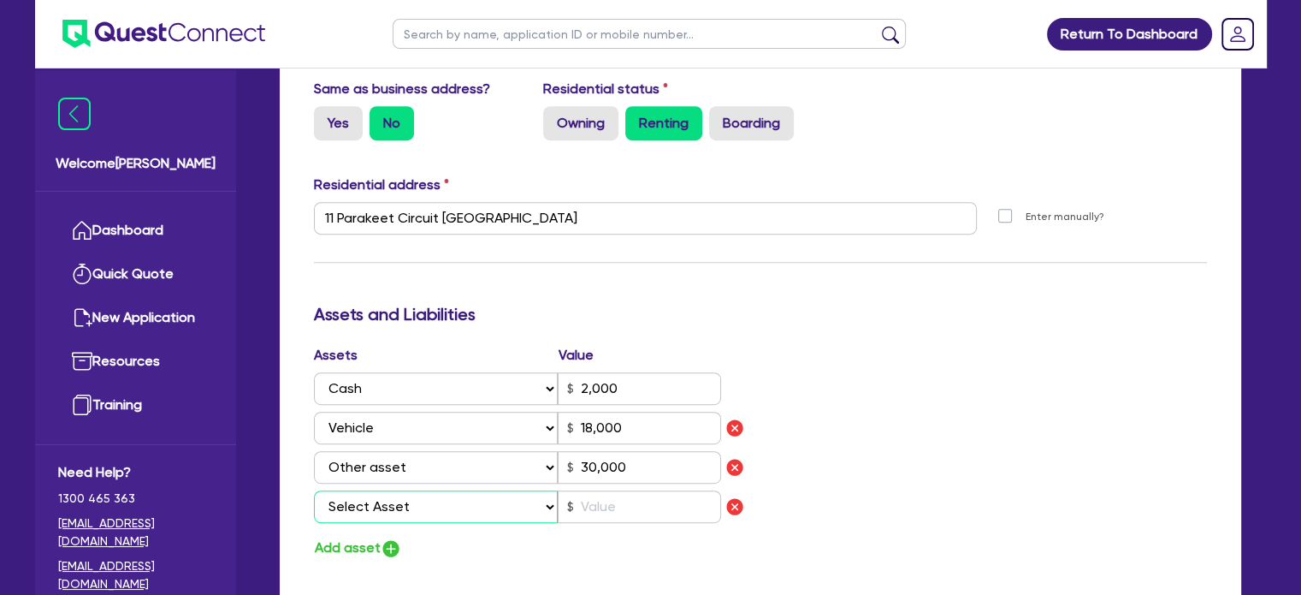
click at [435, 518] on select "Select Asset Cash Property Investment property Vehicle Truck Trailer Equipment …" at bounding box center [436, 506] width 245 height 33
select select "HOUSEHOLD_PERSONAL"
click at [314, 490] on select "Select Asset Cash Property Investment property Vehicle Truck Trailer Equipment …" at bounding box center [436, 506] width 245 height 33
type input "0"
type input "0431 404 916"
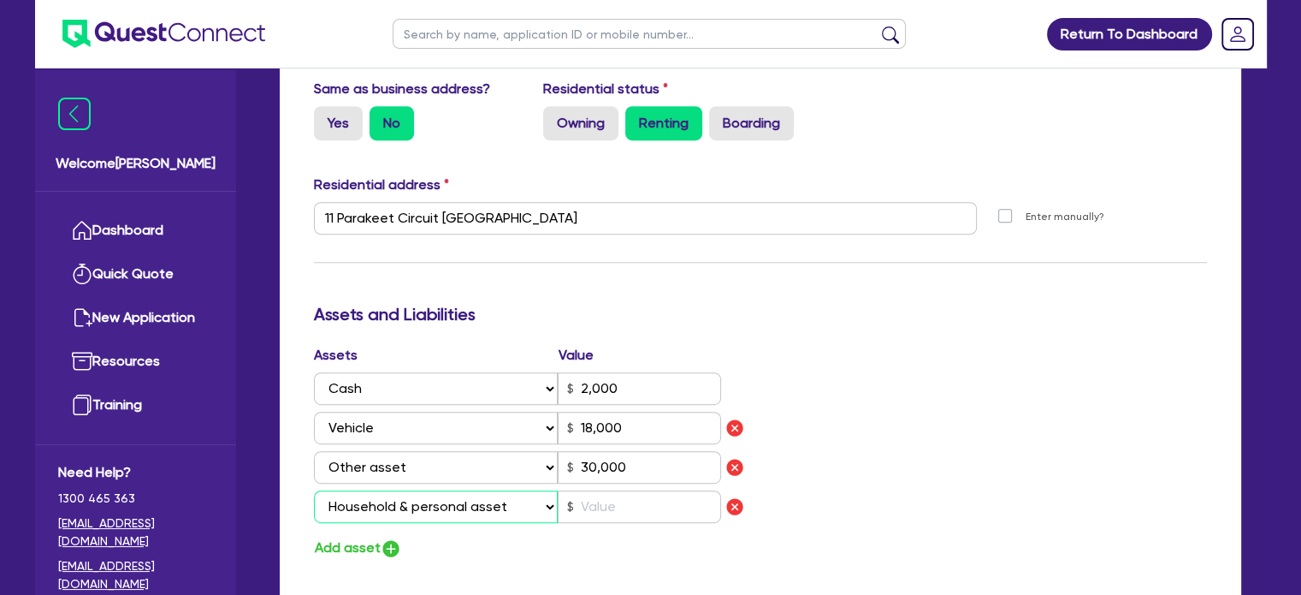
type input "2,000"
type input "18,000"
type input "30,000"
click at [615, 511] on input "text" at bounding box center [639, 506] width 163 height 33
type input "4"
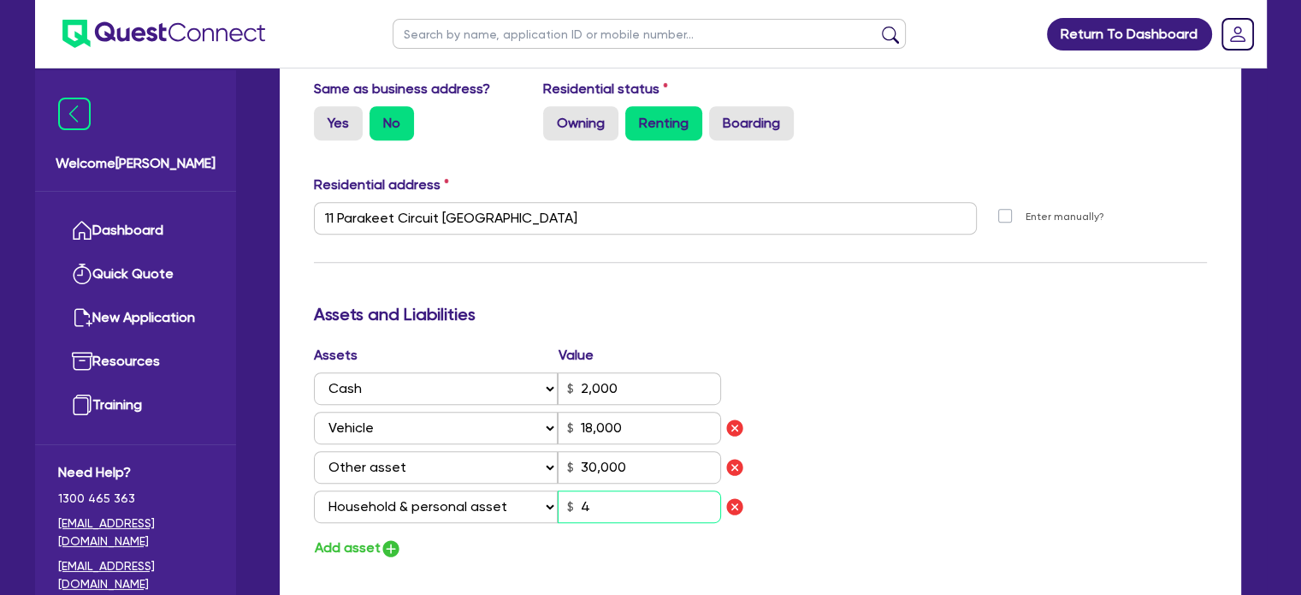
type input "0"
type input "0431 404 916"
type input "2,000"
type input "18,000"
type input "30,000"
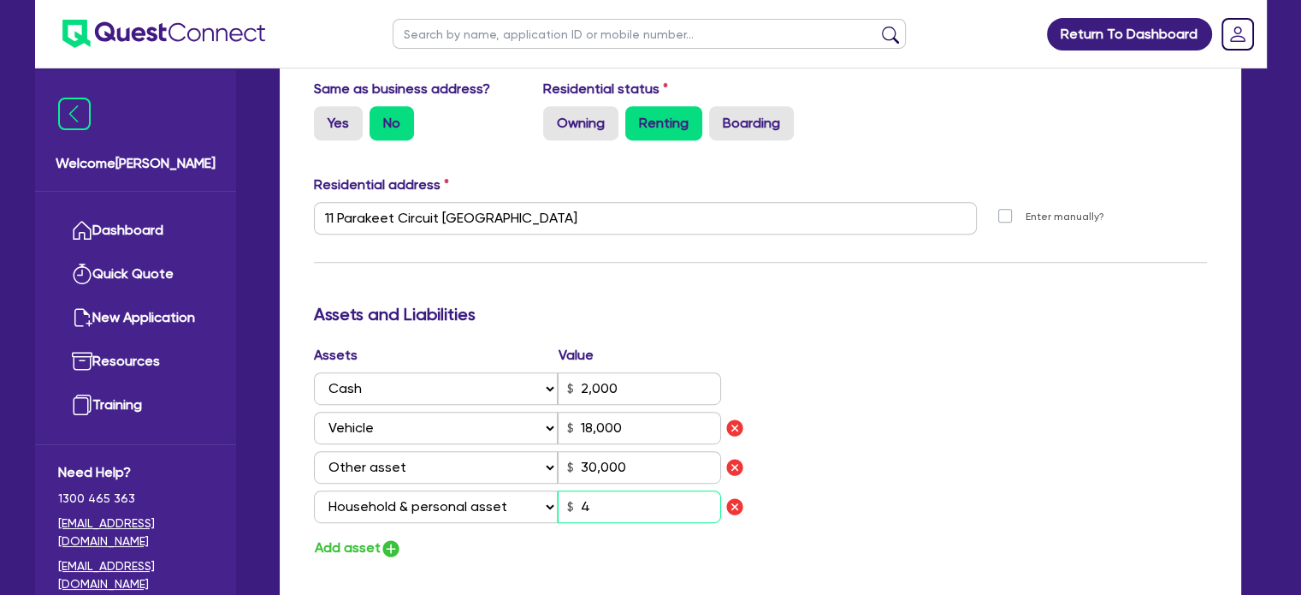
type input "0"
click at [354, 544] on button "Add asset" at bounding box center [358, 547] width 88 height 23
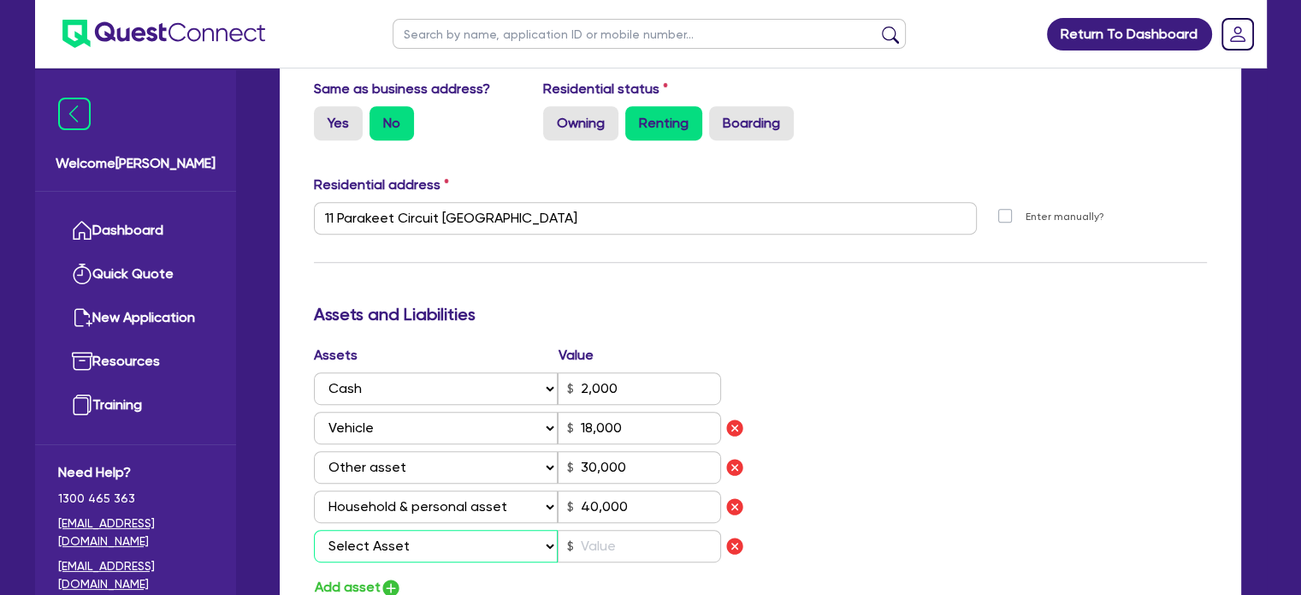
click at [382, 541] on select "Select Asset Cash Property Investment property Vehicle Truck Trailer Equipment …" at bounding box center [436, 546] width 245 height 33
click at [635, 514] on input "40,000" at bounding box center [639, 506] width 163 height 33
click at [590, 512] on input "40,000" at bounding box center [639, 506] width 163 height 33
click at [841, 470] on div "Assets Value Select Asset Cash Property Investment property Vehicle Truck Trail…" at bounding box center [760, 472] width 919 height 254
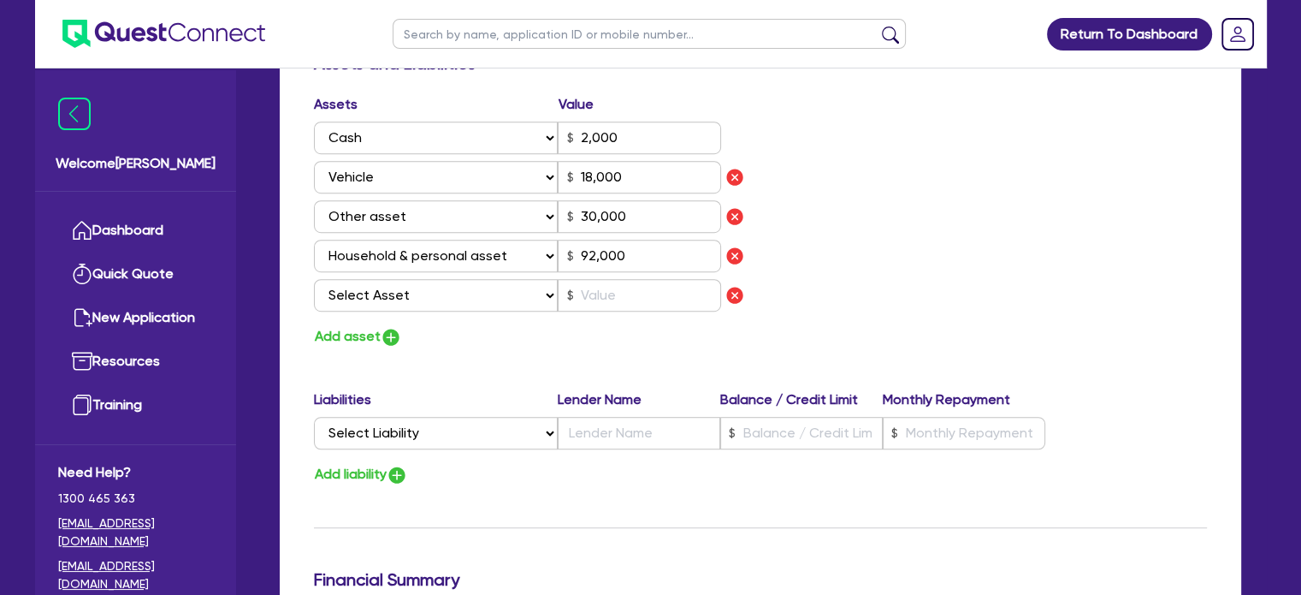
scroll to position [1027, 0]
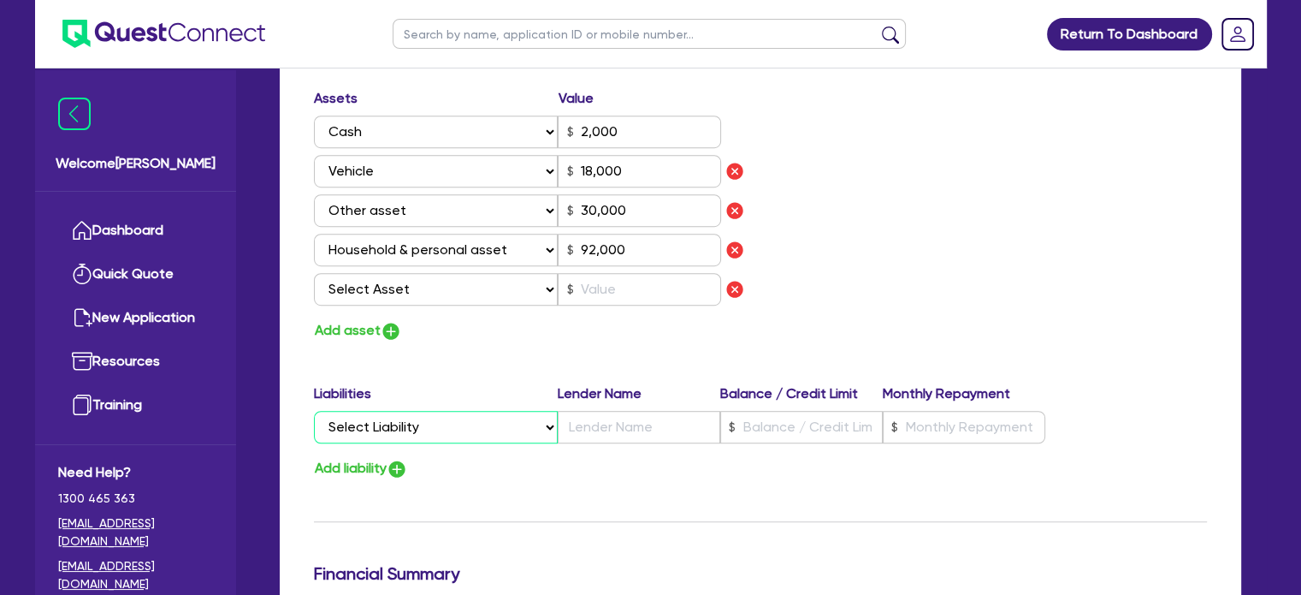
click at [478, 422] on select "Select Liability Credit card Mortgage Investment property loan Vehicle loan Tru…" at bounding box center [436, 427] width 244 height 33
click at [314, 411] on select "Select Liability Credit card Mortgage Investment property loan Vehicle loan Tru…" at bounding box center [436, 427] width 244 height 33
click at [586, 423] on input "text" at bounding box center [639, 427] width 163 height 33
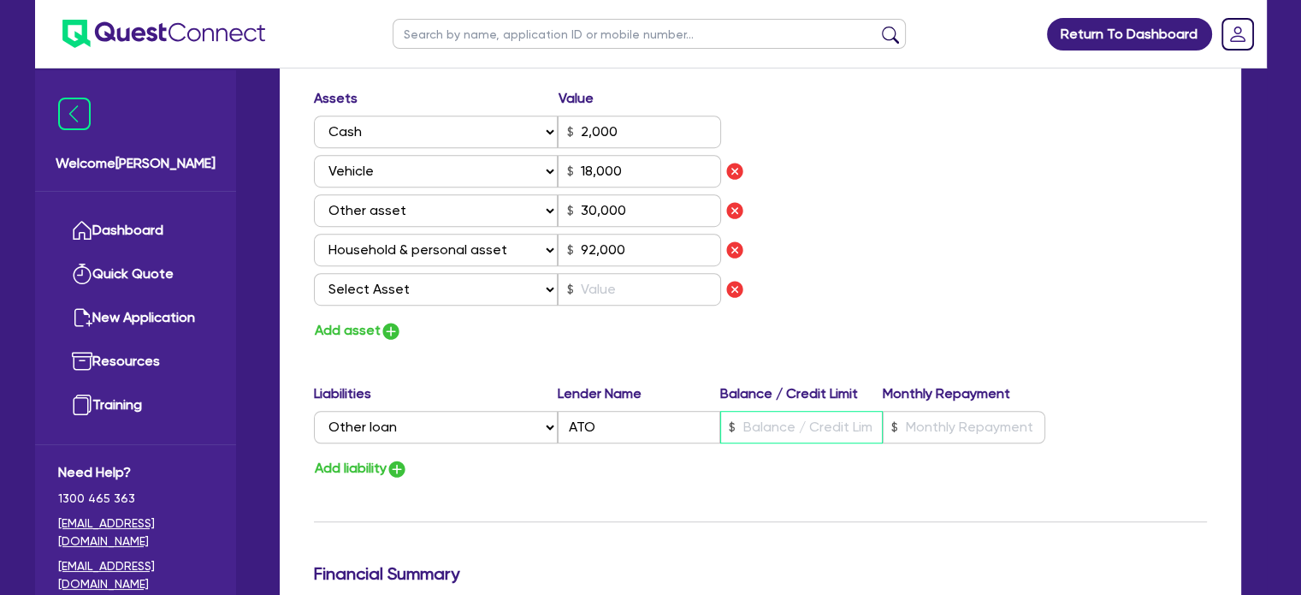
click at [837, 430] on input "text" at bounding box center [801, 427] width 163 height 33
click at [843, 547] on div "Update residential status for Director #1 Boarding is only acceptable when the …" at bounding box center [760, 33] width 893 height 1423
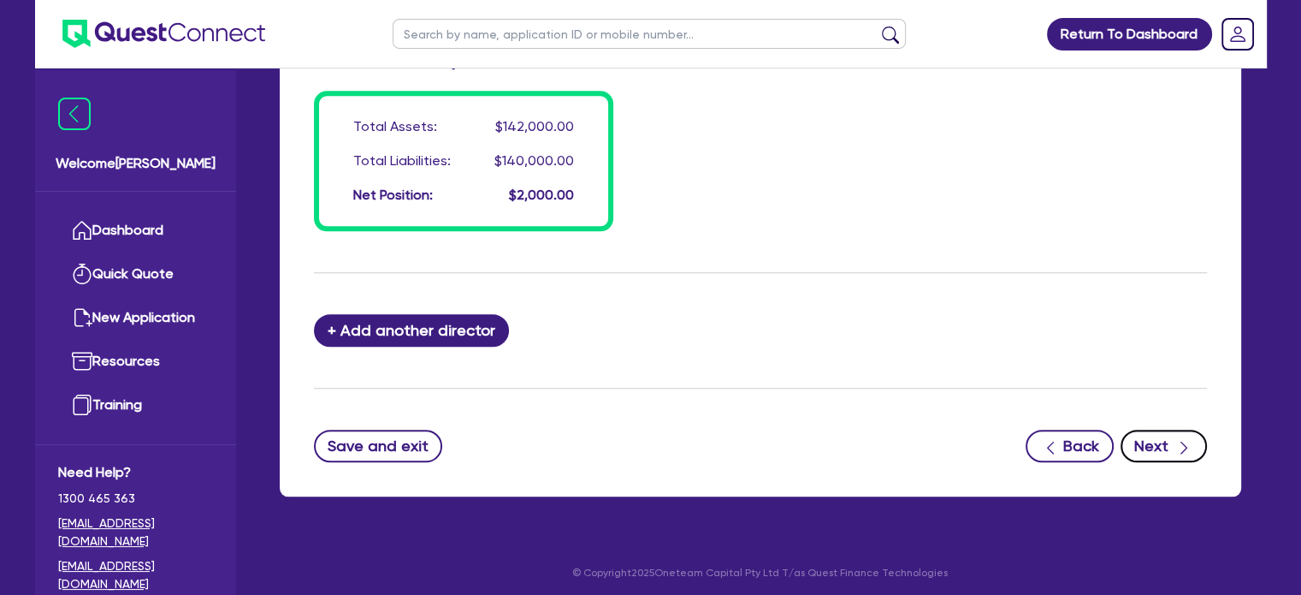
click at [1150, 441] on button "Next" at bounding box center [1164, 445] width 86 height 33
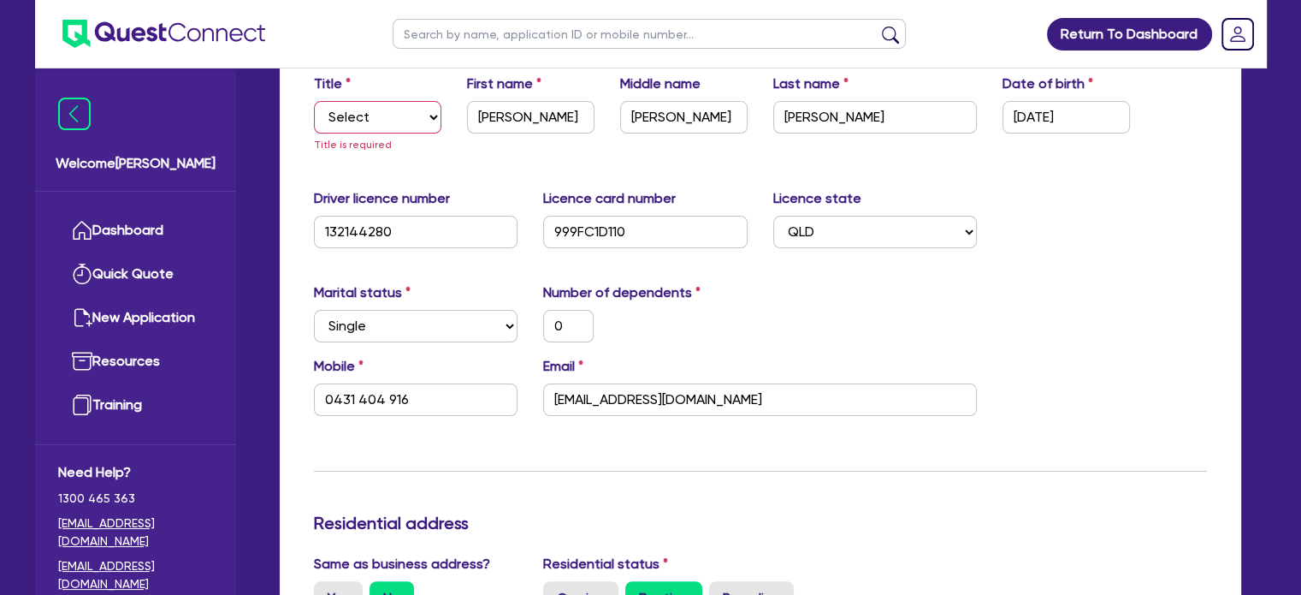
scroll to position [106, 0]
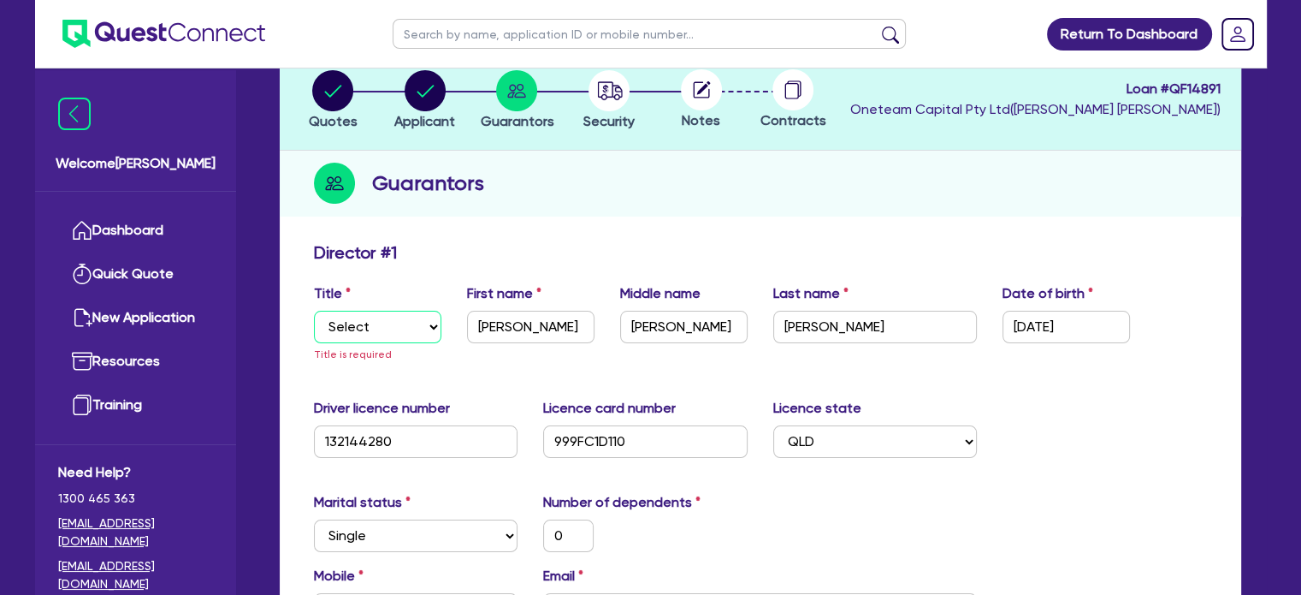
click at [394, 334] on select "Select Mr Mrs Ms Miss Dr" at bounding box center [377, 327] width 127 height 33
click at [314, 311] on select "Select Mr Mrs Ms Miss Dr" at bounding box center [377, 327] width 127 height 33
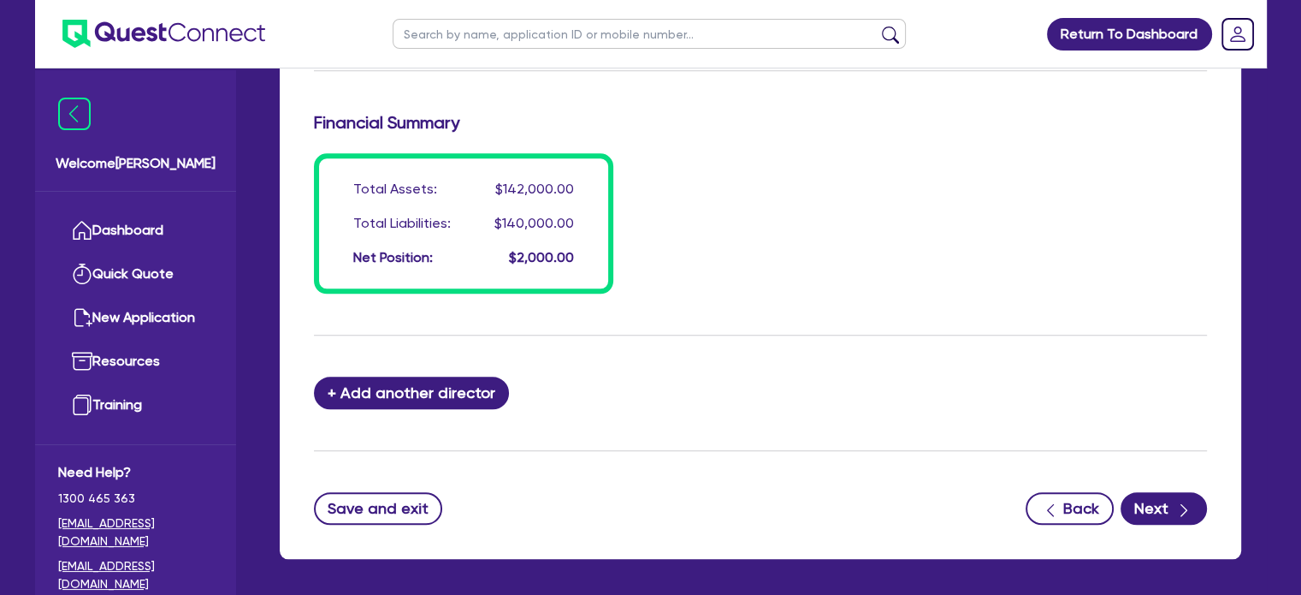
scroll to position [1543, 0]
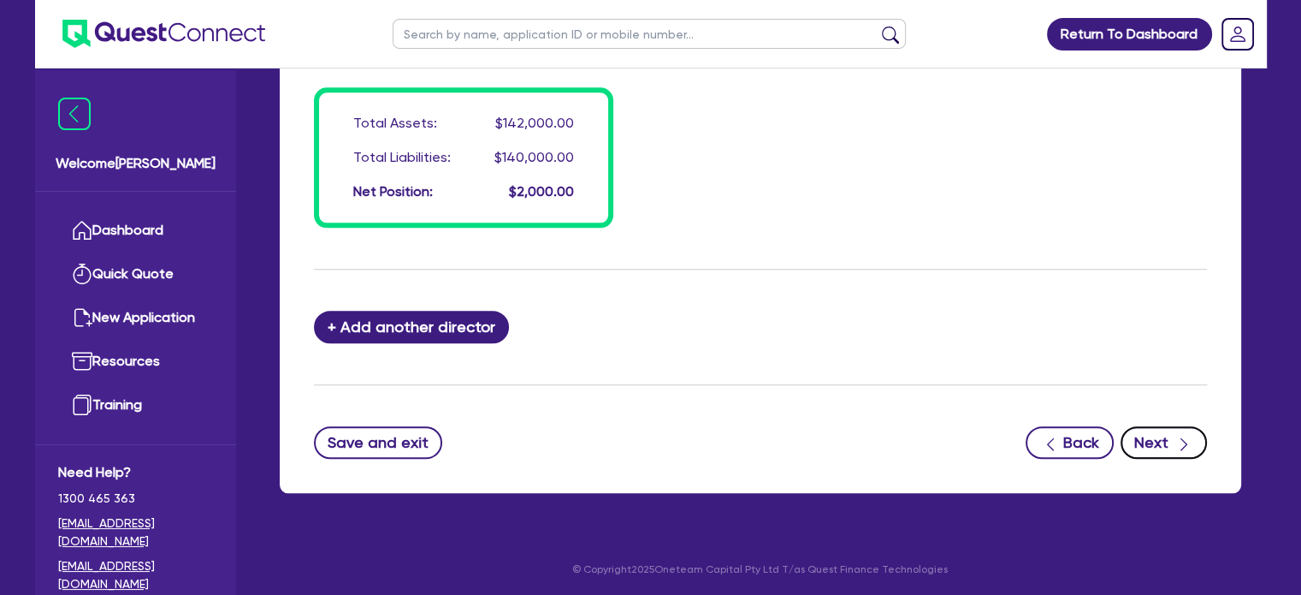
click at [1184, 441] on icon "button" at bounding box center [1183, 443] width 17 height 17
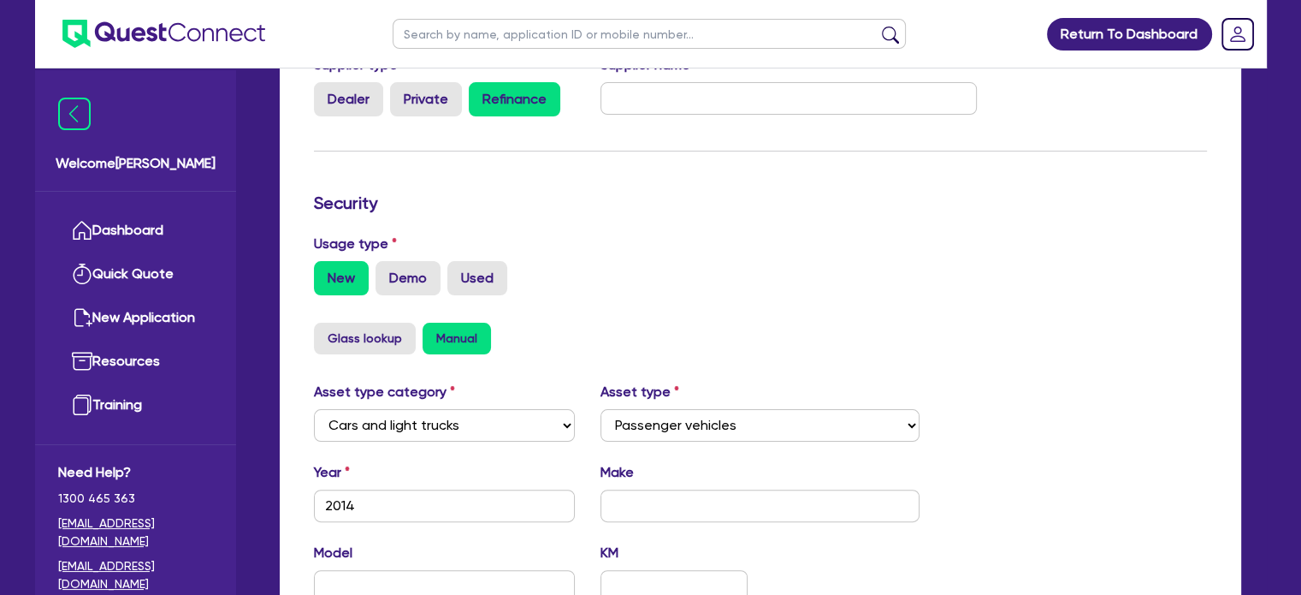
scroll to position [377, 0]
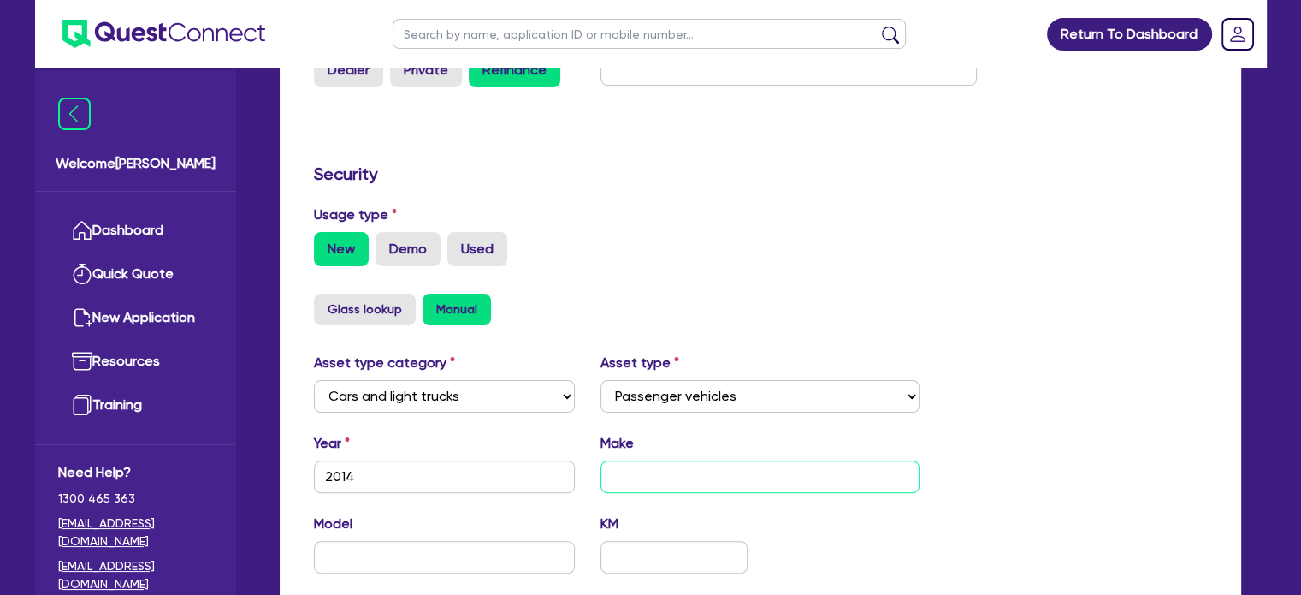
click at [664, 468] on input "text" at bounding box center [760, 476] width 319 height 33
click at [685, 479] on input "text" at bounding box center [760, 476] width 319 height 33
click at [340, 559] on input "text" at bounding box center [445, 557] width 262 height 33
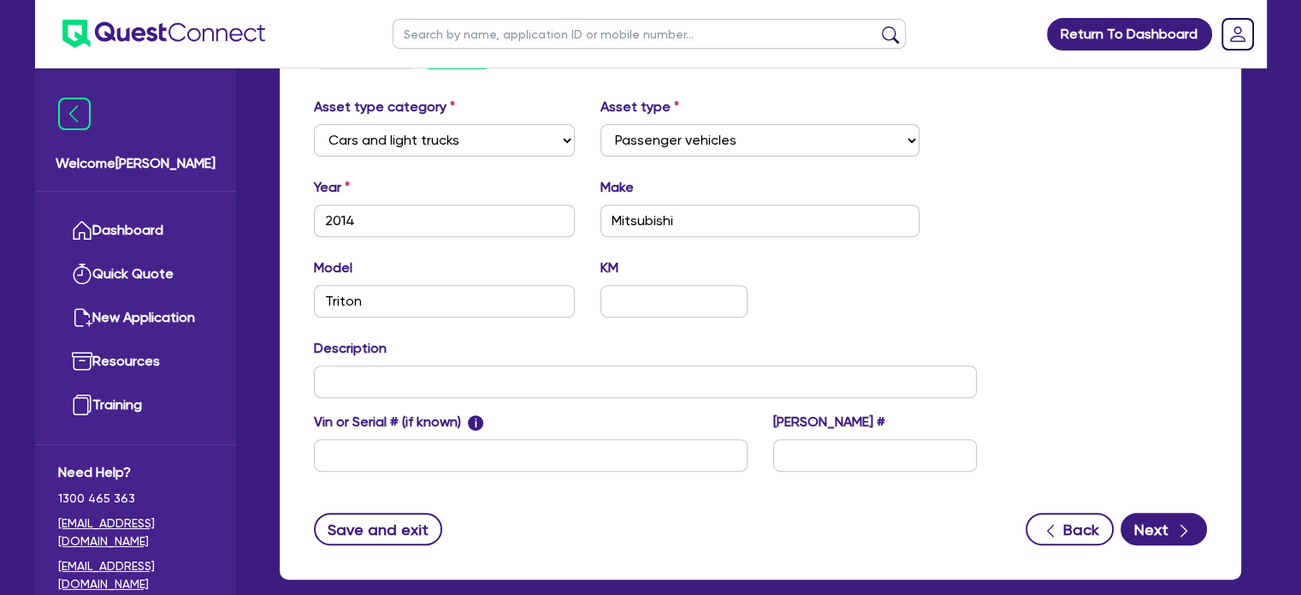
scroll to position [634, 0]
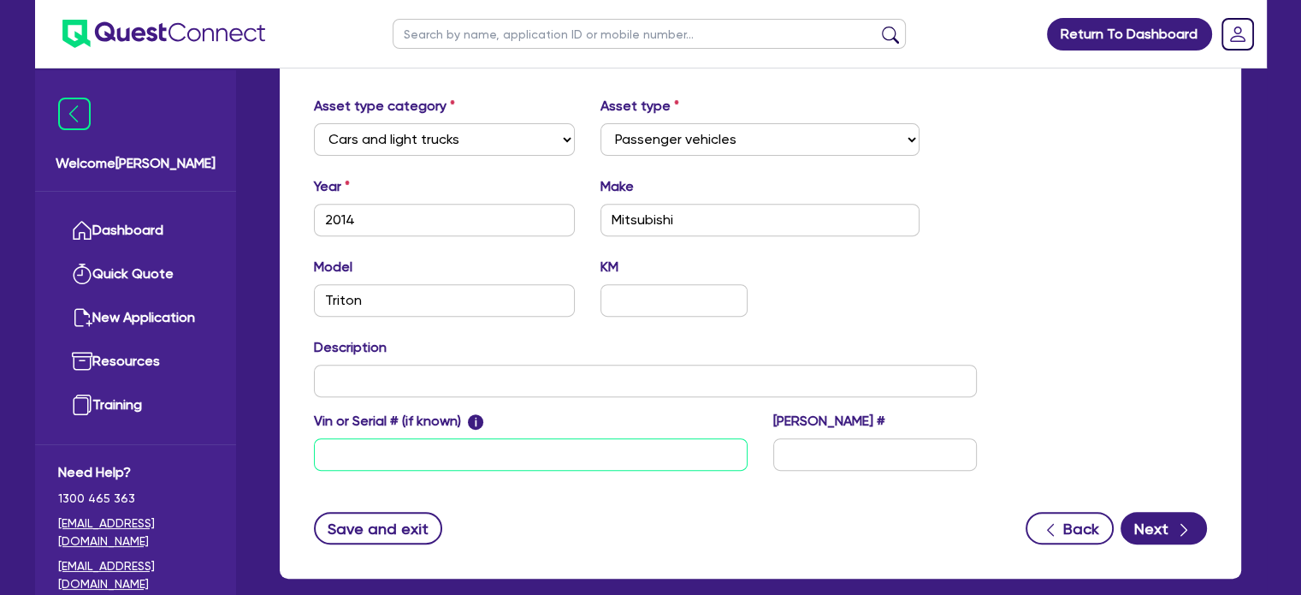
click at [481, 461] on input "text" at bounding box center [531, 454] width 434 height 33
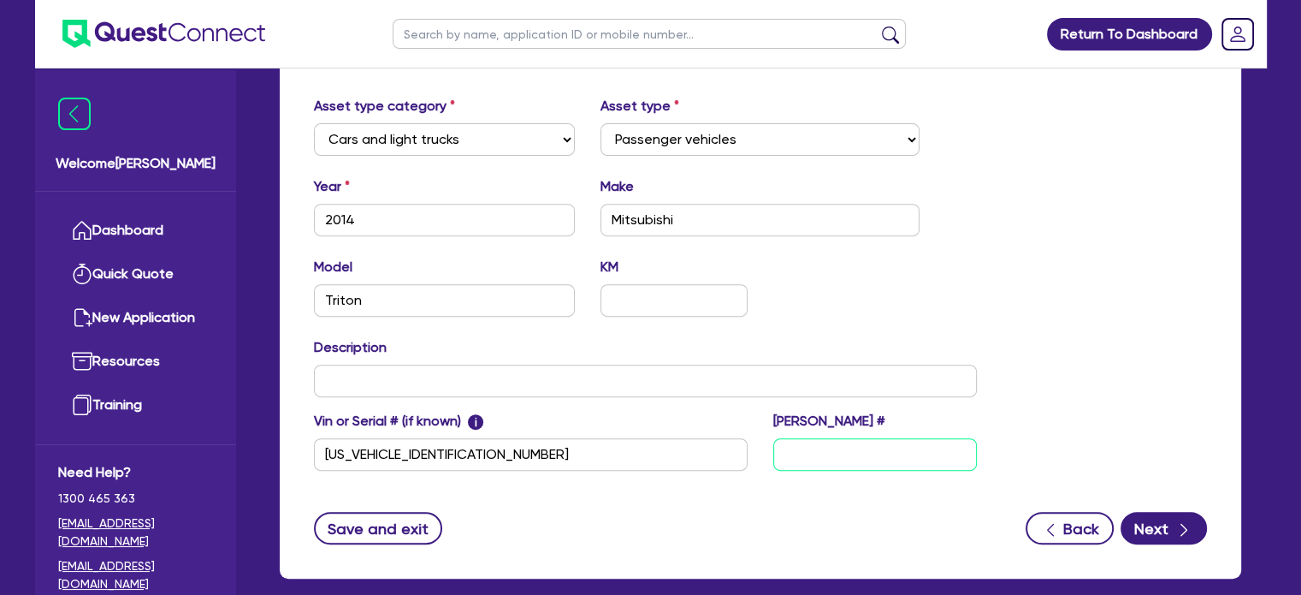
click at [849, 452] on input "text" at bounding box center [875, 454] width 204 height 33
click at [815, 438] on input "text" at bounding box center [875, 454] width 204 height 33
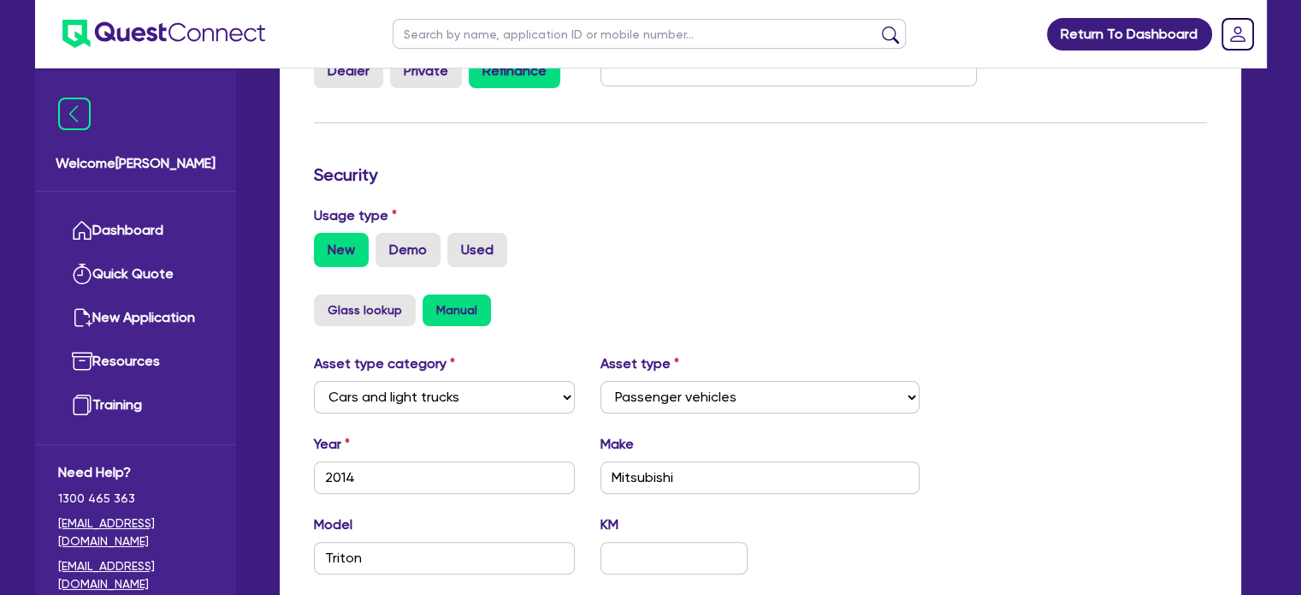
scroll to position [377, 0]
click at [461, 242] on label "Used" at bounding box center [477, 249] width 60 height 34
click at [459, 242] on input "Used" at bounding box center [452, 237] width 11 height 11
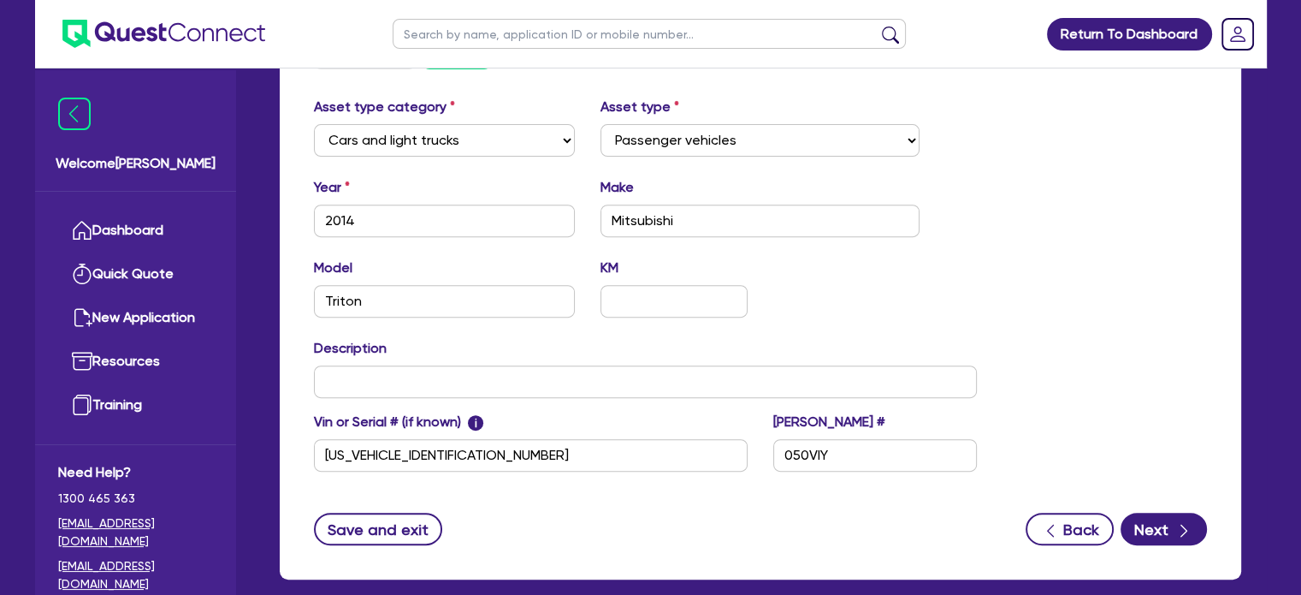
scroll to position [719, 0]
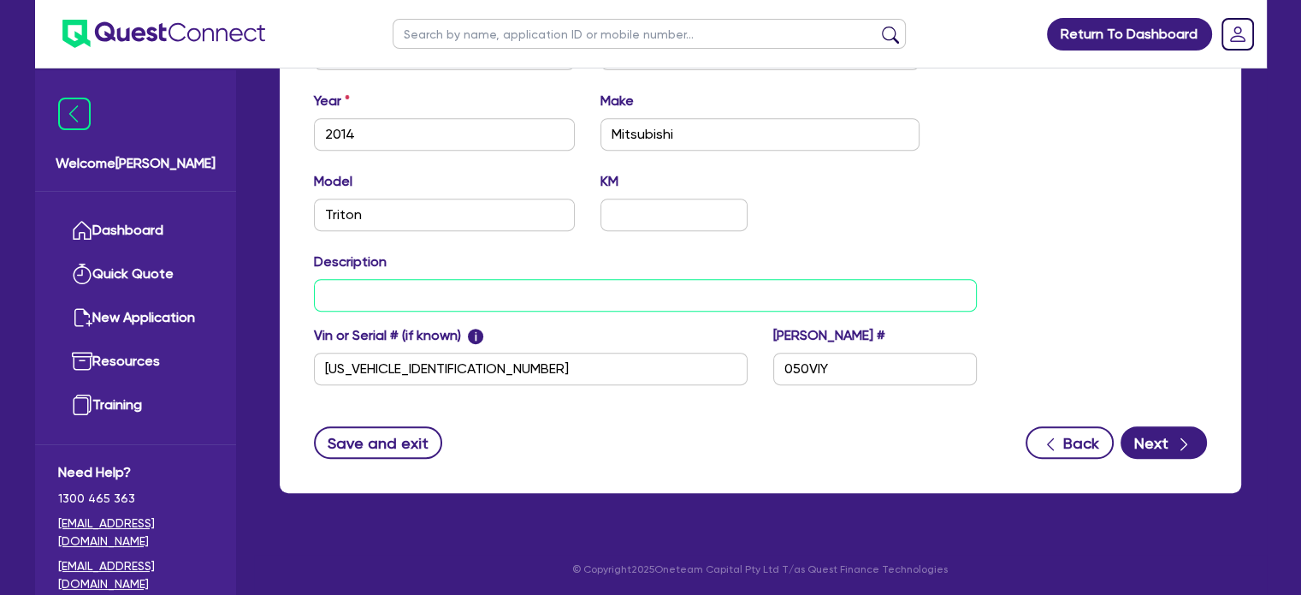
click at [548, 291] on input "text" at bounding box center [646, 295] width 664 height 33
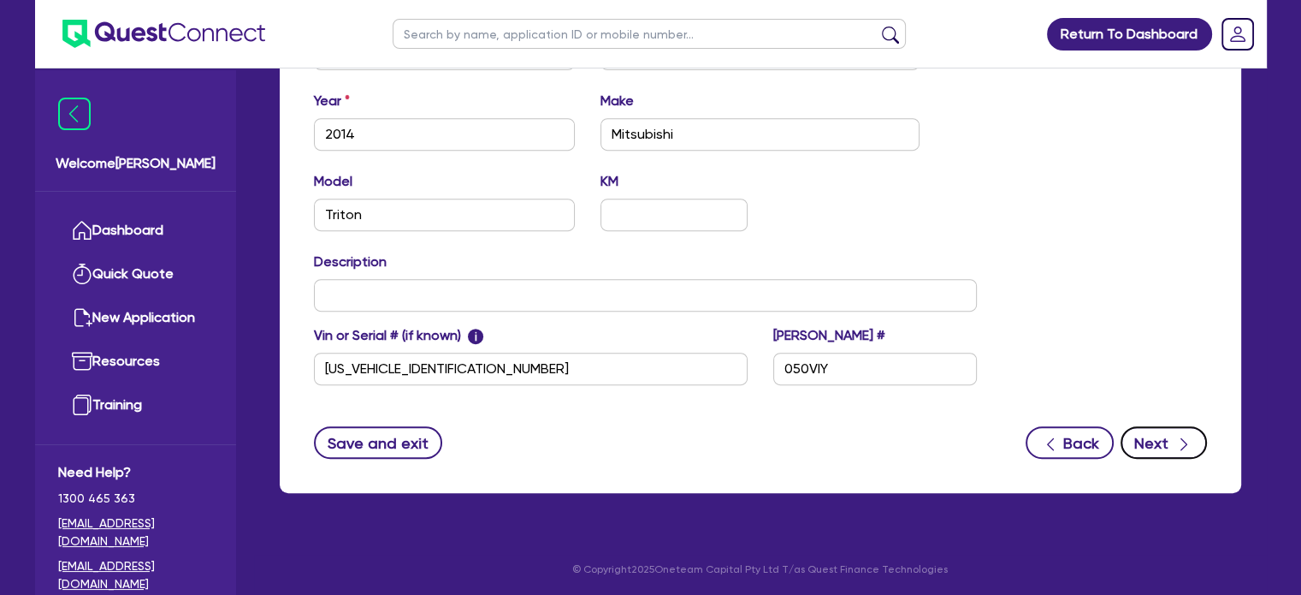
click at [1157, 444] on button "Next" at bounding box center [1164, 442] width 86 height 33
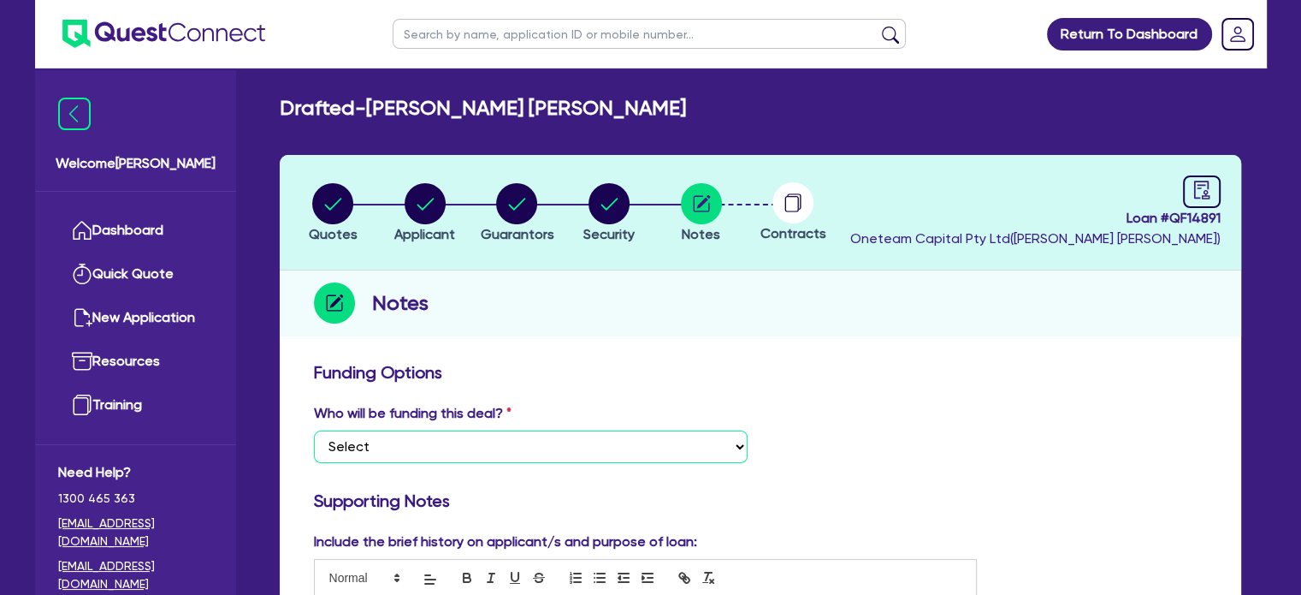
click at [402, 437] on select "Select I want Quest to fund 100% I will fund 100% I will co-fund with Quest Oth…" at bounding box center [531, 446] width 434 height 33
click at [399, 461] on select "Select I want Quest to fund 100% I will fund 100% I will co-fund with Quest Oth…" at bounding box center [531, 446] width 434 height 33
click at [314, 430] on select "Select I want Quest to fund 100% I will fund 100% I will co-fund with Quest Oth…" at bounding box center [531, 446] width 434 height 33
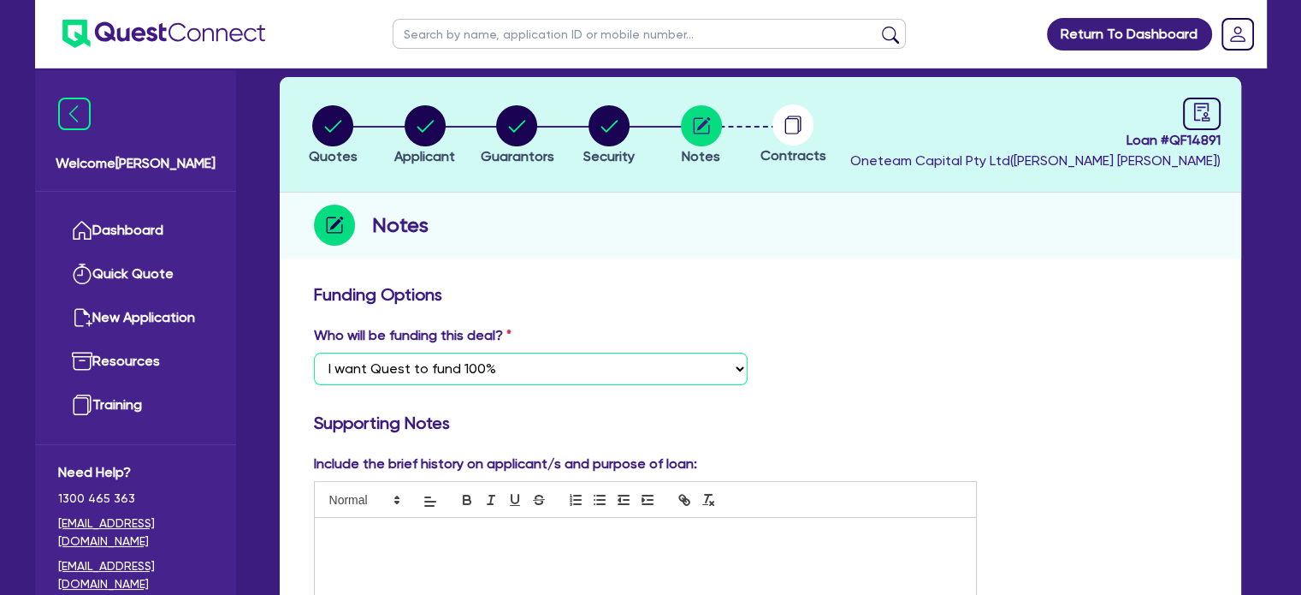
scroll to position [171, 0]
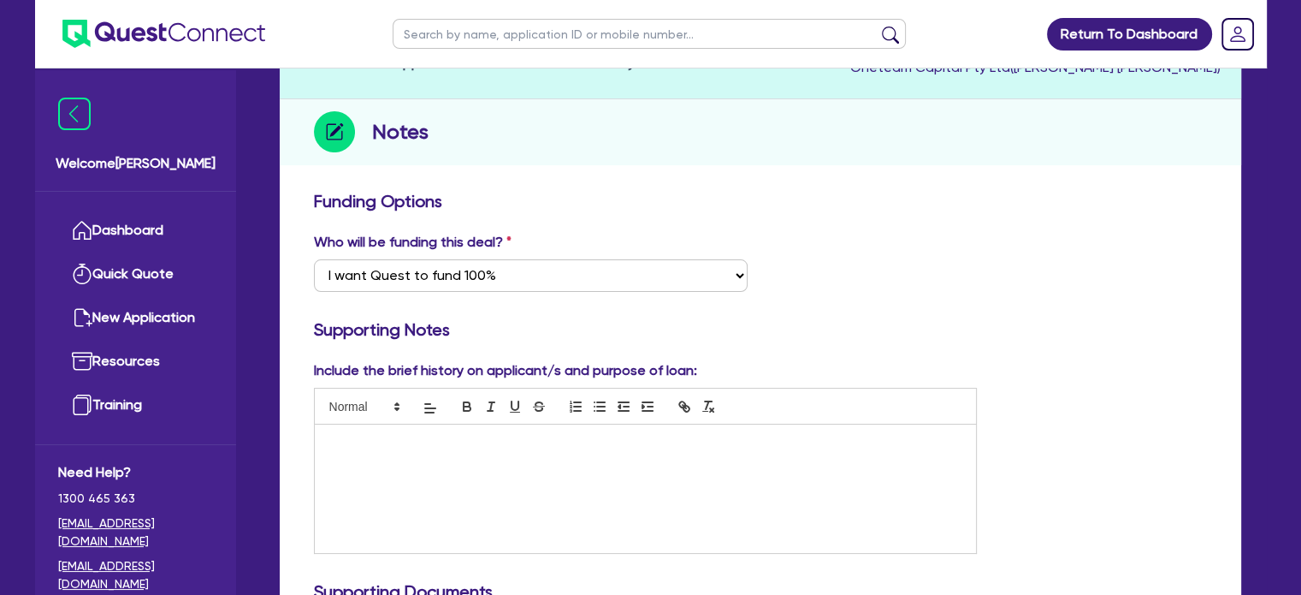
click at [552, 462] on div at bounding box center [646, 488] width 662 height 128
click at [404, 453] on div at bounding box center [646, 488] width 662 height 128
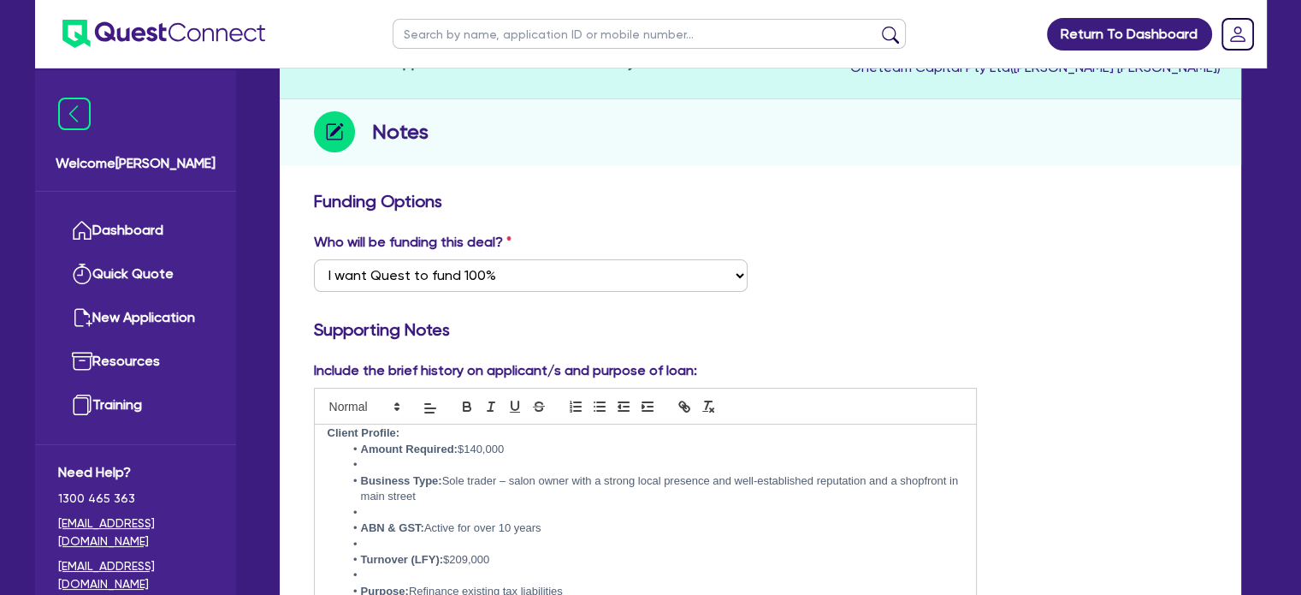
scroll to position [0, 0]
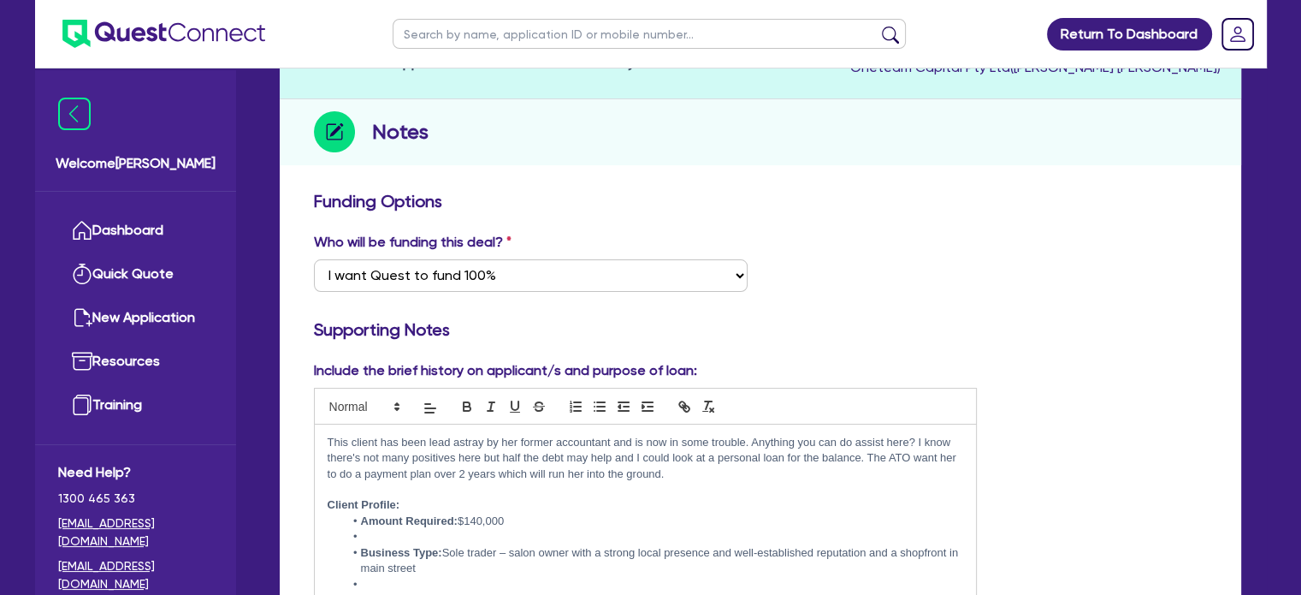
click at [400, 534] on li at bounding box center [653, 536] width 619 height 15
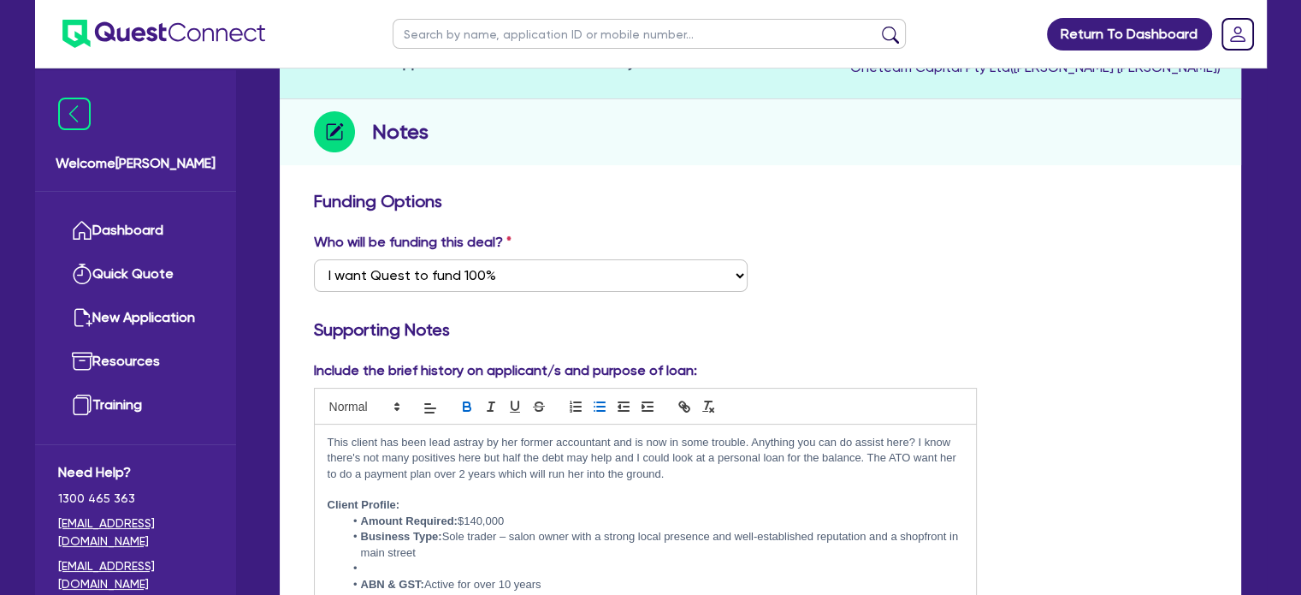
click at [410, 561] on li at bounding box center [653, 567] width 619 height 15
drag, startPoint x: 517, startPoint y: 519, endPoint x: 346, endPoint y: 516, distance: 171.1
click at [346, 516] on li "Amount Required: $140,000" at bounding box center [653, 520] width 619 height 15
drag, startPoint x: 514, startPoint y: 520, endPoint x: 465, endPoint y: 513, distance: 49.2
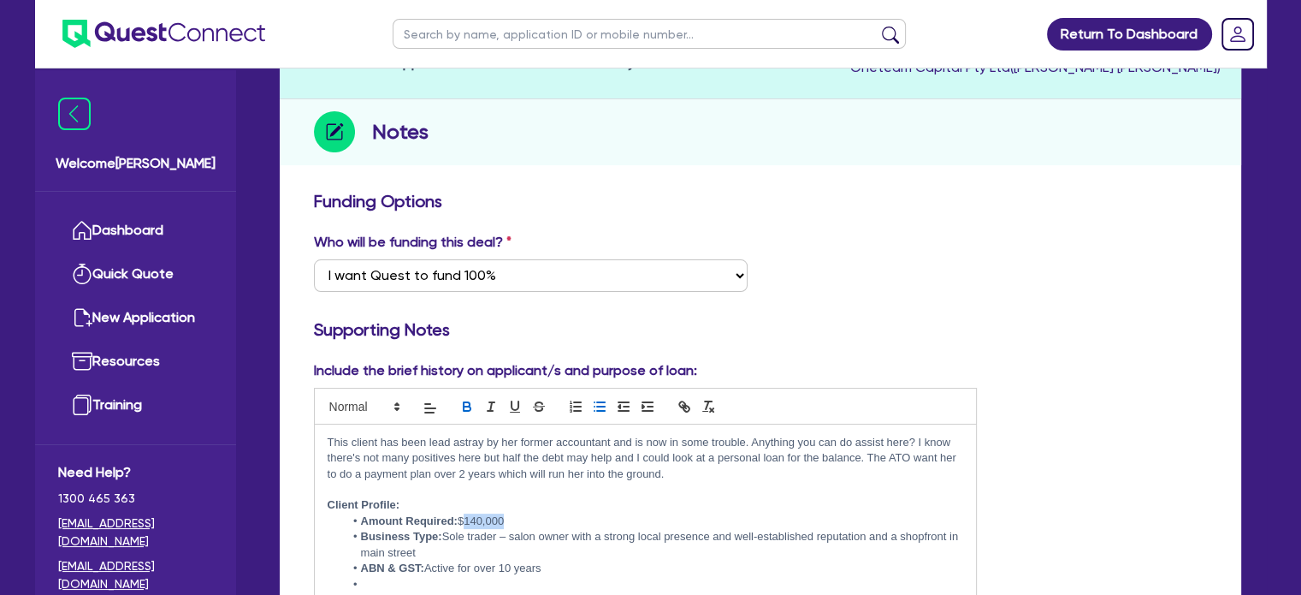
click at [465, 513] on li "Amount Required: $140,000" at bounding box center [653, 520] width 619 height 15
click at [527, 525] on li "Amount Required: $140,000" at bounding box center [653, 520] width 619 height 15
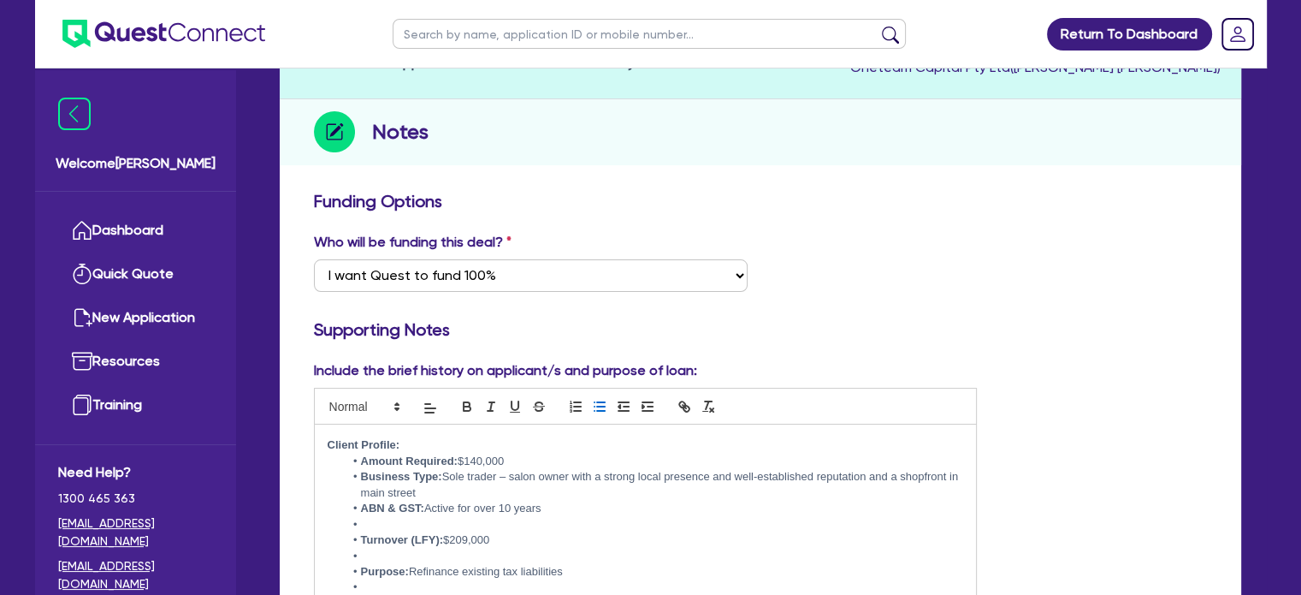
scroll to position [86, 0]
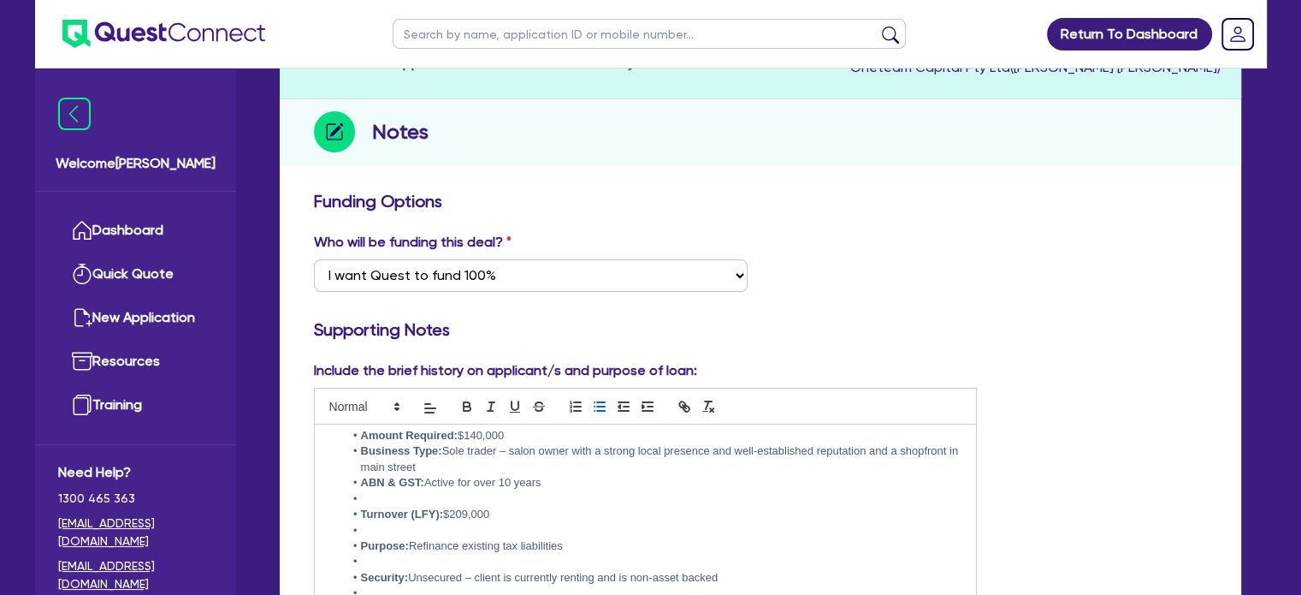
click at [446, 495] on li at bounding box center [653, 498] width 619 height 15
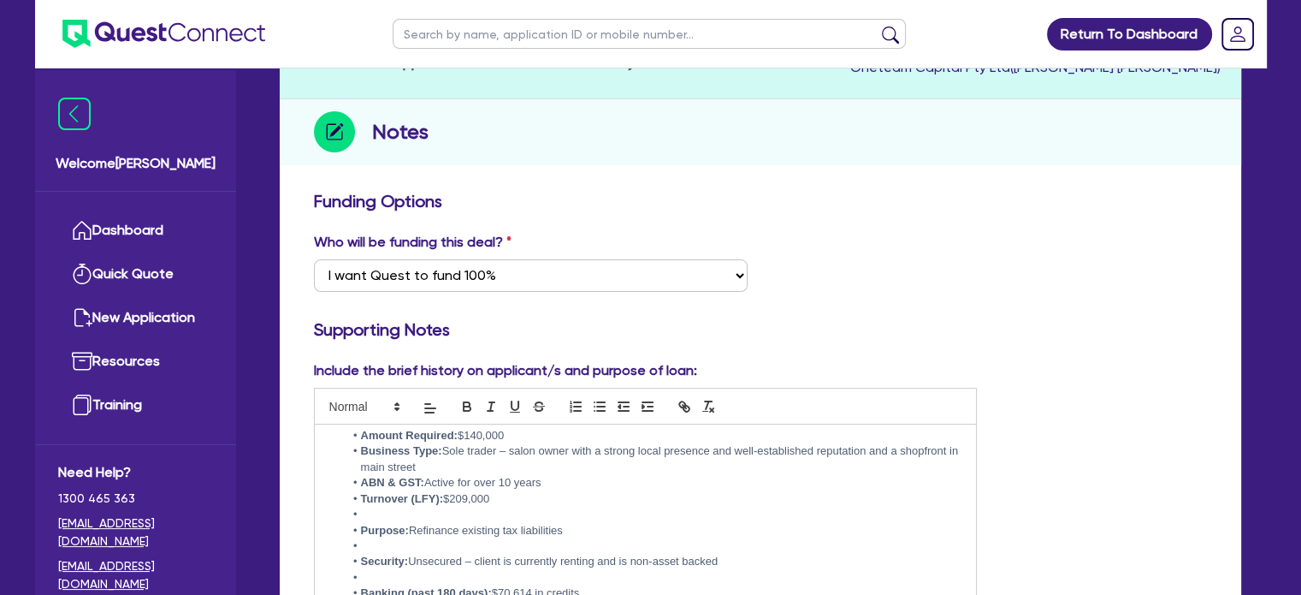
click at [411, 512] on li at bounding box center [653, 513] width 619 height 15
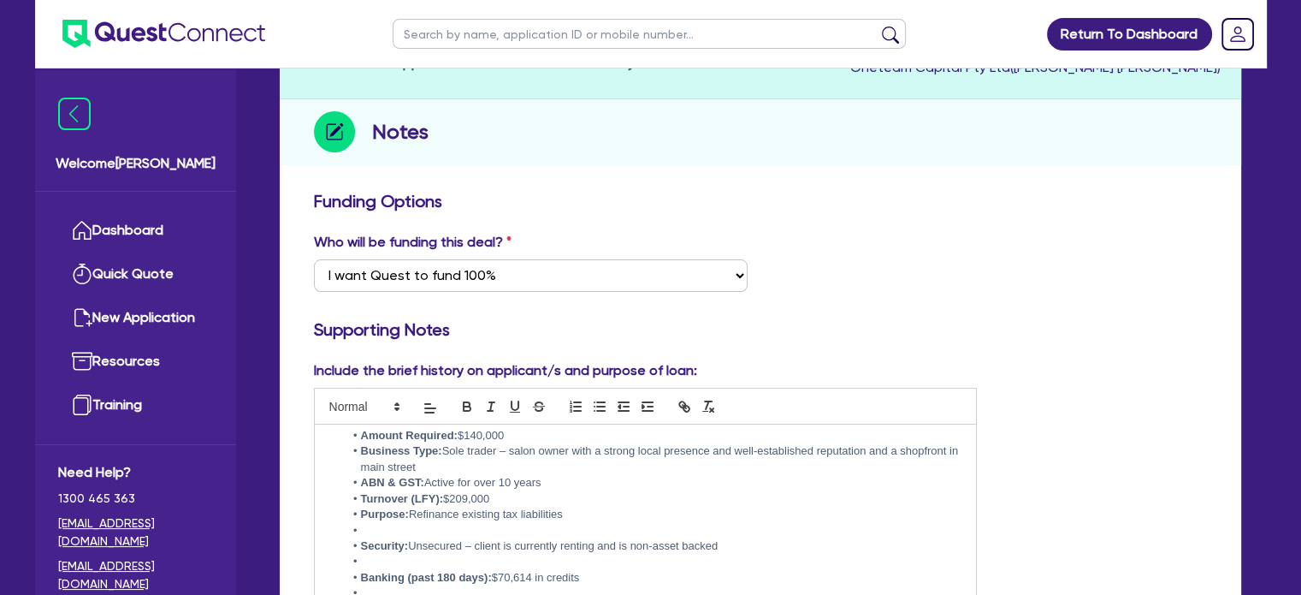
click at [405, 529] on li at bounding box center [653, 530] width 619 height 15
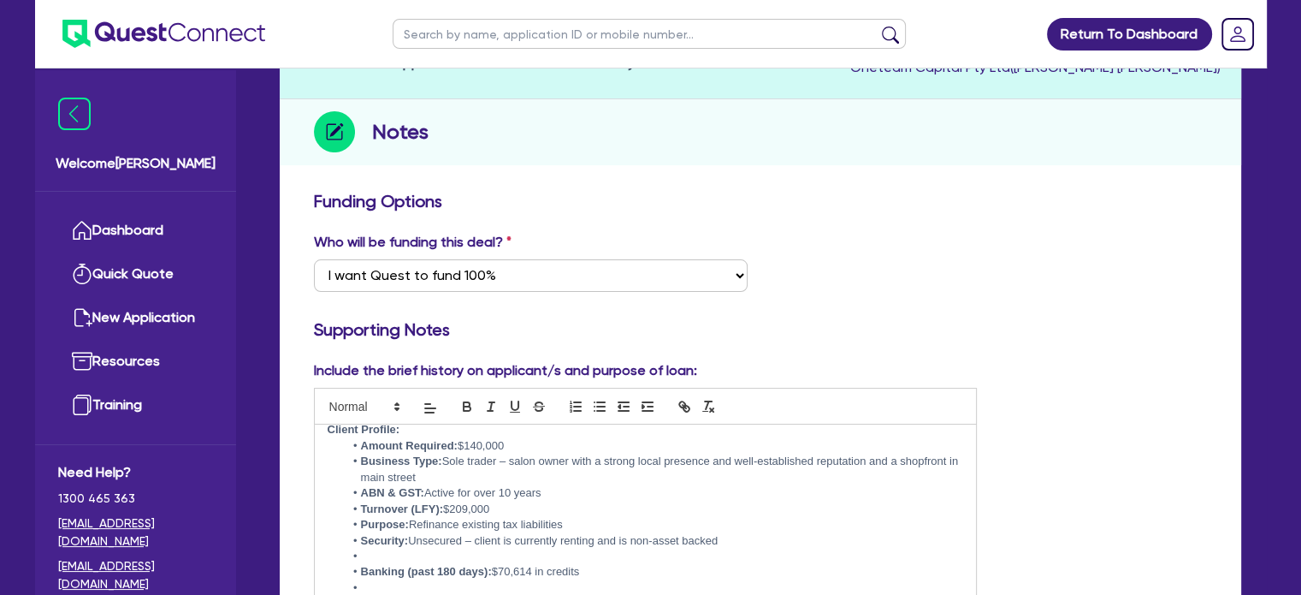
scroll to position [181, 0]
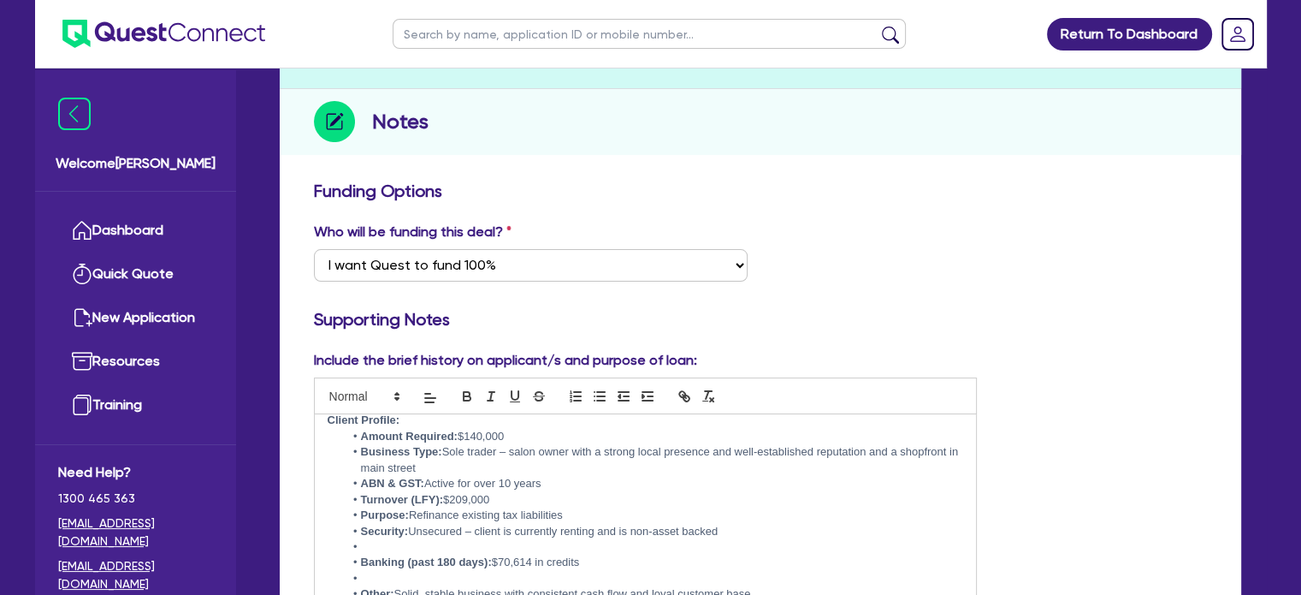
click at [411, 543] on li at bounding box center [653, 546] width 619 height 15
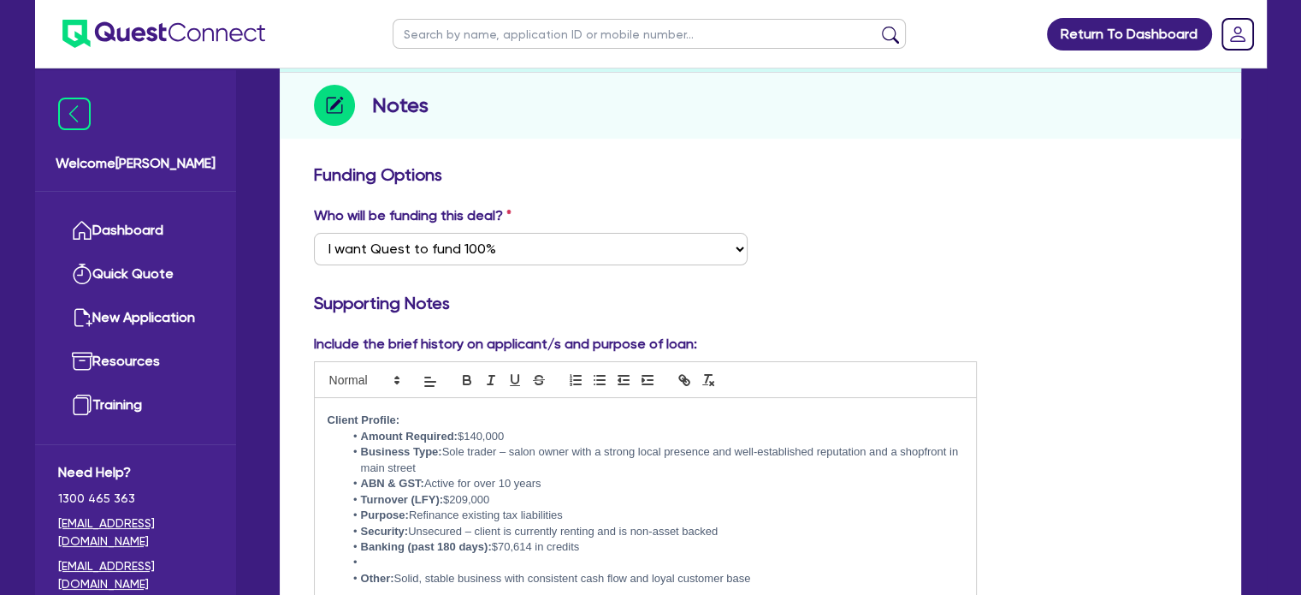
click at [405, 560] on li at bounding box center [653, 561] width 619 height 15
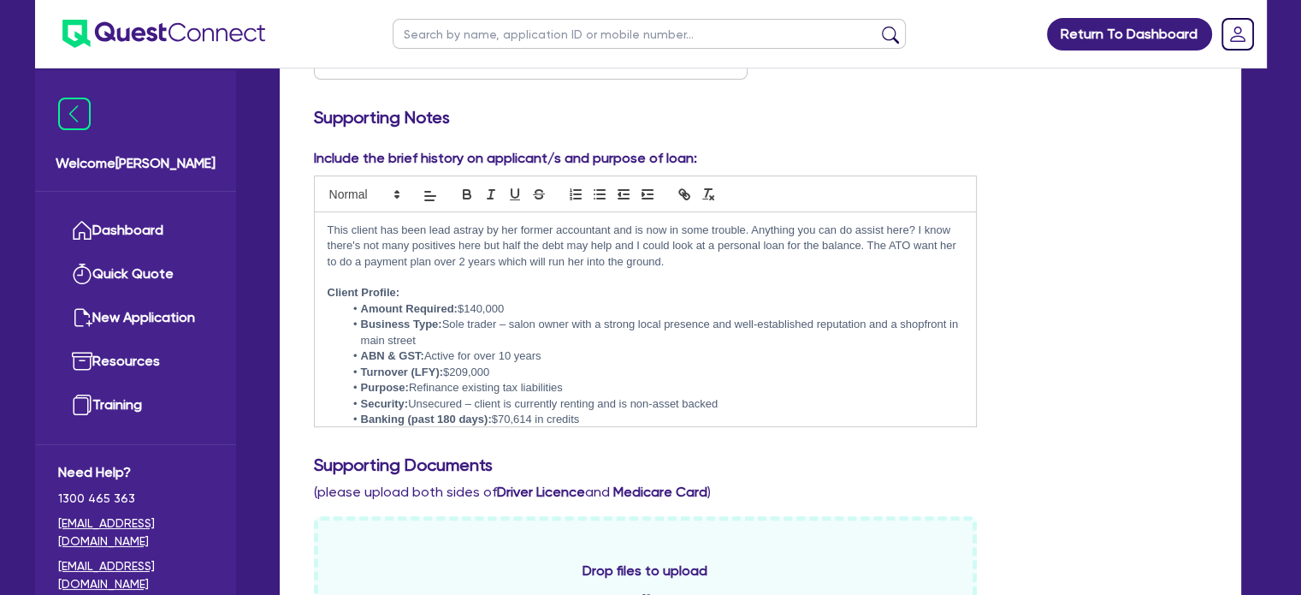
scroll to position [384, 0]
drag, startPoint x: 367, startPoint y: 243, endPoint x: 750, endPoint y: 215, distance: 384.3
click at [750, 215] on div "This client has been lead astray by her former accountant and is now in some tr…" at bounding box center [646, 318] width 662 height 214
click at [555, 255] on p "This client has been lead astray by her former accountant and is now in some tr…" at bounding box center [646, 245] width 636 height 47
click at [523, 307] on li "Amount Required: $140,000" at bounding box center [653, 307] width 619 height 15
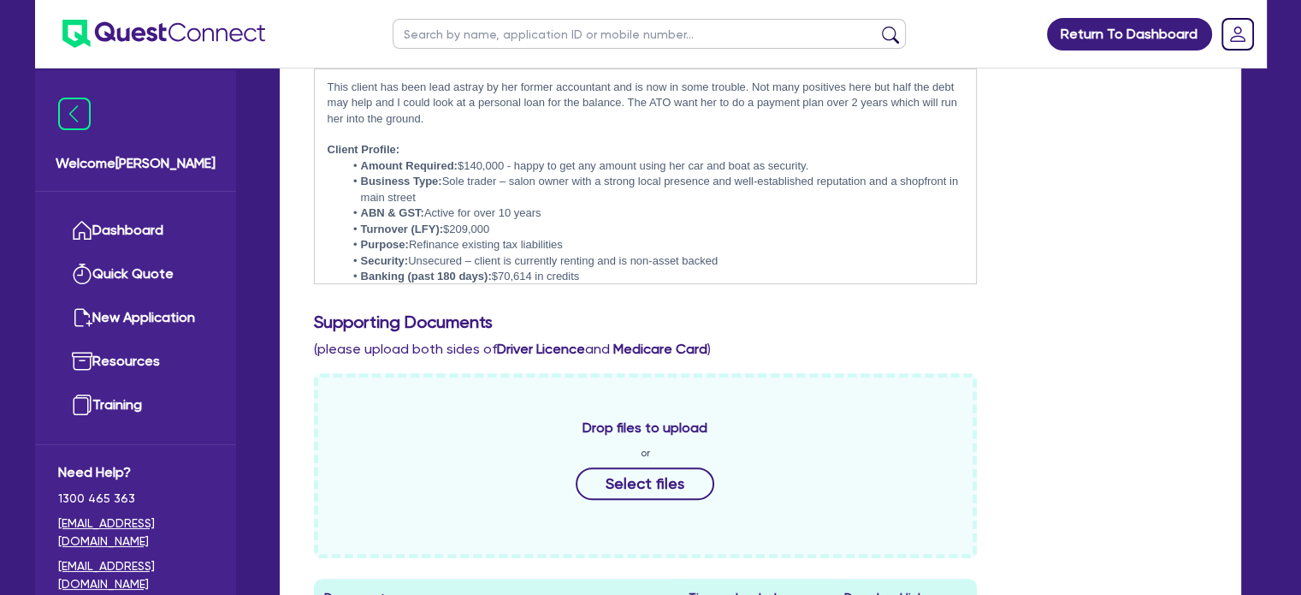
scroll to position [555, 0]
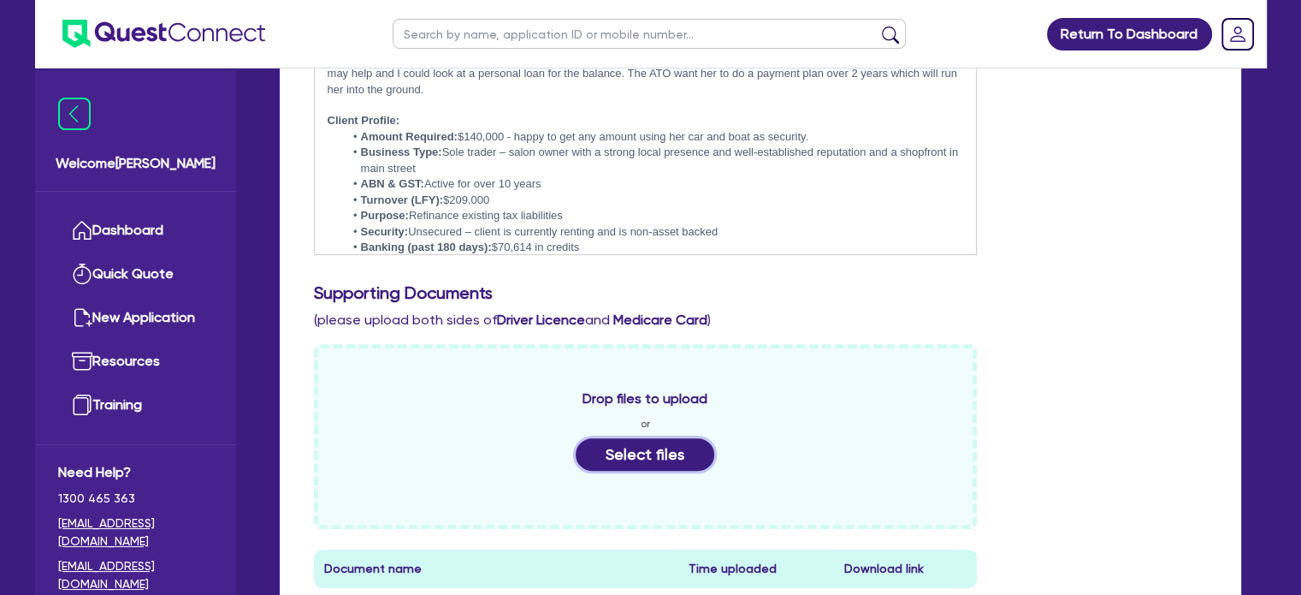
click at [613, 452] on button "Select files" at bounding box center [645, 454] width 139 height 33
click at [641, 452] on button "Select files" at bounding box center [645, 454] width 139 height 33
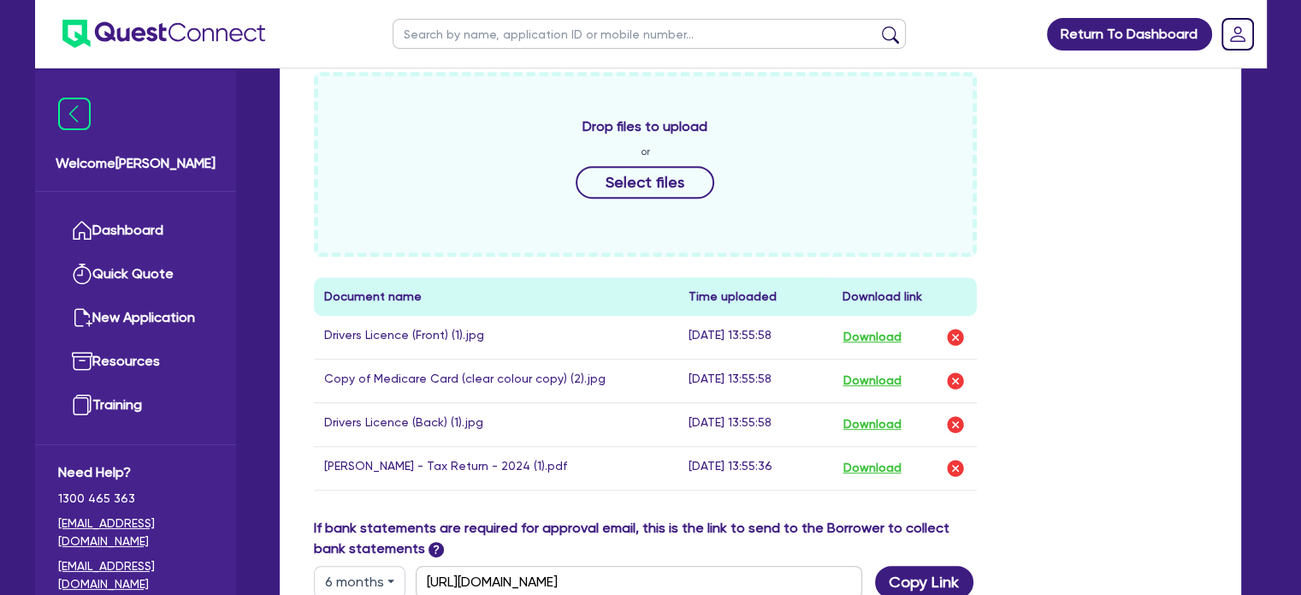
scroll to position [897, 0]
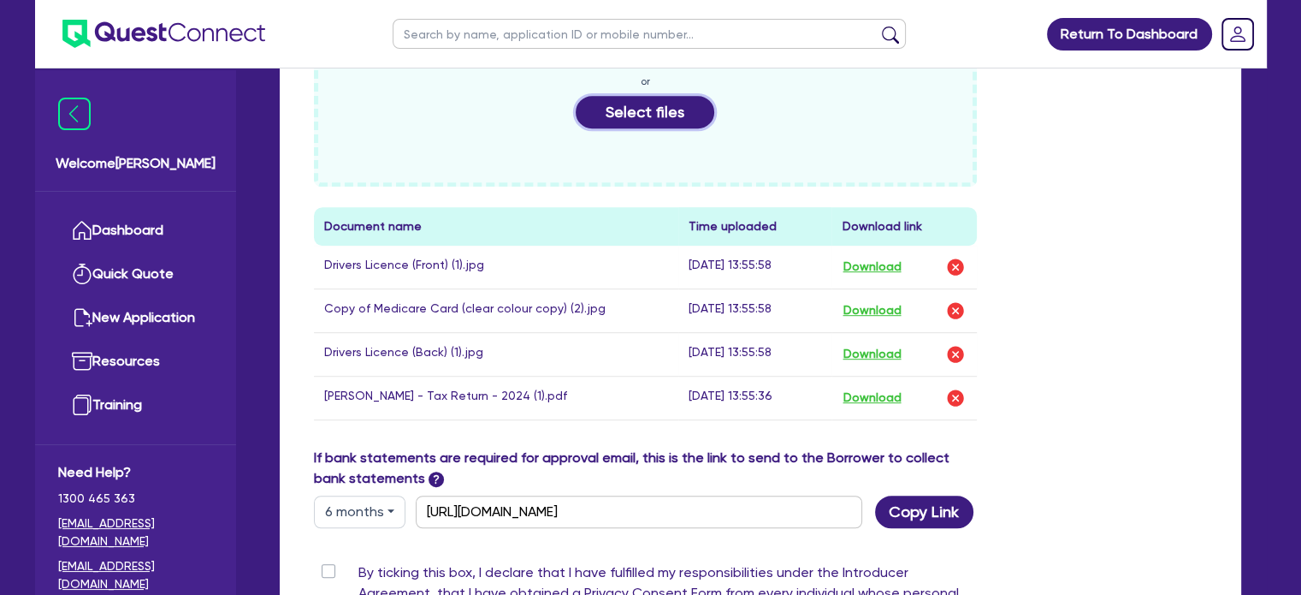
click at [658, 126] on button "Select files" at bounding box center [645, 112] width 139 height 33
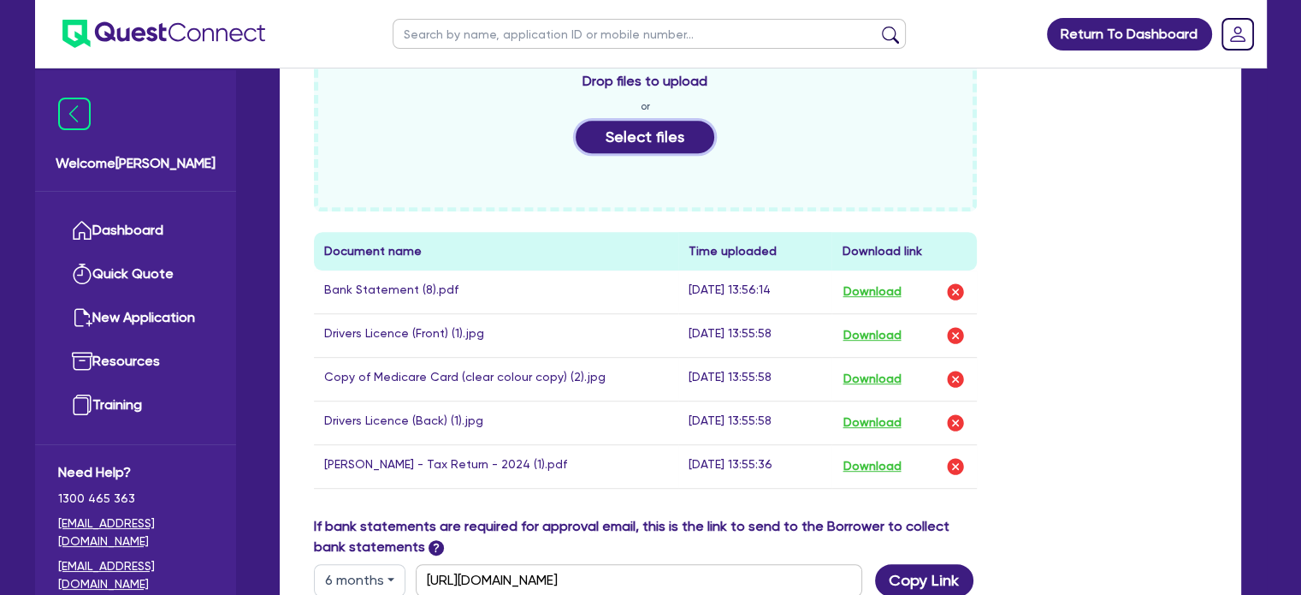
click at [623, 132] on button "Select files" at bounding box center [645, 137] width 139 height 33
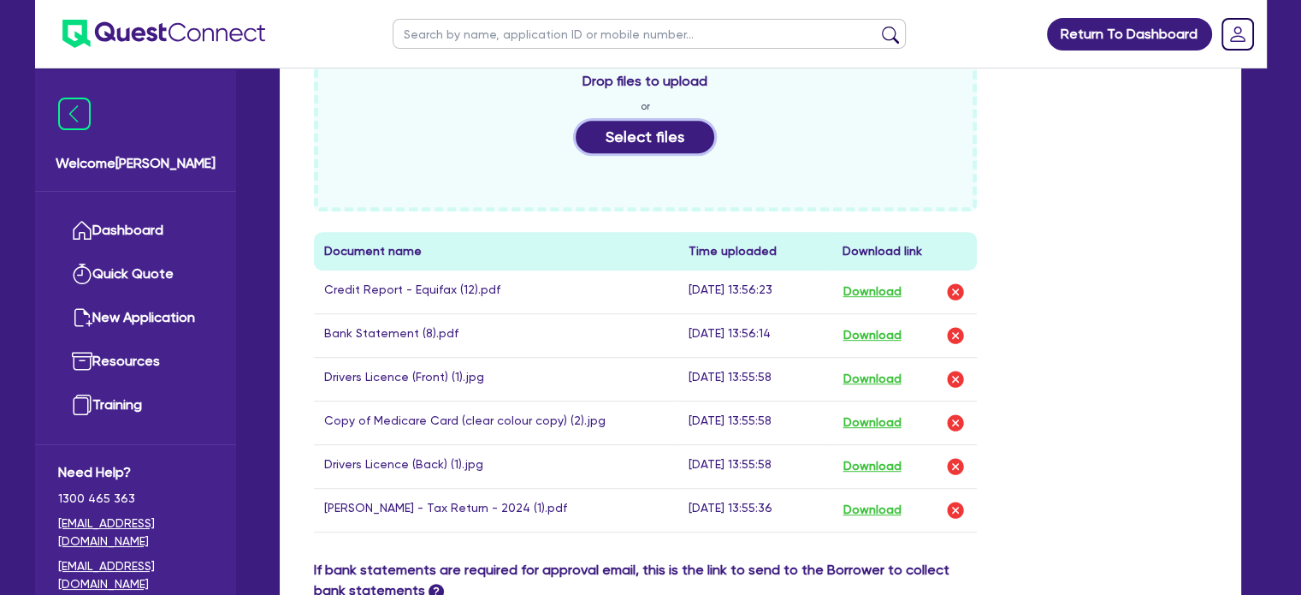
click at [632, 139] on button "Select files" at bounding box center [645, 137] width 139 height 33
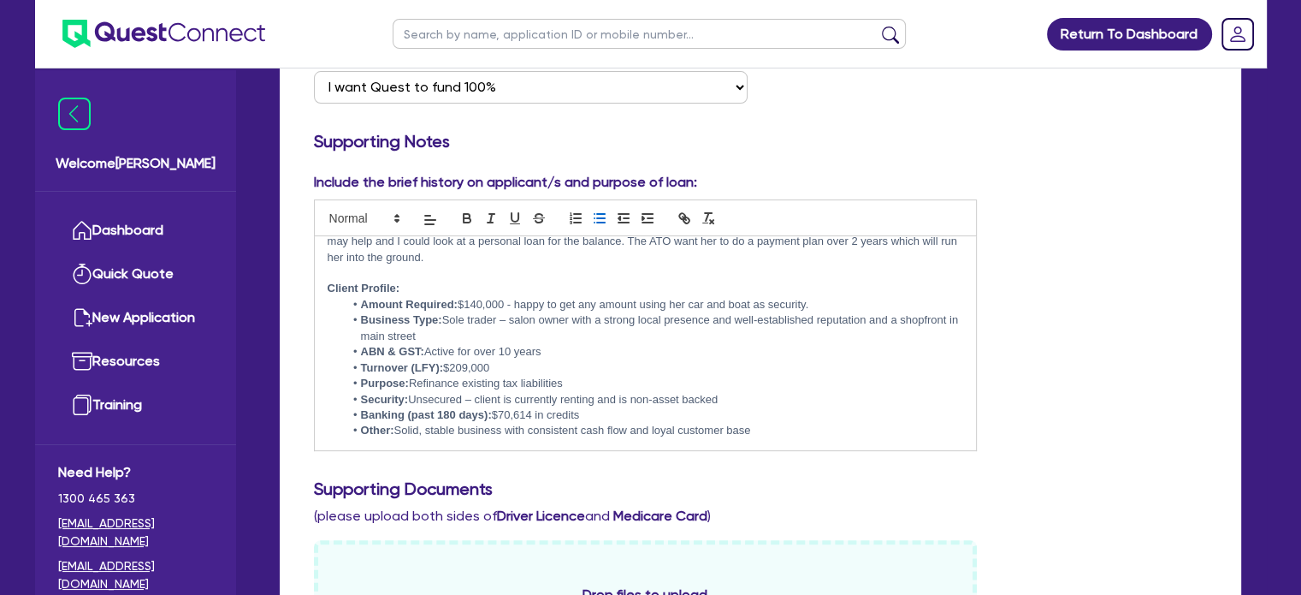
scroll to position [43, 0]
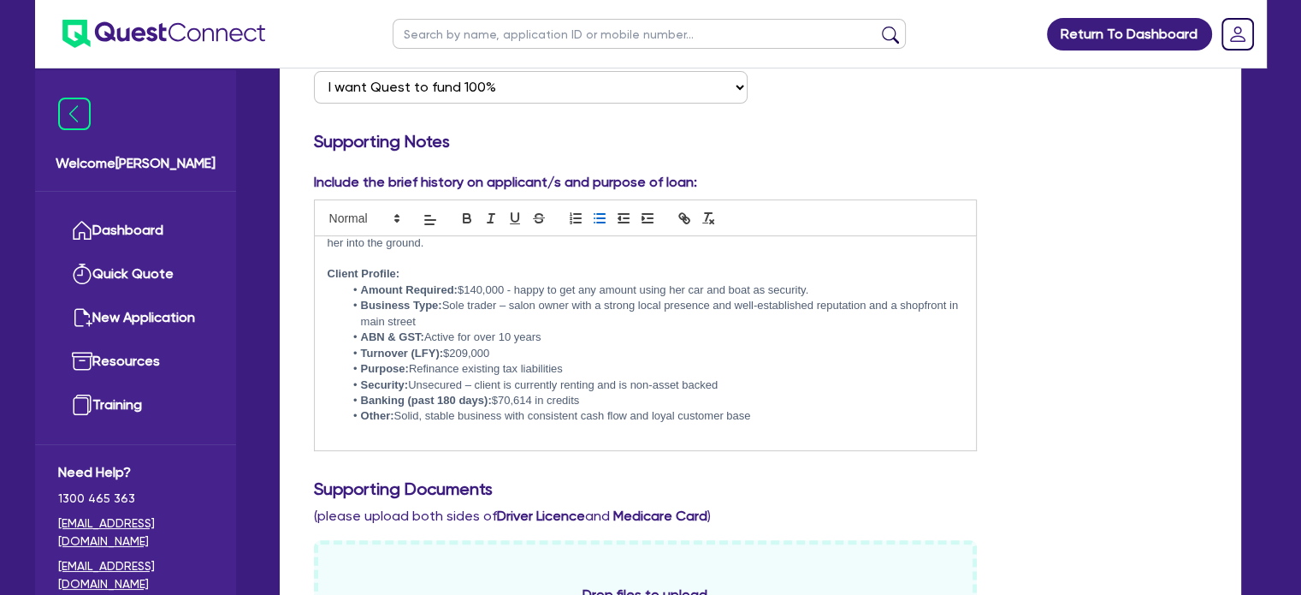
click at [814, 424] on p at bounding box center [646, 431] width 636 height 15
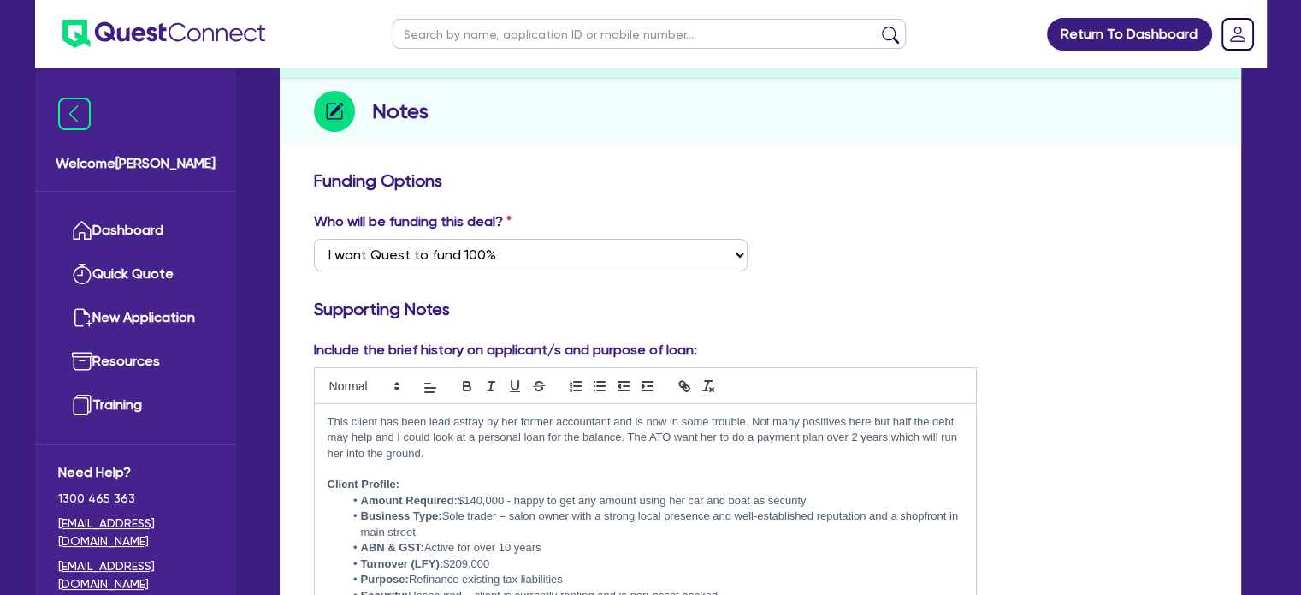
scroll to position [17, 0]
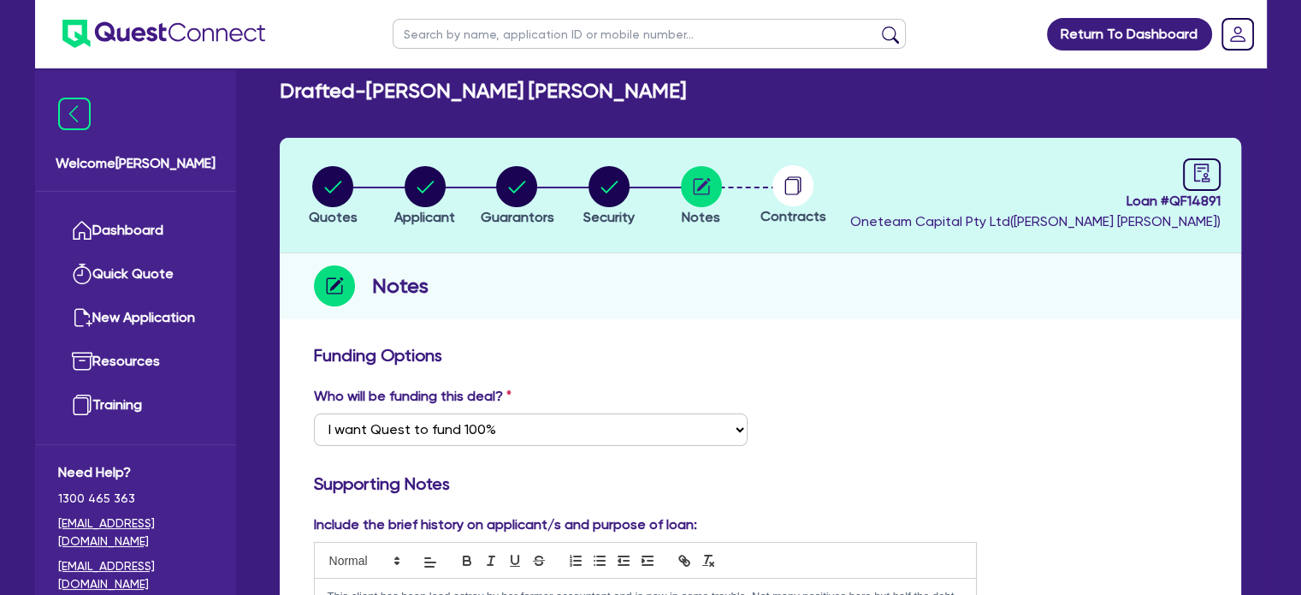
click at [801, 184] on icon at bounding box center [795, 184] width 14 height 16
click at [789, 185] on circle at bounding box center [792, 185] width 41 height 41
click at [1198, 174] on icon "audit" at bounding box center [1201, 172] width 19 height 19
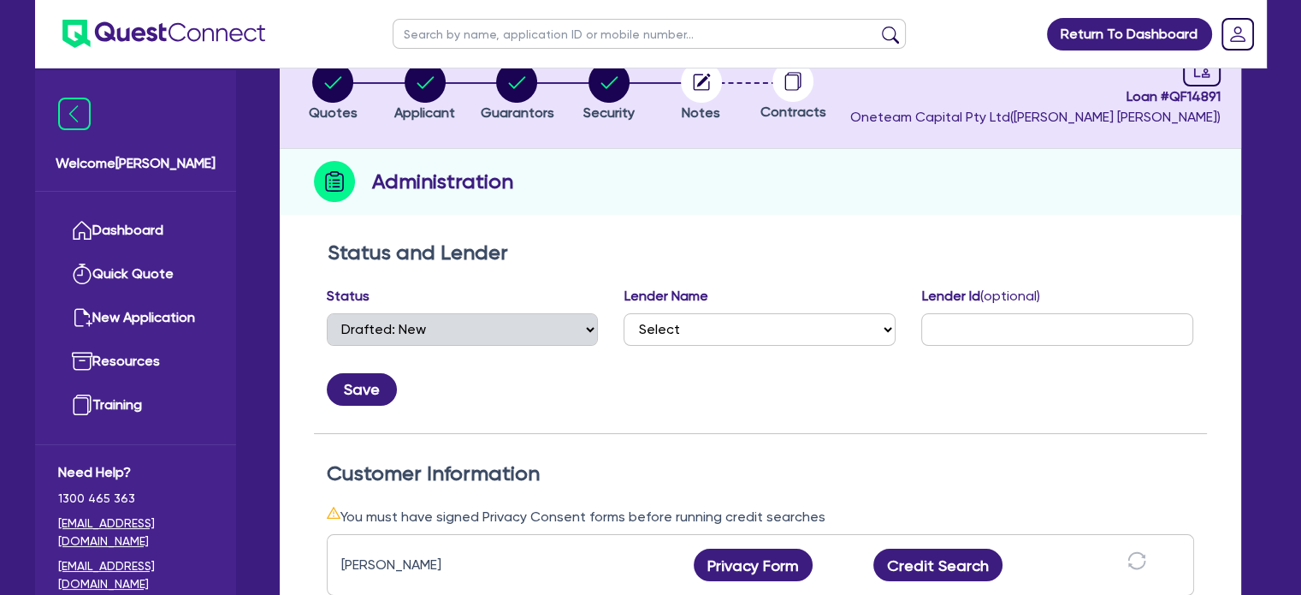
scroll to position [171, 0]
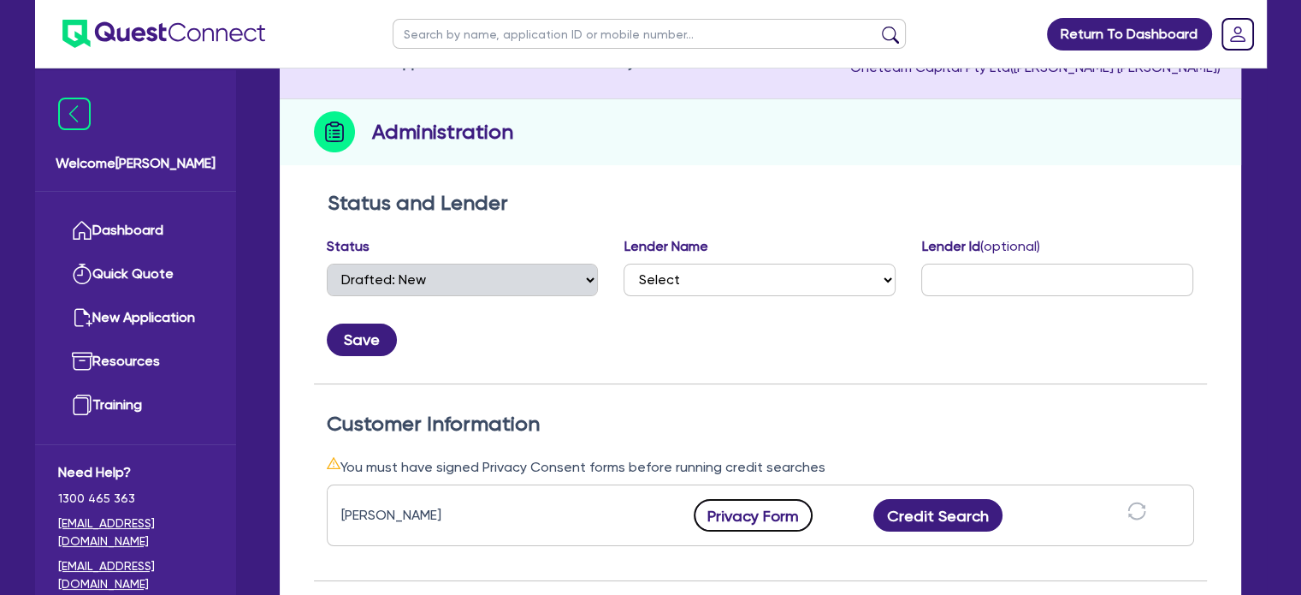
click at [742, 516] on button "Privacy Form" at bounding box center [754, 515] width 120 height 33
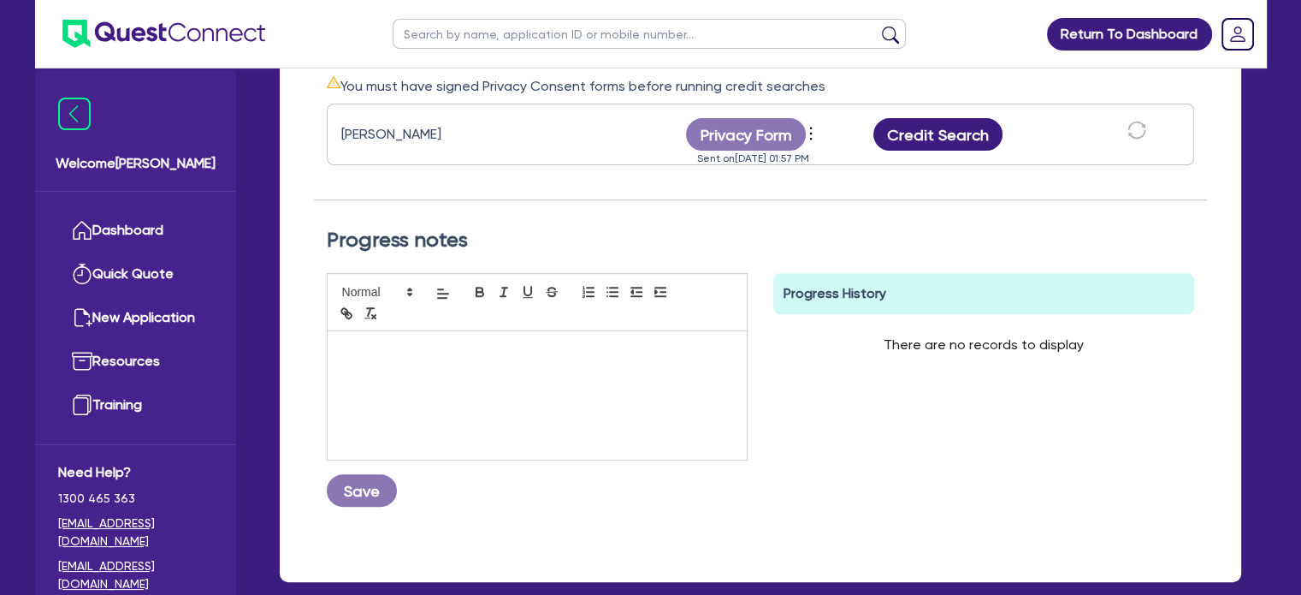
scroll to position [641, 0]
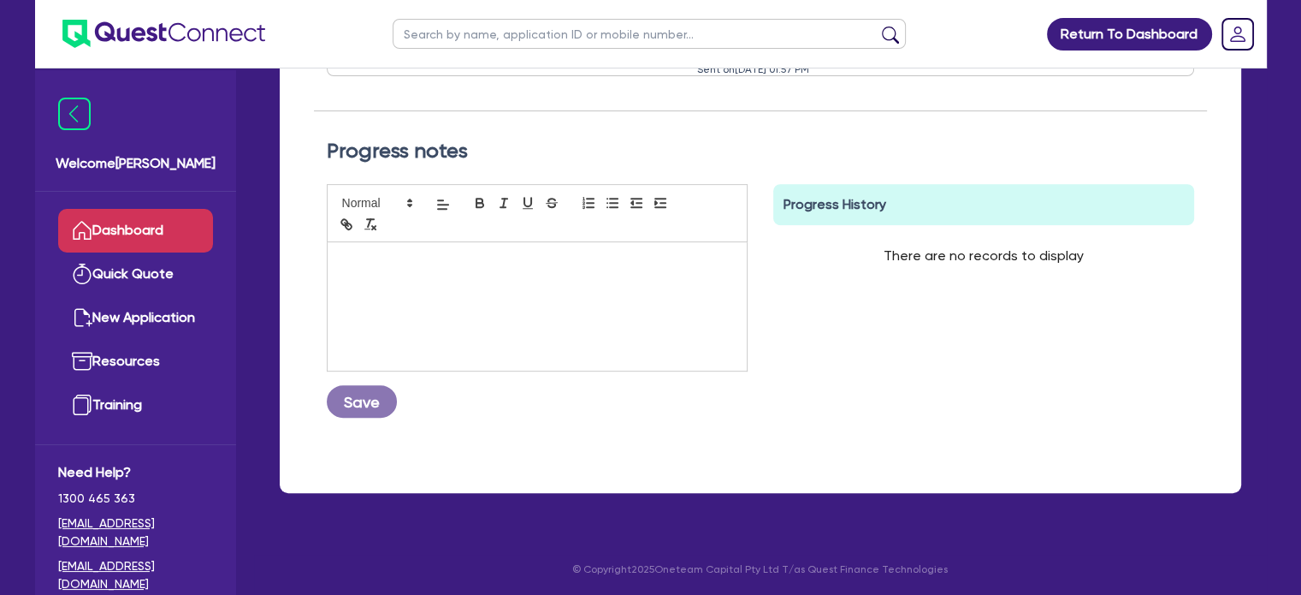
click at [127, 243] on link "Dashboard" at bounding box center [135, 231] width 155 height 44
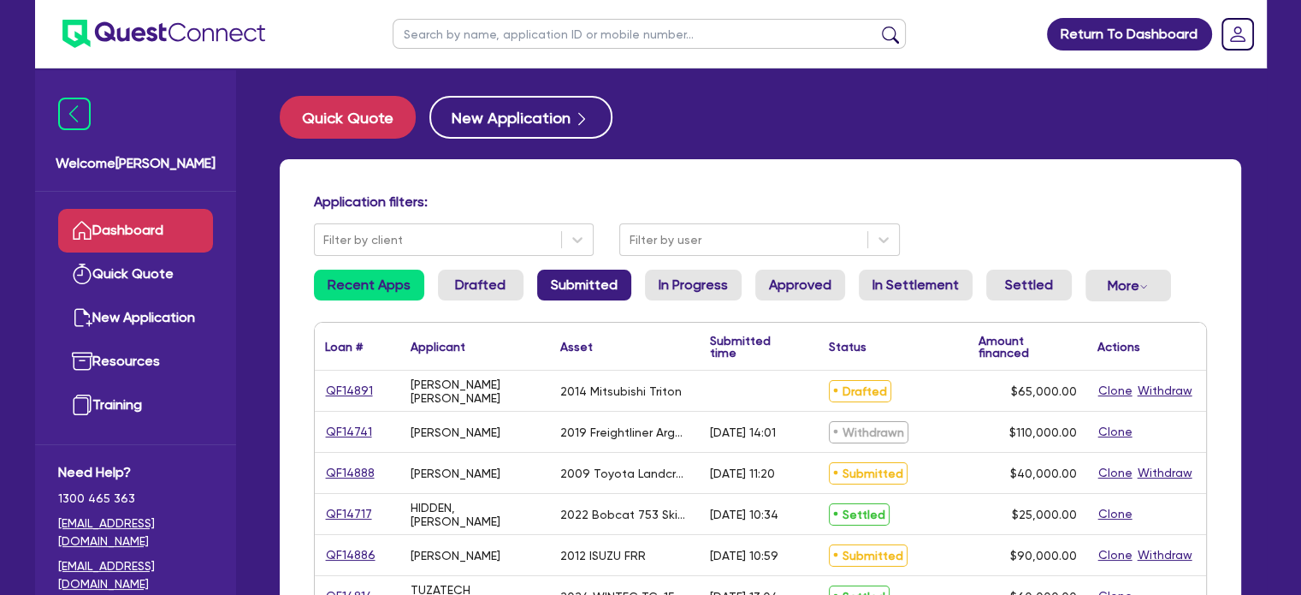
click at [574, 278] on link "Submitted" at bounding box center [584, 284] width 94 height 31
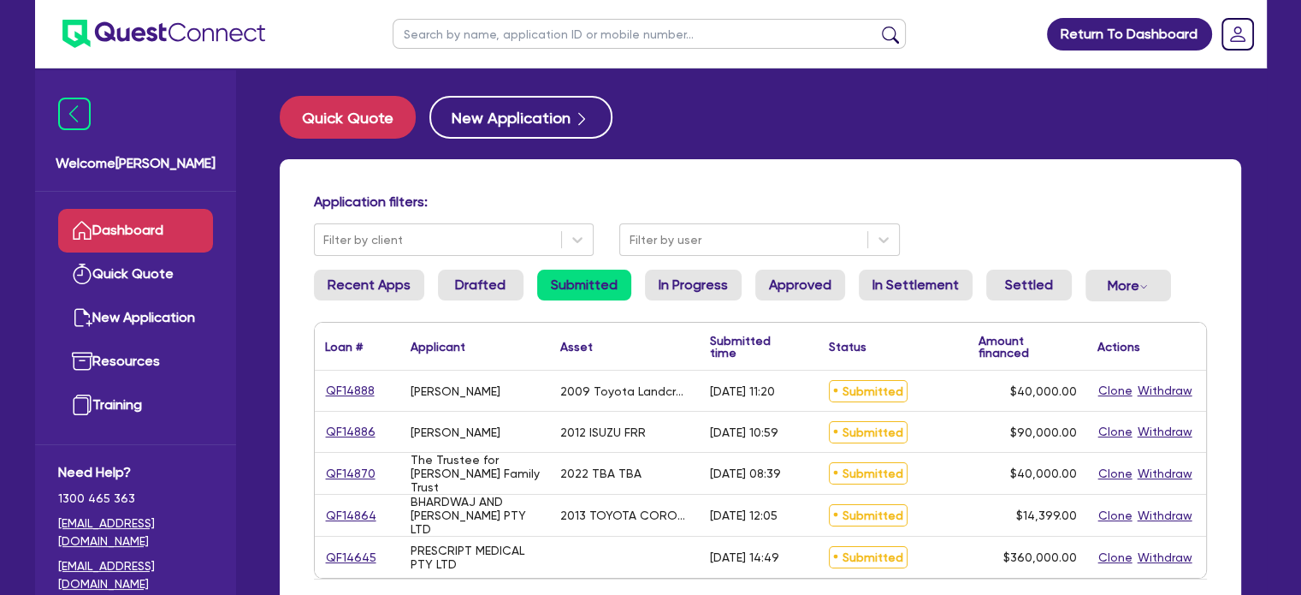
click at [325, 506] on div "QF14864" at bounding box center [357, 516] width 64 height 20
click at [330, 506] on link "QF14864" at bounding box center [351, 516] width 52 height 20
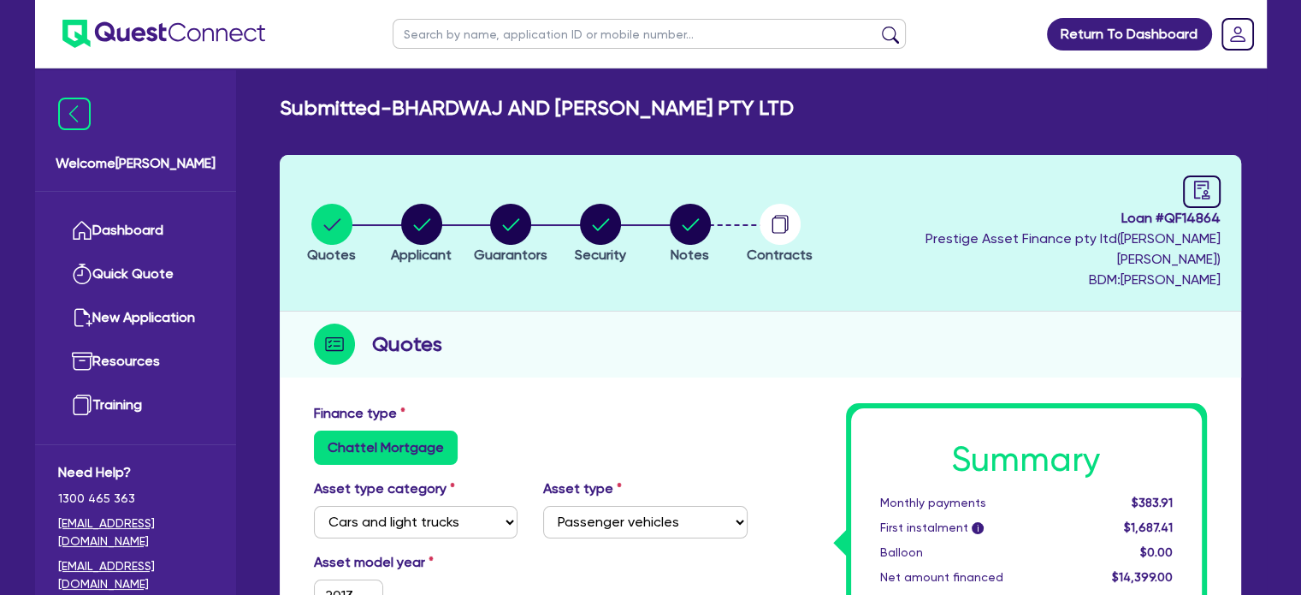
click at [676, 224] on li "Notes" at bounding box center [690, 233] width 90 height 60
click at [708, 221] on circle "button" at bounding box center [690, 224] width 41 height 41
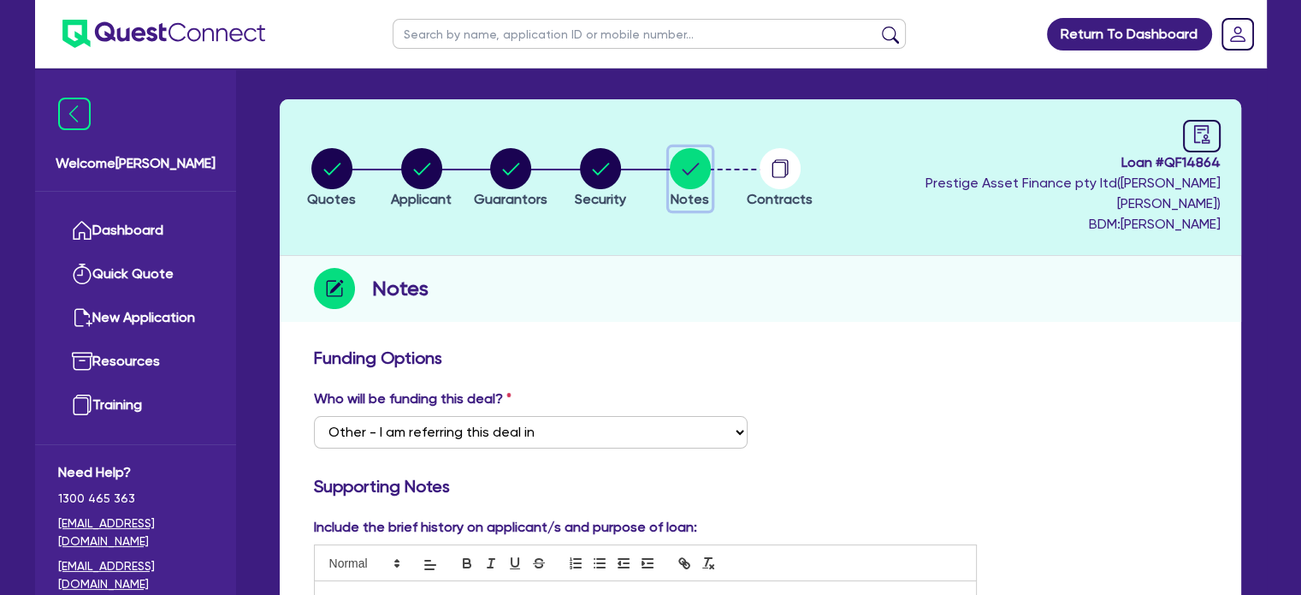
scroll to position [86, 0]
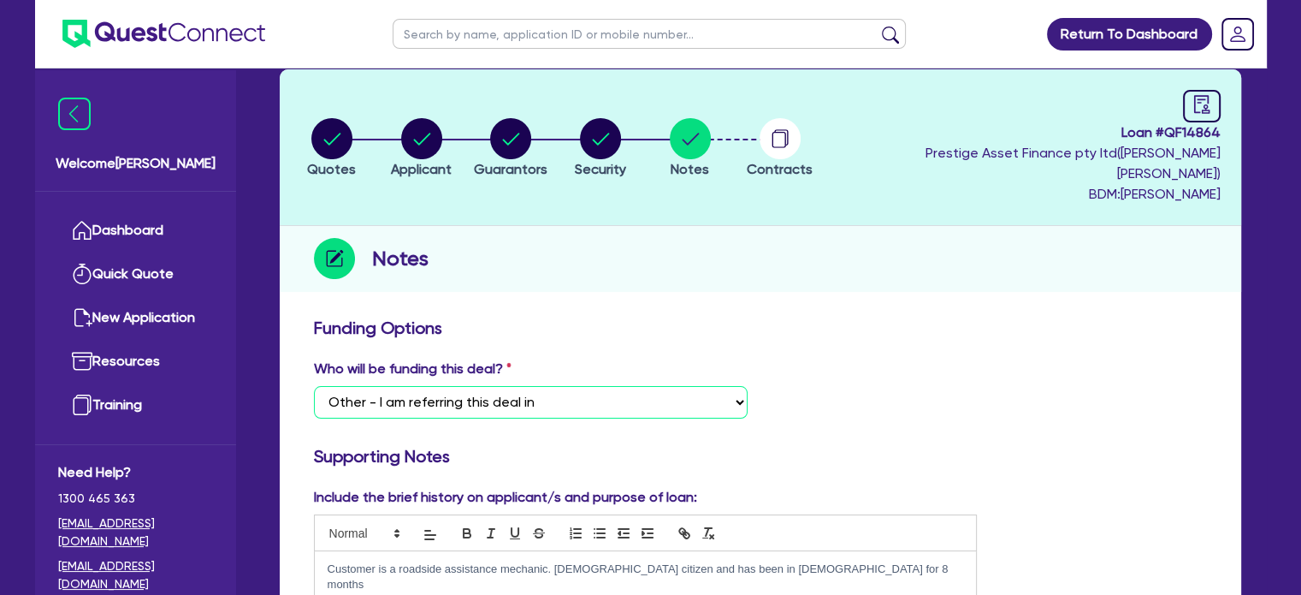
click at [625, 386] on select "Select I want Quest to fund 100% I will fund 100% I will co-fund with Quest Oth…" at bounding box center [531, 402] width 434 height 33
click at [314, 386] on select "Select I want Quest to fund 100% I will fund 100% I will co-fund with Quest Oth…" at bounding box center [531, 402] width 434 height 33
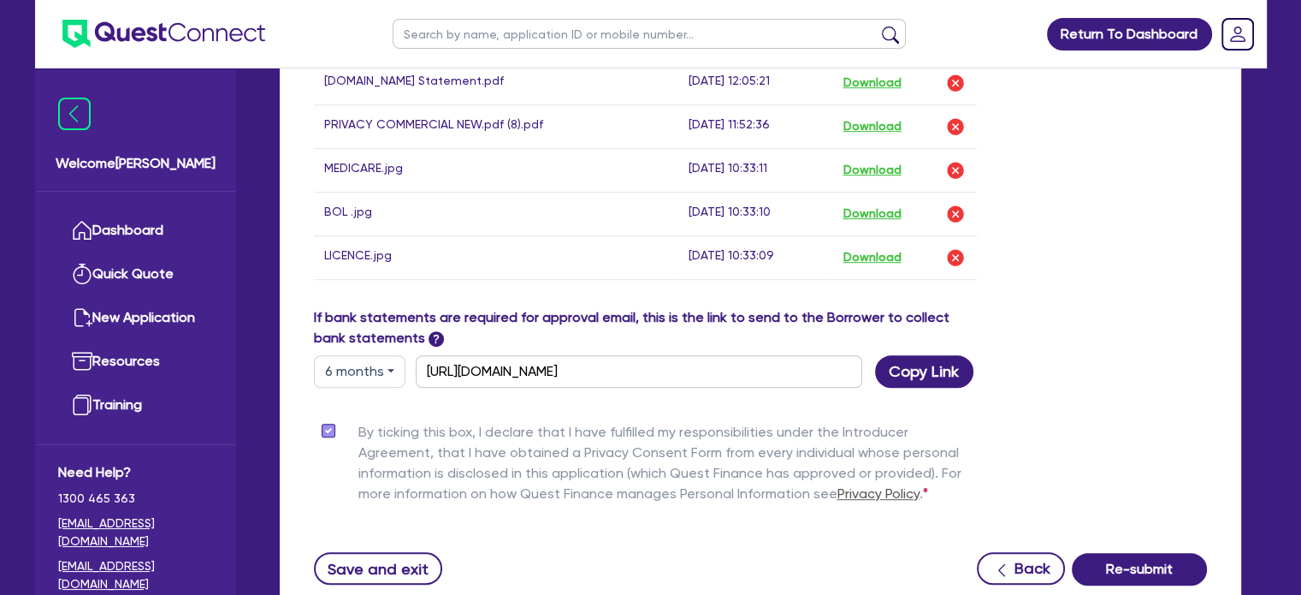
scroll to position [1140, 0]
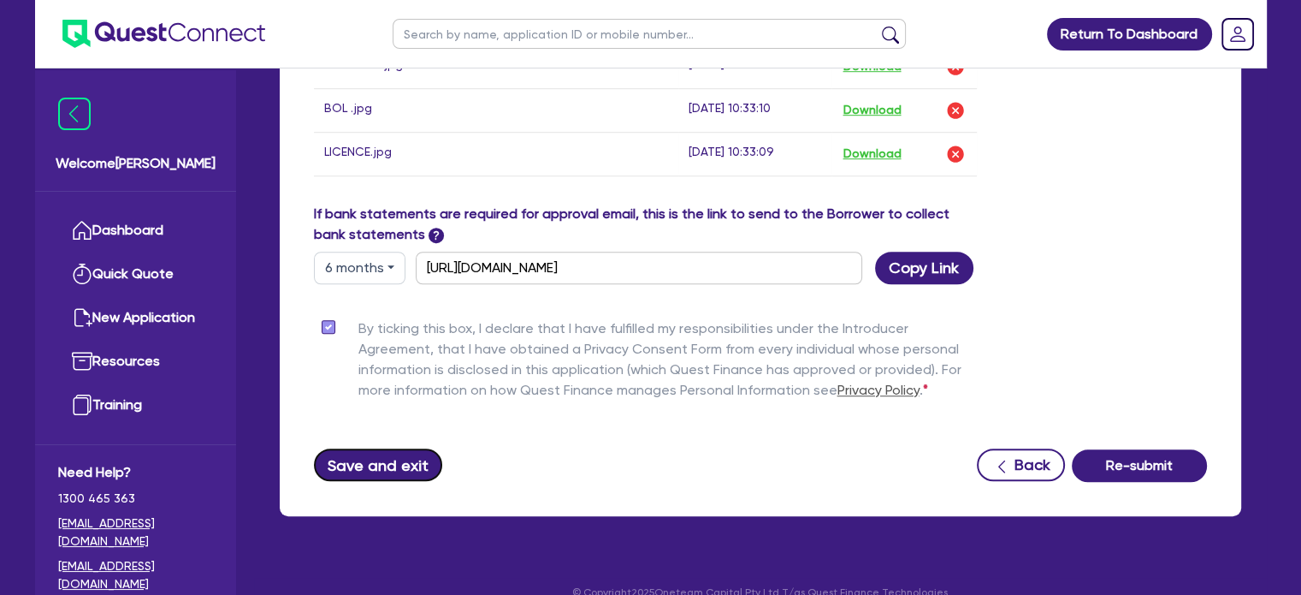
click at [390, 448] on button "Save and exit" at bounding box center [378, 464] width 129 height 33
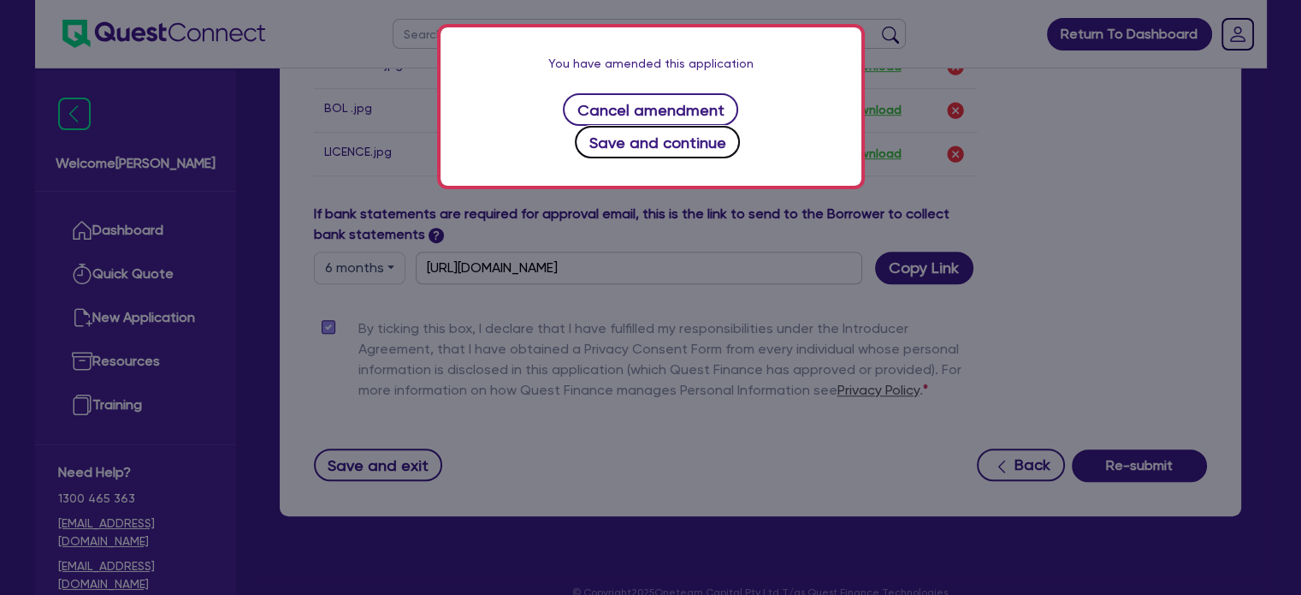
click at [719, 126] on button "Save and continue" at bounding box center [657, 142] width 165 height 33
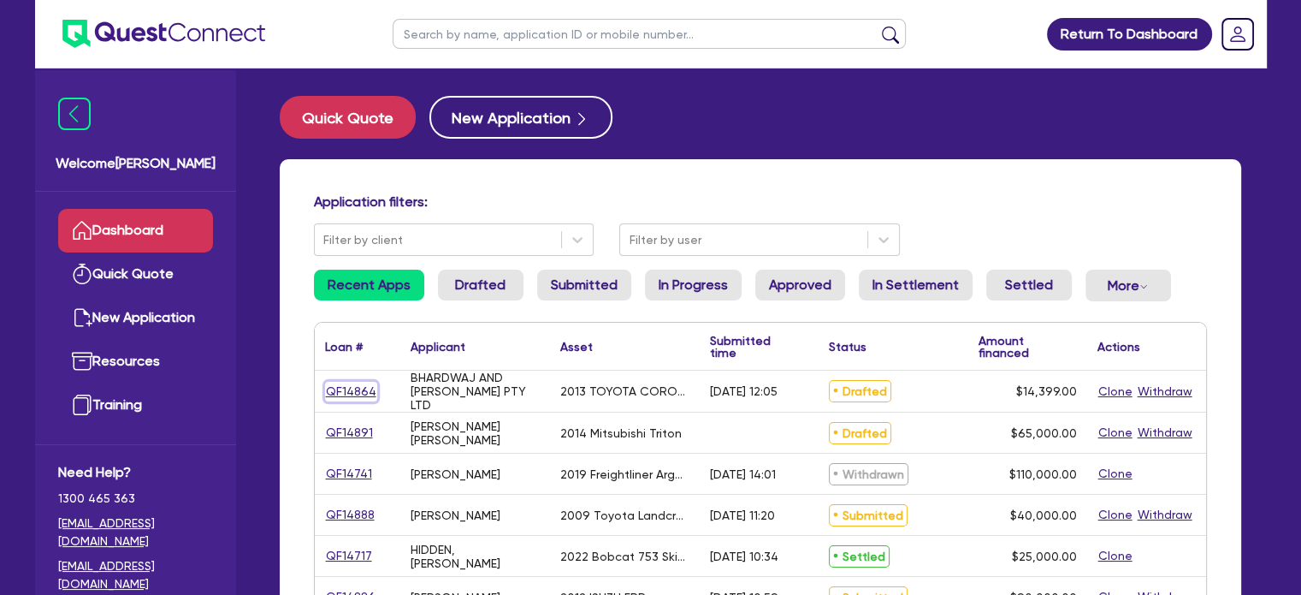
click at [352, 390] on link "QF14864" at bounding box center [351, 392] width 52 height 20
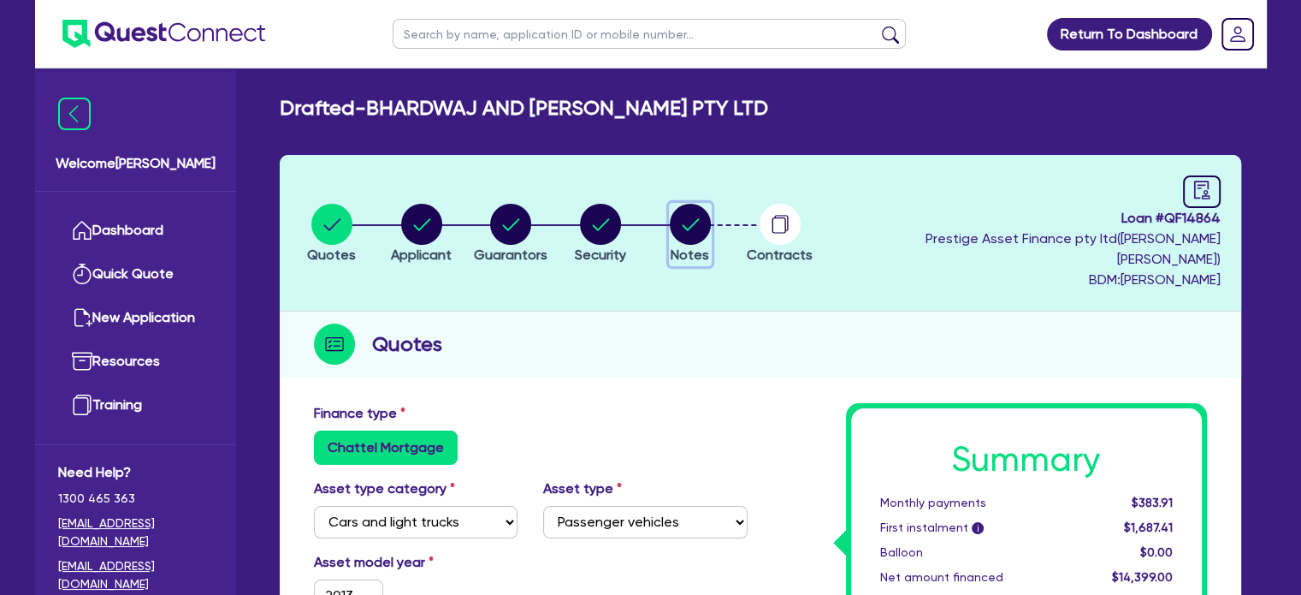
click at [705, 210] on circle "button" at bounding box center [690, 224] width 41 height 41
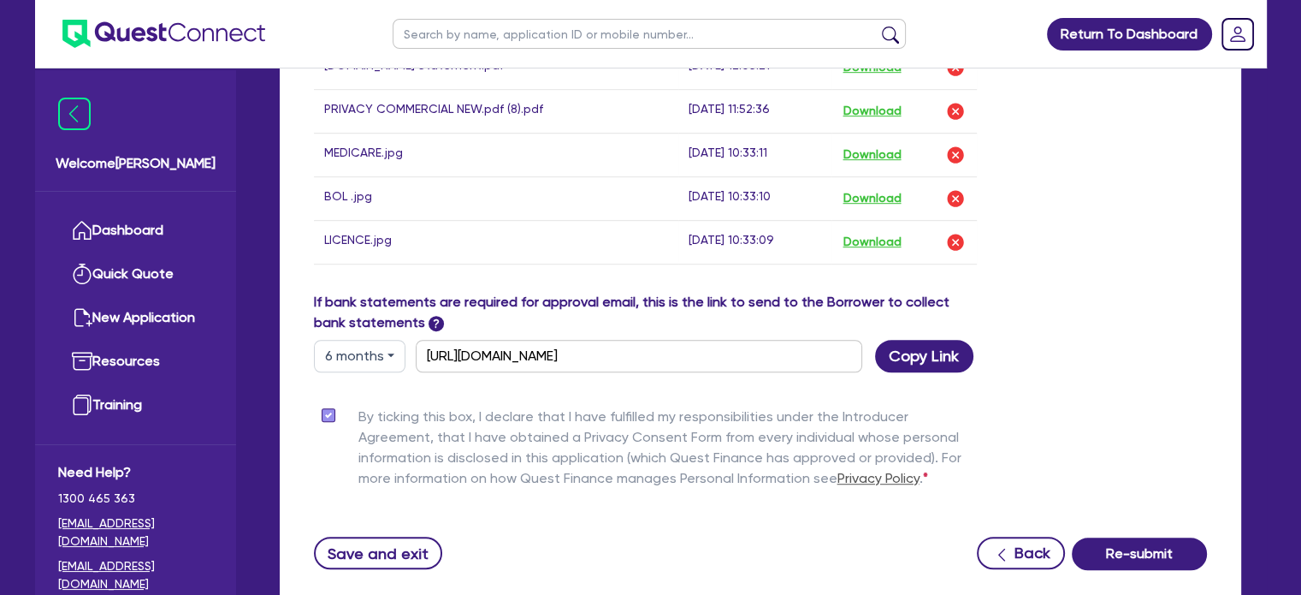
scroll to position [1112, 0]
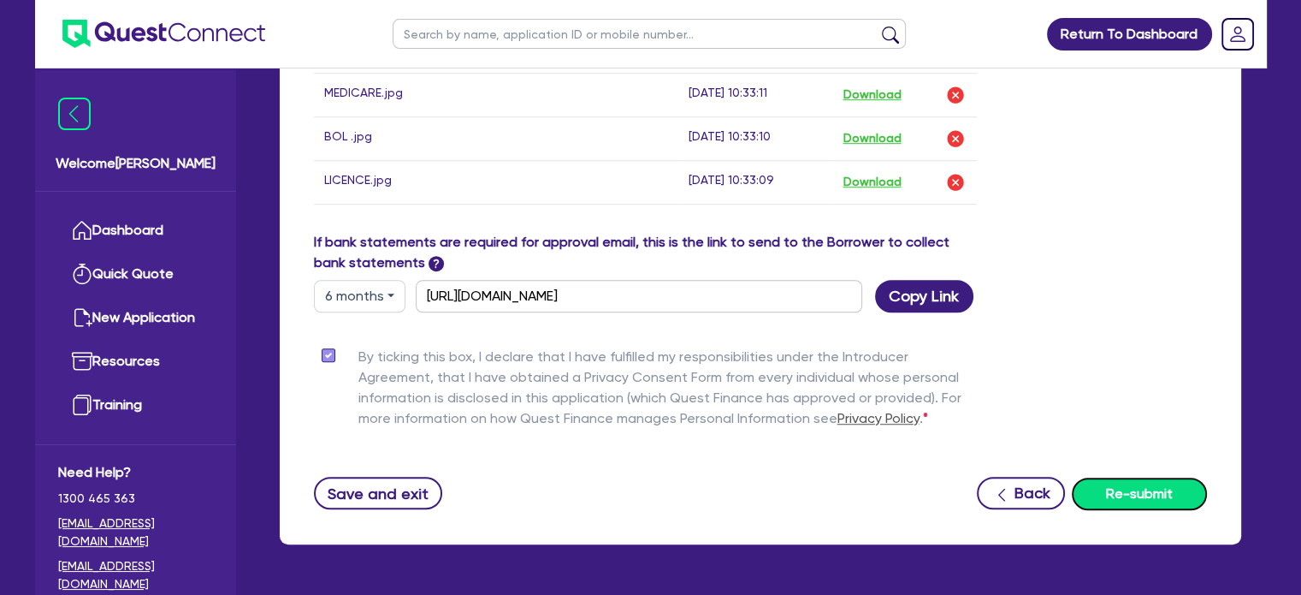
click at [1132, 477] on button "Re-submit" at bounding box center [1139, 493] width 135 height 33
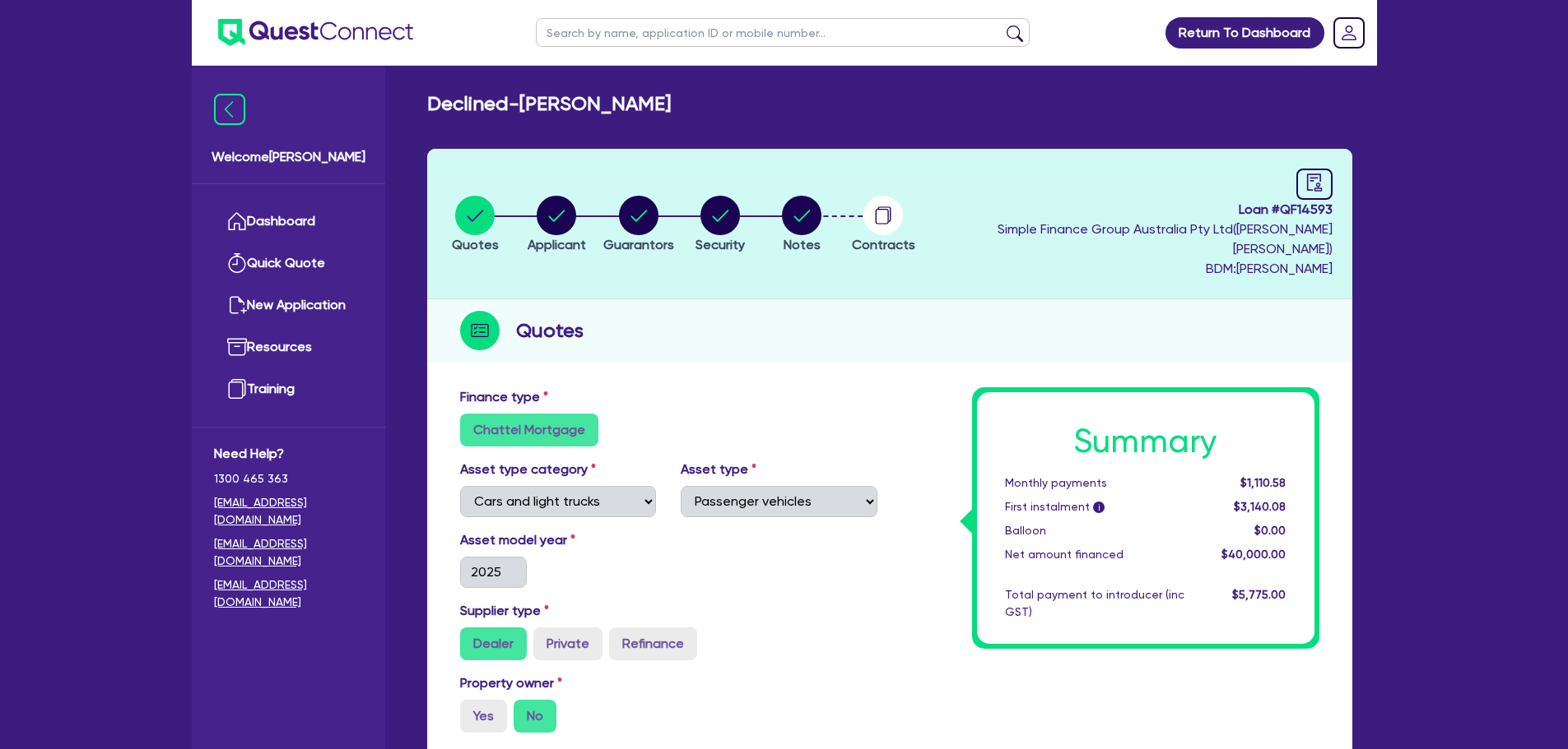
select select "CARS_AND_LIGHT_TRUCKS"
select select "PASSENGER_VEHICLES"
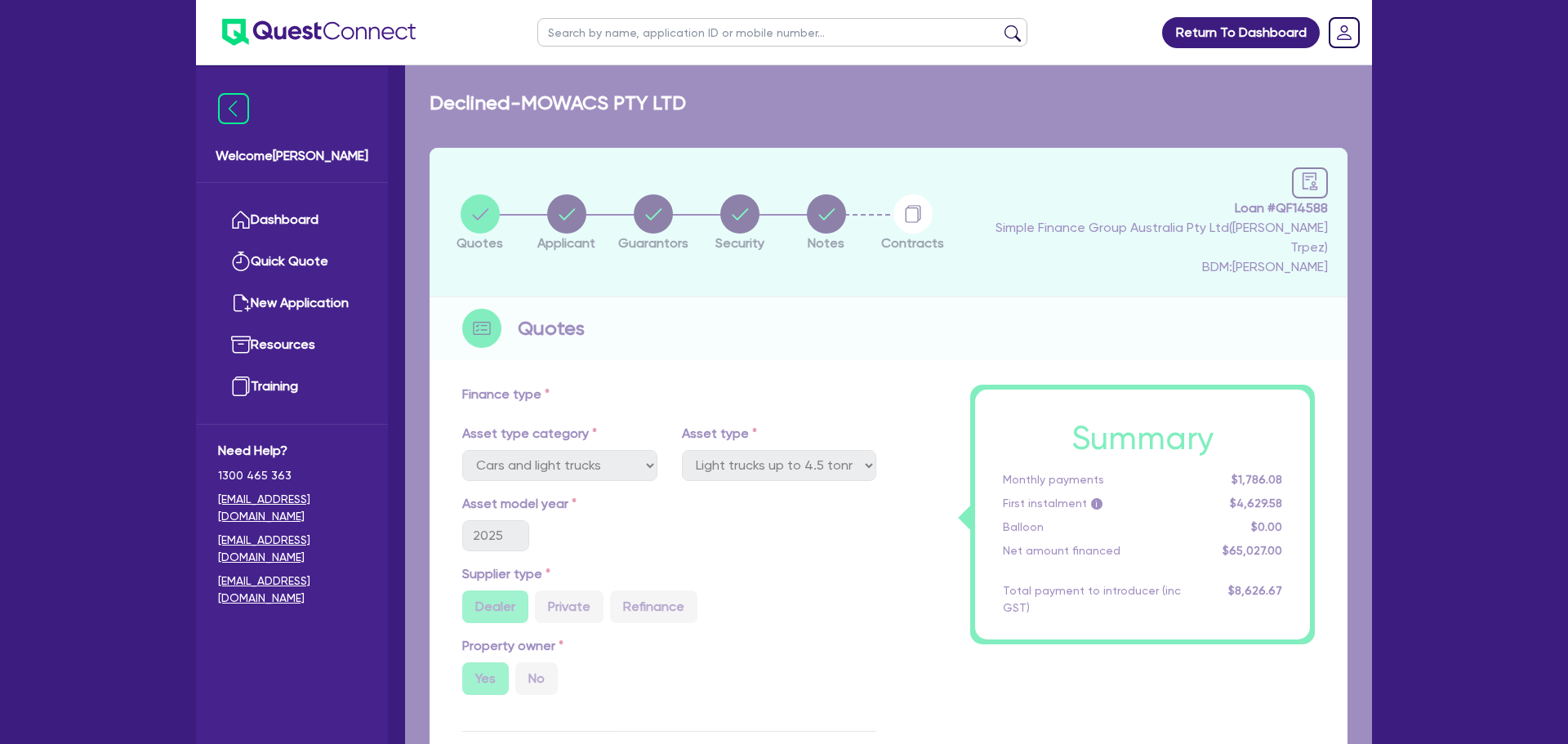
select select "CARS_AND_LIGHT_TRUCKS"
select select "LIGHT_TRUCKS"
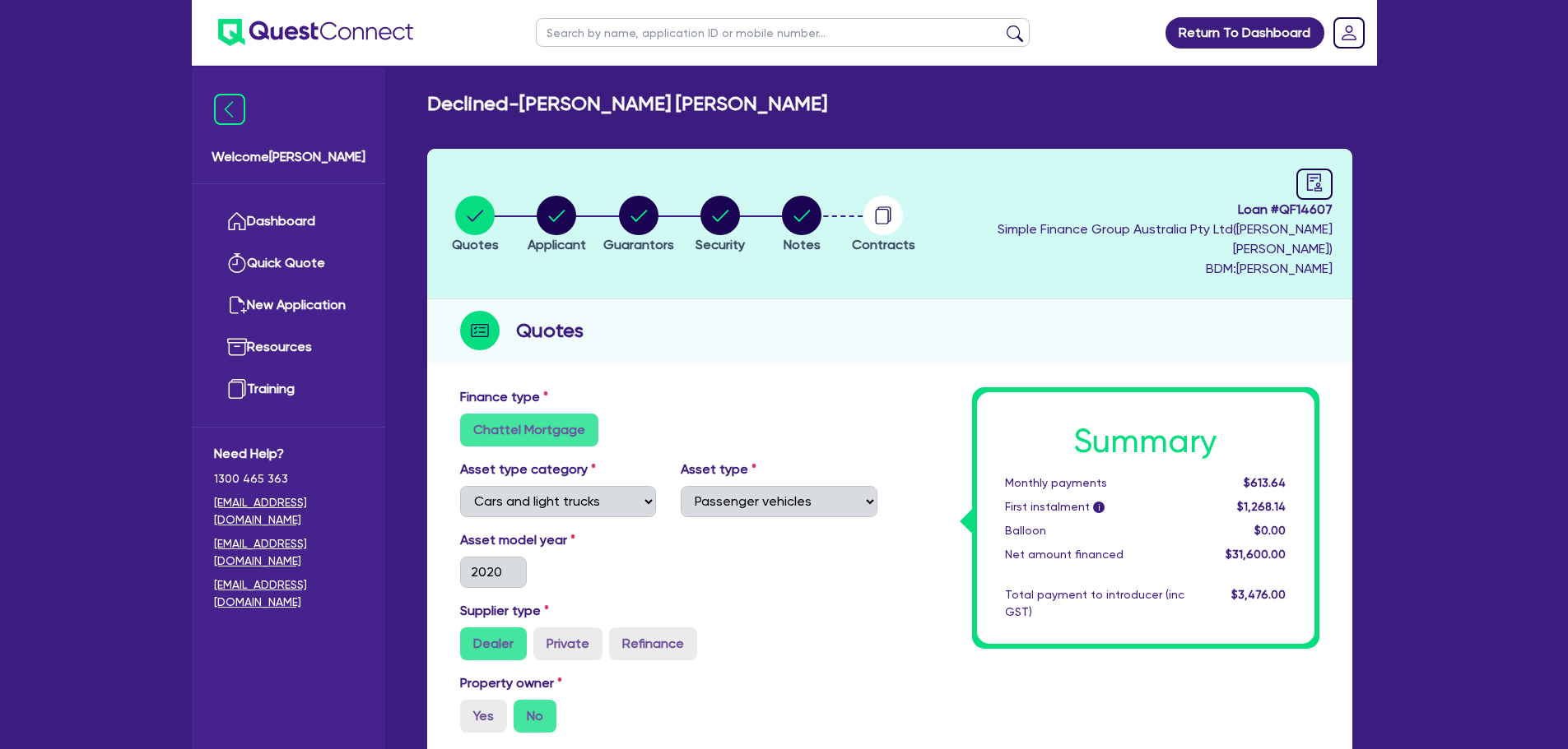
select select "CARS_AND_LIGHT_TRUCKS"
select select "PASSENGER_VEHICLES"
select select "CARS_AND_LIGHT_TRUCKS"
select select "PASSENGER_VEHICLES"
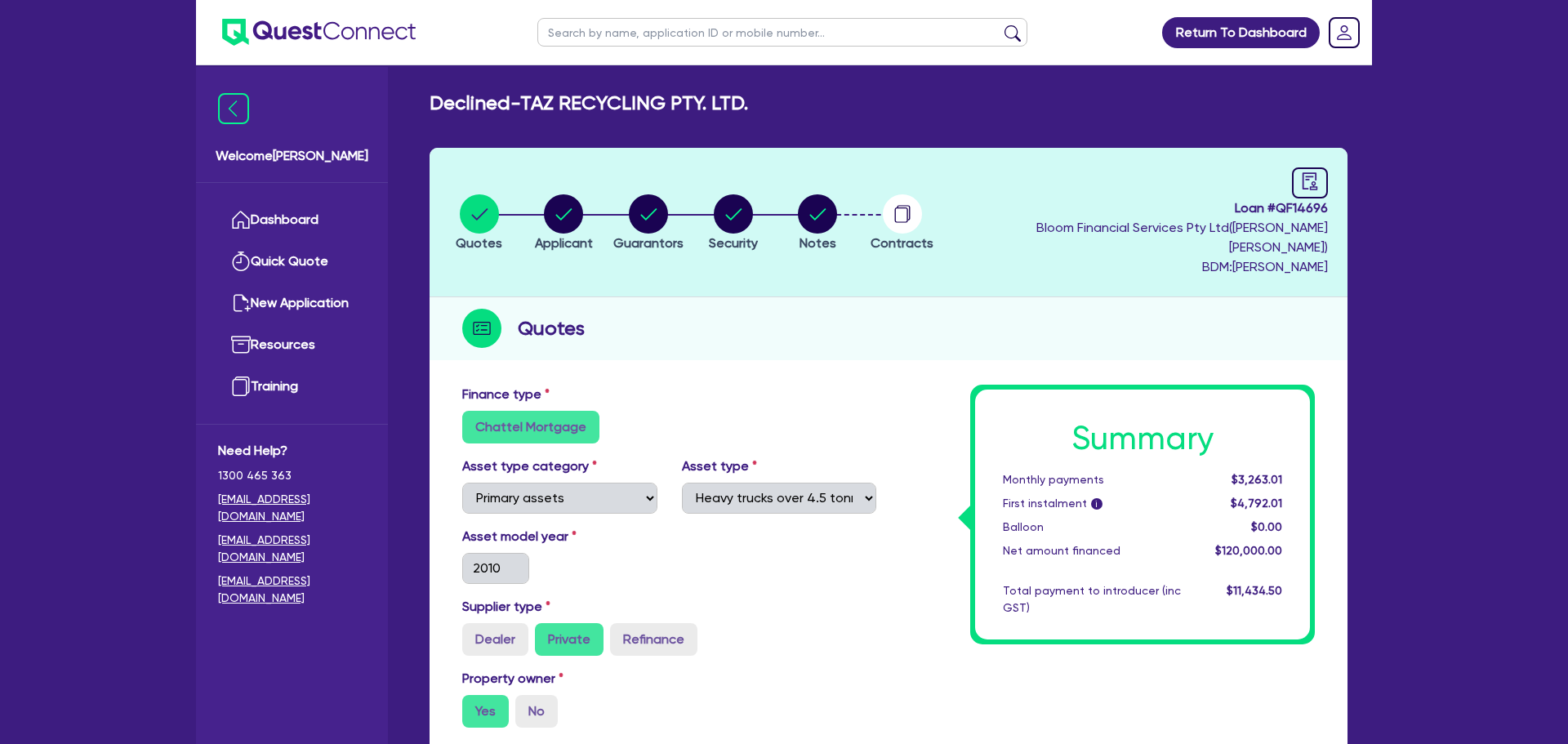
select select "PRIMARY_ASSETS"
select select "HEAVY_TRUCKS"
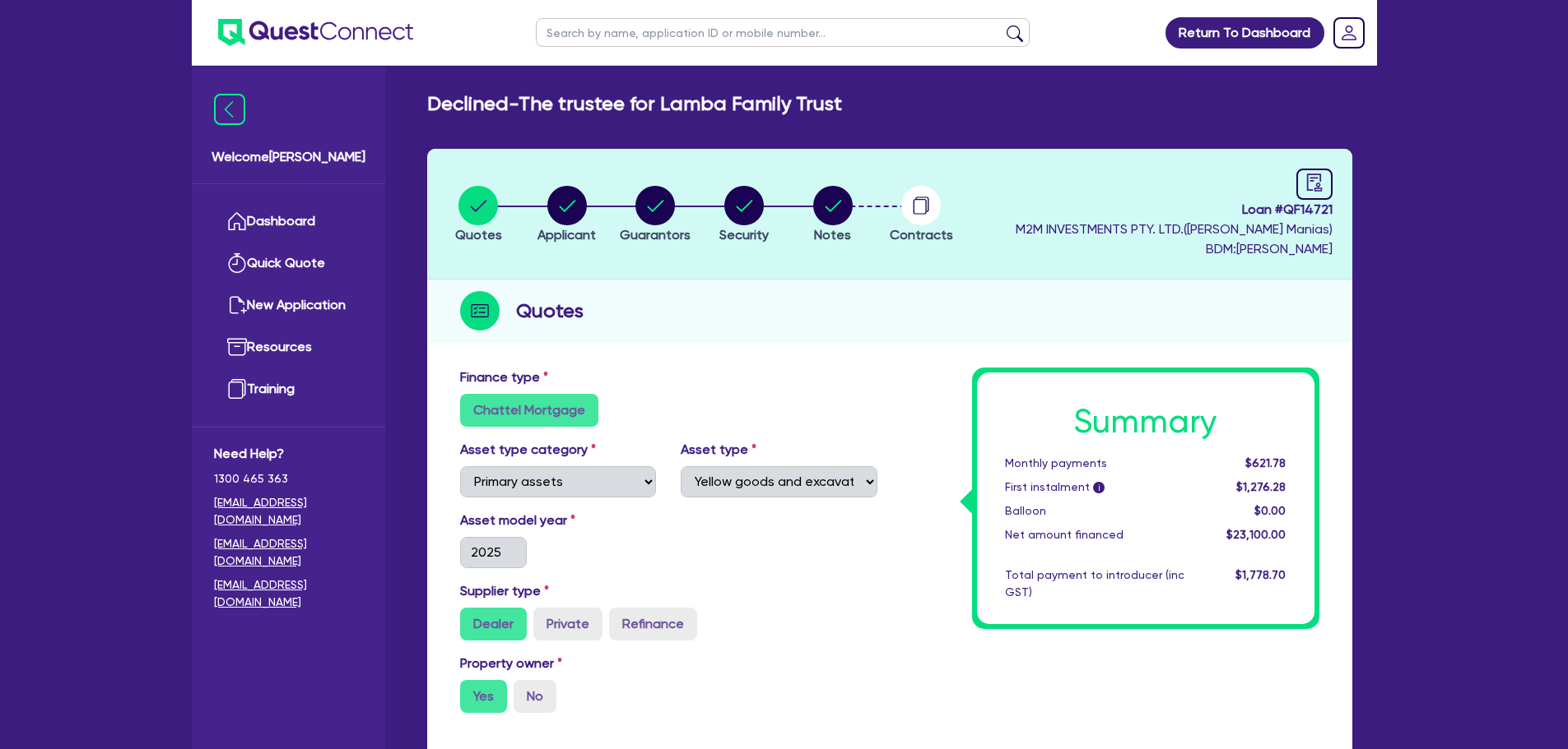
select select "PRIMARY_ASSETS"
select select "YELLOW_GOODS_AND_EXCAVATORS"
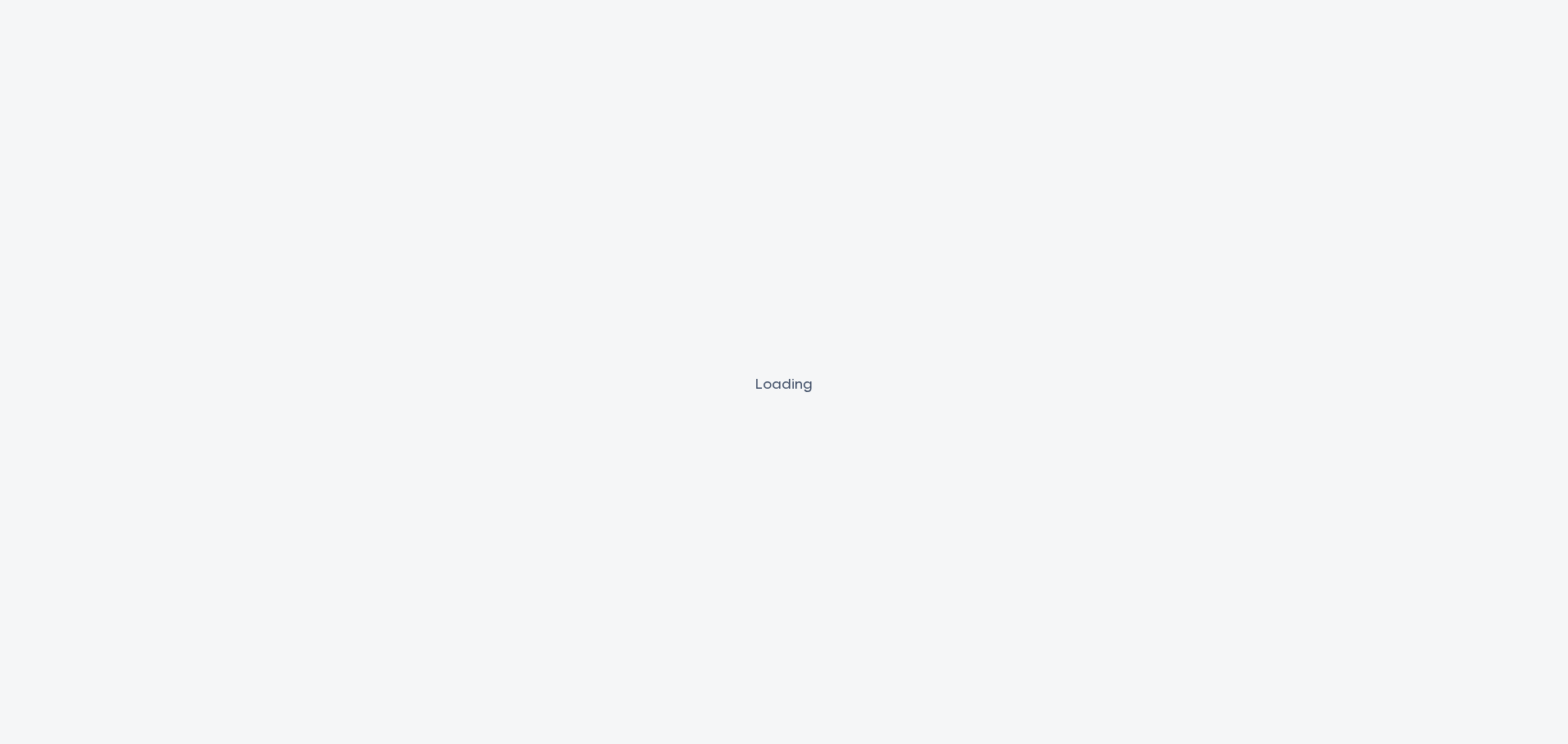
select select "PRIMARY_ASSETS"
select select "HEAVY_TRUCKS"
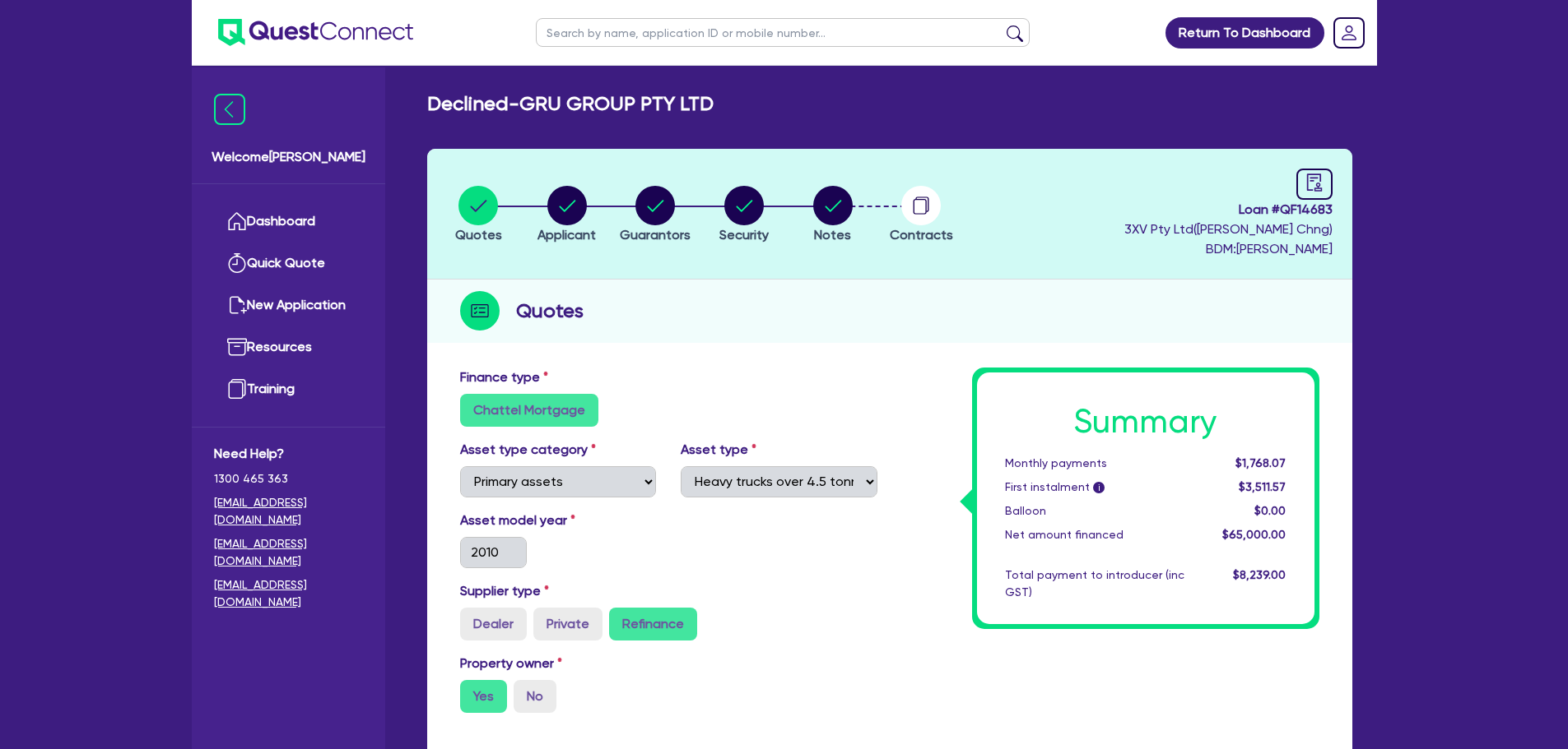
select select "PRIMARY_ASSETS"
select select "HEAVY_TRUCKS"
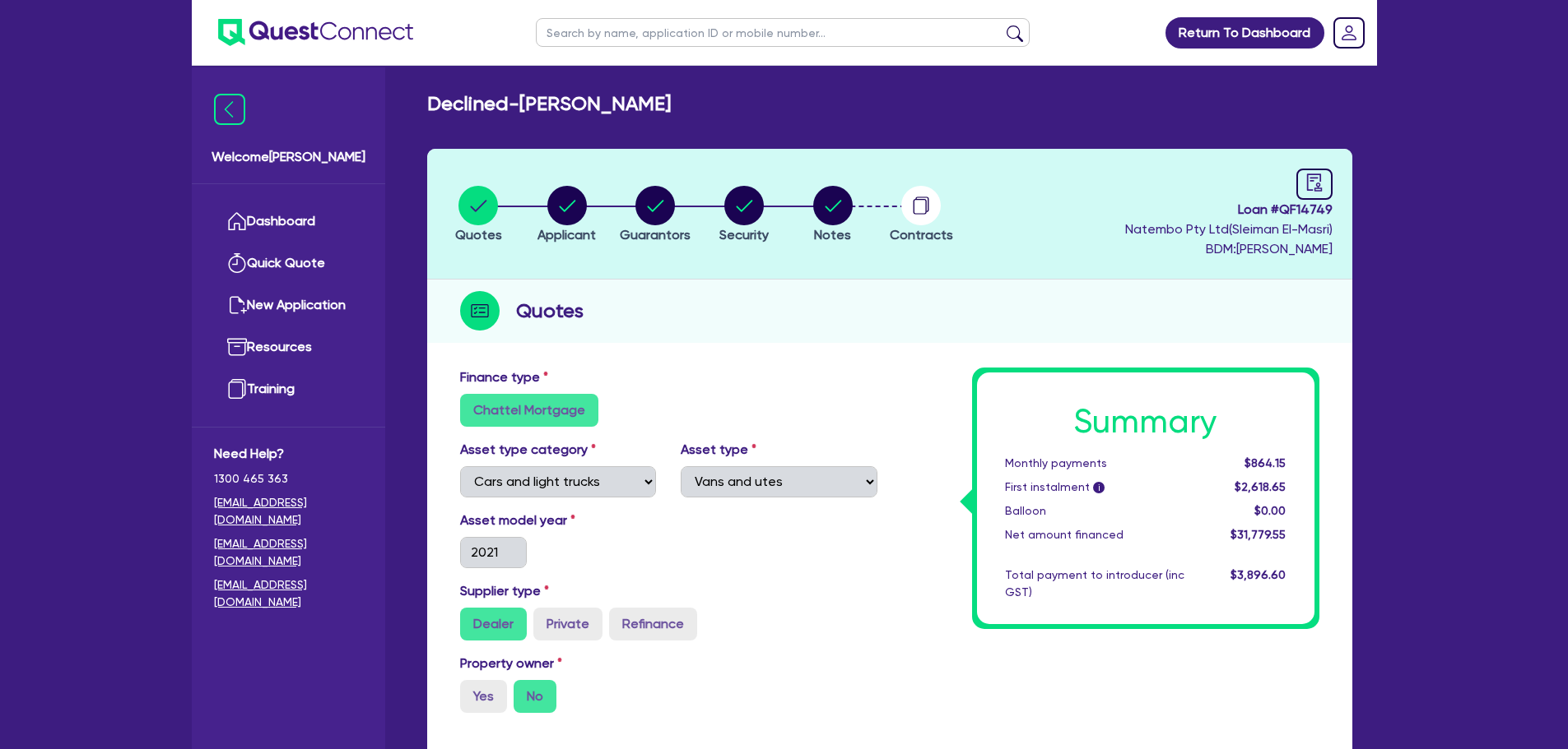
select select "CARS_AND_LIGHT_TRUCKS"
select select "VANS_AND_UTES"
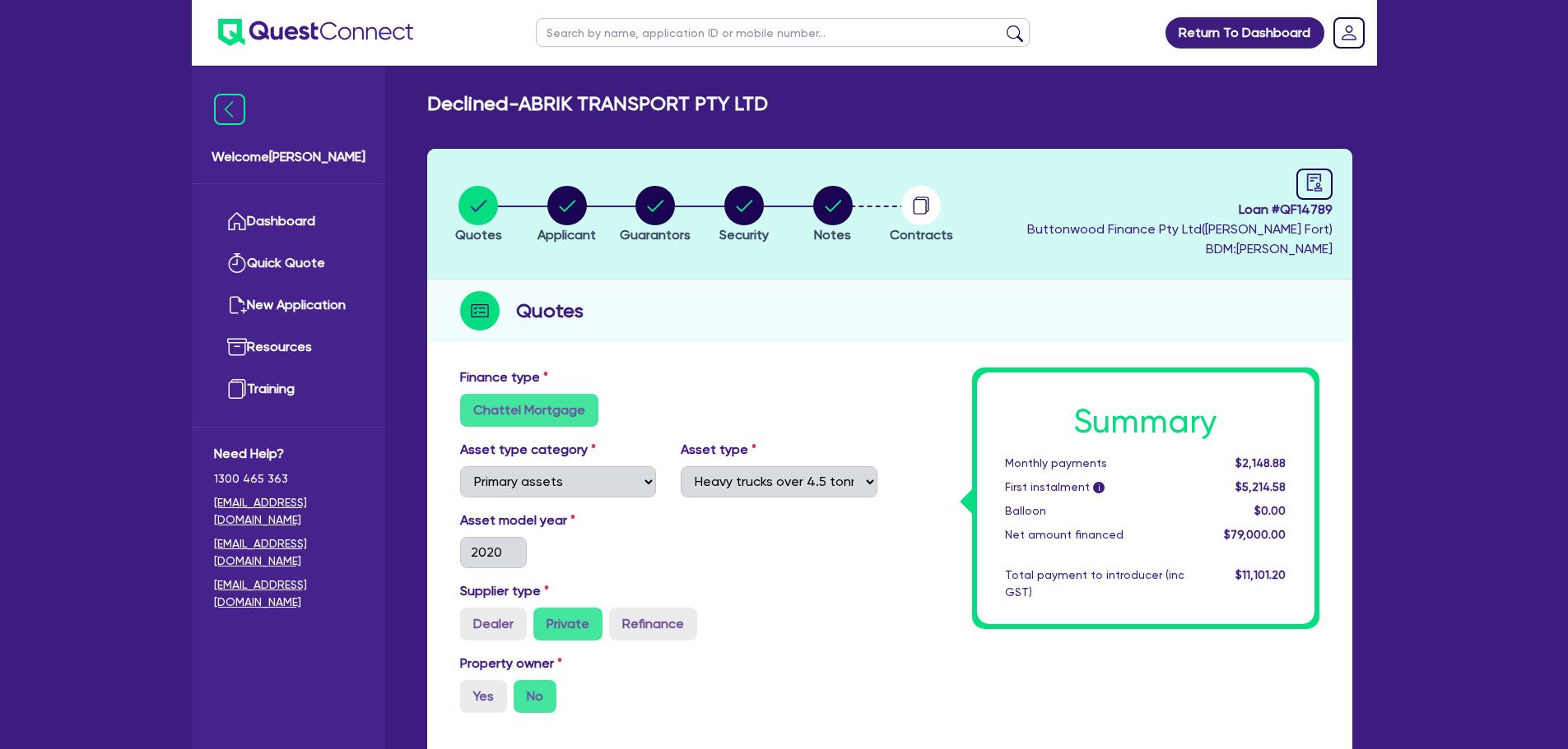
select select "PRIMARY_ASSETS"
select select "HEAVY_TRUCKS"
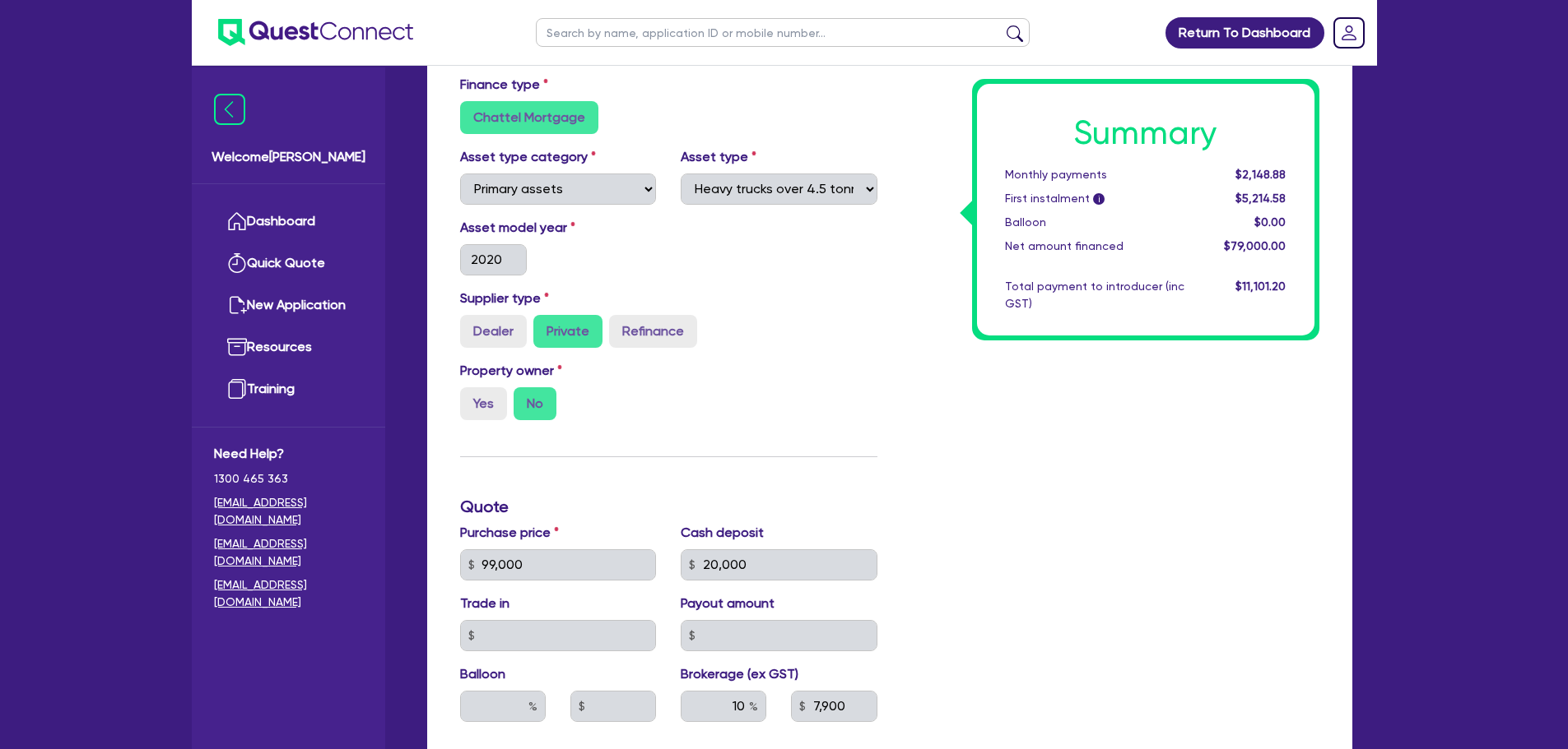
scroll to position [106, 0]
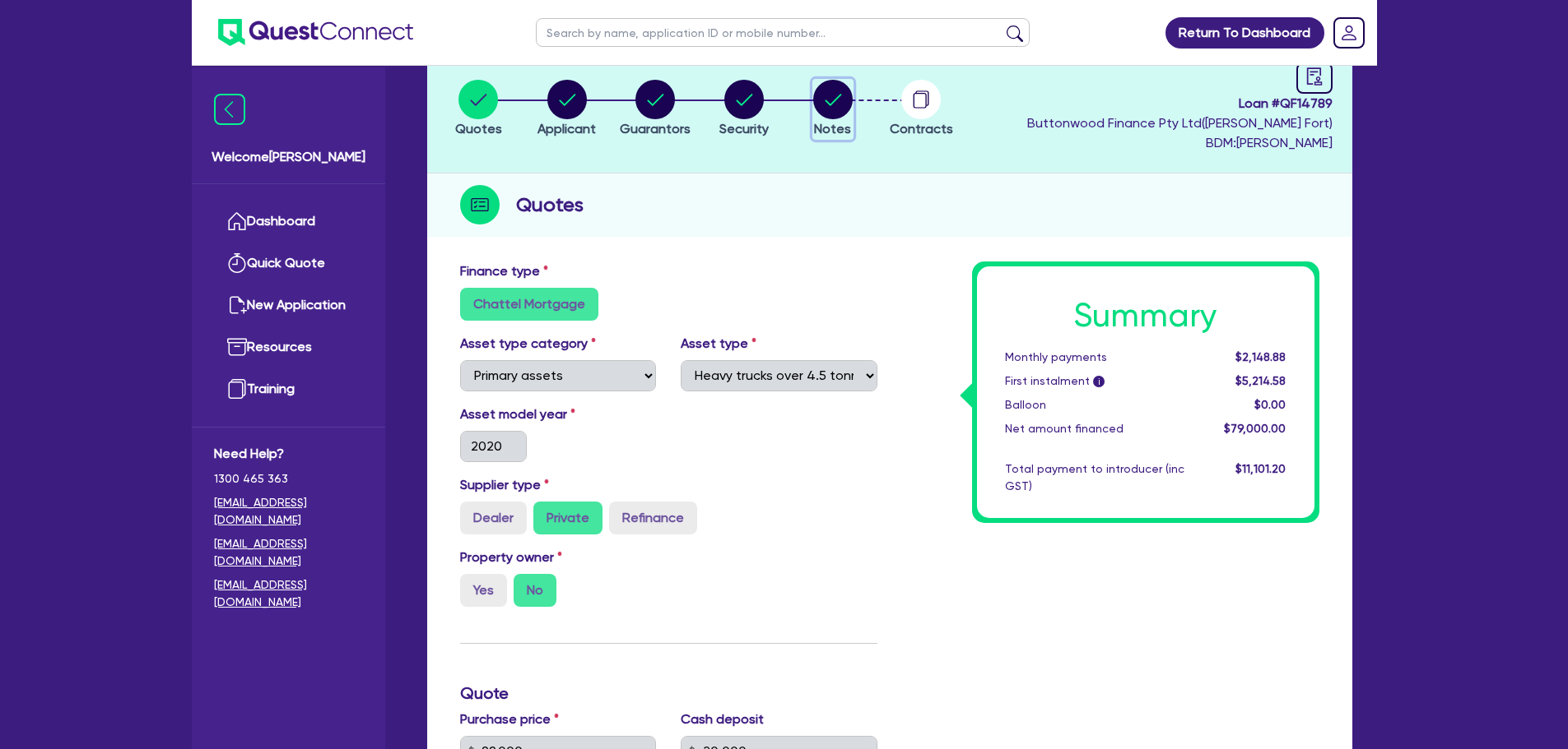
click at [841, 100] on circle "button" at bounding box center [832, 99] width 39 height 39
select select "Quest Finance - Own Book"
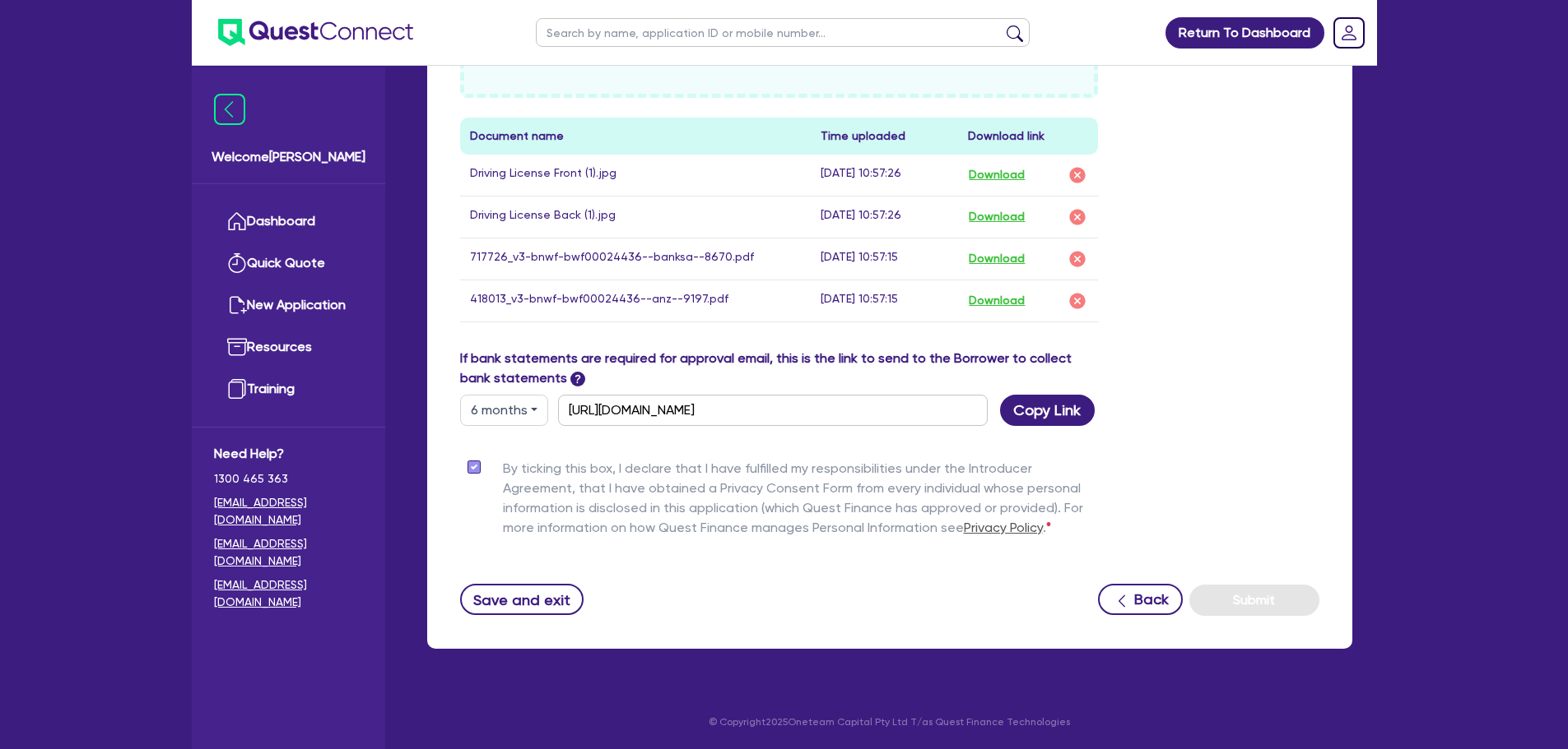
scroll to position [306, 0]
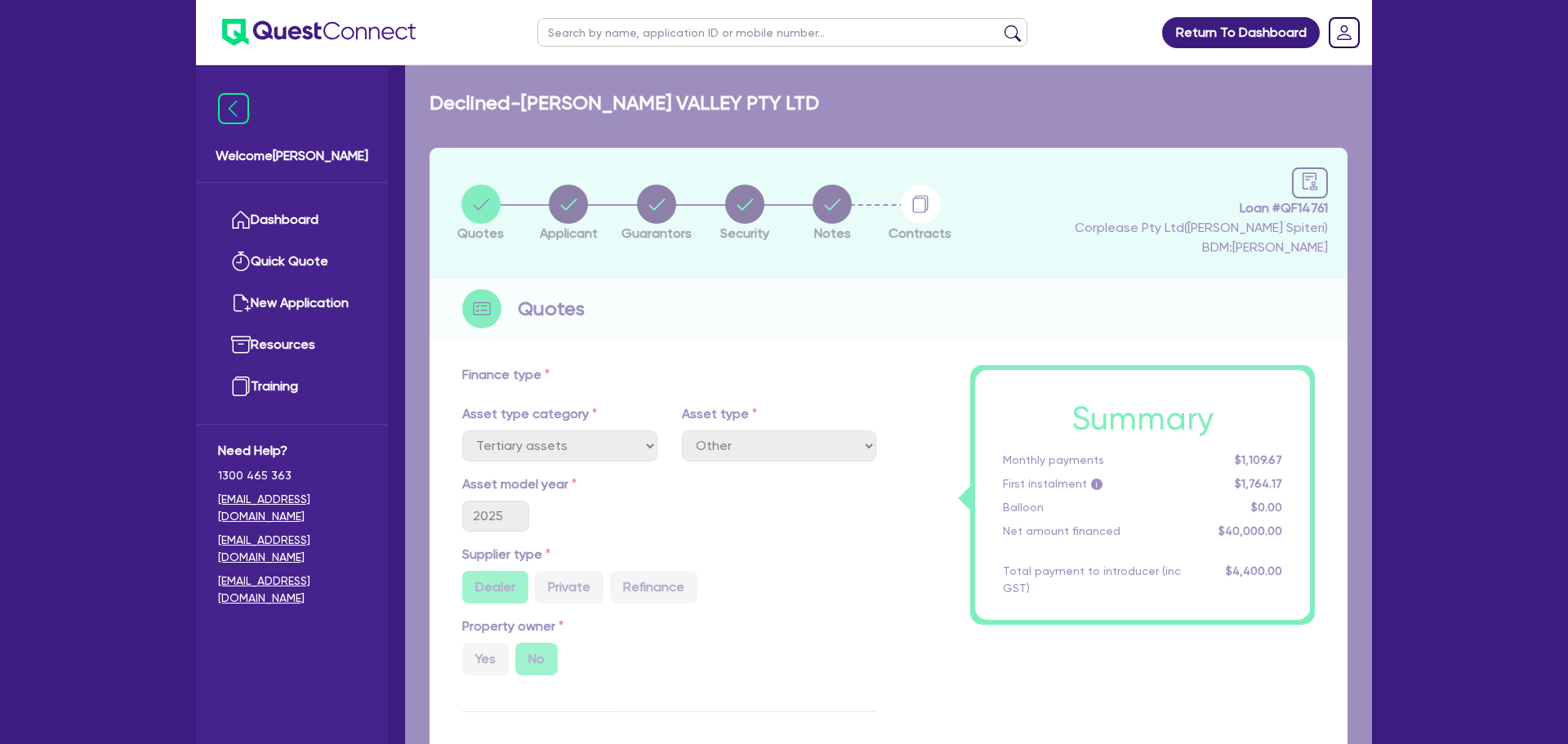
select select "TERTIARY_ASSETS"
select select "OTHER_TERTIARY"
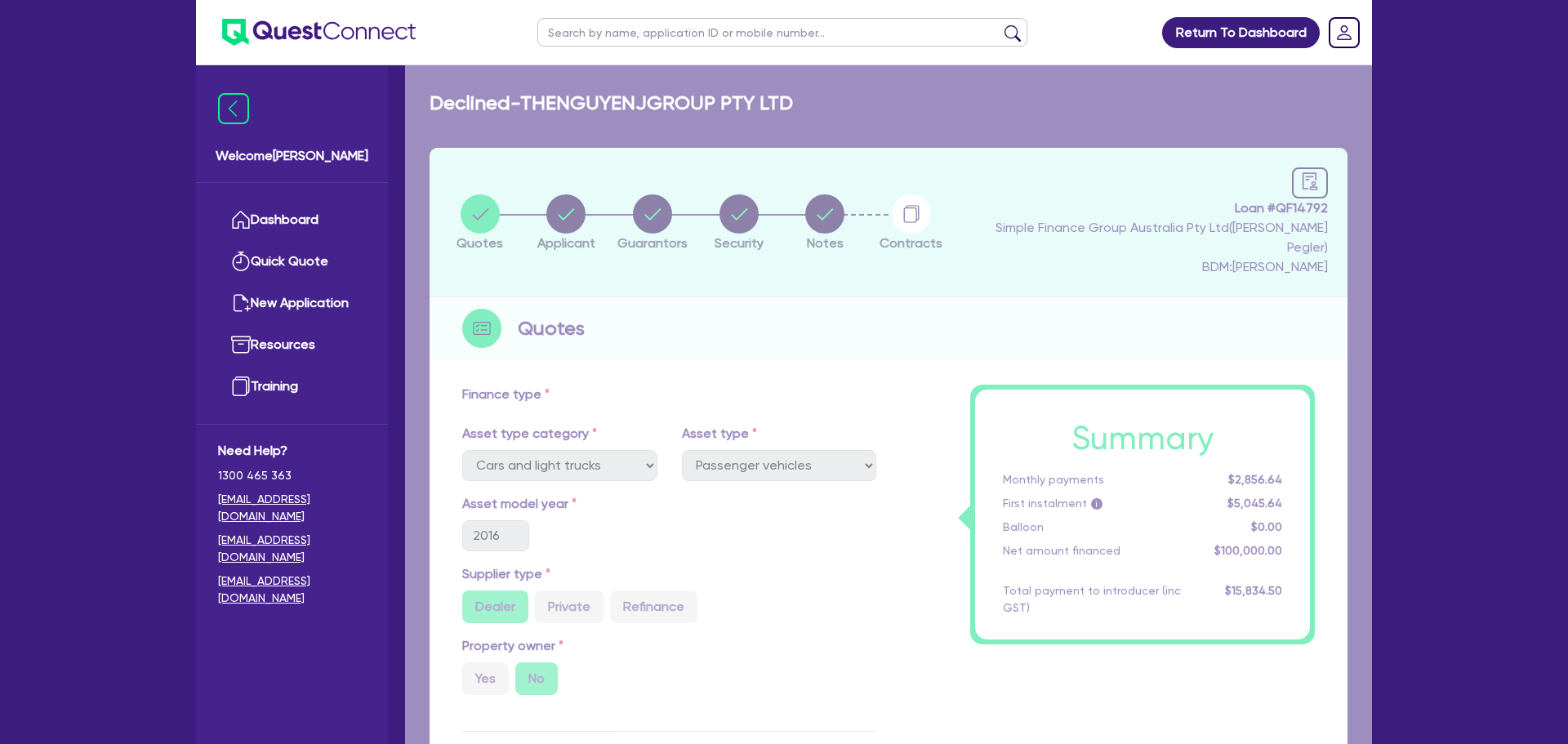
select select "CARS_AND_LIGHT_TRUCKS"
select select "PASSENGER_VEHICLES"
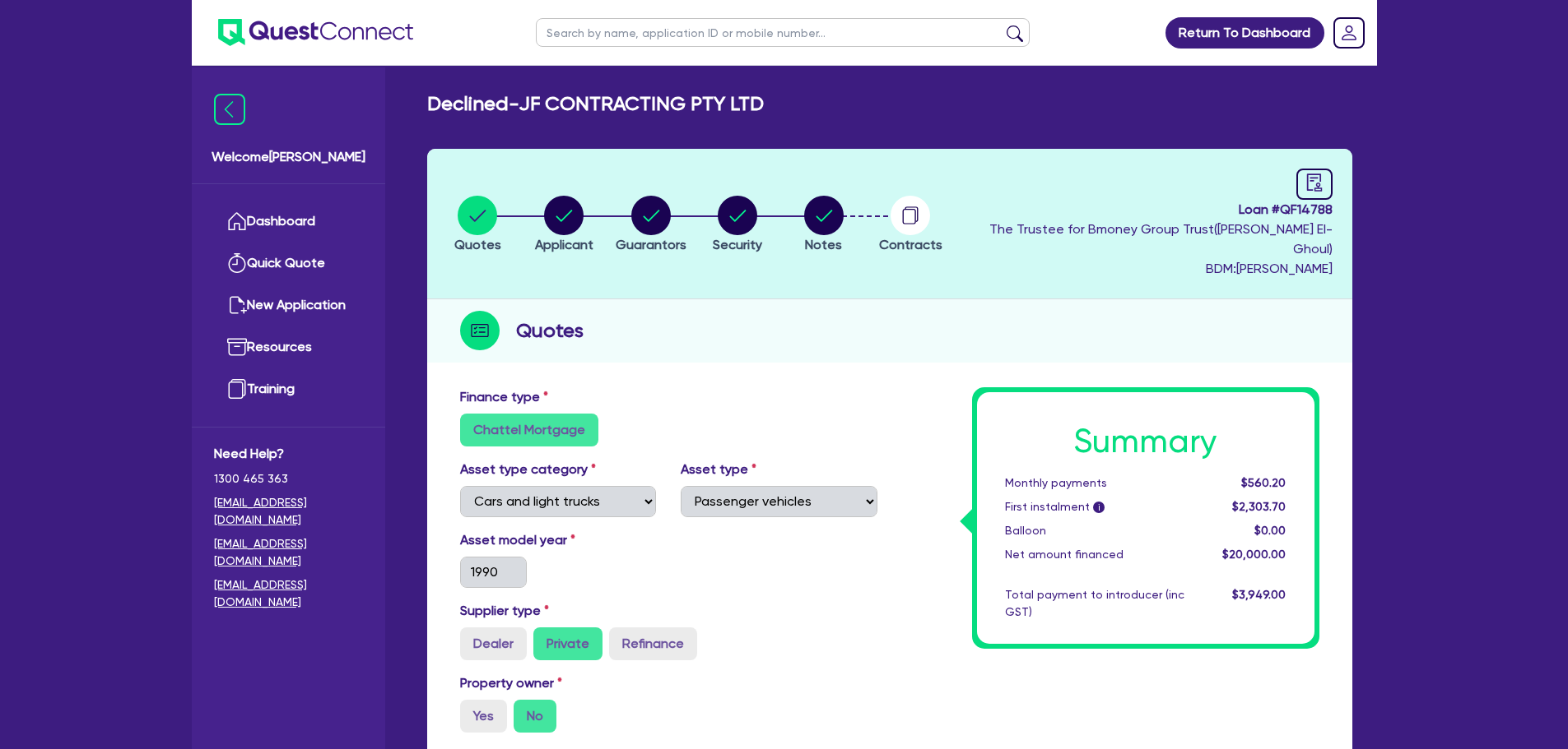
select select "CARS_AND_LIGHT_TRUCKS"
select select "PASSENGER_VEHICLES"
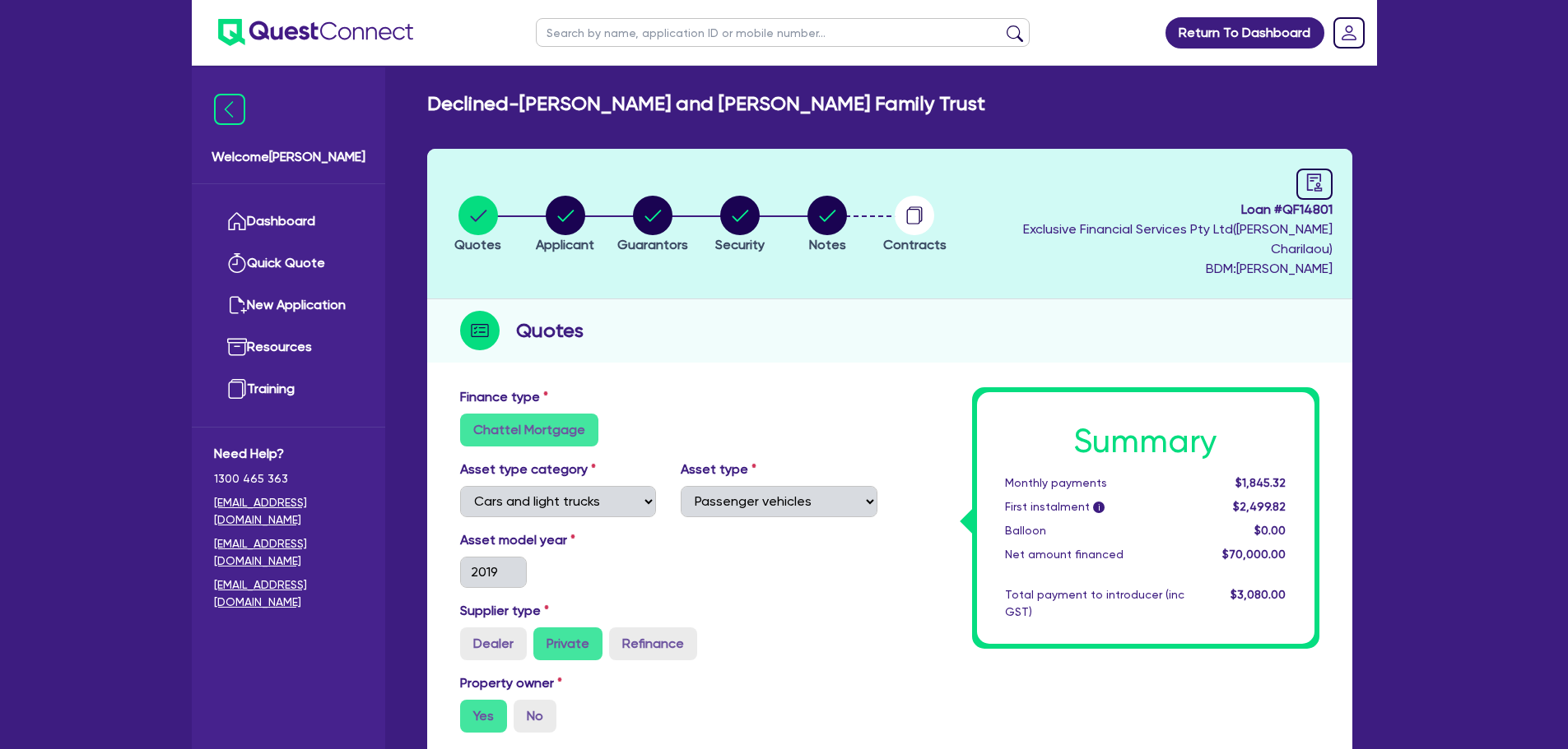
select select "CARS_AND_LIGHT_TRUCKS"
select select "PASSENGER_VEHICLES"
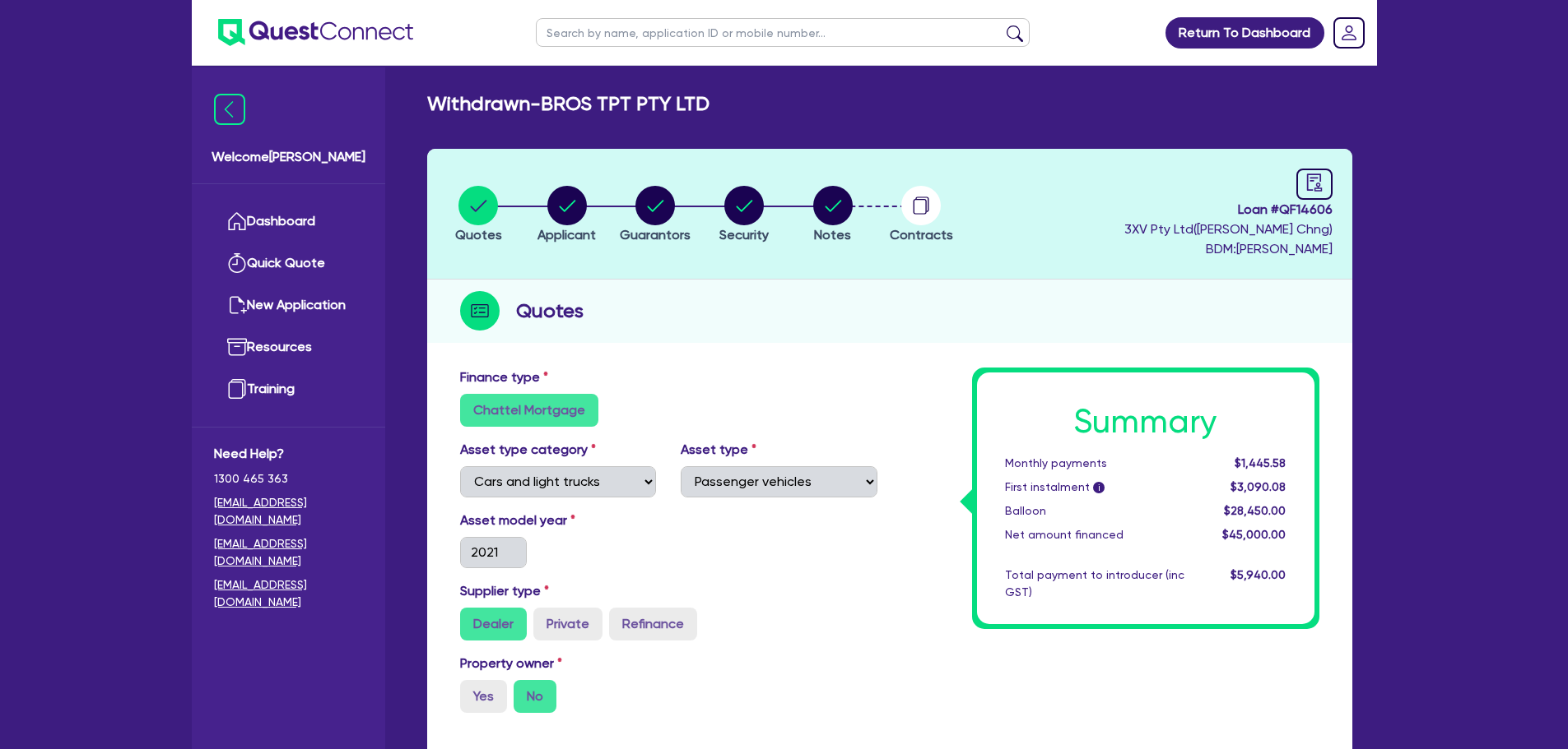
select select "CARS_AND_LIGHT_TRUCKS"
select select "PASSENGER_VEHICLES"
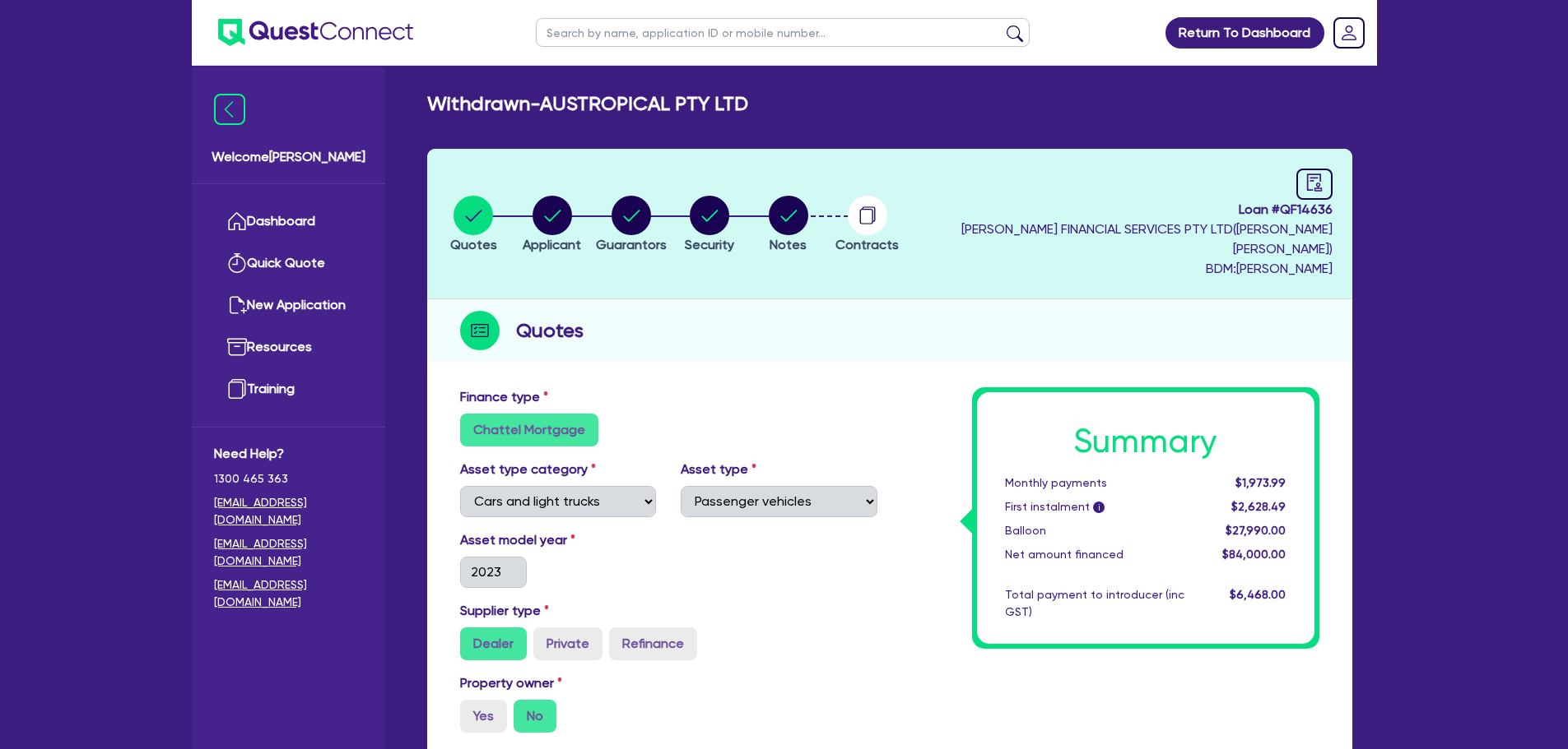
select select "CARS_AND_LIGHT_TRUCKS"
select select "PASSENGER_VEHICLES"
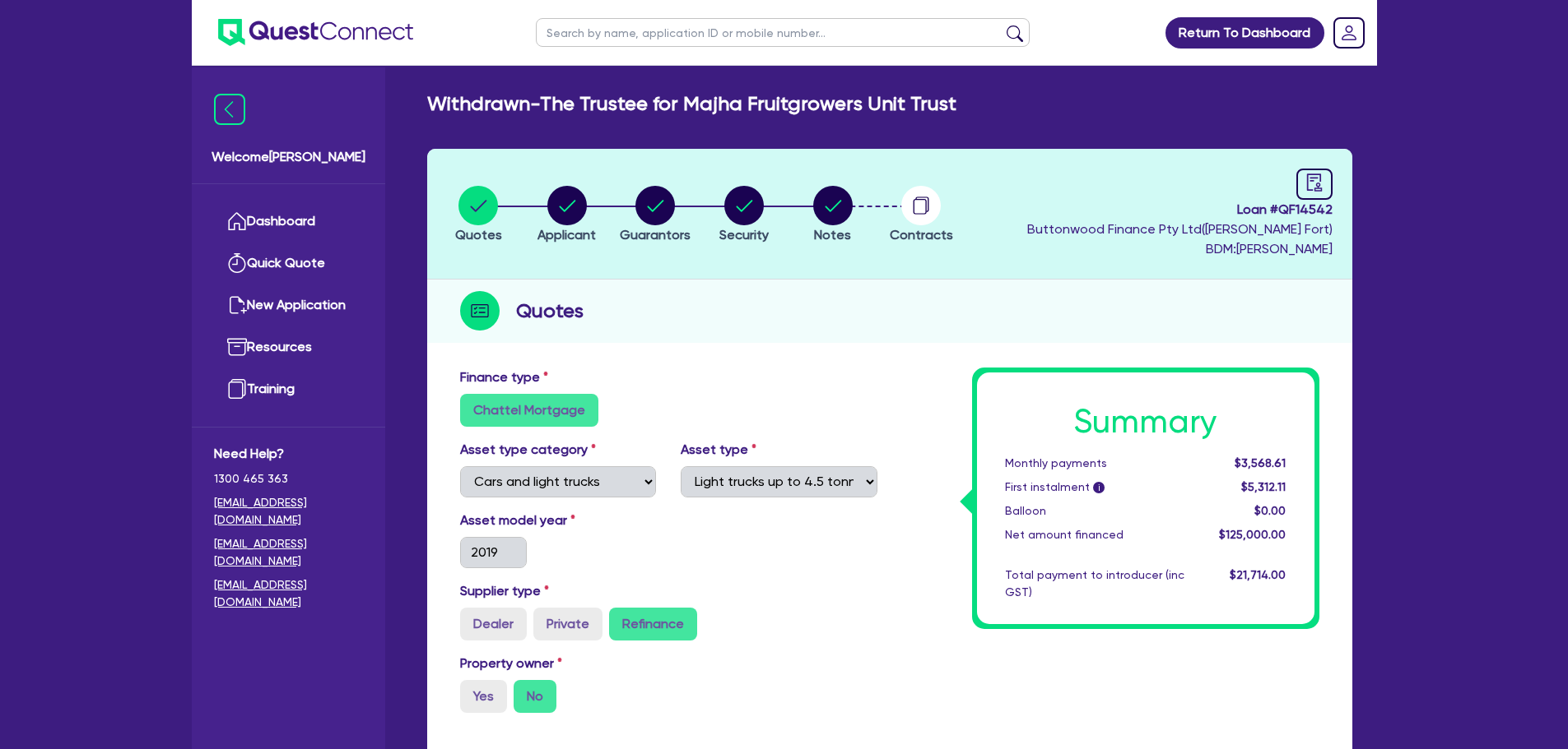
select select "CARS_AND_LIGHT_TRUCKS"
select select "LIGHT_TRUCKS"
